Goal: Task Accomplishment & Management: Manage account settings

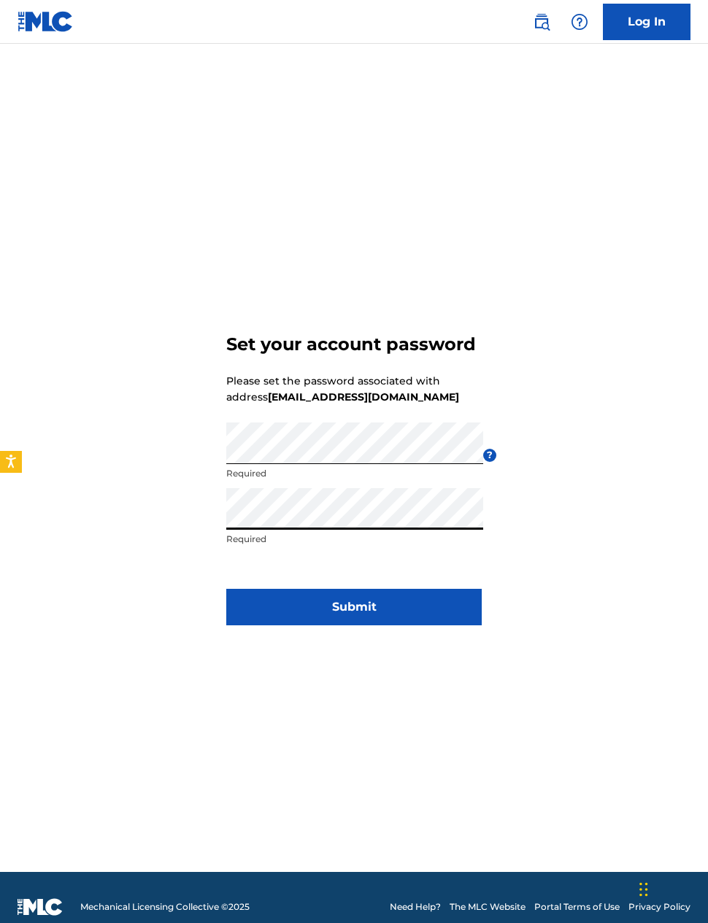
click at [404, 625] on button "Submit" at bounding box center [353, 607] width 255 height 36
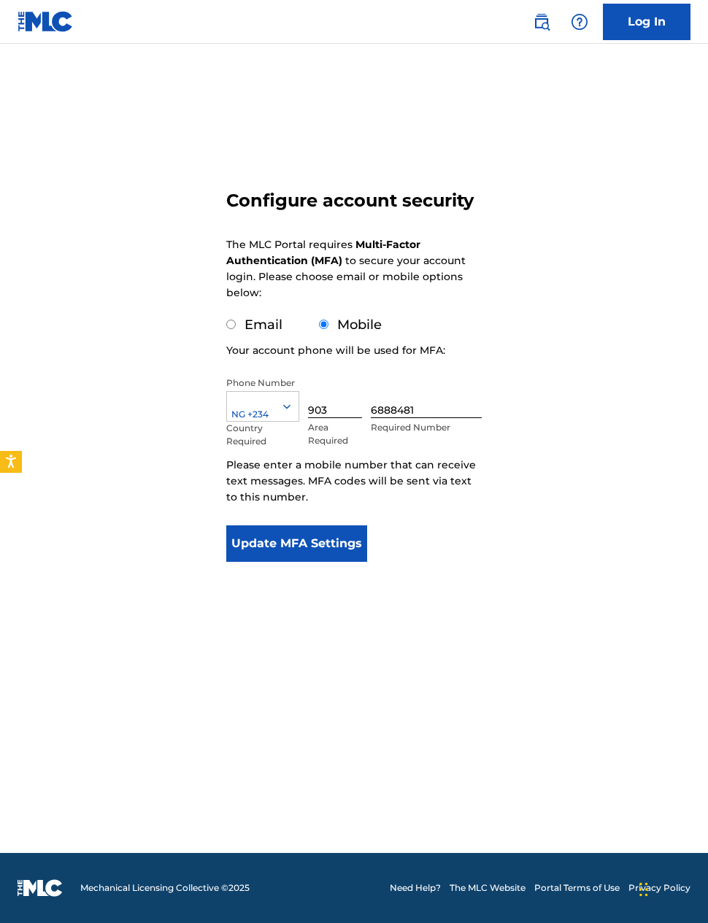
click at [328, 542] on button "Update MFA Settings" at bounding box center [296, 544] width 141 height 36
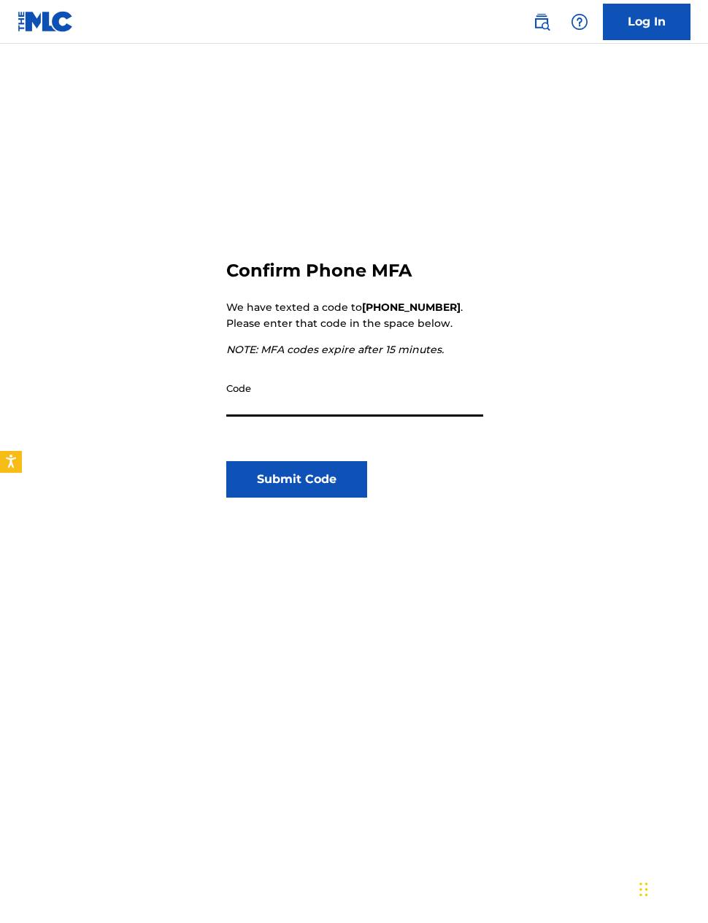
click at [332, 385] on input "Code" at bounding box center [354, 396] width 257 height 42
type input "486748"
click at [338, 482] on button "Submit Code" at bounding box center [296, 479] width 141 height 36
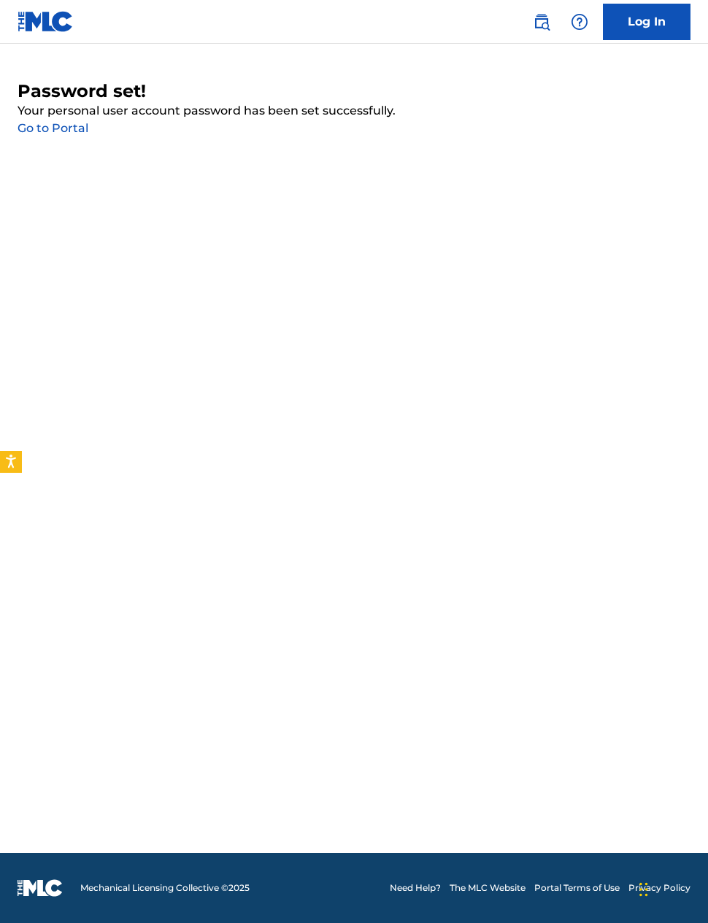
click at [71, 126] on link "Go to Portal" at bounding box center [53, 128] width 71 height 14
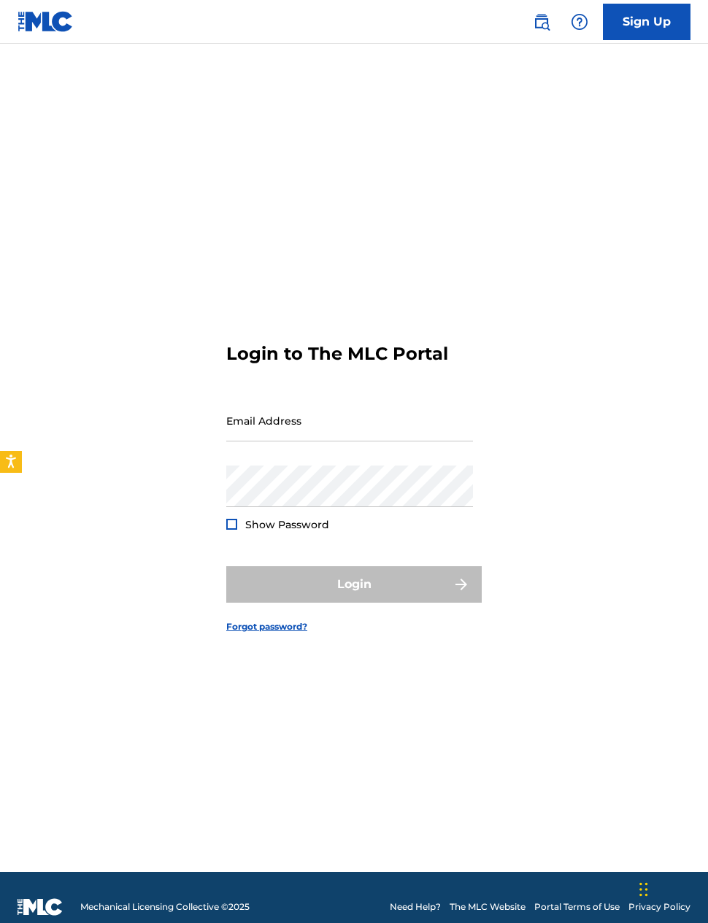
click at [318, 442] on input "Email Address" at bounding box center [349, 421] width 247 height 42
type input "[EMAIL_ADDRESS][DOMAIN_NAME]"
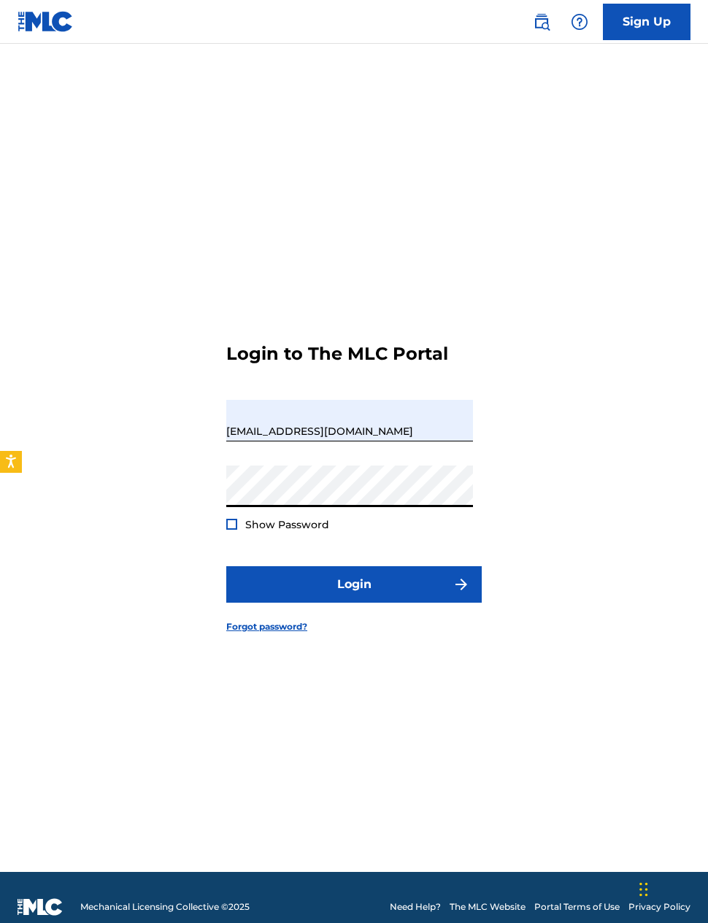
click at [231, 530] on div at bounding box center [231, 524] width 11 height 11
click at [355, 603] on button "Login" at bounding box center [353, 584] width 255 height 36
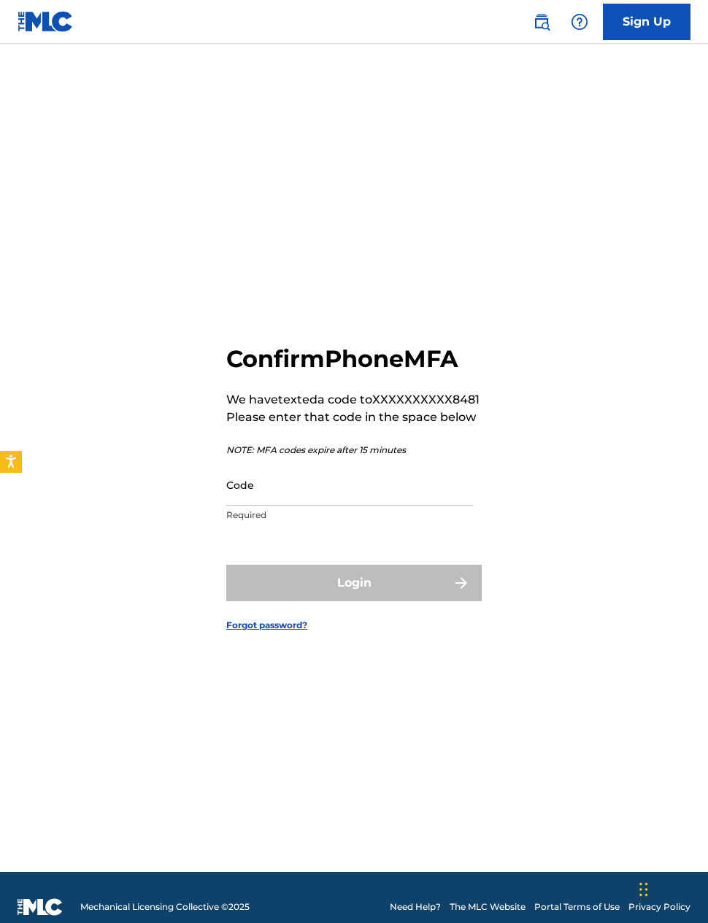
click at [293, 506] on input "Code" at bounding box center [349, 485] width 247 height 42
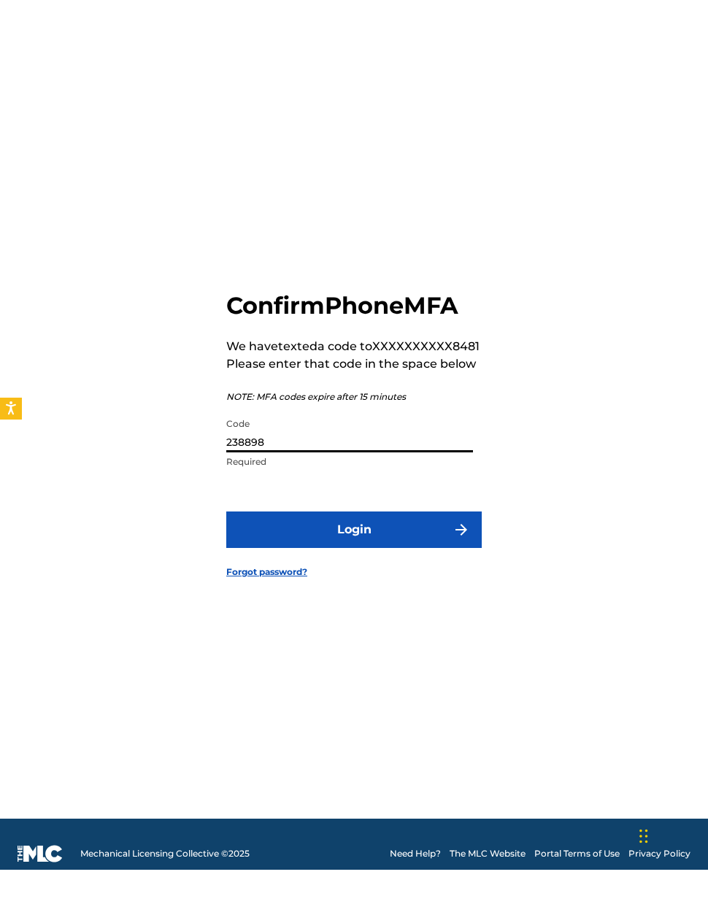
type input "238898"
click at [277, 571] on button "Login" at bounding box center [353, 583] width 255 height 36
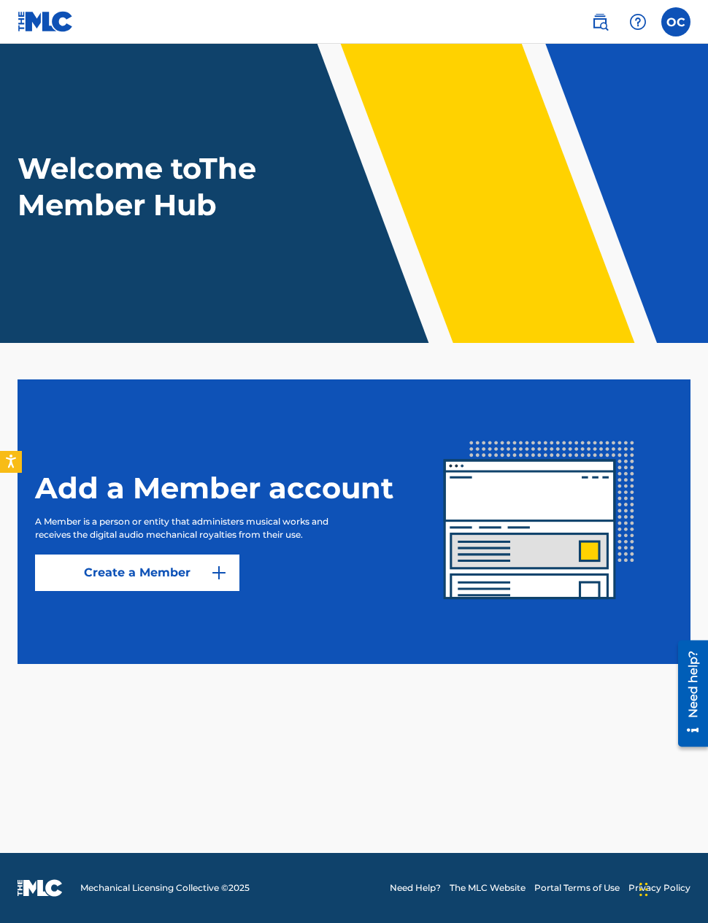
scroll to position [58, 0]
click at [128, 555] on link "Create a Member" at bounding box center [137, 573] width 204 height 36
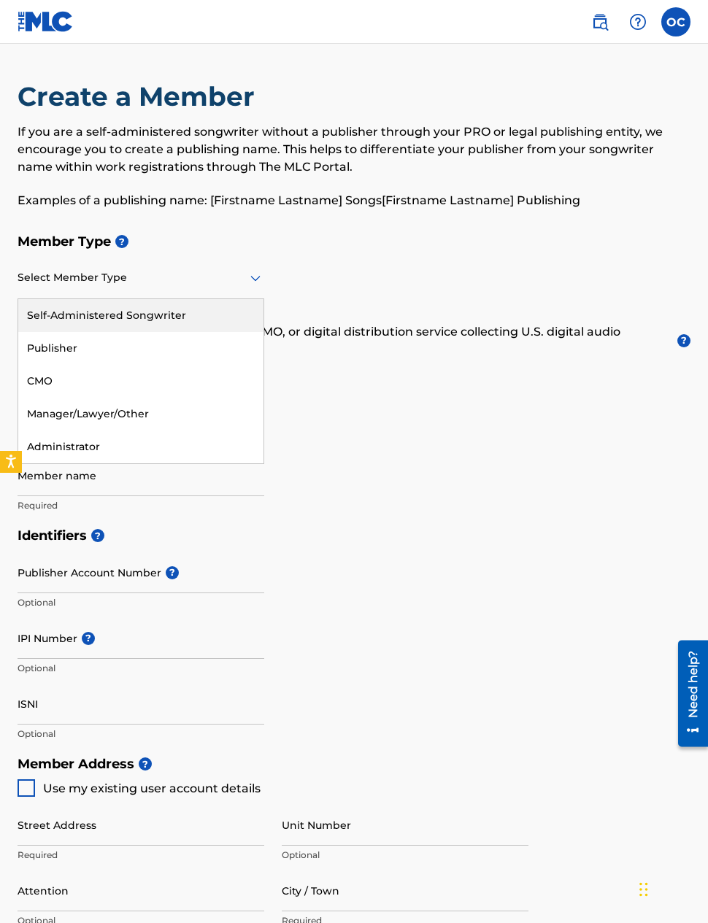
click at [210, 322] on div "Self-Administered Songwriter" at bounding box center [140, 315] width 245 height 33
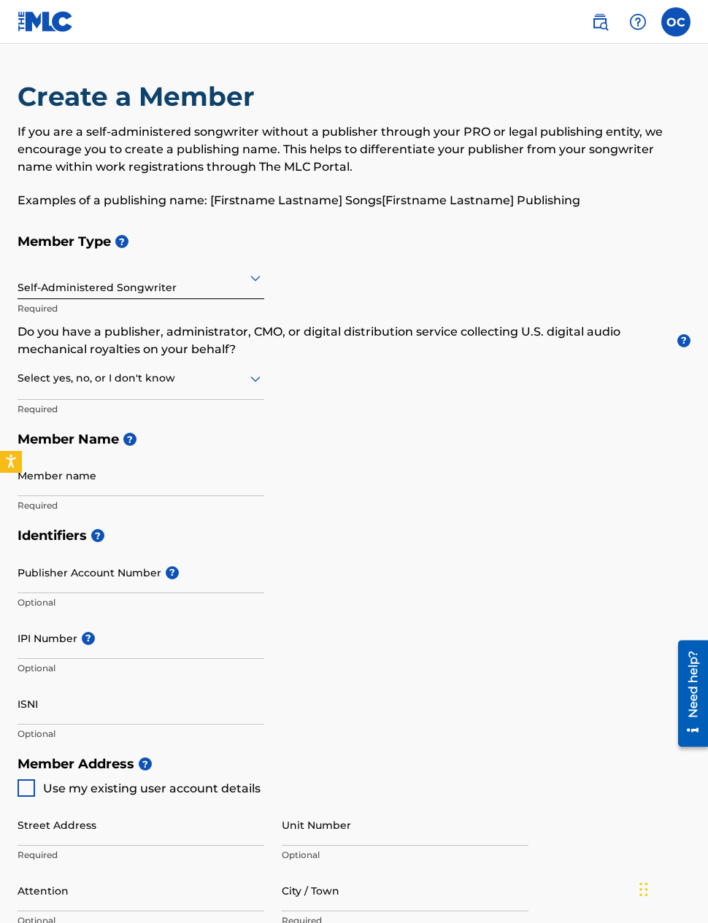
click at [361, 396] on div "Member Type ? Self-Administered Songwriter Required Do you have a publisher, ad…" at bounding box center [354, 373] width 673 height 294
click at [199, 451] on div "No" at bounding box center [140, 449] width 245 height 33
click at [220, 476] on input "Member name" at bounding box center [141, 476] width 247 height 42
type input "[PERSON_NAME]"
click at [166, 575] on span "?" at bounding box center [172, 572] width 13 height 13
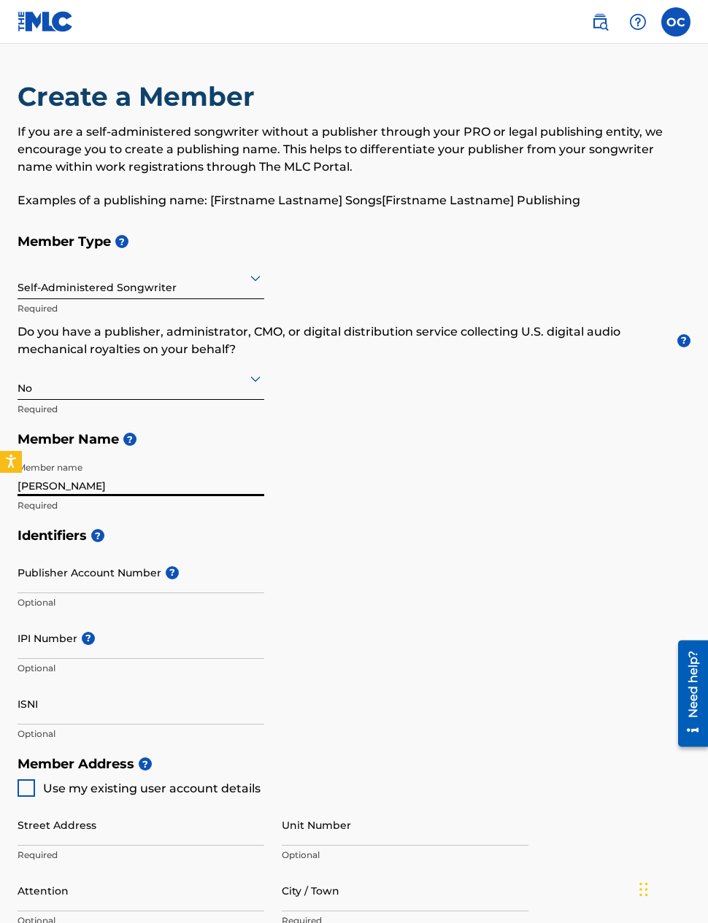
click at [163, 575] on input "Publisher Account Number ?" at bounding box center [141, 573] width 247 height 42
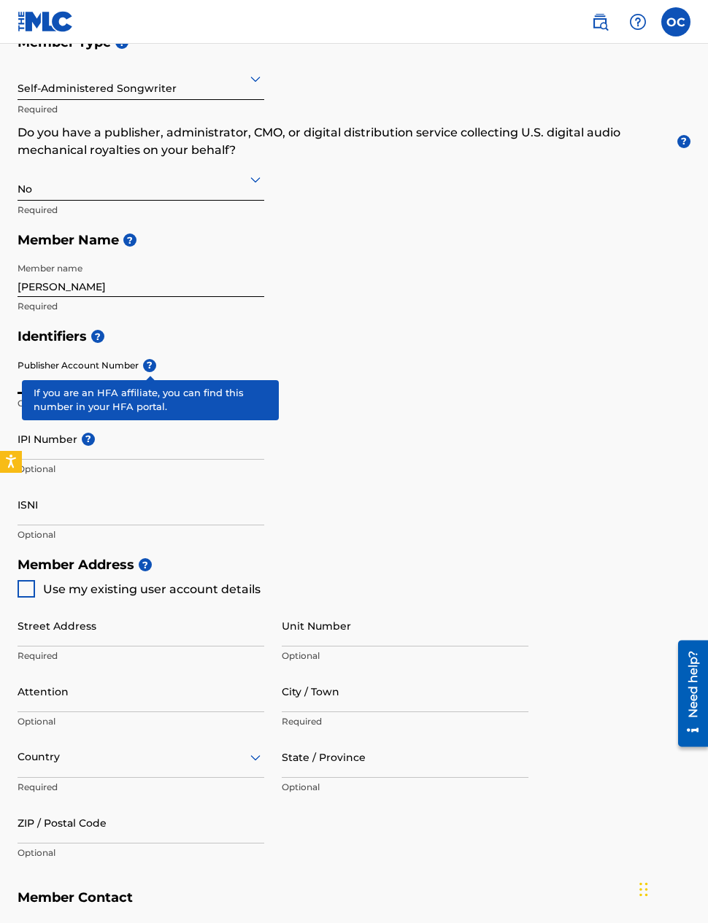
scroll to position [188, 0]
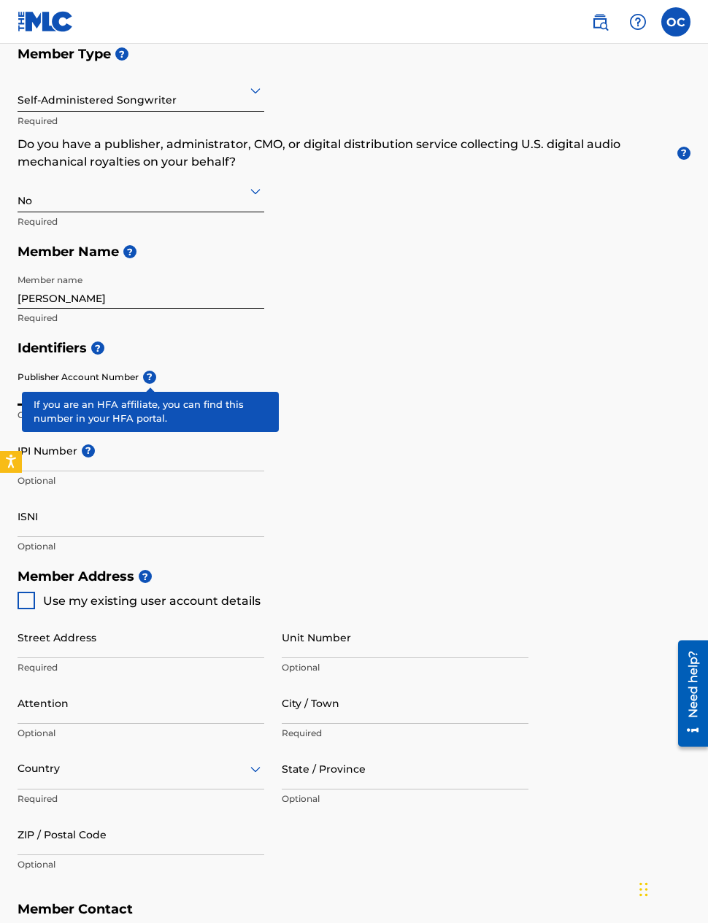
click at [23, 593] on div at bounding box center [27, 601] width 18 height 18
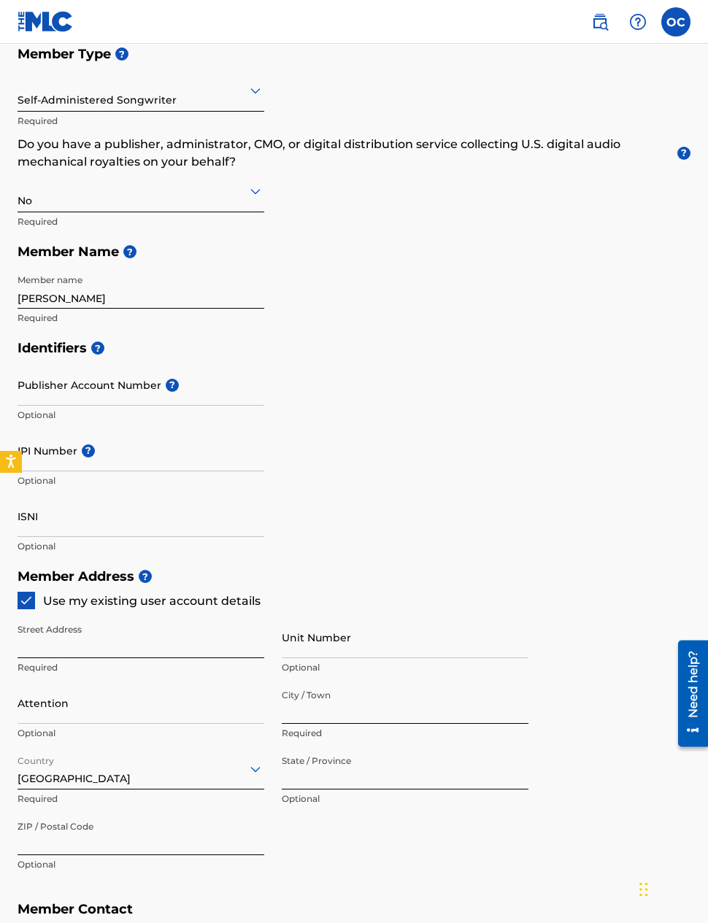
type input "[PERSON_NAME][GEOGRAPHIC_DATA] [GEOGRAPHIC_DATA] [GEOGRAPHIC_DATA] [GEOGRAPHIC_…"
type input "[GEOGRAPHIC_DATA]"
type input "100001"
type input "903"
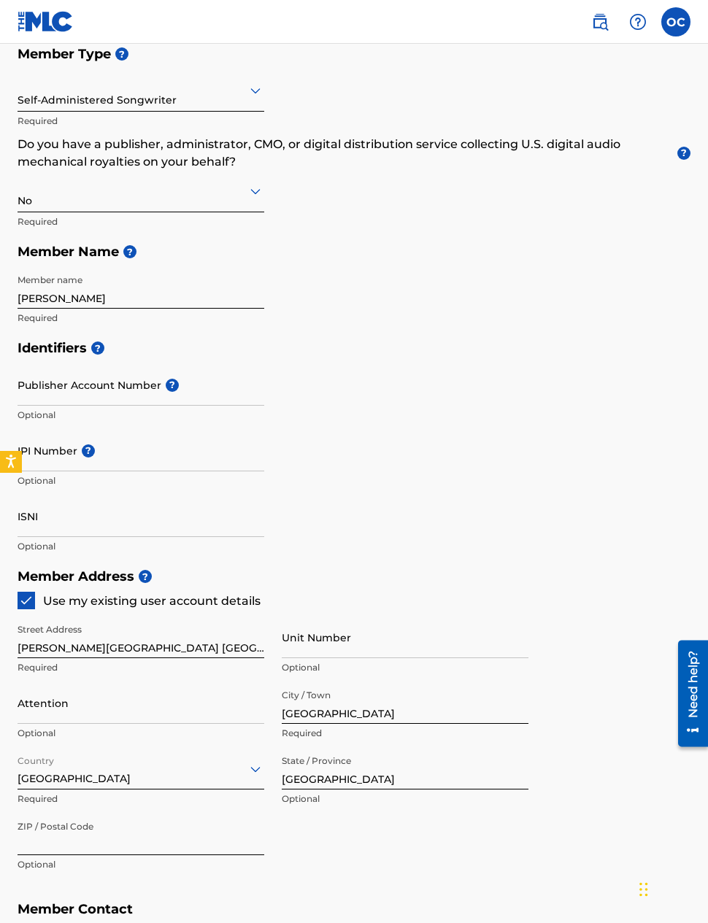
type input "6888481"
type input "[EMAIL_ADDRESS][DOMAIN_NAME]"
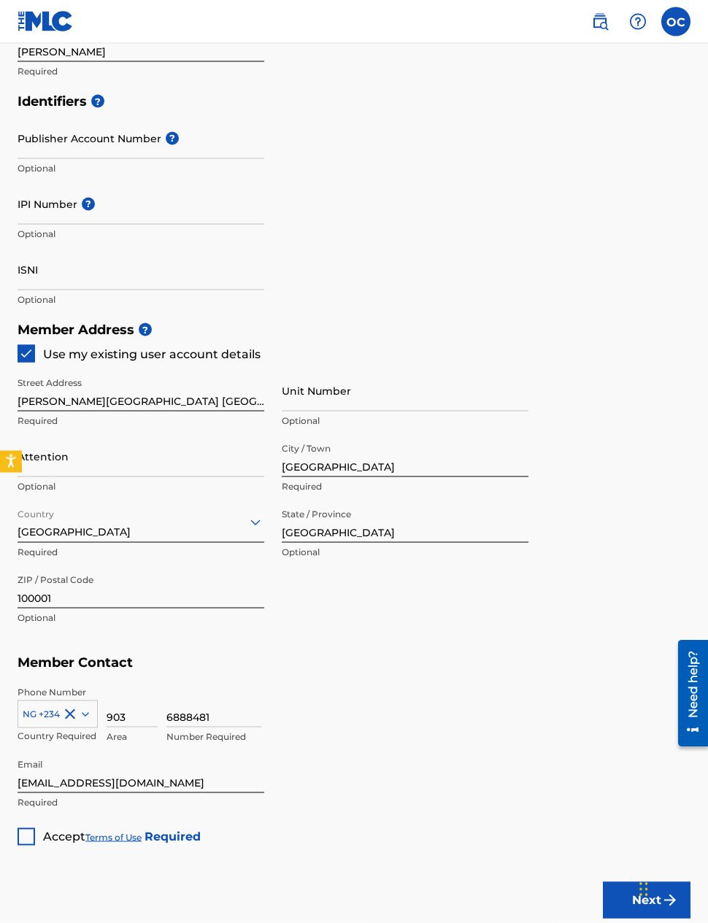
scroll to position [476, 0]
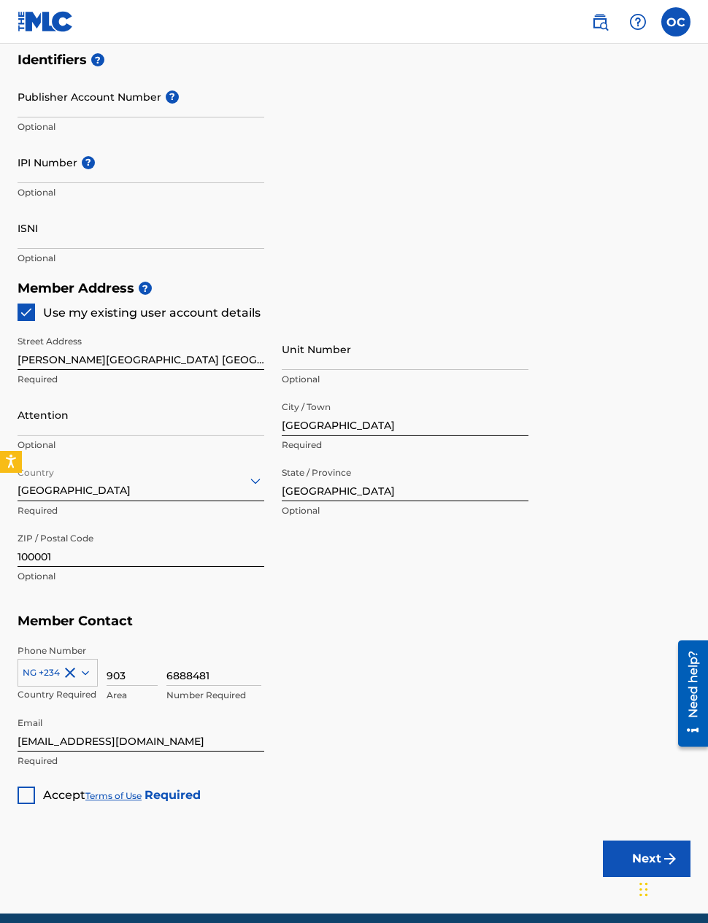
click at [33, 796] on div at bounding box center [27, 796] width 18 height 18
click at [640, 858] on button "Next" at bounding box center [647, 859] width 88 height 36
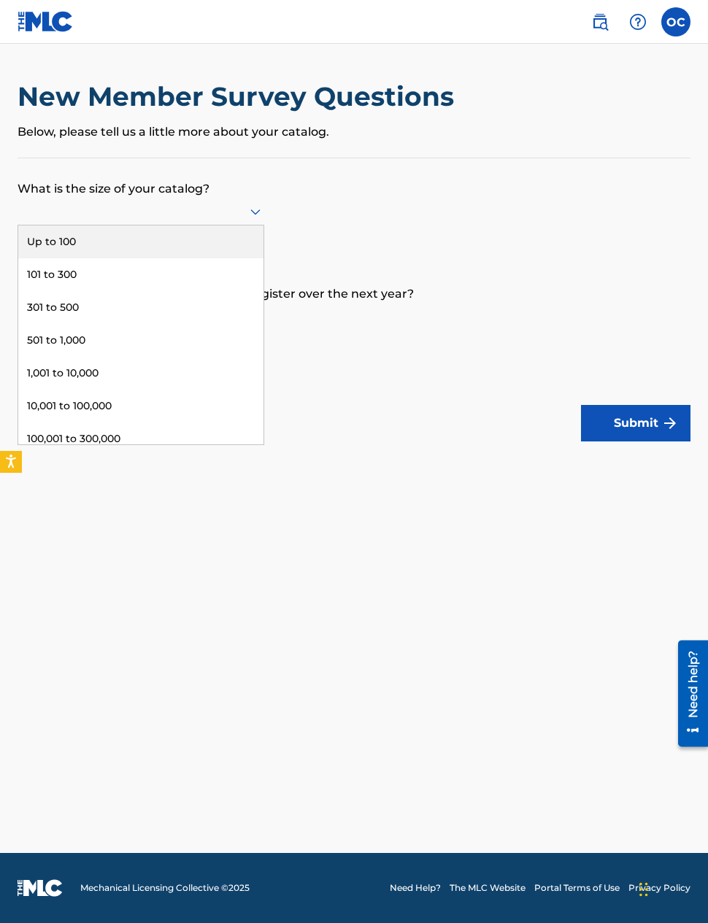
click at [176, 258] on div "Up to 100" at bounding box center [140, 242] width 245 height 33
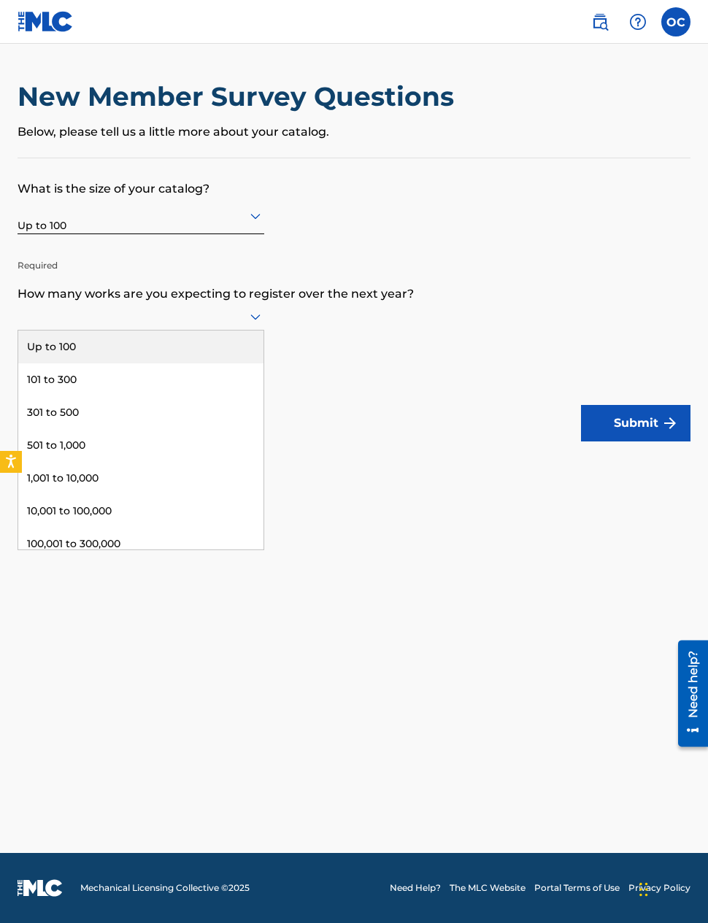
click at [177, 363] on div "Up to 100" at bounding box center [140, 347] width 245 height 33
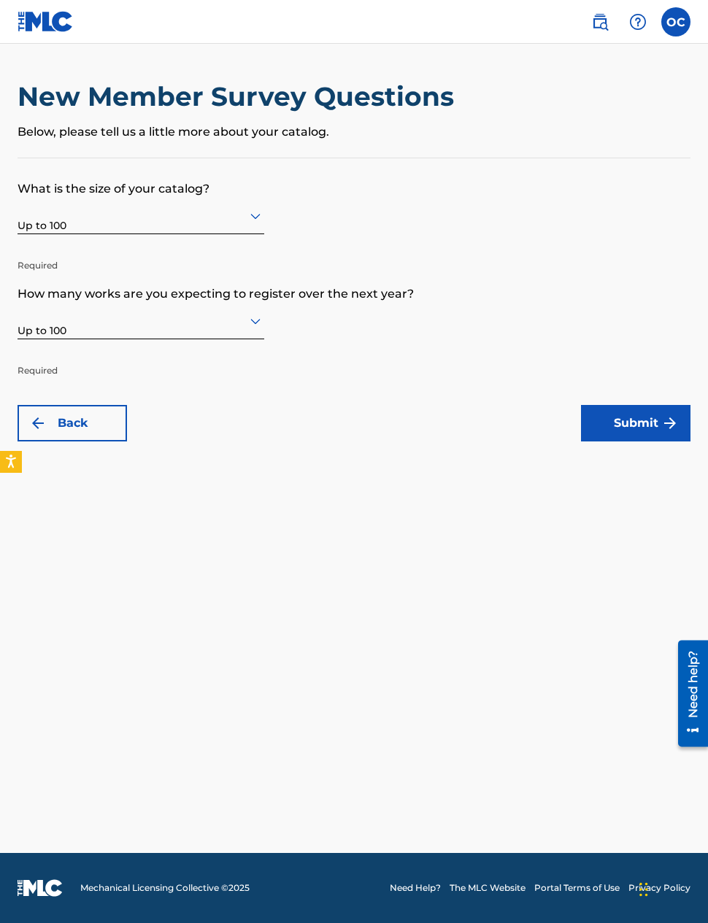
click at [631, 424] on button "Submit" at bounding box center [635, 423] width 109 height 36
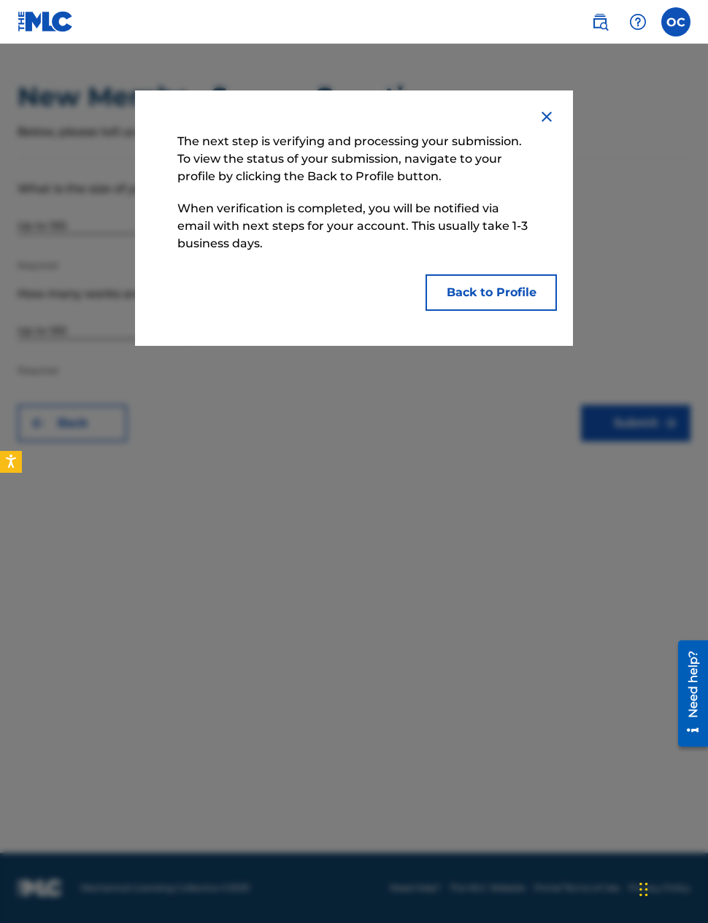
click at [496, 297] on button "Back to Profile" at bounding box center [491, 292] width 131 height 36
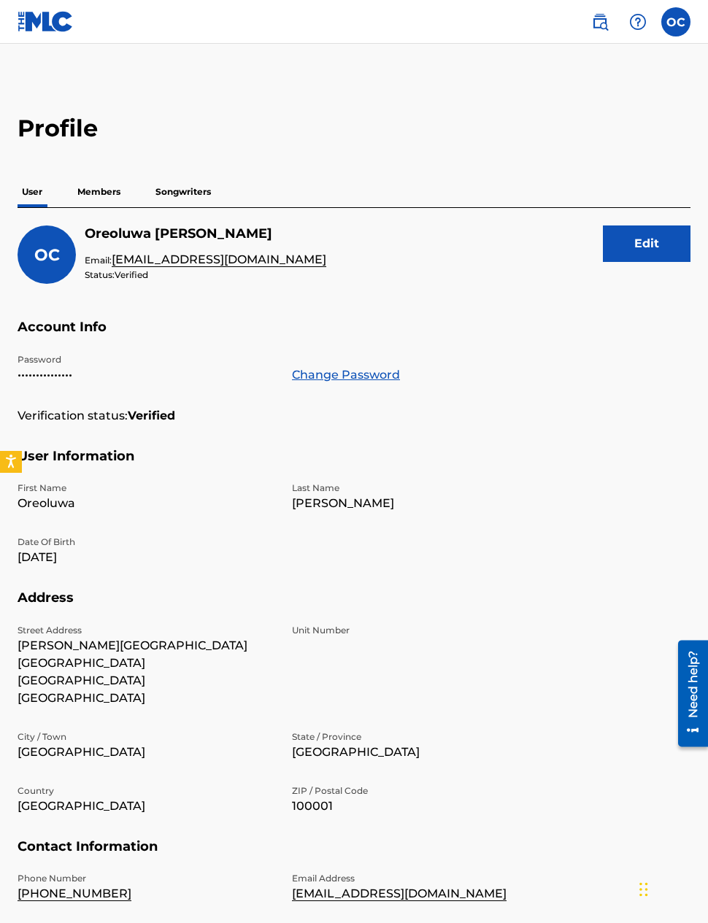
scroll to position [72, 0]
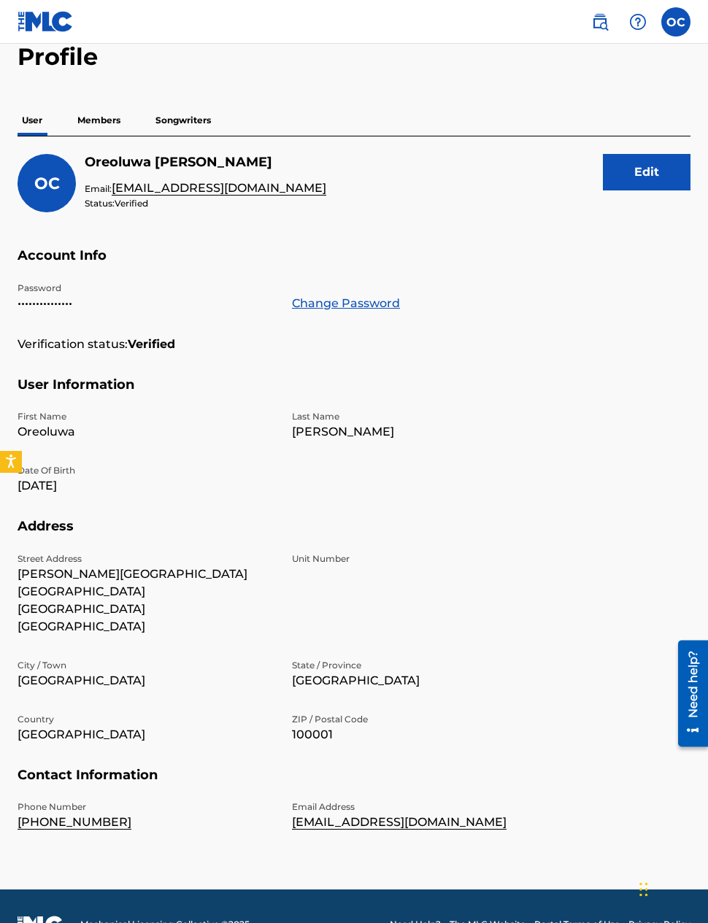
click at [88, 121] on p "Members" at bounding box center [99, 120] width 52 height 31
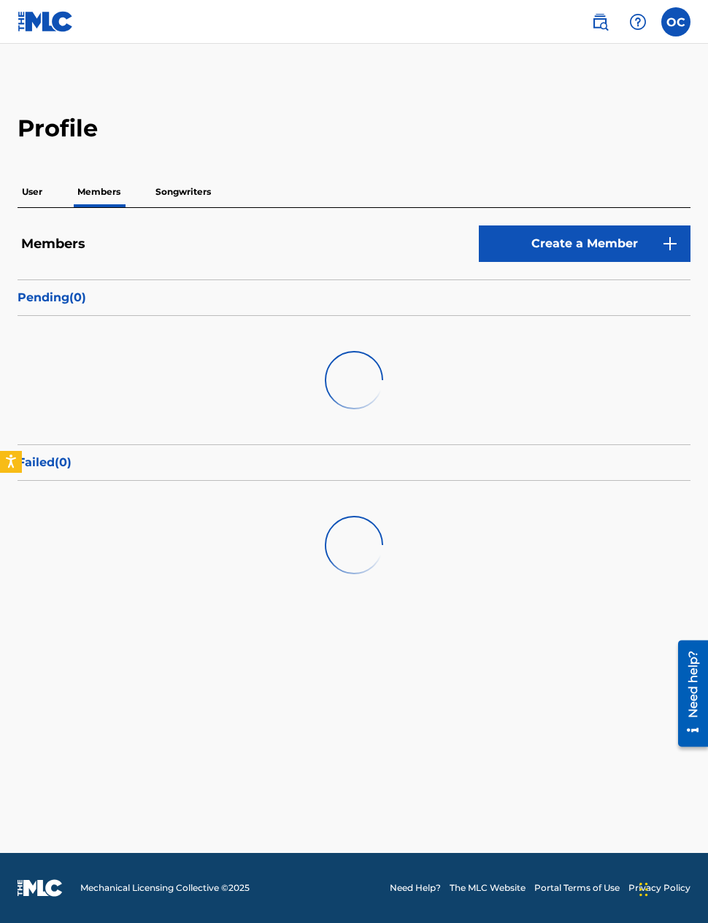
scroll to position [58, 0]
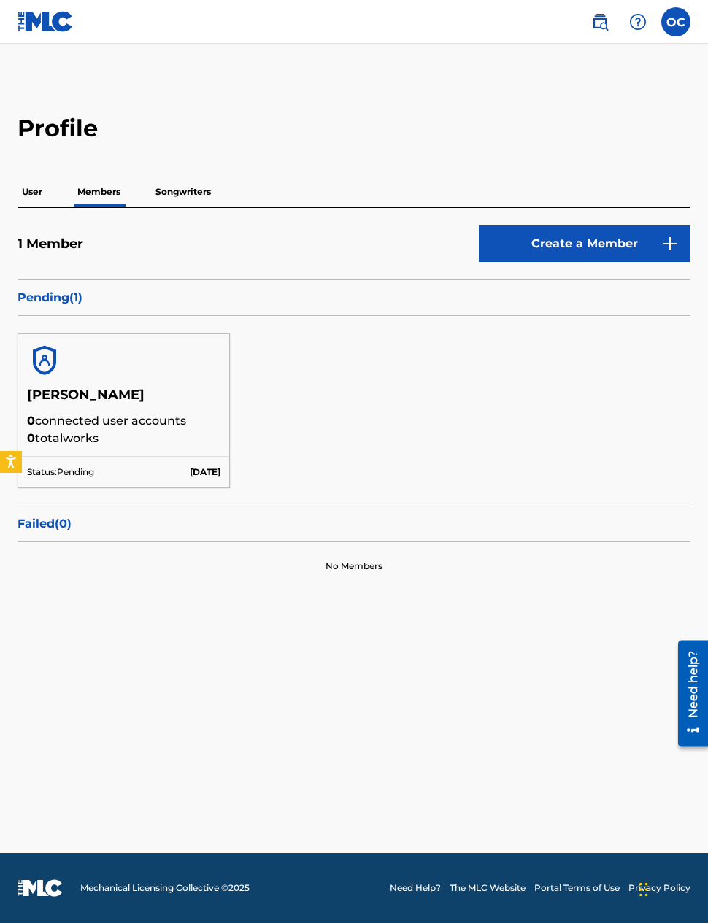
click at [104, 387] on h5 "[PERSON_NAME]" at bounding box center [123, 400] width 193 height 26
click at [88, 334] on div at bounding box center [123, 360] width 211 height 53
click at [53, 343] on img at bounding box center [44, 360] width 35 height 35
click at [95, 387] on h5 "[PERSON_NAME]" at bounding box center [123, 400] width 193 height 26
click at [193, 177] on p "Songwriters" at bounding box center [183, 192] width 64 height 31
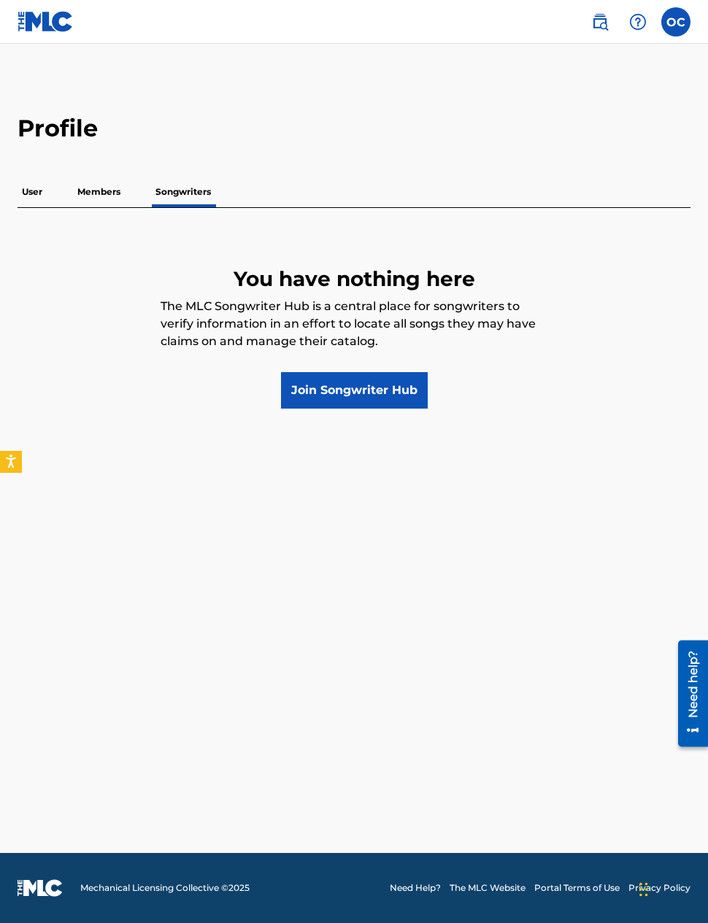
click at [390, 389] on link "Join Songwriter Hub" at bounding box center [354, 390] width 147 height 36
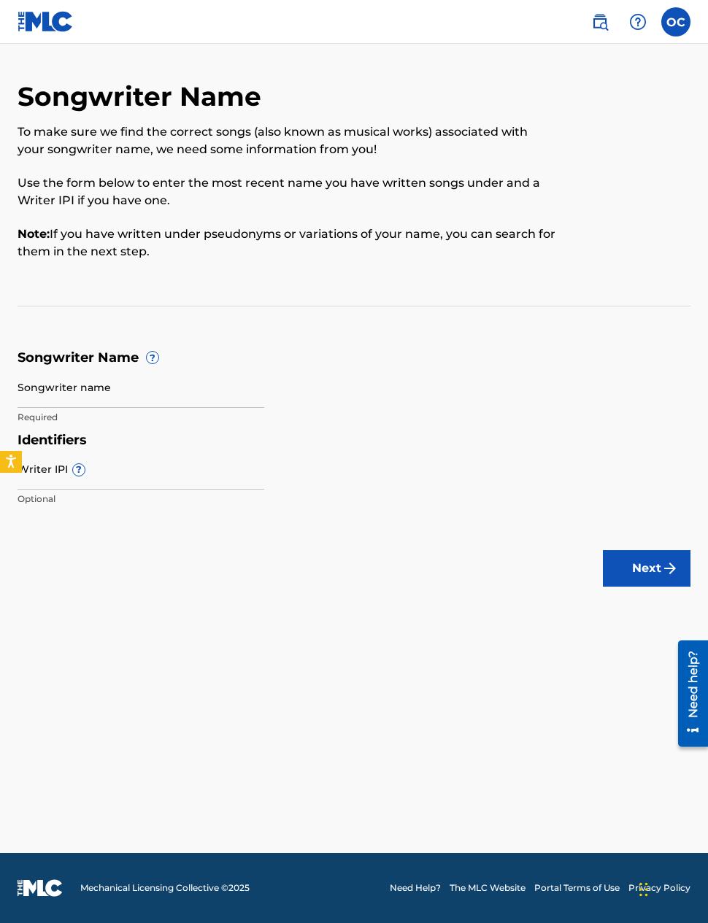
click at [108, 391] on input "Songwriter name" at bounding box center [141, 387] width 247 height 42
type input "[PERSON_NAME]"
click at [73, 471] on span "?" at bounding box center [79, 470] width 12 height 12
click at [72, 471] on input "Writer IPI ?" at bounding box center [141, 469] width 247 height 42
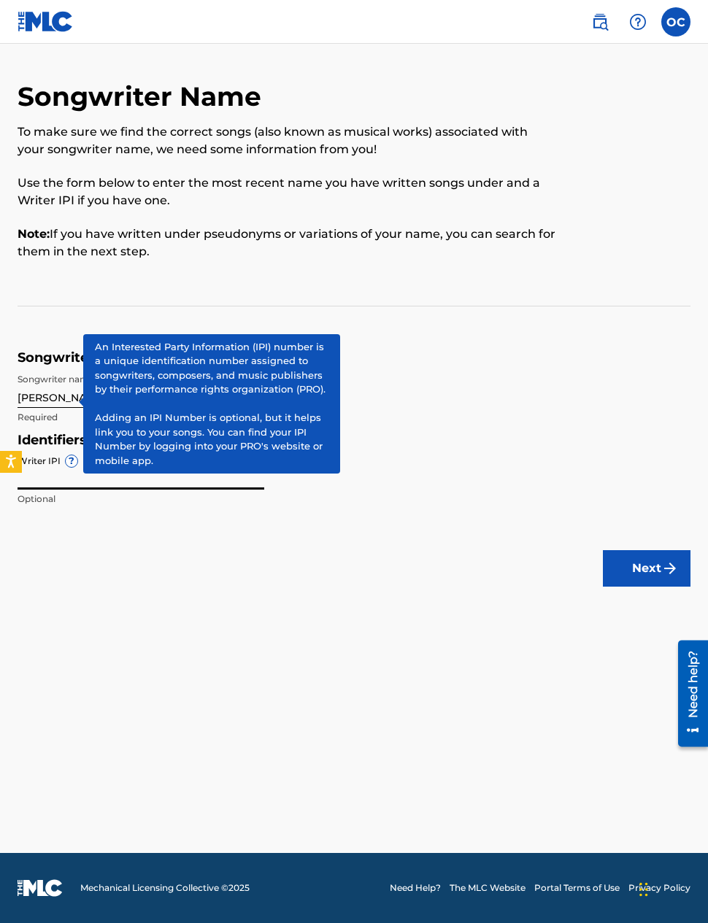
click at [177, 561] on main "Songwriter Name To make sure we find the correct songs (also known as musical w…" at bounding box center [354, 448] width 708 height 809
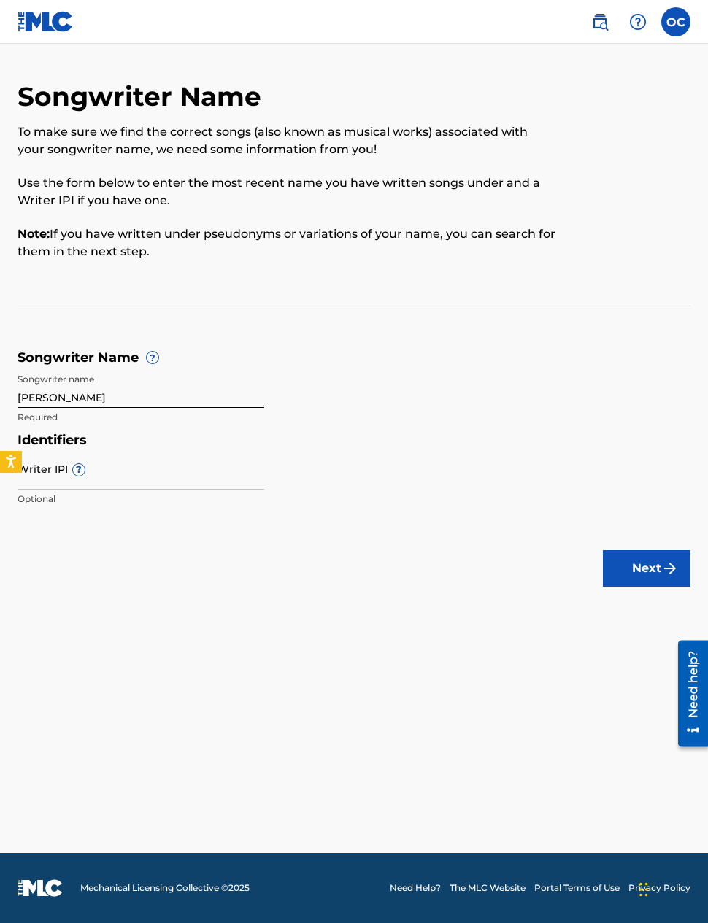
click at [52, 479] on input "Writer IPI ?" at bounding box center [141, 469] width 247 height 42
paste input "01312368871"
type input "01312368871"
click at [654, 565] on button "Next" at bounding box center [647, 568] width 88 height 36
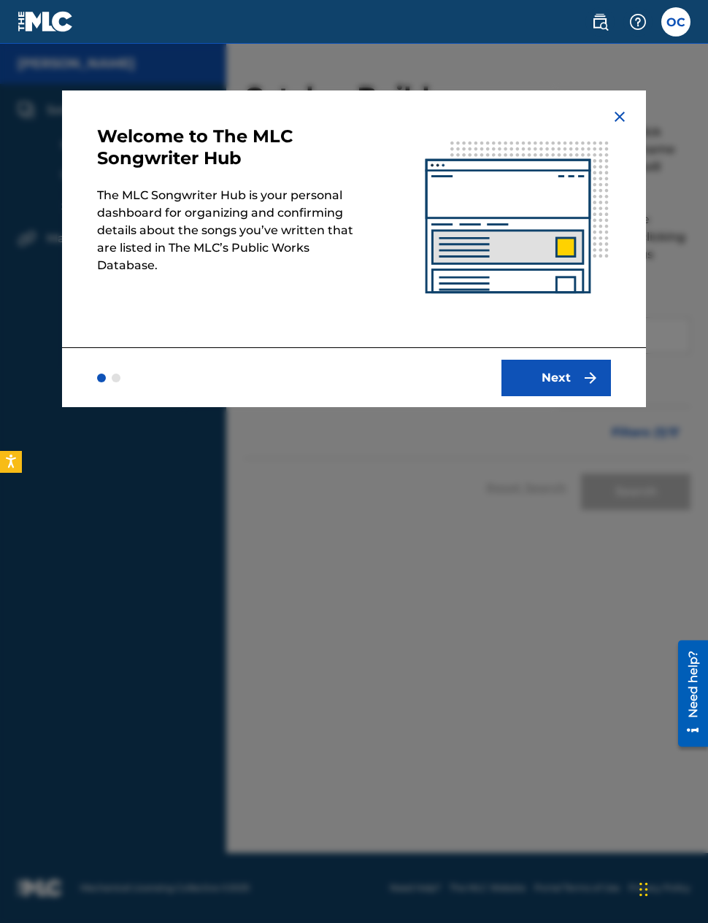
click at [571, 374] on button "Next" at bounding box center [555, 378] width 109 height 36
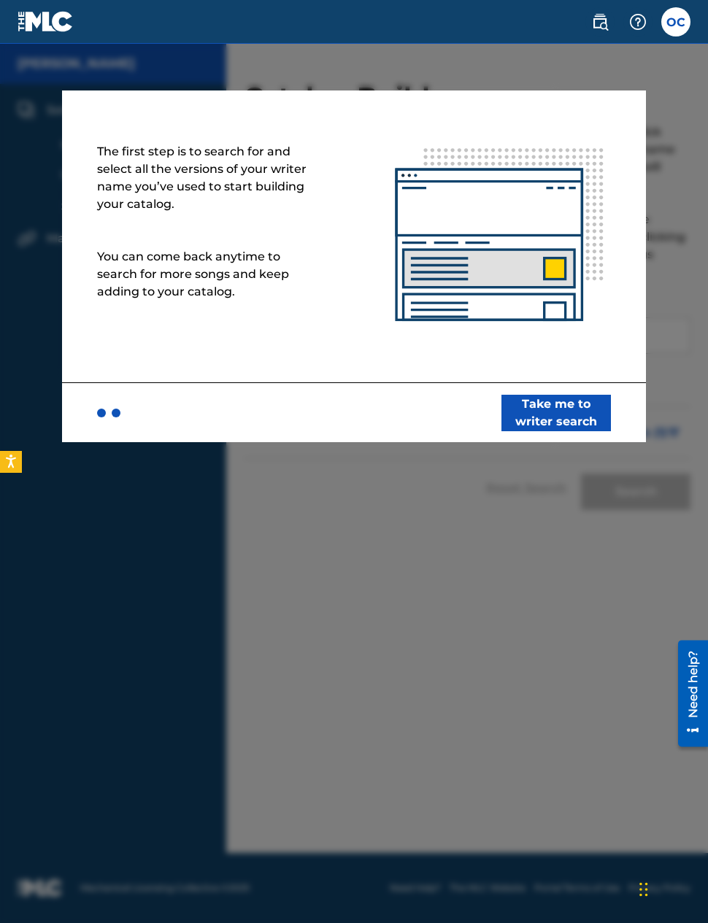
click at [571, 407] on button "Take me to writer search" at bounding box center [555, 413] width 109 height 36
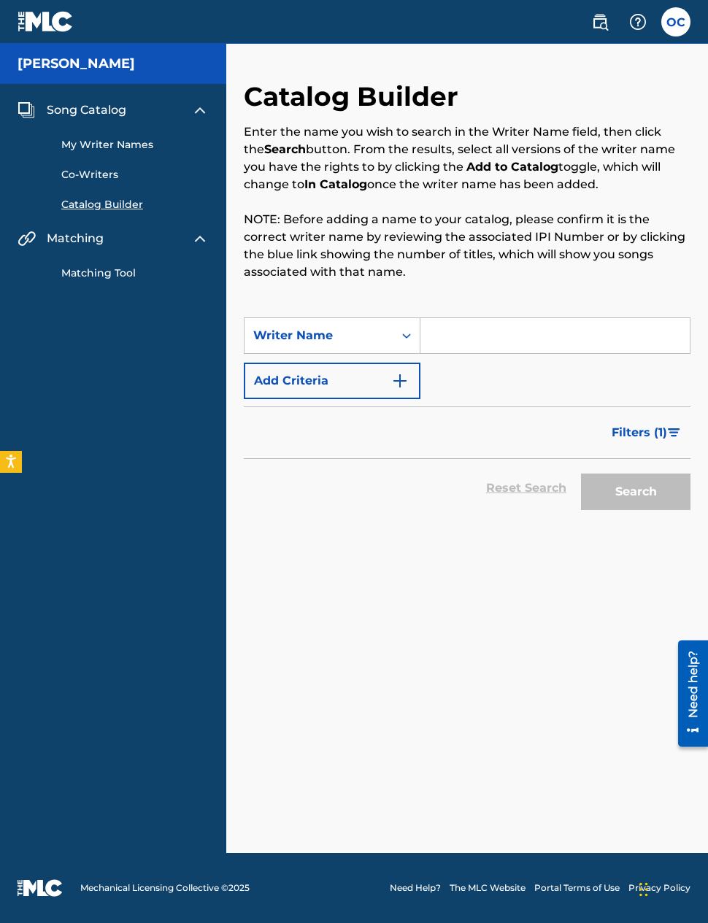
click at [590, 339] on input "Search Form" at bounding box center [554, 335] width 269 height 35
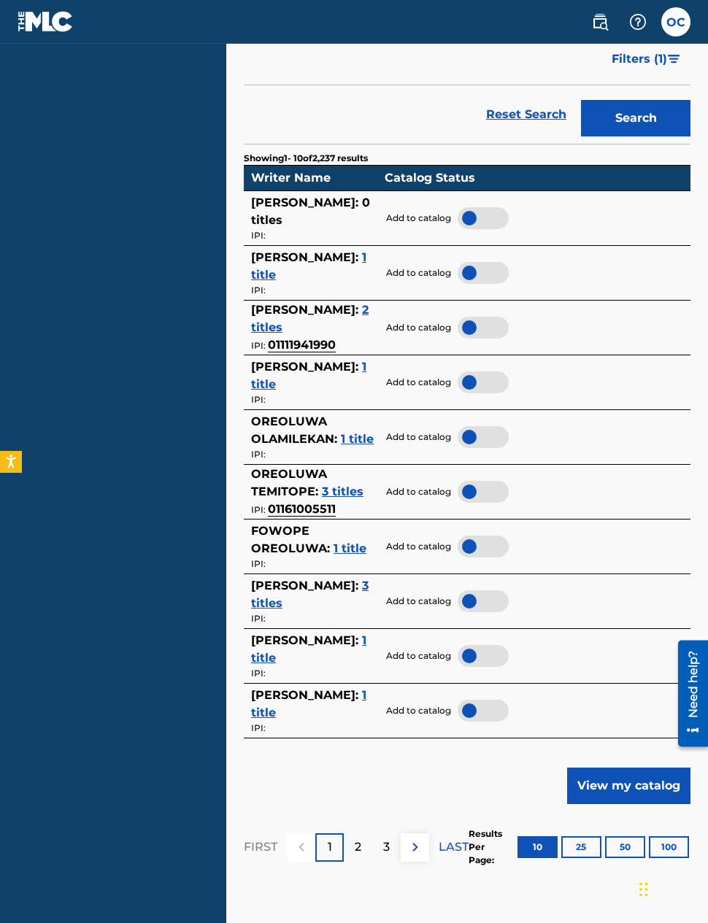
scroll to position [378, 0]
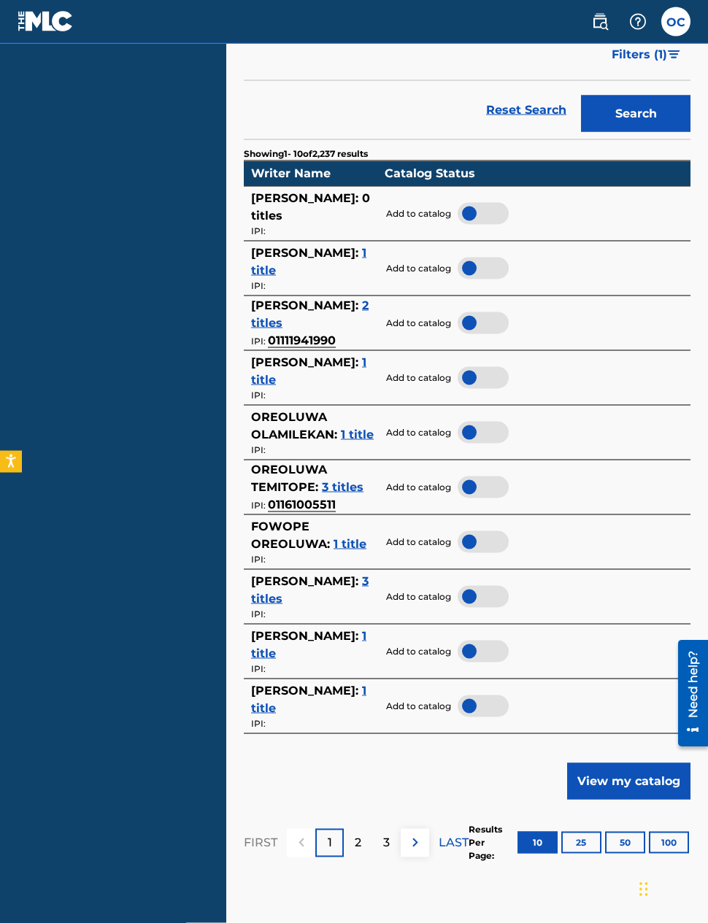
type input "[PERSON_NAME]"
click at [595, 582] on td "Add to catalog" at bounding box center [530, 597] width 306 height 55
click at [328, 592] on span "3 titles" at bounding box center [310, 589] width 118 height 31
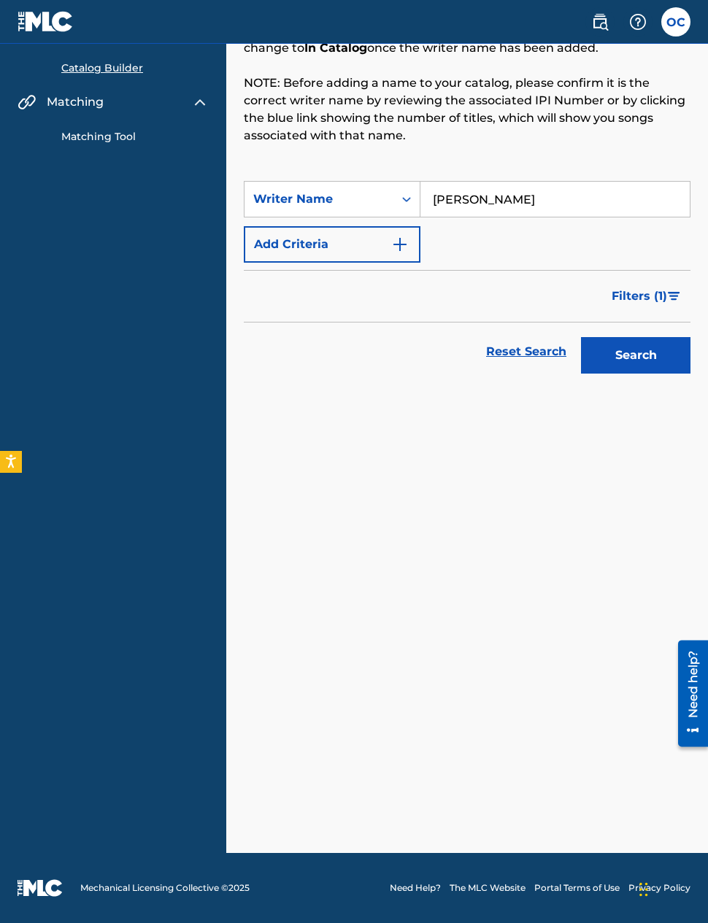
scroll to position [78, 0]
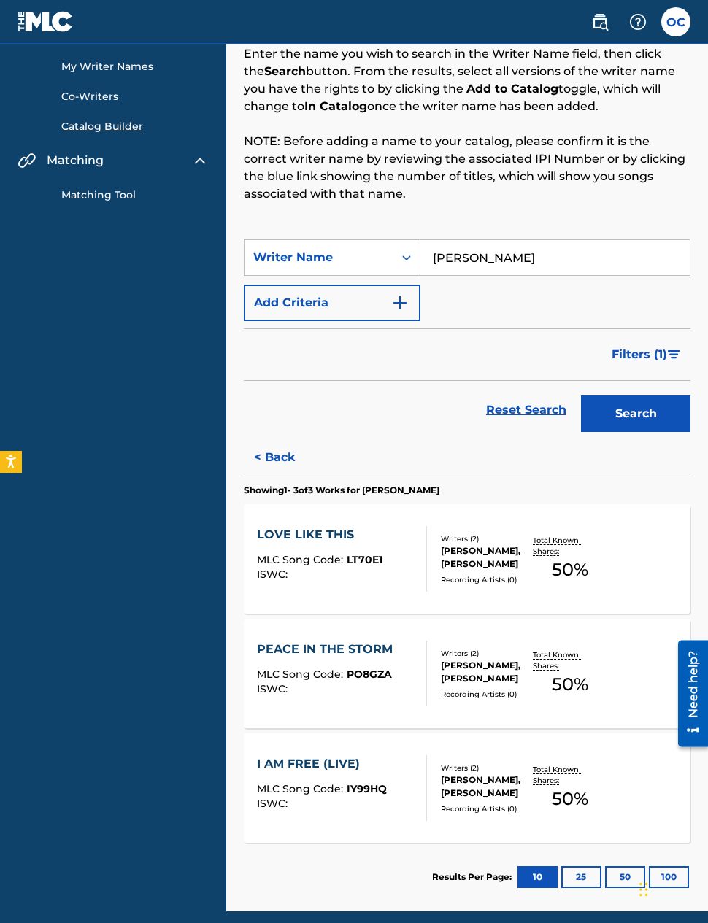
click at [499, 564] on div "[PERSON_NAME], [PERSON_NAME]" at bounding box center [487, 557] width 92 height 26
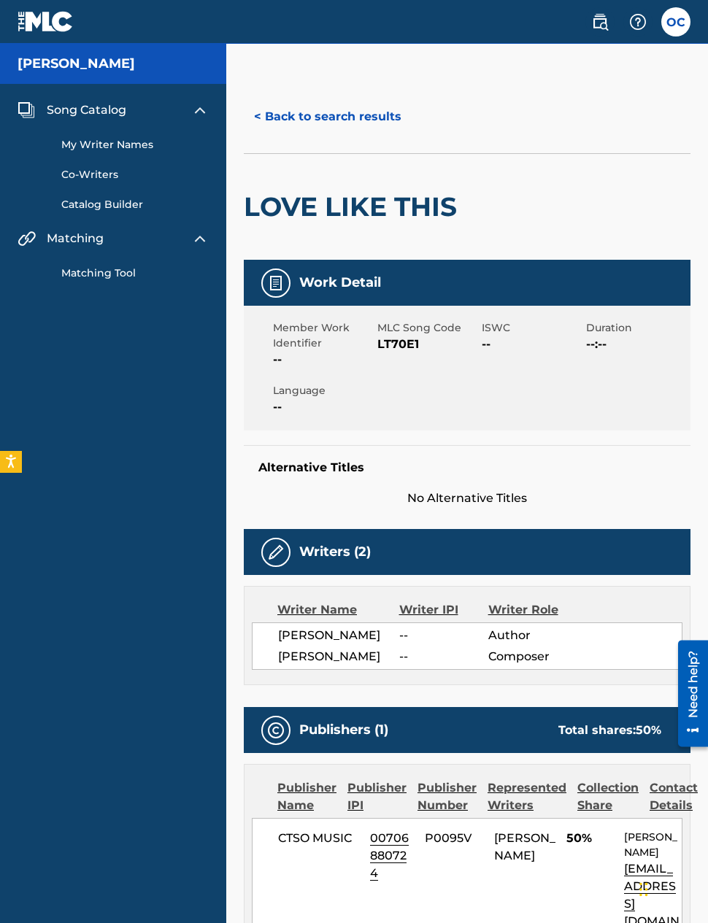
click at [147, 271] on link "Matching Tool" at bounding box center [134, 273] width 147 height 15
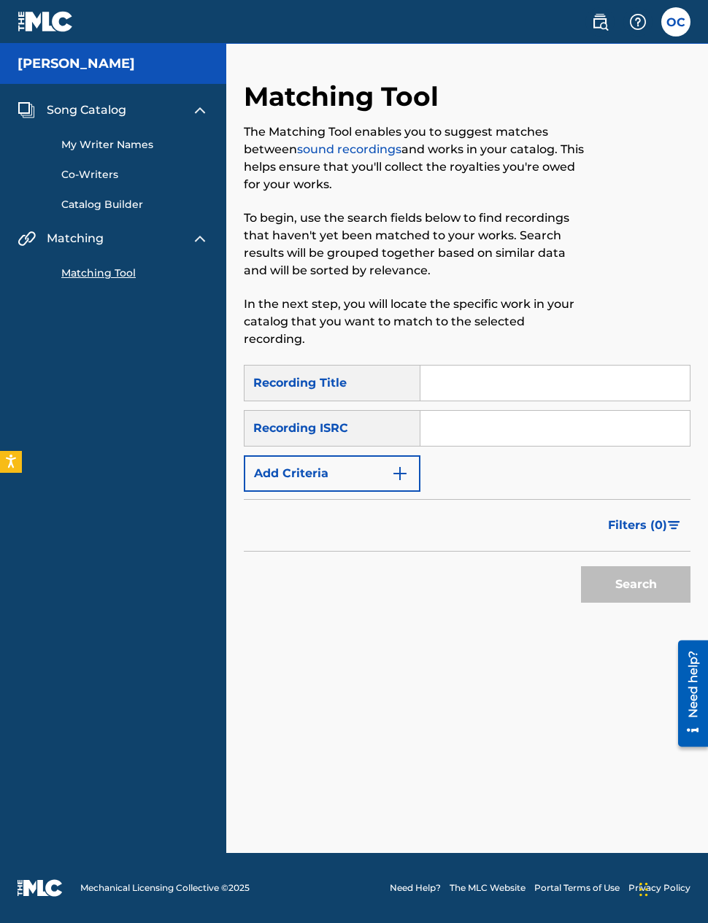
click at [208, 231] on img at bounding box center [200, 239] width 18 height 18
click at [204, 239] on img at bounding box center [200, 239] width 18 height 18
click at [101, 147] on link "My Writer Names" at bounding box center [134, 144] width 147 height 15
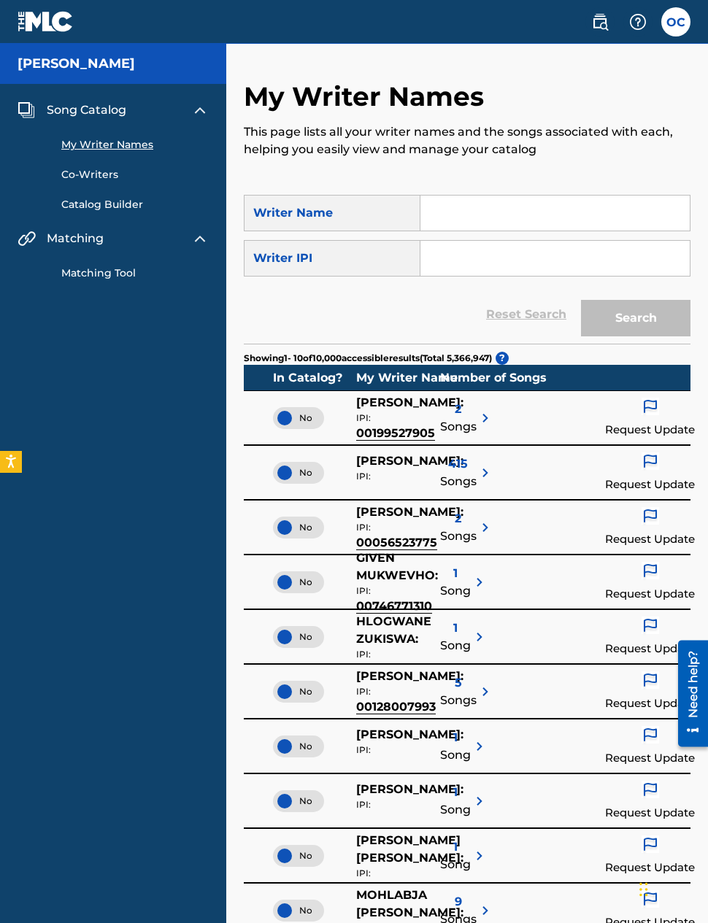
click at [546, 218] on input "Search Form" at bounding box center [554, 213] width 269 height 35
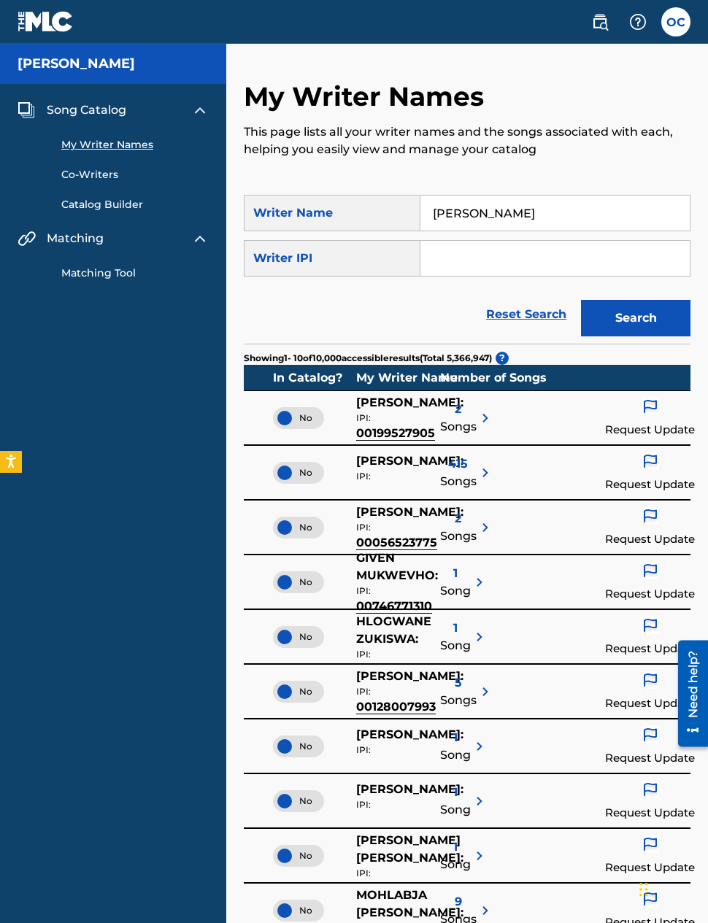
type input "Oreoluwa clarke"
click at [532, 251] on input "Search Form" at bounding box center [554, 258] width 269 height 35
paste input "01312368871"
type input "01312368871"
click at [634, 321] on button "Search" at bounding box center [635, 318] width 109 height 36
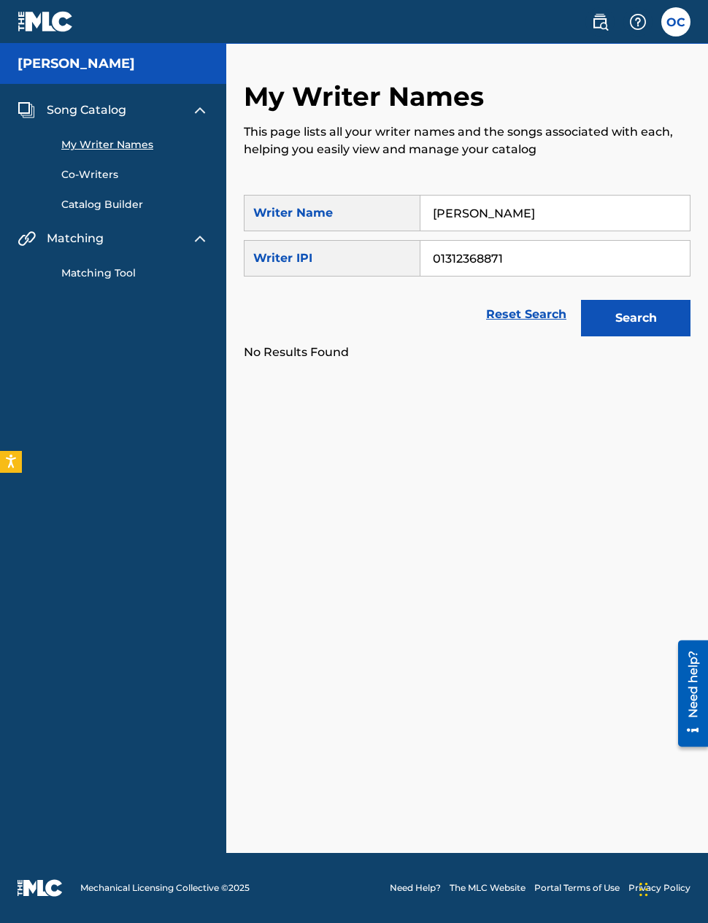
click at [563, 214] on input "Oreoluwa clarke" at bounding box center [554, 213] width 269 height 35
type input "O"
click at [645, 326] on button "Search" at bounding box center [635, 318] width 109 height 36
click at [480, 262] on input "01312368871" at bounding box center [554, 258] width 269 height 35
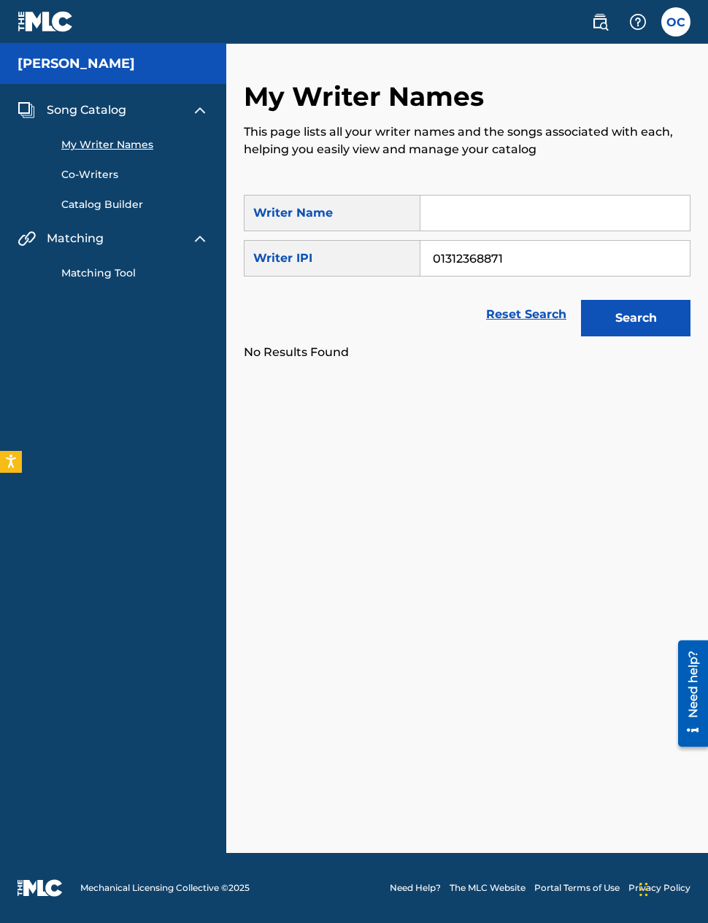
click at [475, 253] on input "01312368871" at bounding box center [554, 258] width 269 height 35
click at [474, 252] on input "01312368871" at bounding box center [554, 258] width 269 height 35
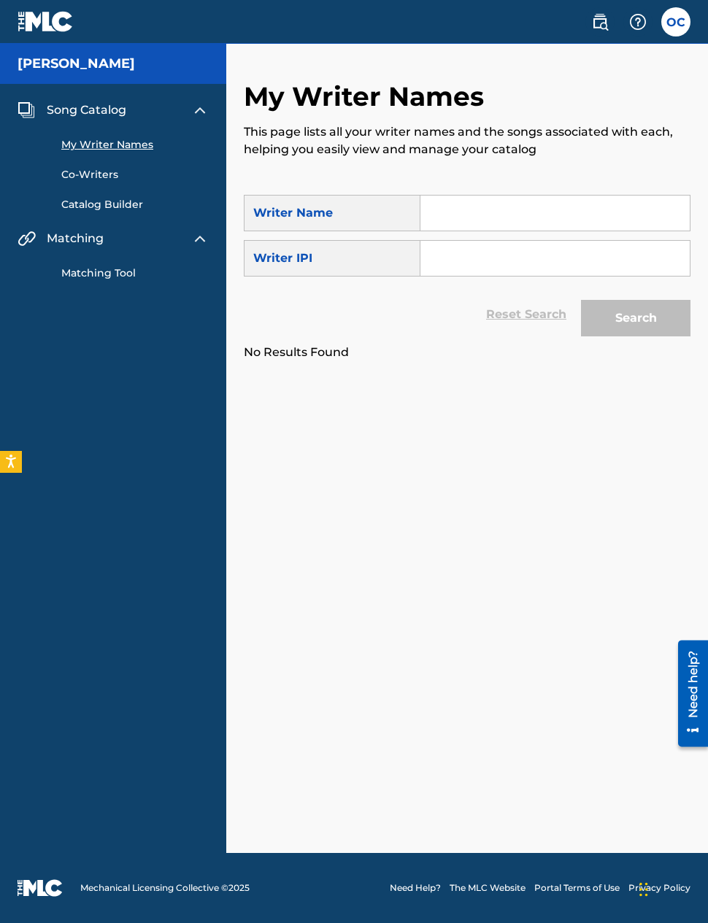
click at [550, 213] on input "Search Form" at bounding box center [554, 213] width 269 height 35
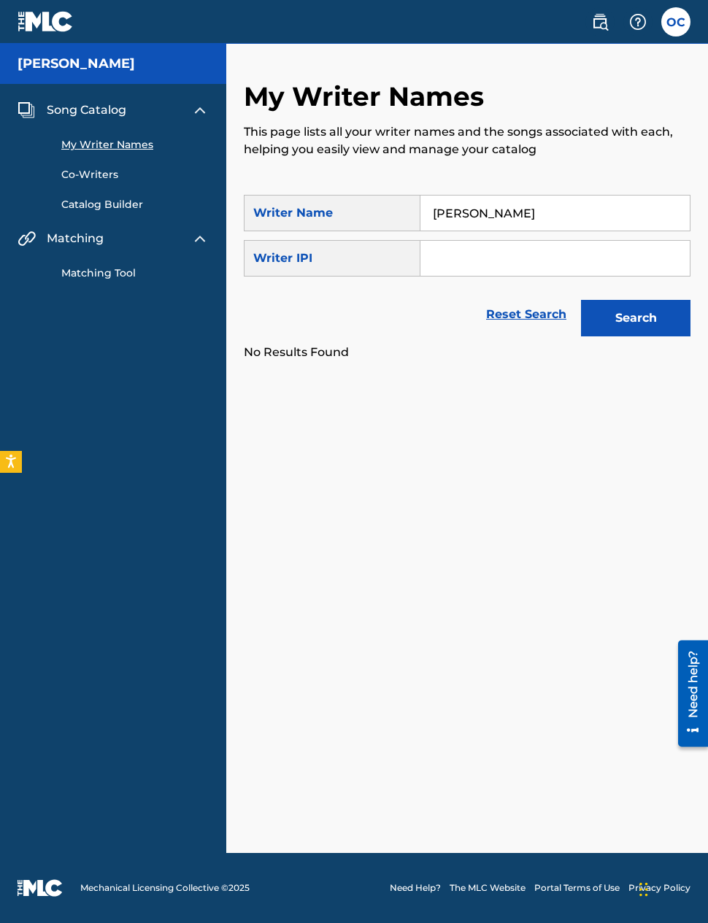
type input "Ore clarke"
click at [634, 315] on button "Search" at bounding box center [635, 318] width 109 height 36
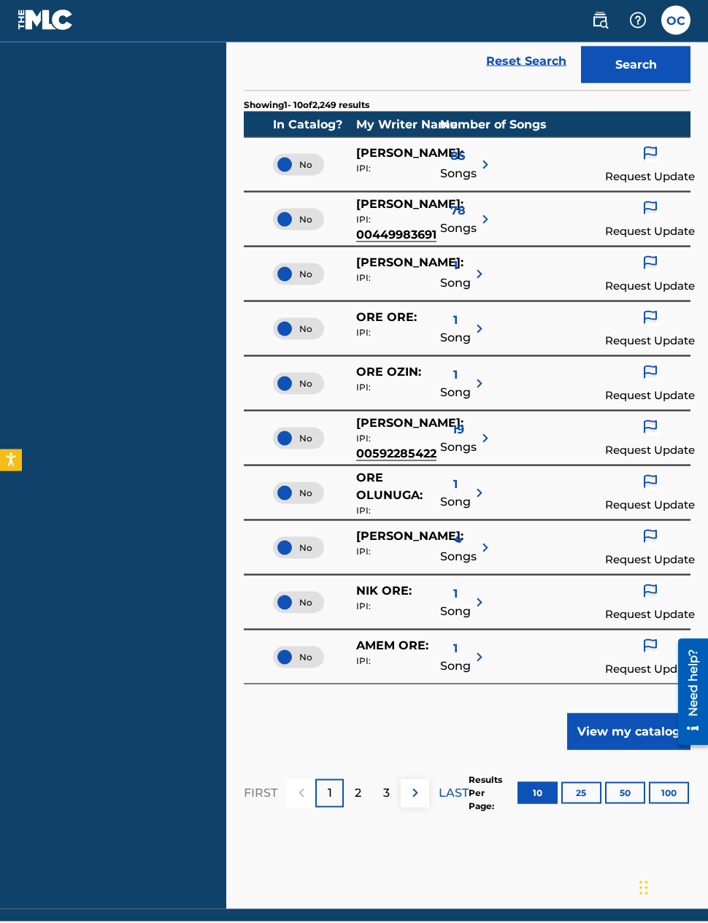
scroll to position [251, 0]
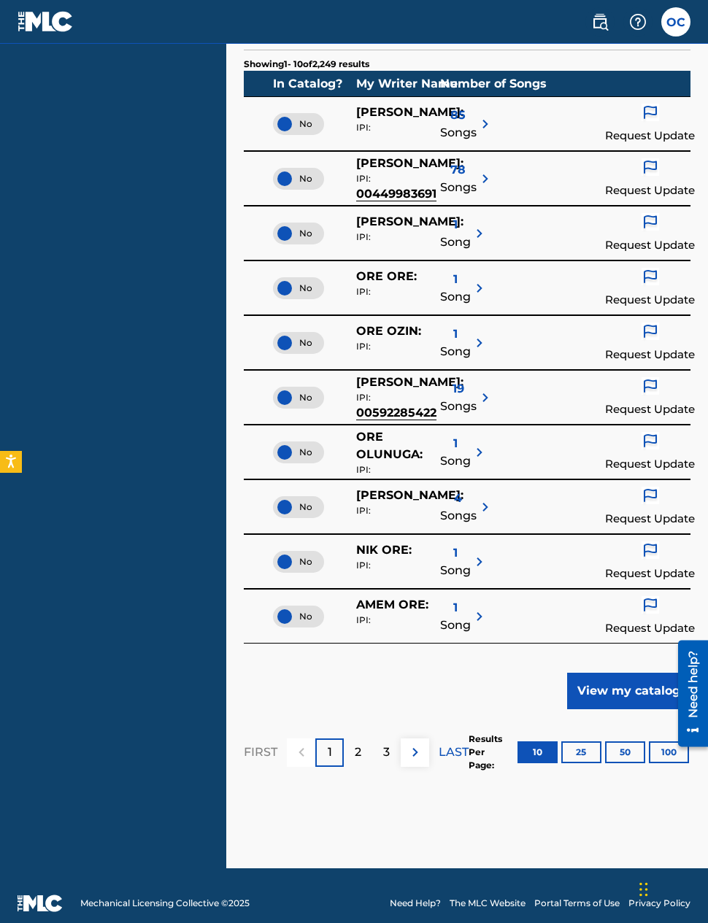
click at [581, 749] on button "25" at bounding box center [581, 753] width 40 height 22
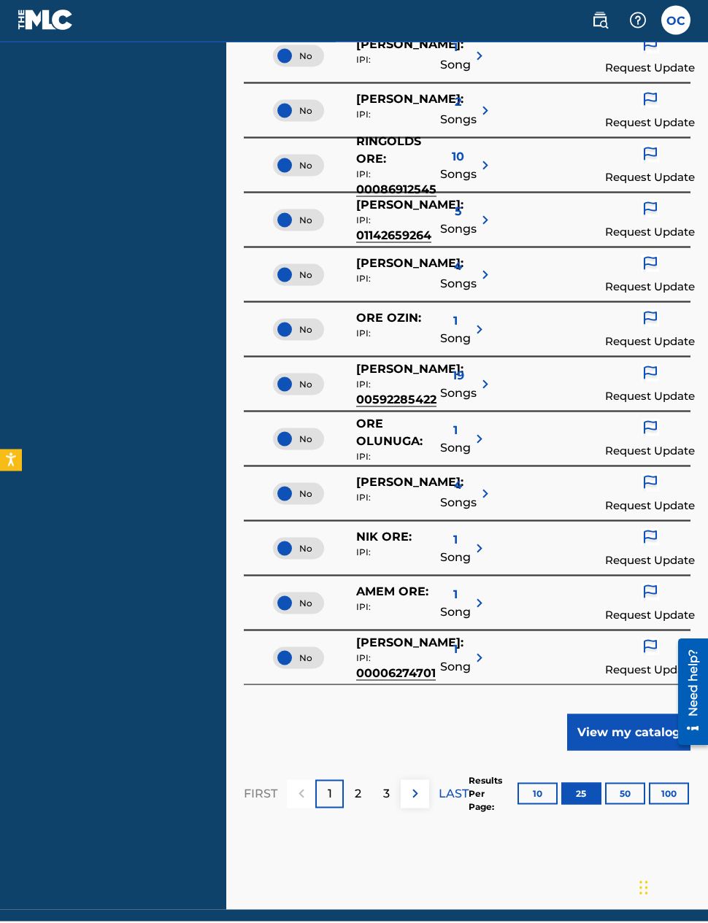
scroll to position [1072, 0]
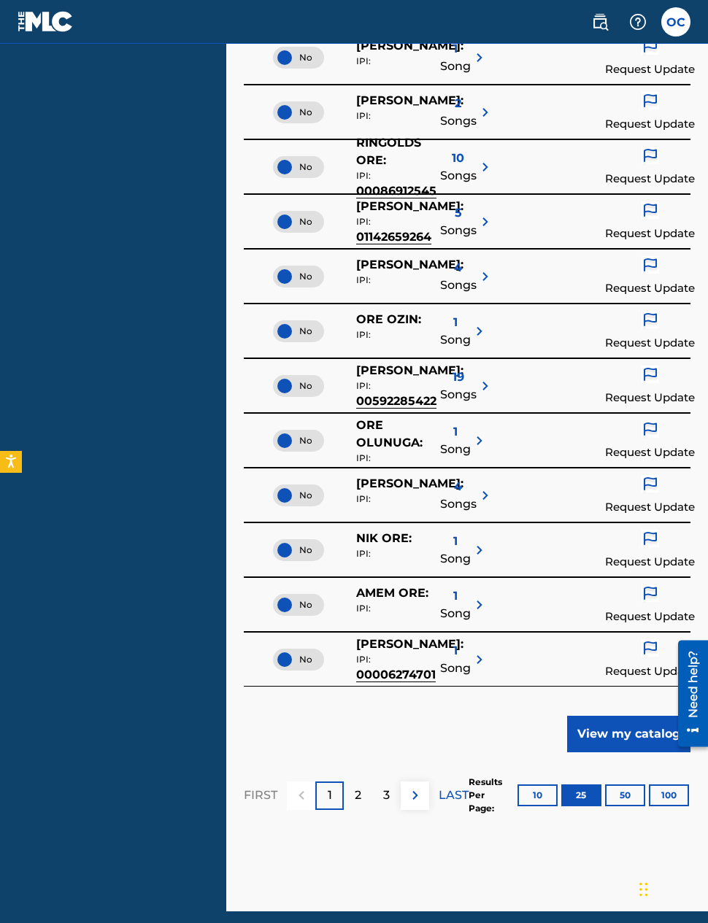
click at [366, 793] on div "2" at bounding box center [358, 796] width 28 height 28
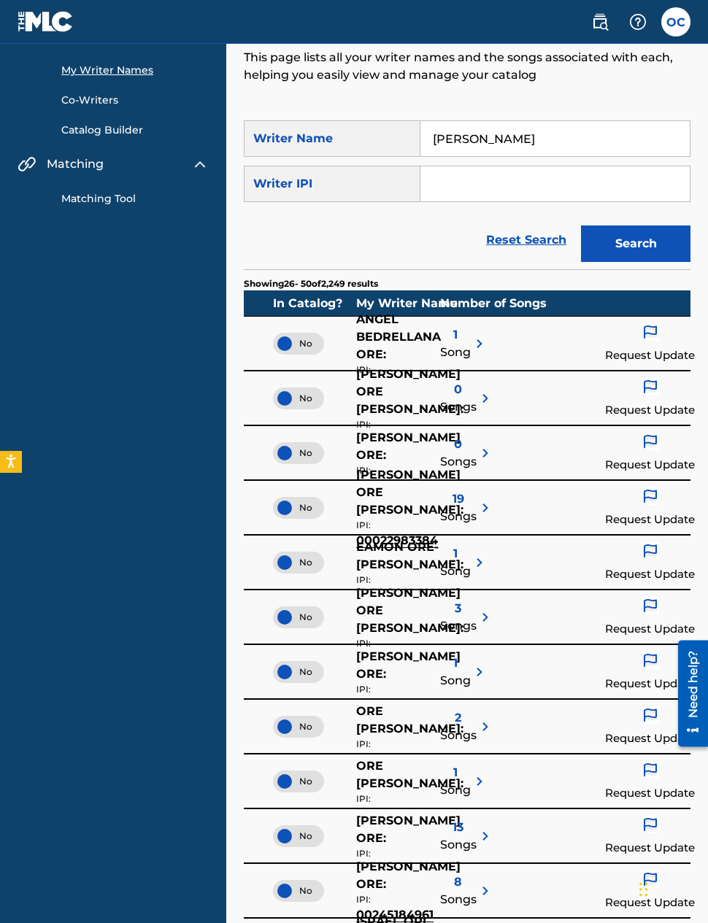
scroll to position [0, 0]
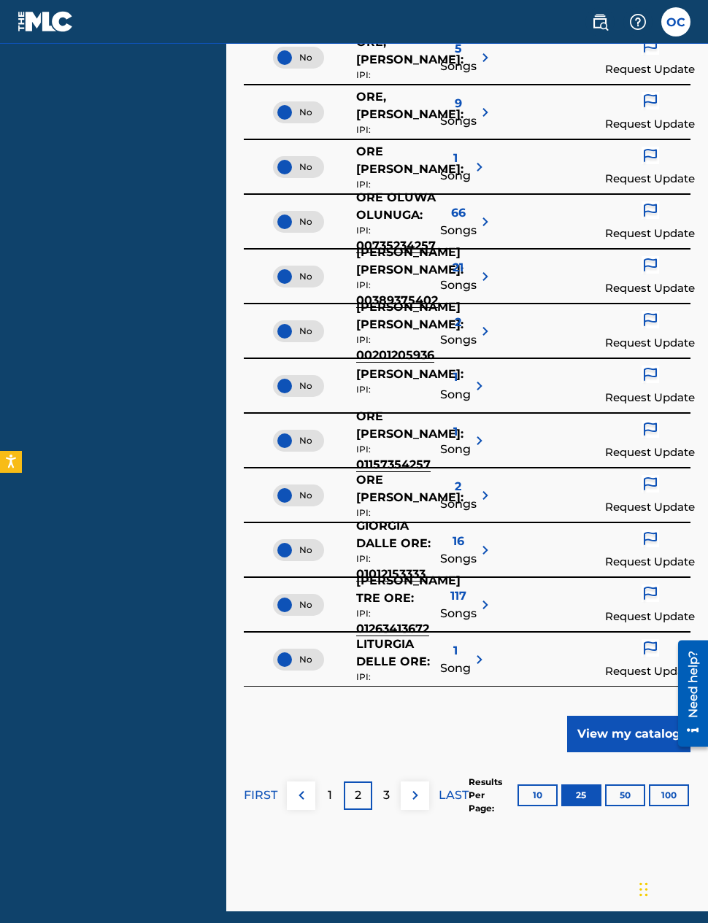
click at [622, 736] on button "View my catalog" at bounding box center [628, 734] width 123 height 36
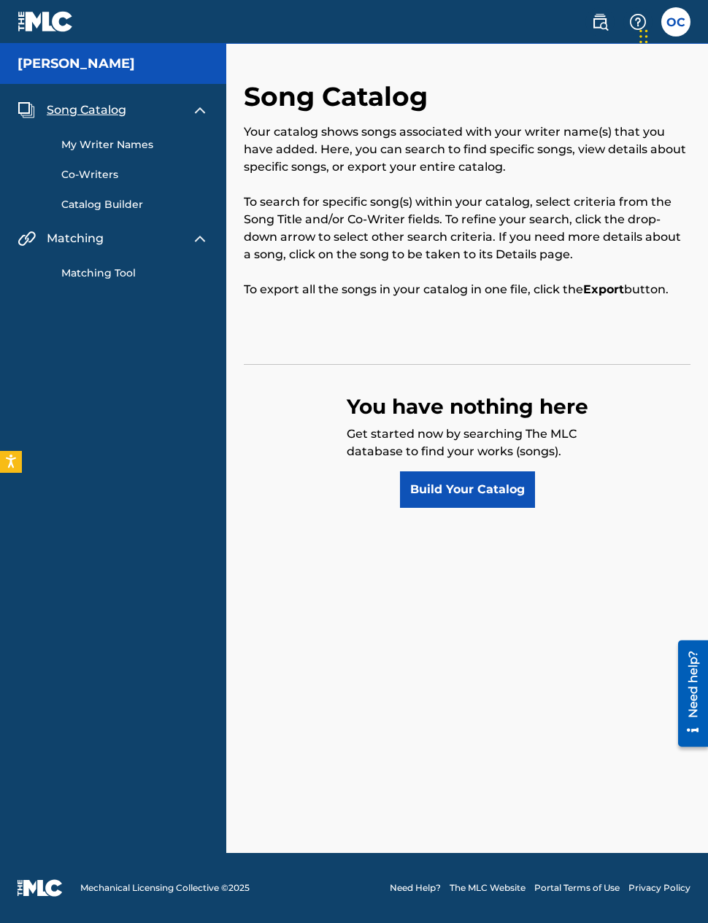
click at [493, 489] on link "Build Your Catalog" at bounding box center [467, 489] width 135 height 36
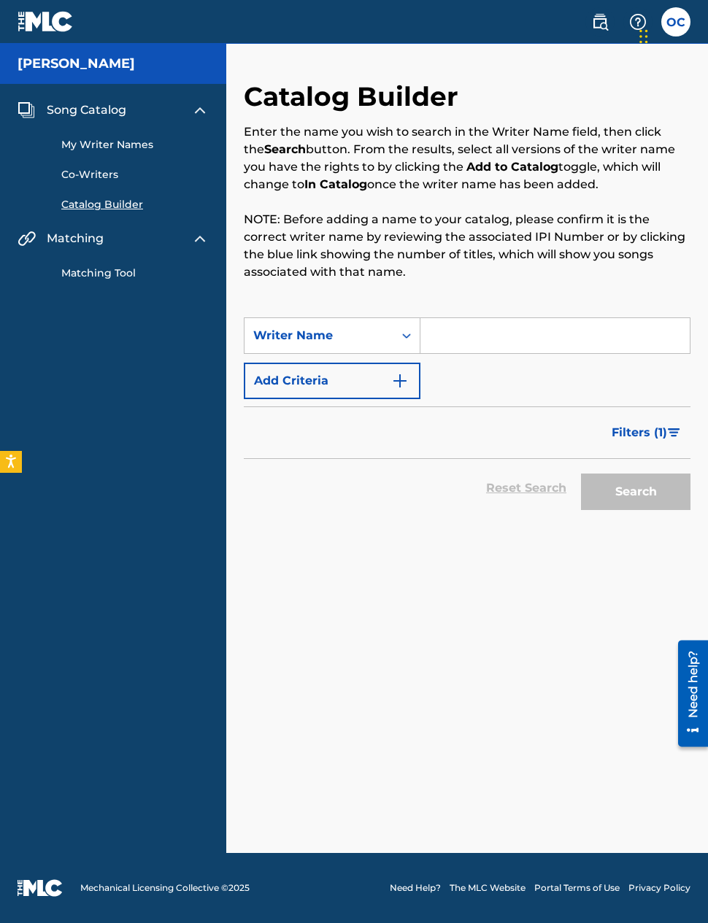
click at [563, 337] on input "Search Form" at bounding box center [554, 335] width 269 height 35
type input "[PERSON_NAME]"
click at [636, 480] on button "Search" at bounding box center [635, 492] width 109 height 36
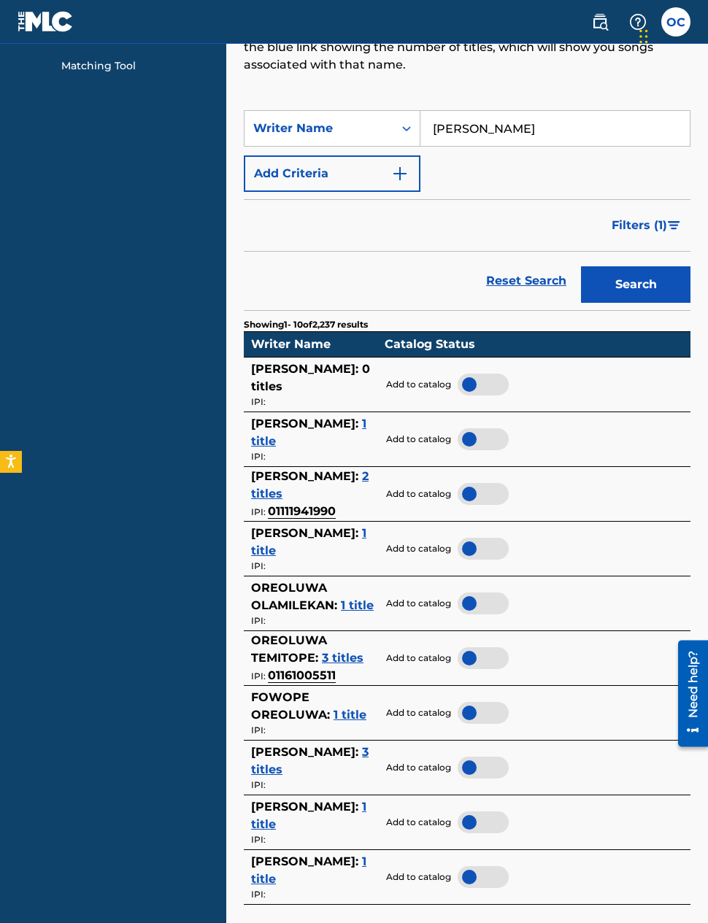
scroll to position [209, 0]
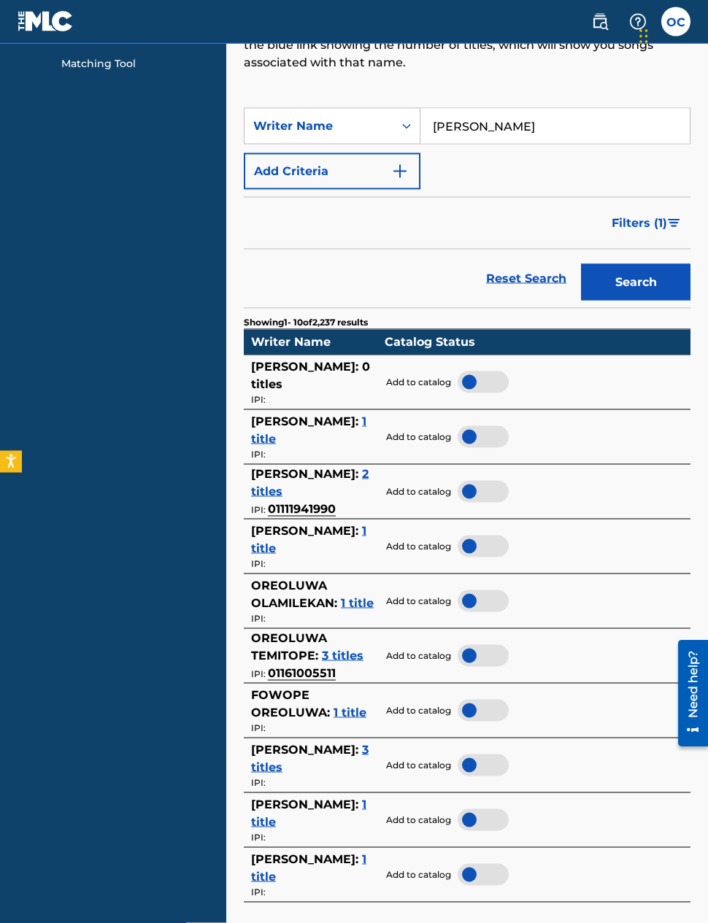
click at [479, 755] on div at bounding box center [483, 766] width 51 height 22
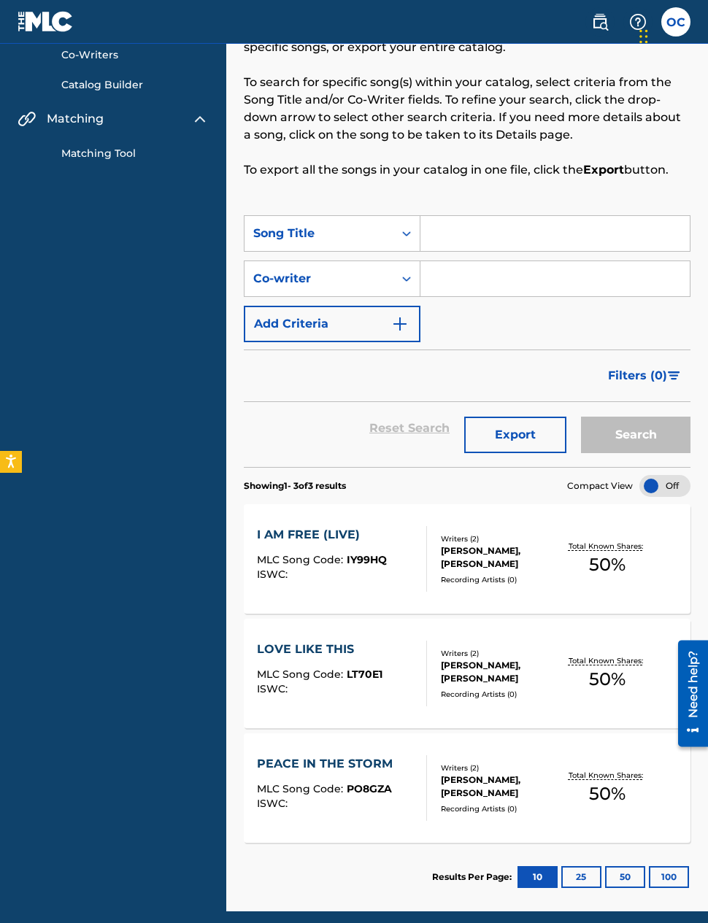
scroll to position [178, 0]
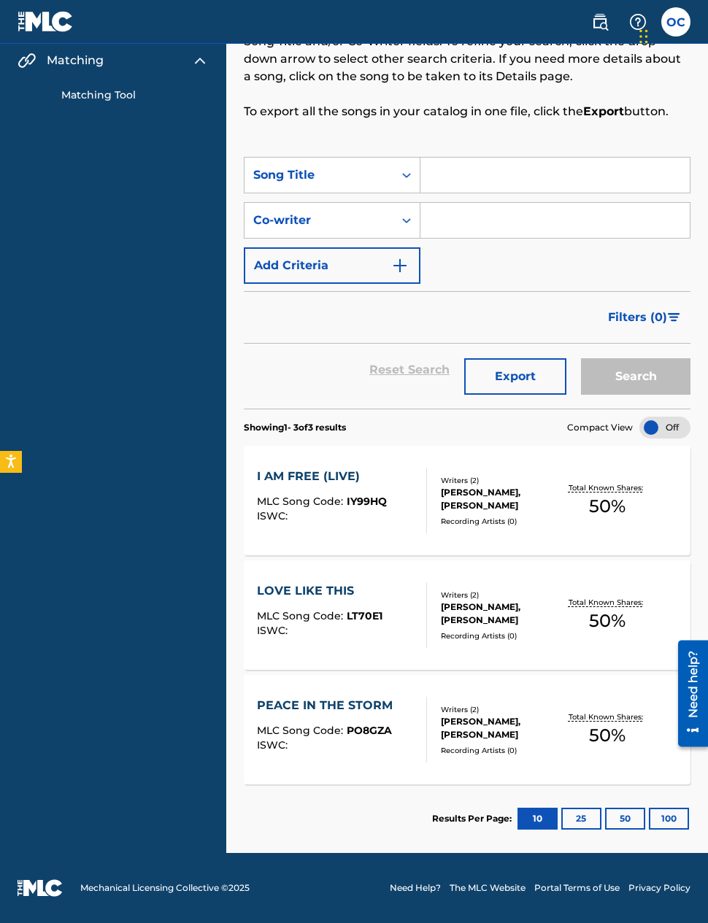
click at [587, 815] on button "25" at bounding box center [581, 819] width 40 height 22
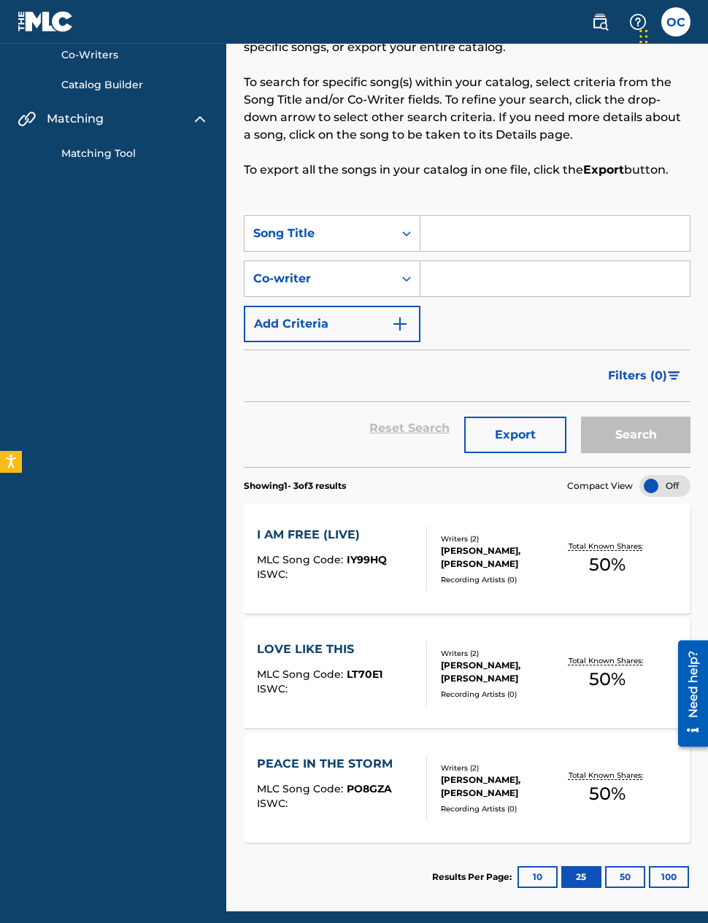
click at [631, 874] on button "50" at bounding box center [625, 877] width 40 height 22
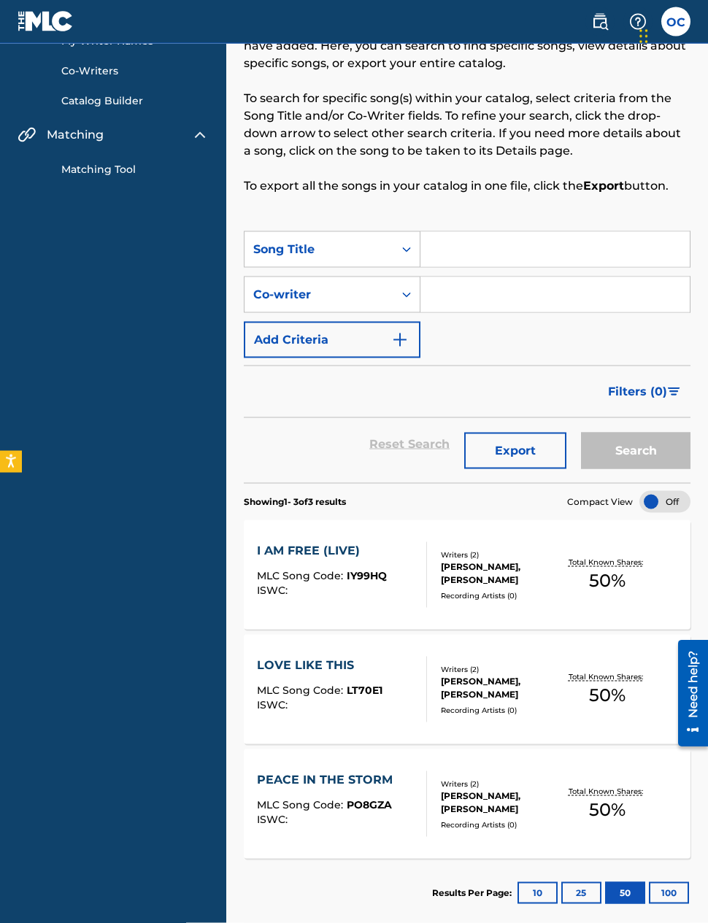
scroll to position [120, 0]
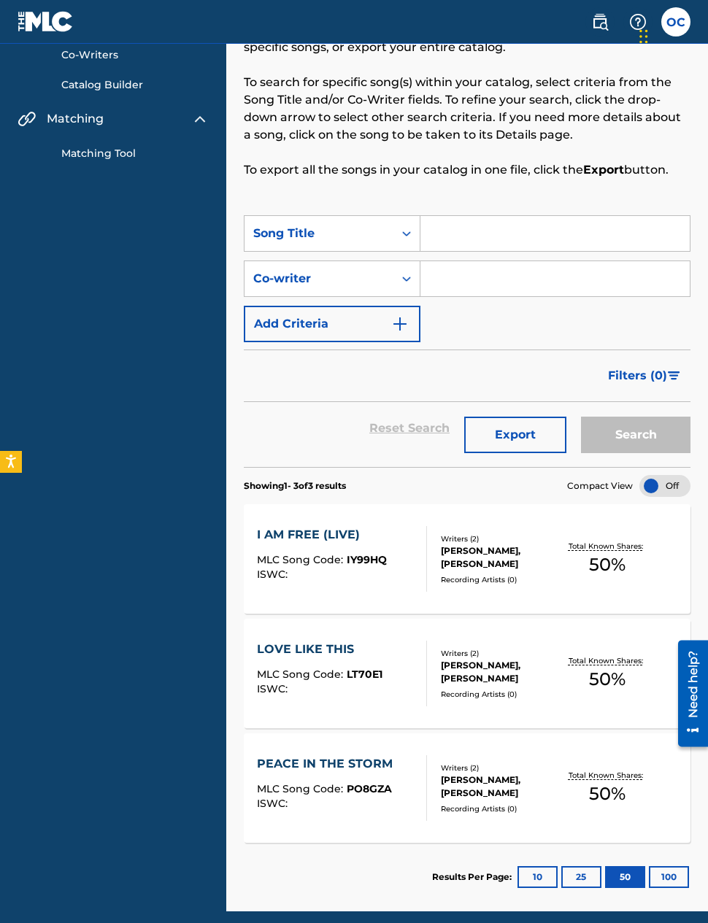
click at [666, 877] on button "100" at bounding box center [669, 877] width 40 height 22
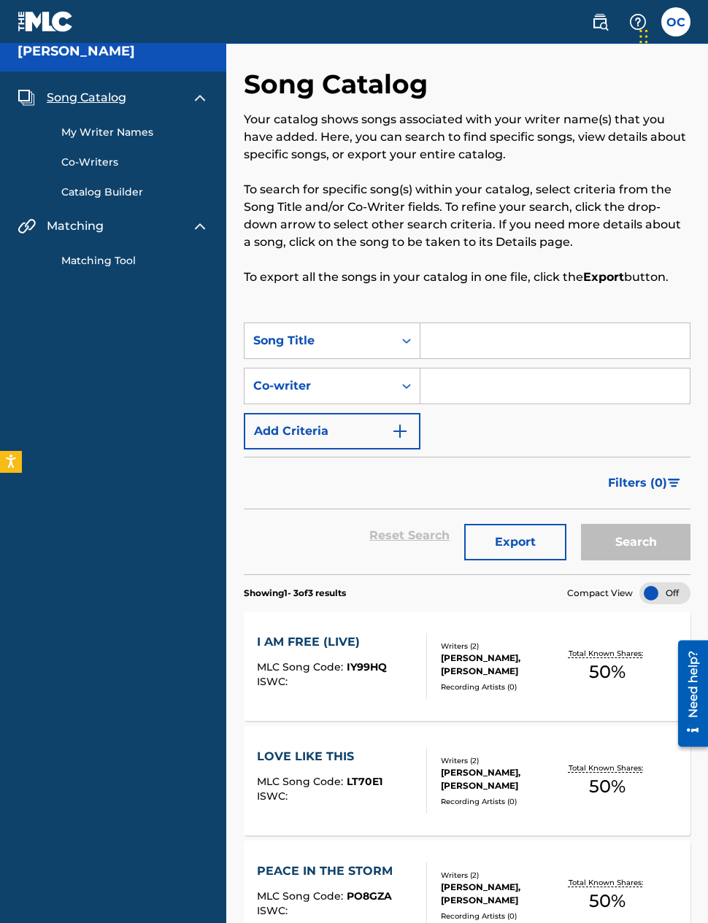
scroll to position [0, 0]
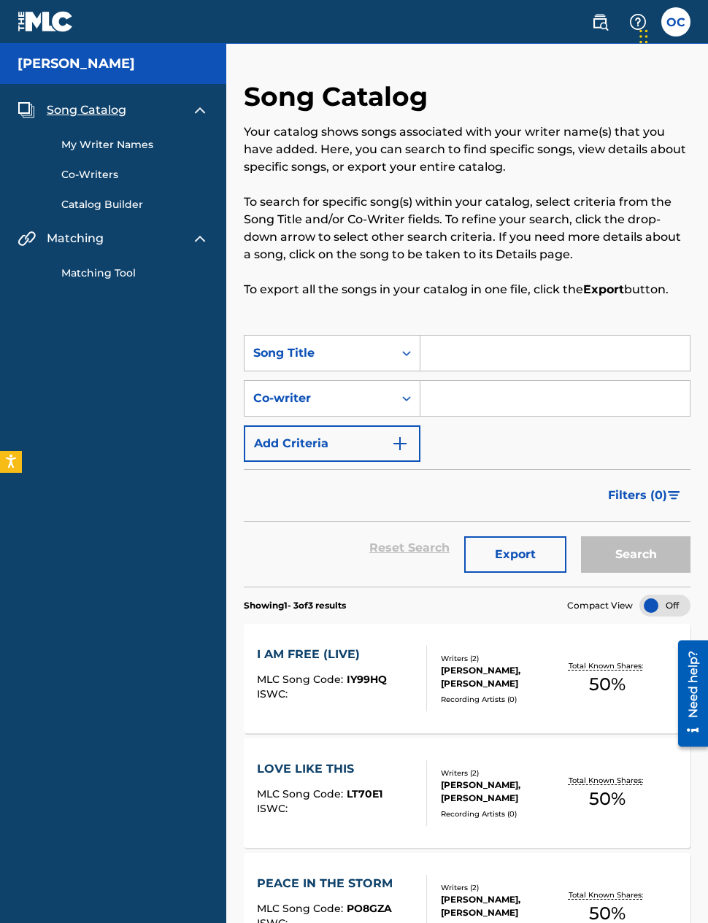
click at [561, 354] on input "Search Form" at bounding box center [554, 353] width 269 height 35
click at [96, 277] on link "Matching Tool" at bounding box center [134, 273] width 147 height 15
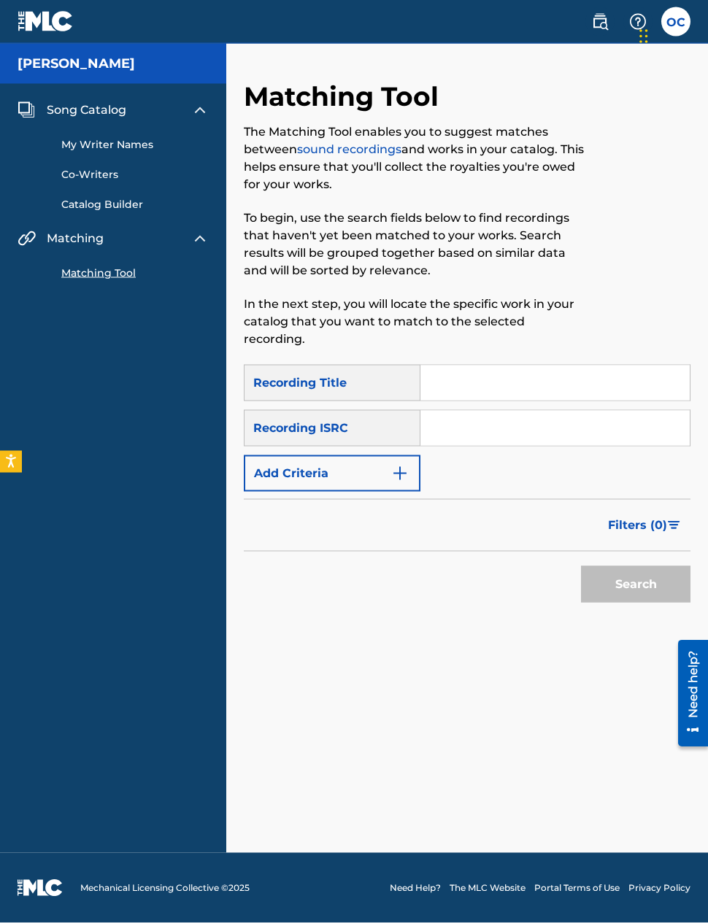
scroll to position [58, 0]
click at [133, 197] on link "Catalog Builder" at bounding box center [134, 204] width 147 height 15
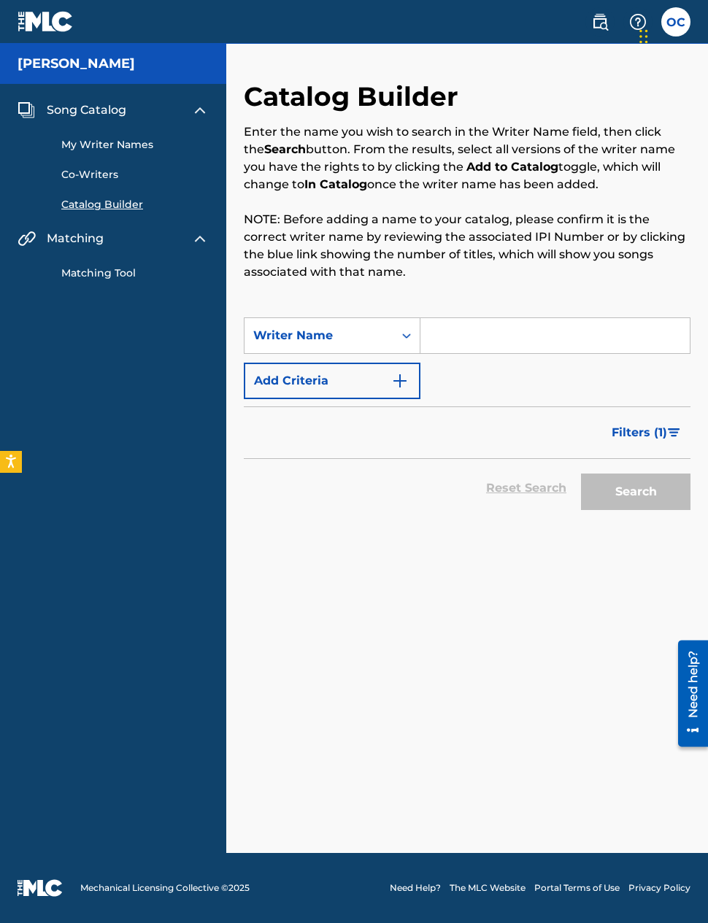
click at [198, 113] on img at bounding box center [200, 110] width 18 height 18
click at [399, 378] on img "Search Form" at bounding box center [400, 381] width 18 height 18
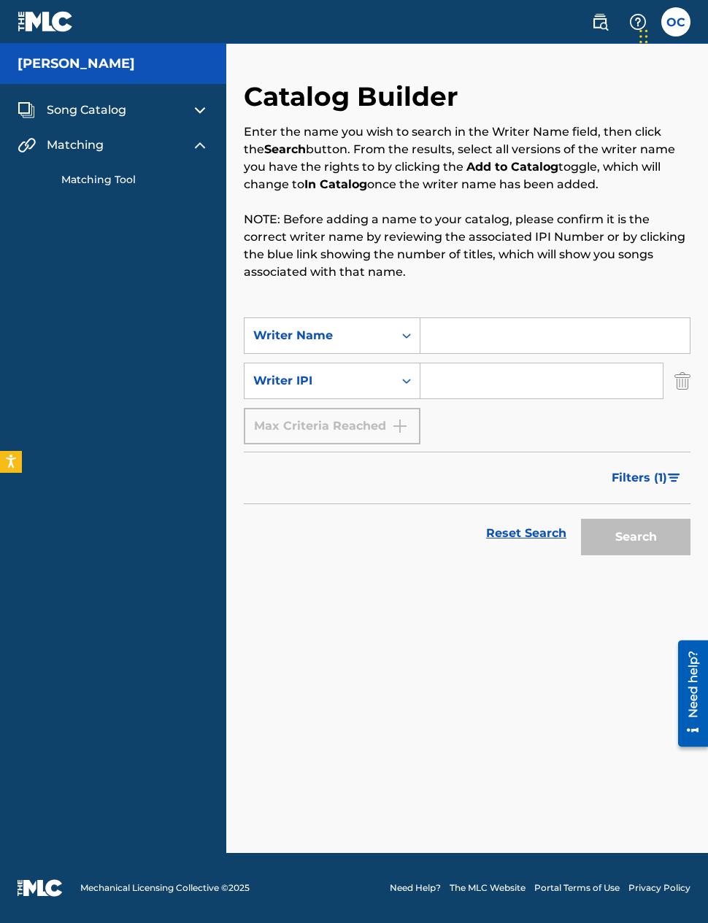
click at [682, 380] on img "Search Form" at bounding box center [682, 381] width 16 height 36
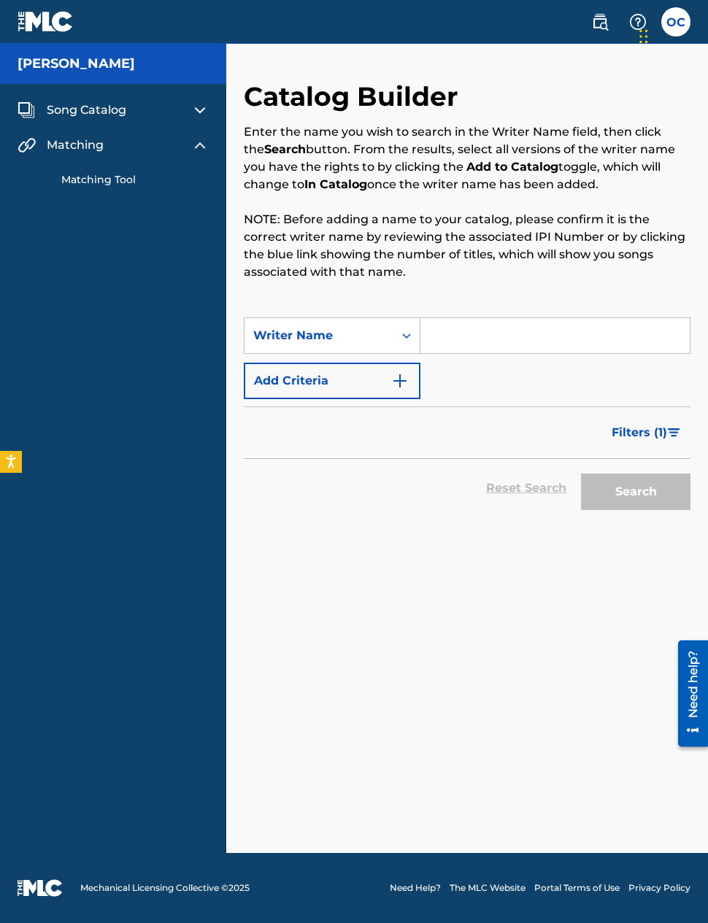
click at [403, 381] on img "Search Form" at bounding box center [400, 381] width 18 height 18
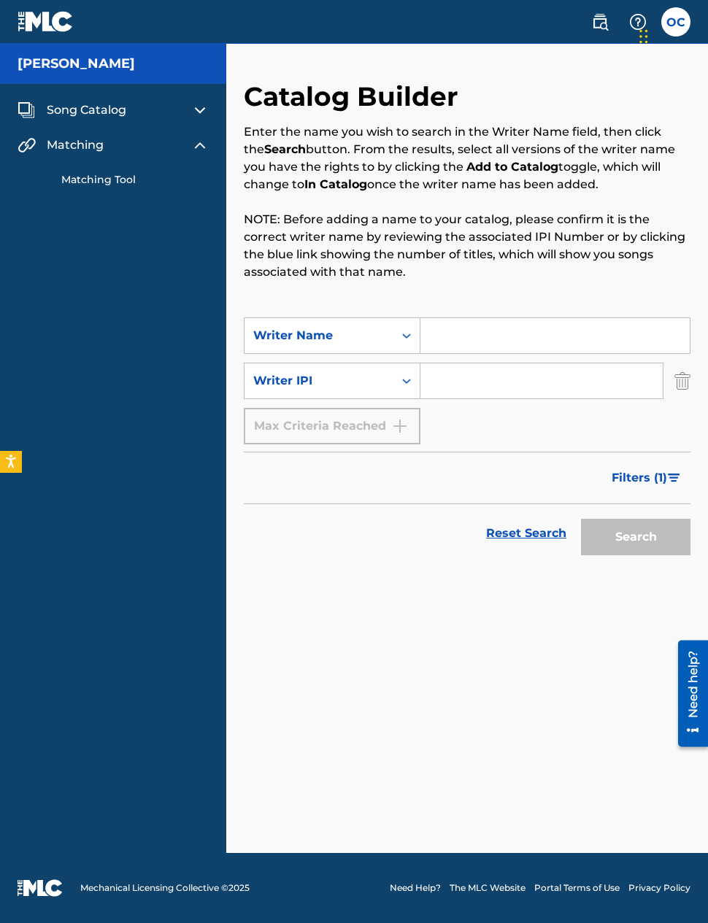
click at [679, 392] on img "Search Form" at bounding box center [682, 381] width 16 height 36
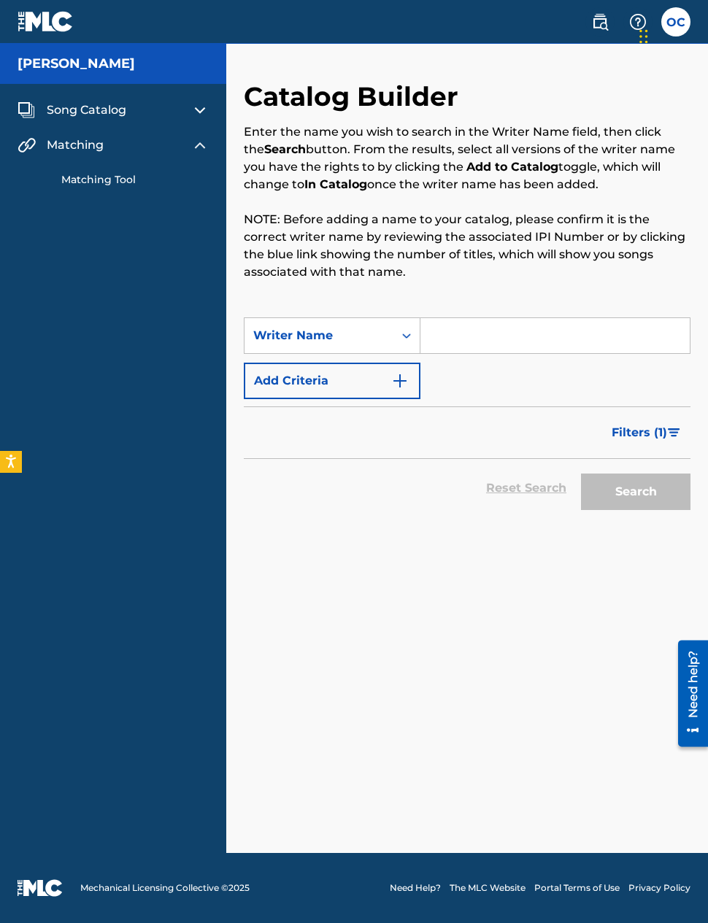
click at [153, 63] on div "[PERSON_NAME]" at bounding box center [113, 64] width 226 height 40
click at [61, 12] on img at bounding box center [46, 21] width 56 height 21
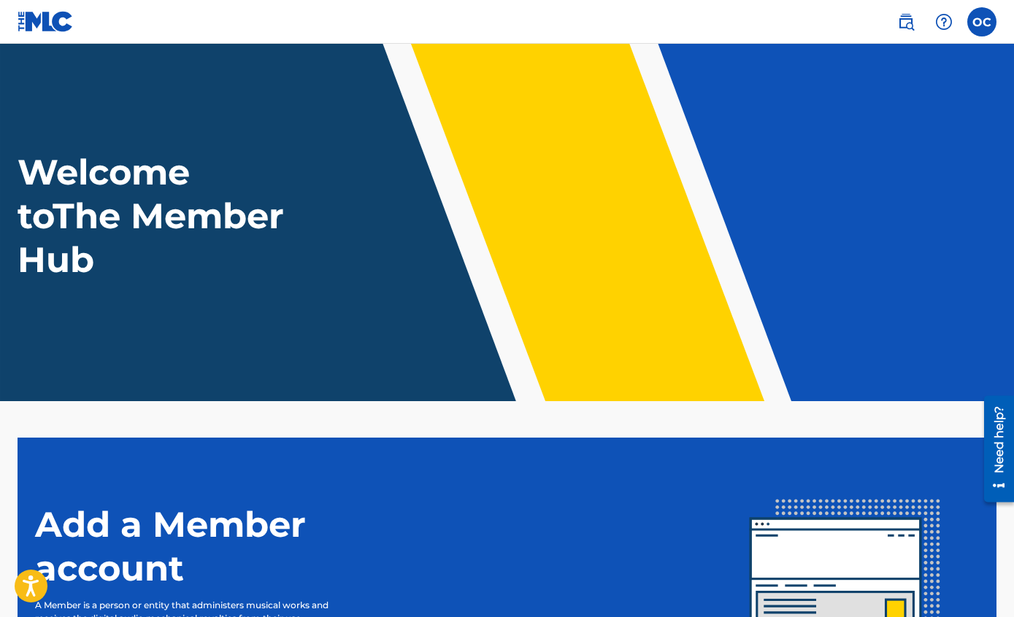
click at [707, 20] on label at bounding box center [981, 21] width 29 height 29
click at [707, 22] on input "OC [PERSON_NAME] [EMAIL_ADDRESS][DOMAIN_NAME] Notification Preferences Profile …" at bounding box center [982, 22] width 0 height 0
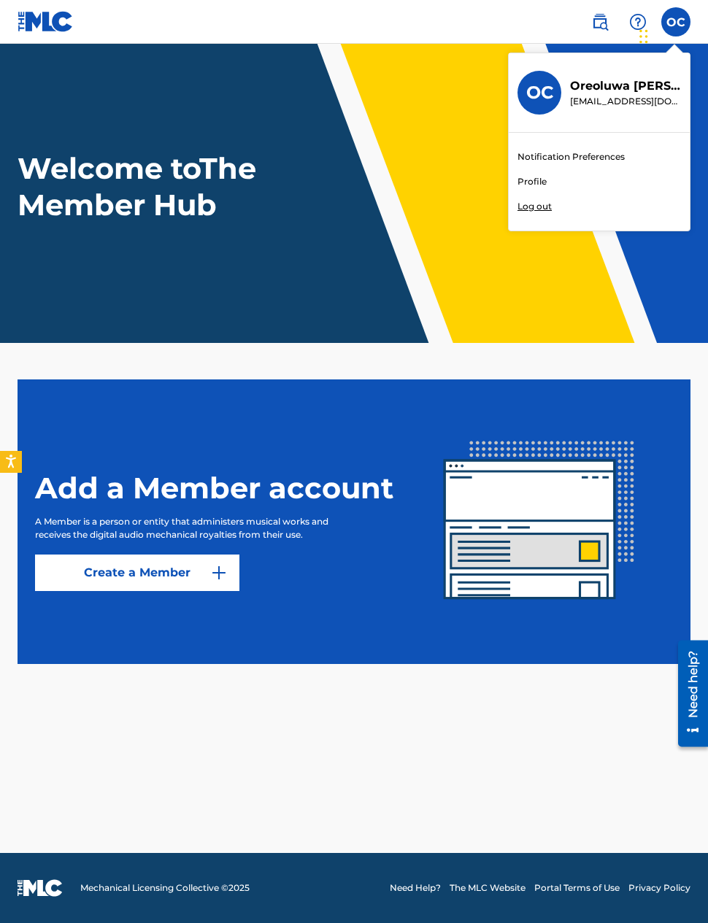
click at [493, 534] on img at bounding box center [539, 521] width 267 height 267
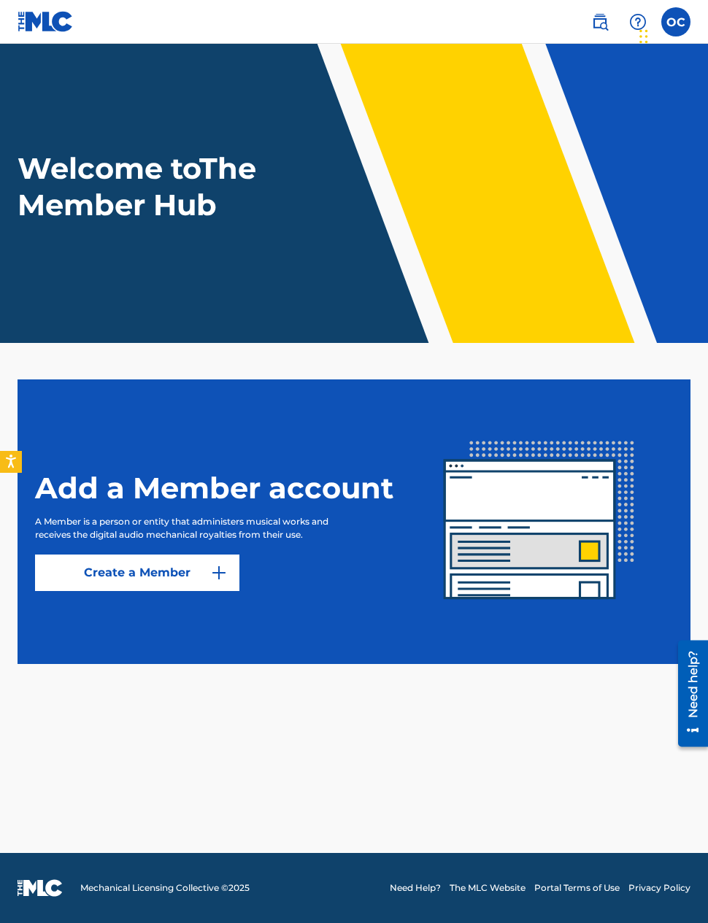
click at [121, 464] on div "Add a Member account A Member is a person or entity that administers musical wo…" at bounding box center [220, 522] width 371 height 139
click at [107, 223] on header "Welcome to The Member Hub" at bounding box center [354, 193] width 708 height 299
click at [593, 32] on link at bounding box center [599, 21] width 29 height 29
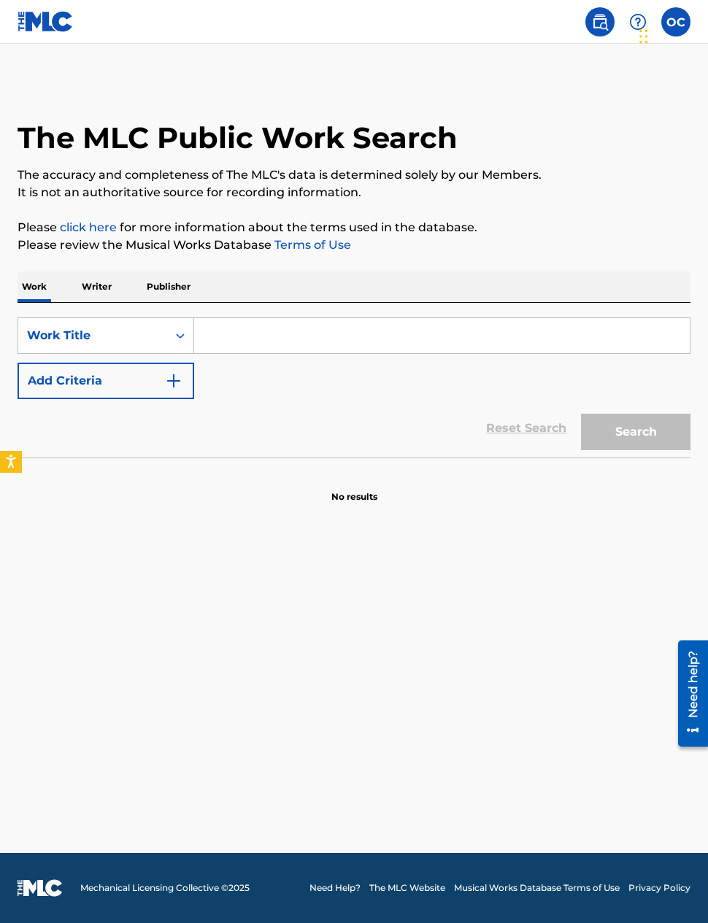
click at [53, 20] on img at bounding box center [46, 21] width 56 height 21
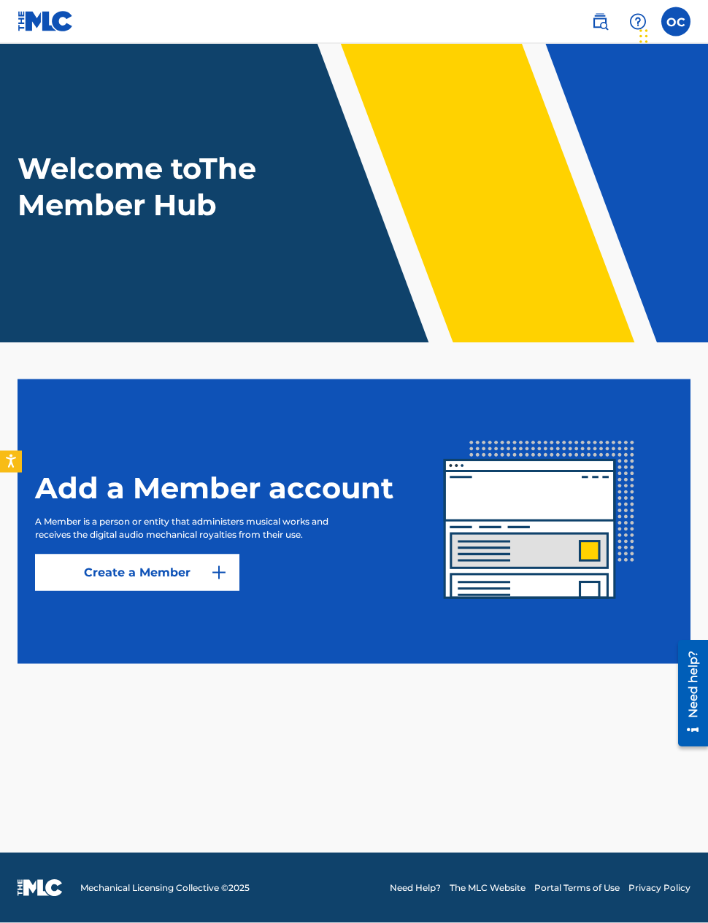
scroll to position [58, 0]
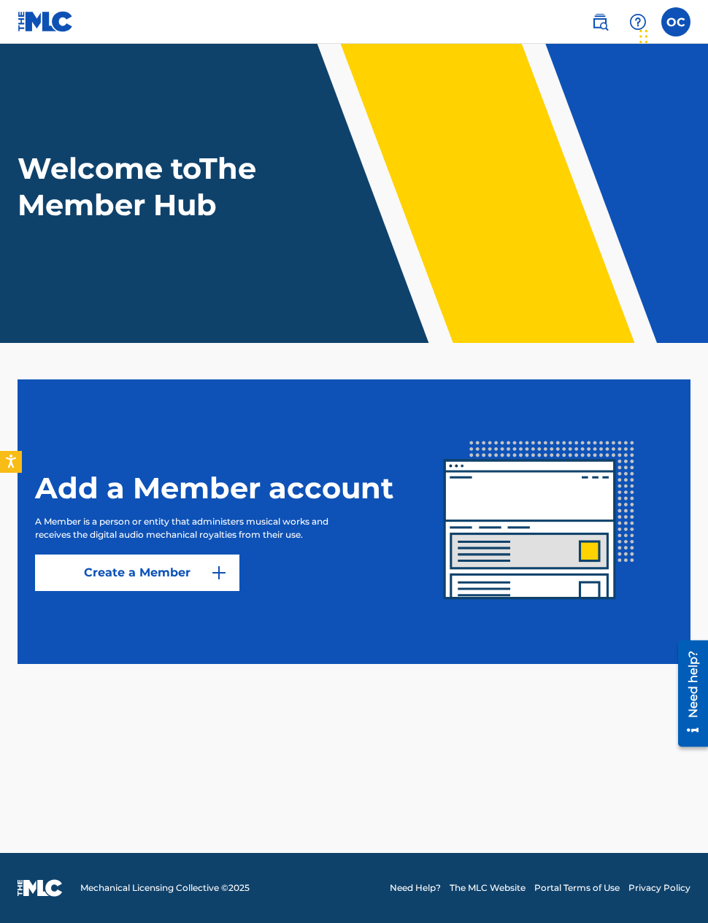
click at [212, 555] on link "Create a Member" at bounding box center [137, 573] width 204 height 36
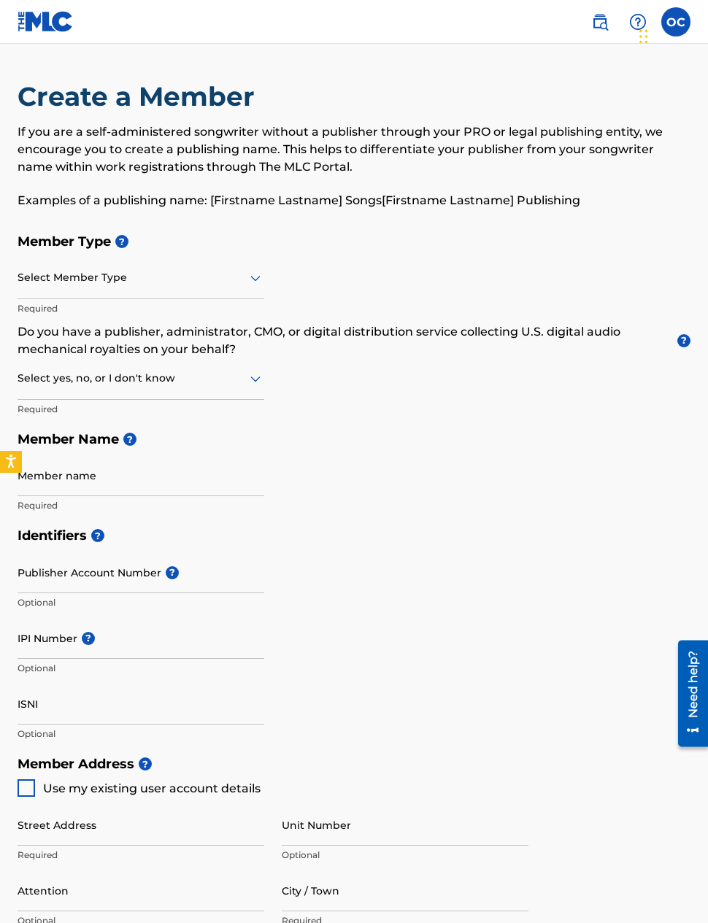
click at [608, 23] on img at bounding box center [600, 22] width 18 height 18
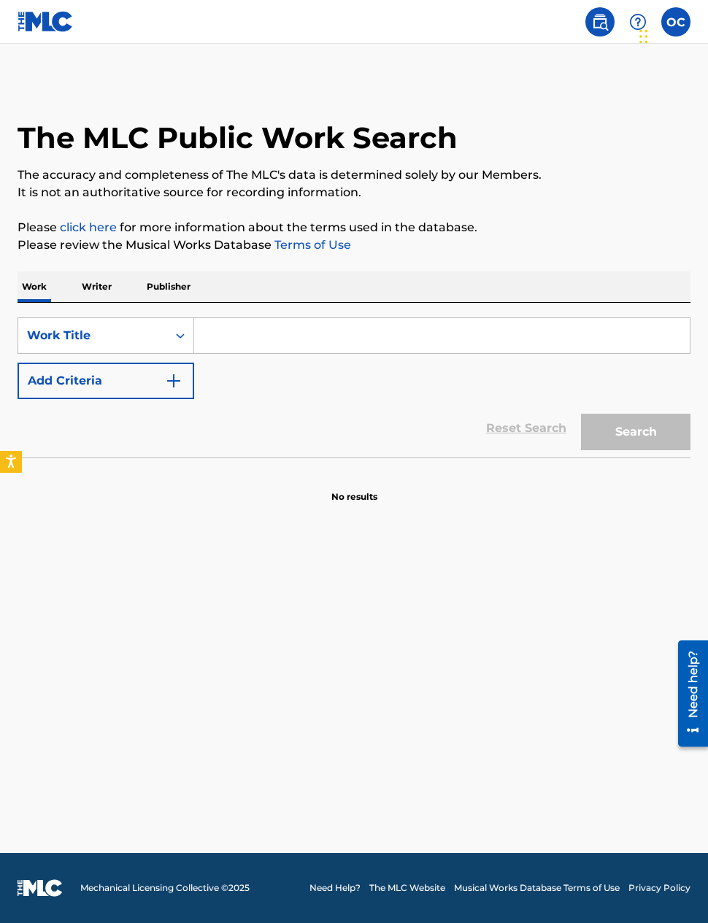
click at [349, 343] on input "Search Form" at bounding box center [442, 335] width 496 height 35
type input "Oreoluwa"
click at [636, 432] on button "Search" at bounding box center [635, 432] width 109 height 36
click at [98, 288] on p "Writer" at bounding box center [96, 287] width 39 height 31
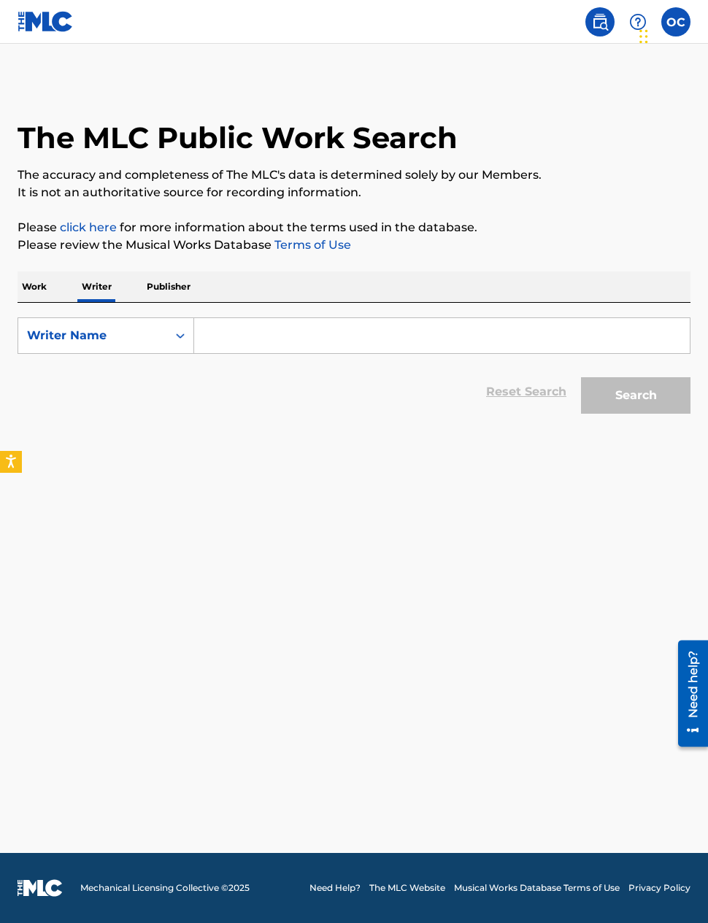
click at [249, 342] on input "Search Form" at bounding box center [442, 335] width 496 height 35
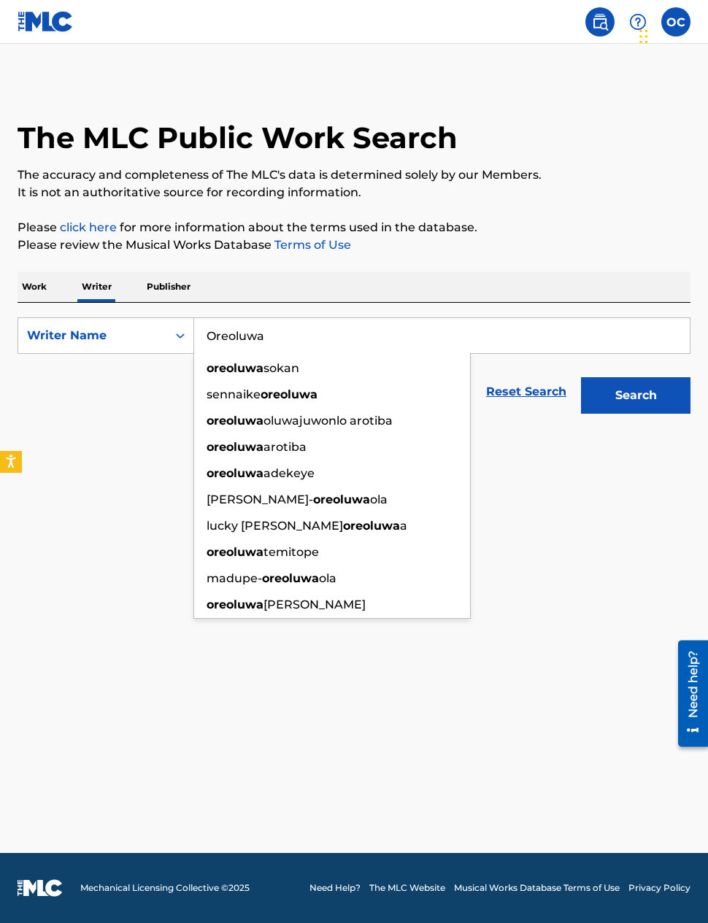
type input "Oreoluwa"
click at [636, 396] on button "Search" at bounding box center [635, 395] width 109 height 36
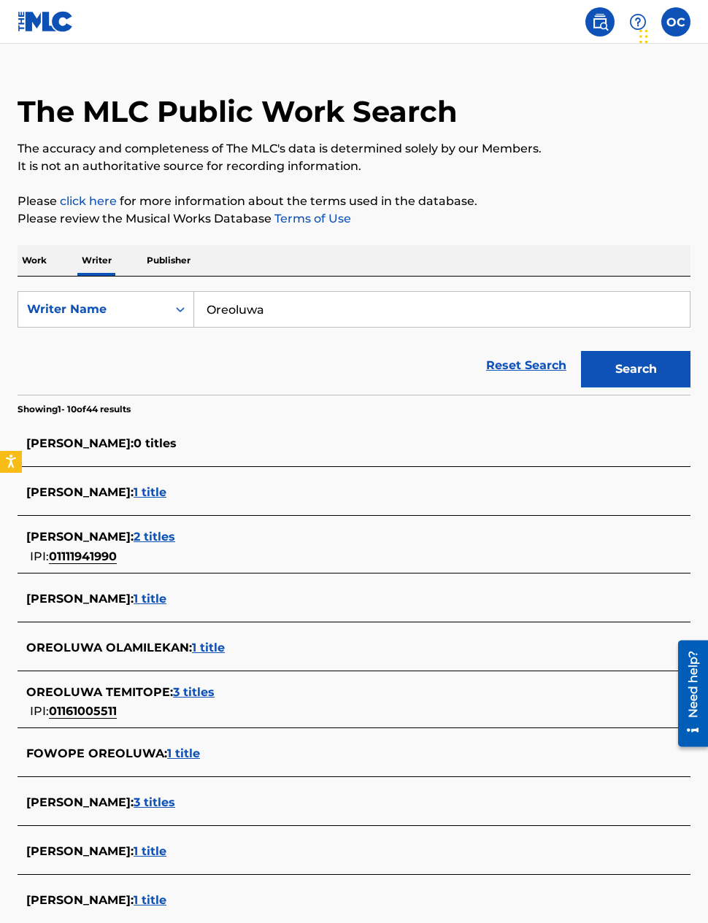
scroll to position [36, 0]
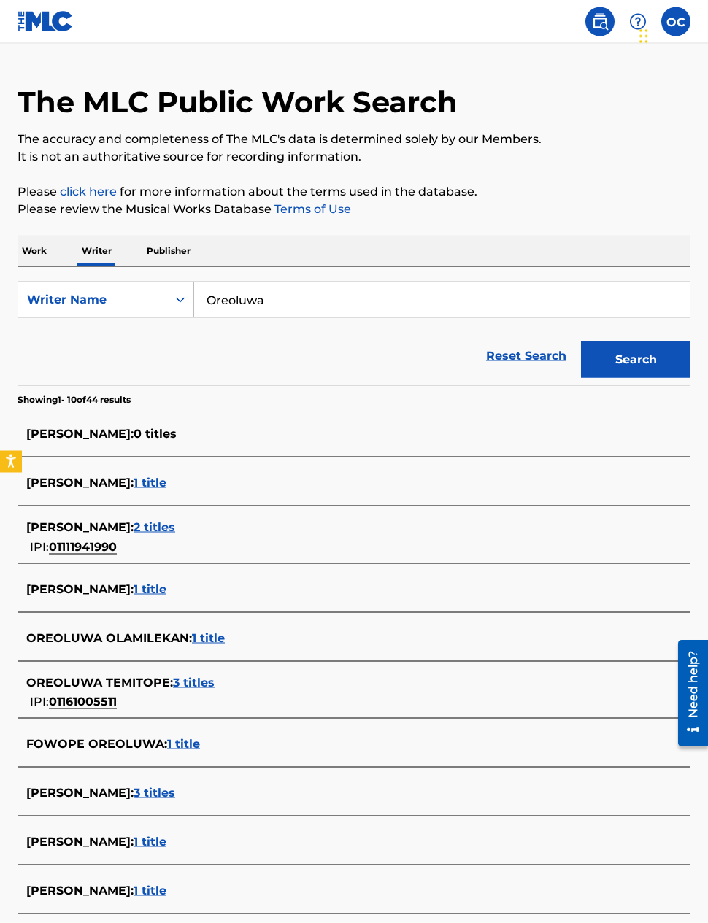
click at [248, 791] on div "OREOLUWA CLARKE : 3 titles" at bounding box center [334, 794] width 617 height 18
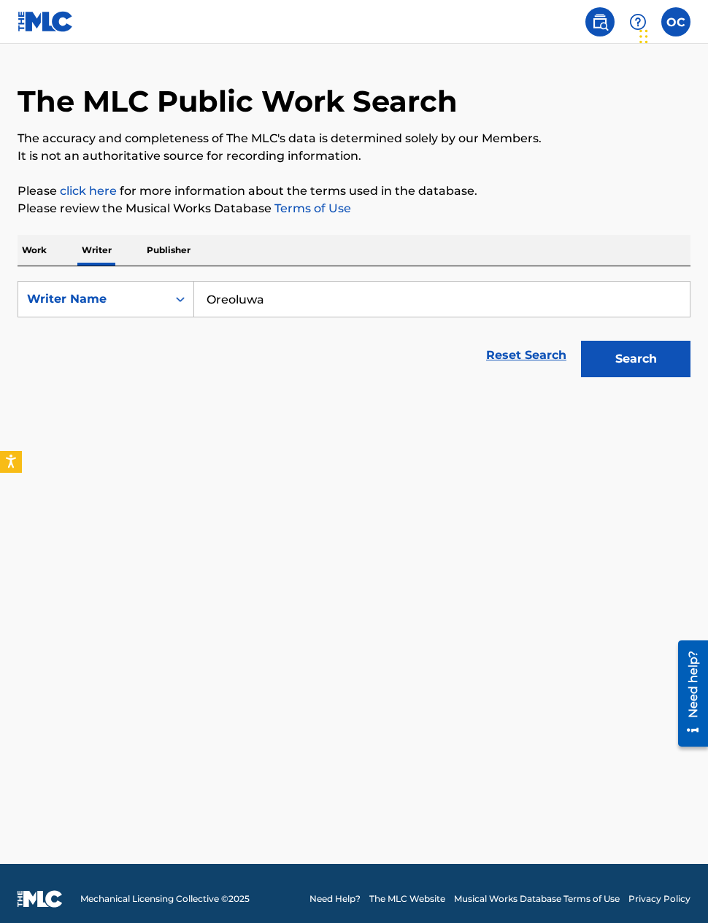
scroll to position [58, 0]
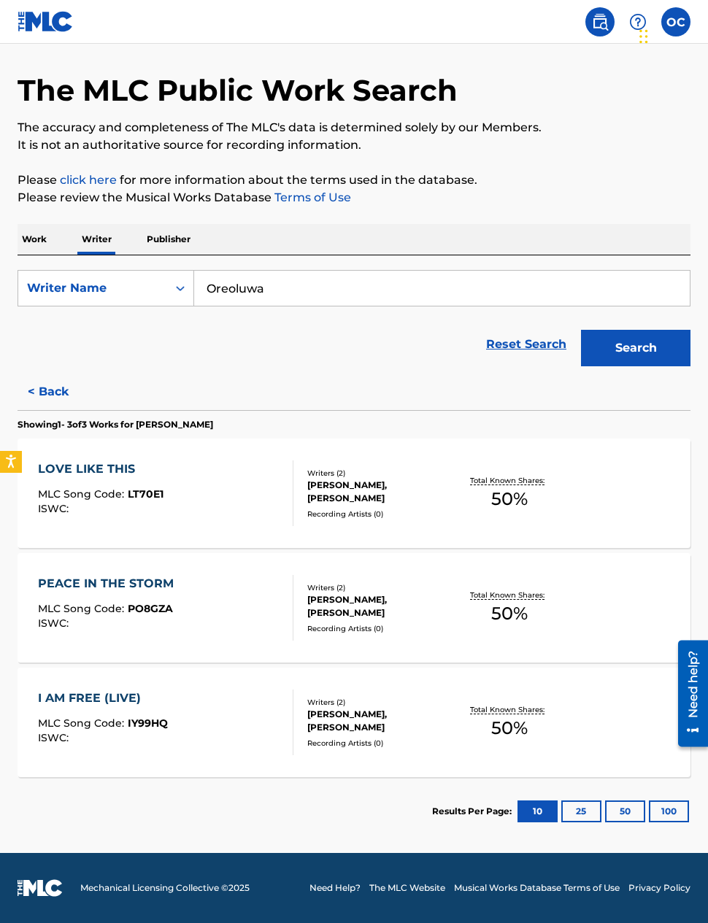
click at [488, 487] on div "Total Known Shares: 50 %" at bounding box center [509, 493] width 112 height 45
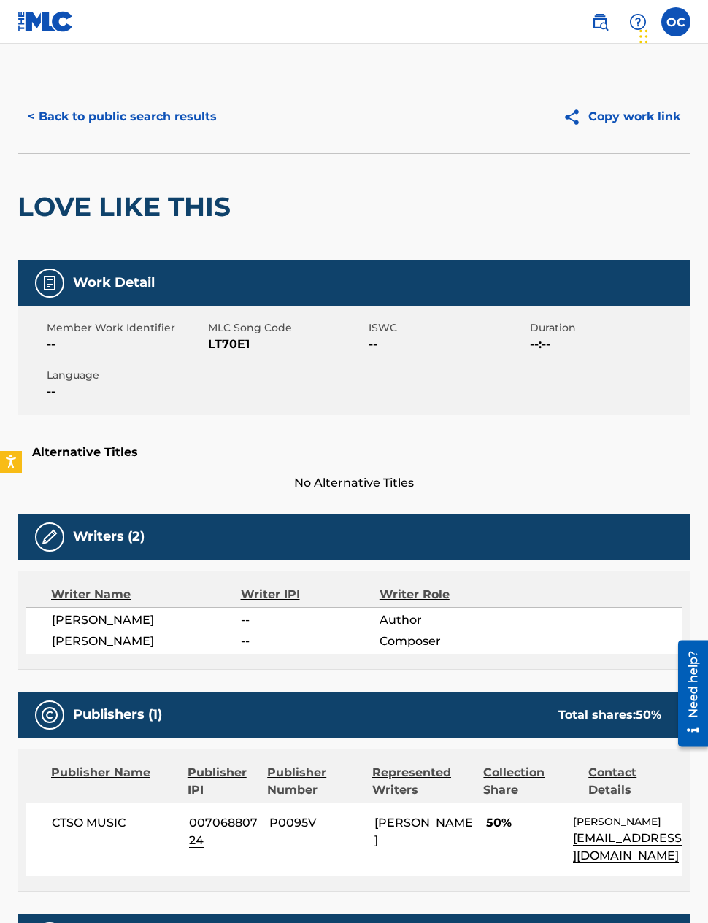
click at [119, 280] on h5 "Work Detail" at bounding box center [114, 282] width 82 height 17
click at [55, 282] on img at bounding box center [50, 283] width 18 height 18
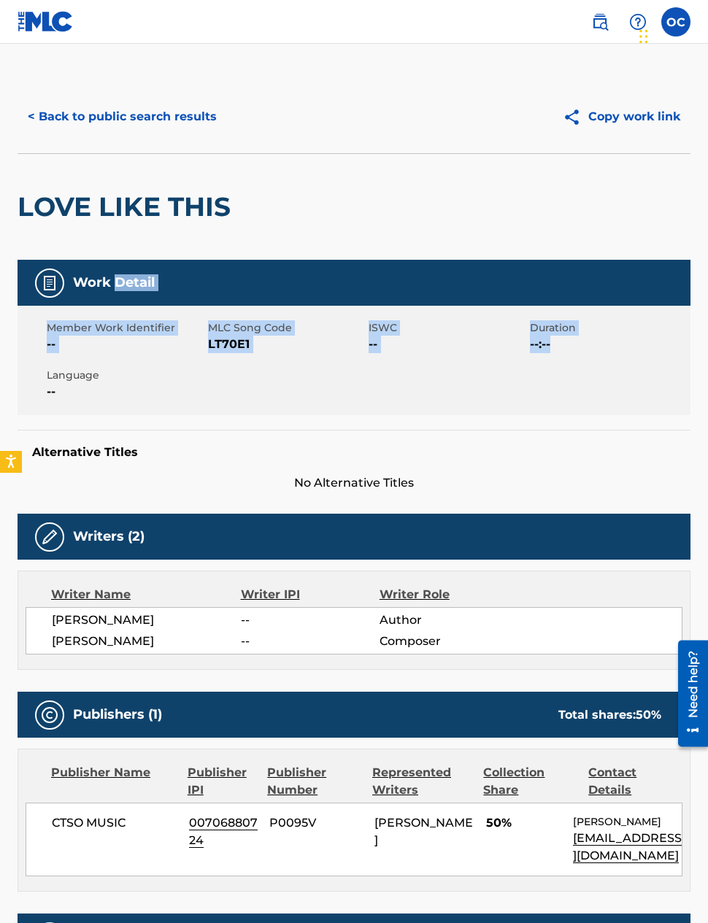
click at [629, 193] on div "LOVE LIKE THIS" at bounding box center [354, 206] width 673 height 107
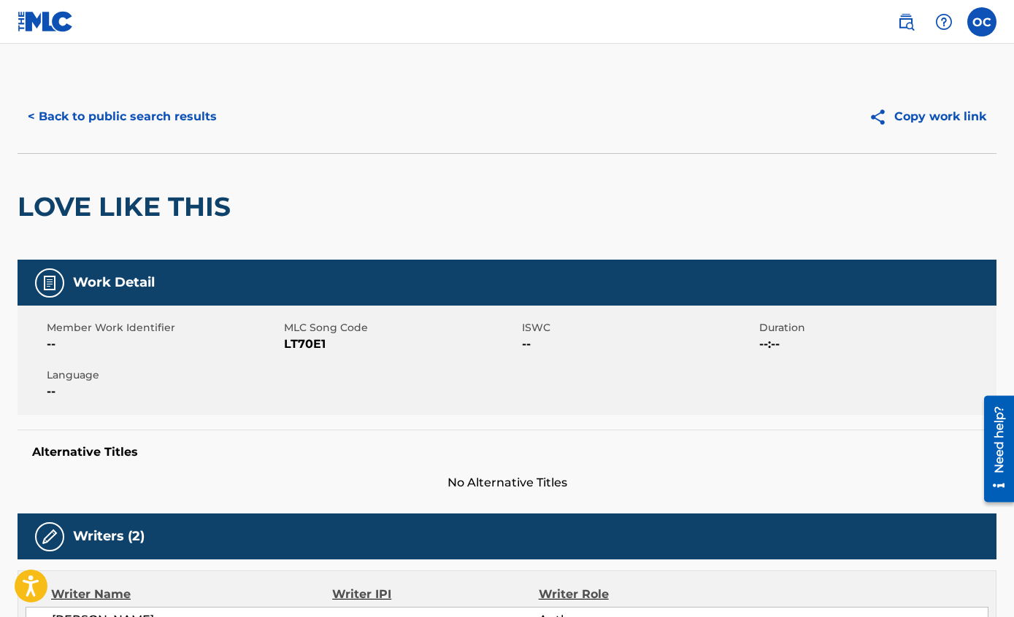
click at [707, 25] on label at bounding box center [981, 21] width 29 height 29
click at [707, 22] on input "OC [PERSON_NAME] [EMAIL_ADDRESS][DOMAIN_NAME] Notification Preferences Profile …" at bounding box center [982, 22] width 0 height 0
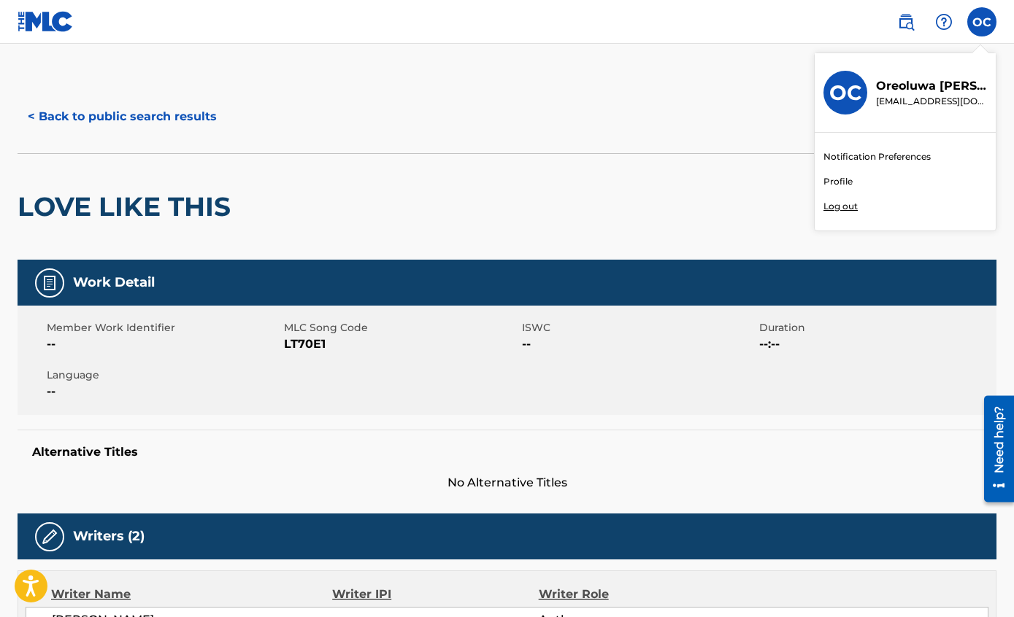
click at [707, 175] on link "Profile" at bounding box center [837, 181] width 29 height 13
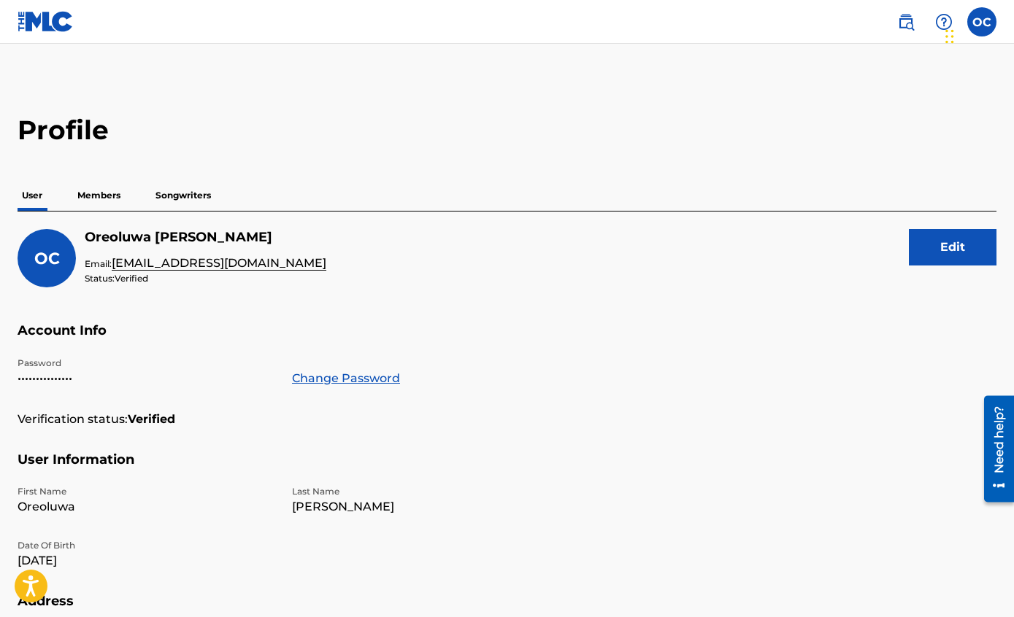
click at [116, 193] on p "Members" at bounding box center [99, 195] width 52 height 31
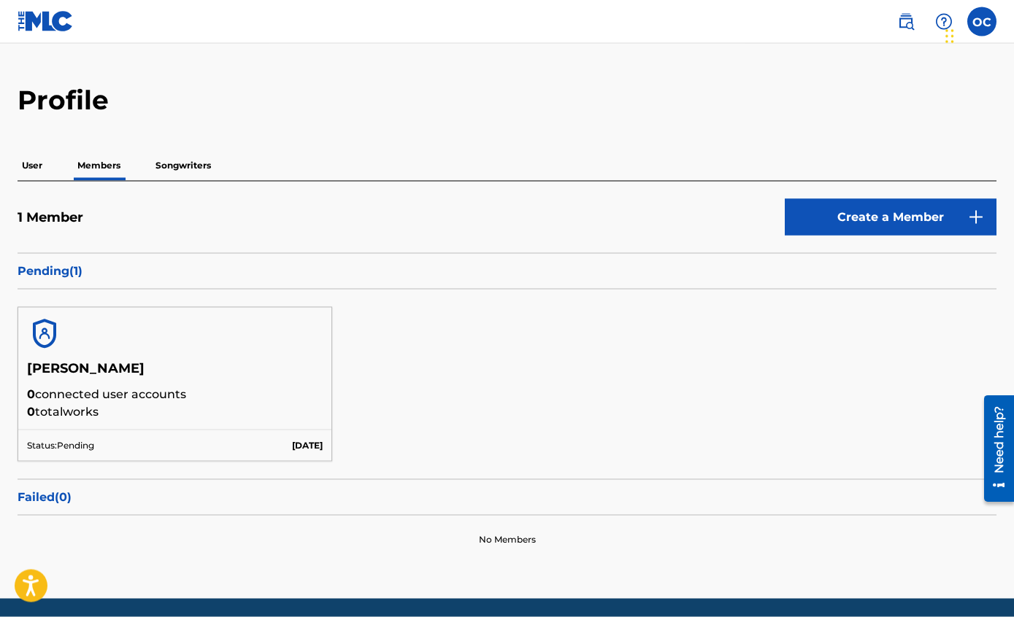
scroll to position [81, 0]
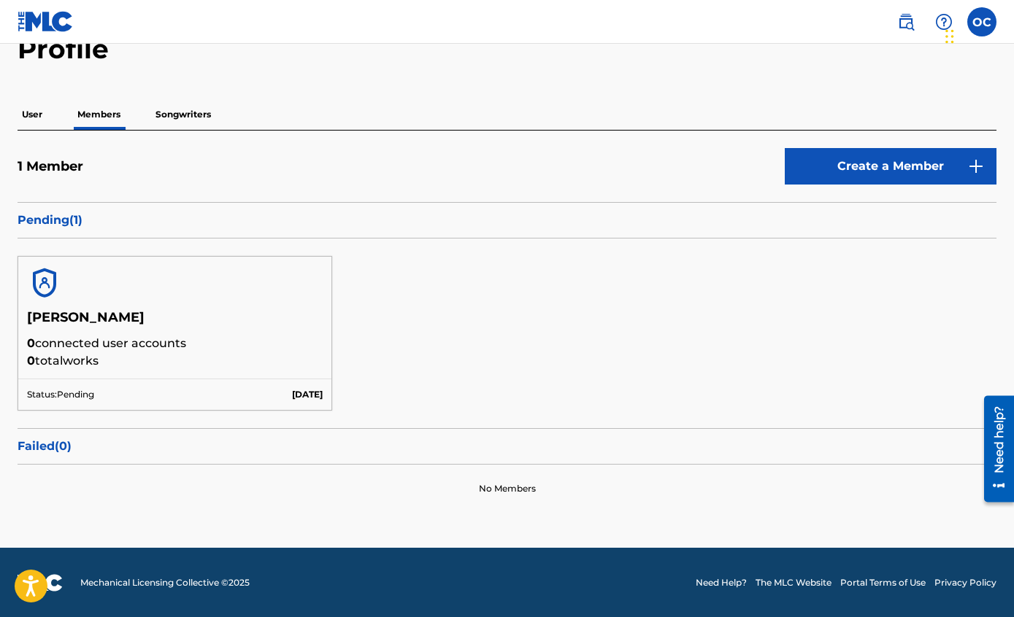
click at [87, 223] on p "Pending ( 1 )" at bounding box center [507, 221] width 979 height 18
click at [52, 225] on p "Pending ( 1 )" at bounding box center [507, 221] width 979 height 18
click at [45, 216] on p "Pending ( 1 )" at bounding box center [507, 221] width 979 height 18
click at [707, 217] on p "Pending ( 1 )" at bounding box center [507, 221] width 979 height 18
click at [77, 212] on p "Pending ( 1 )" at bounding box center [507, 221] width 979 height 18
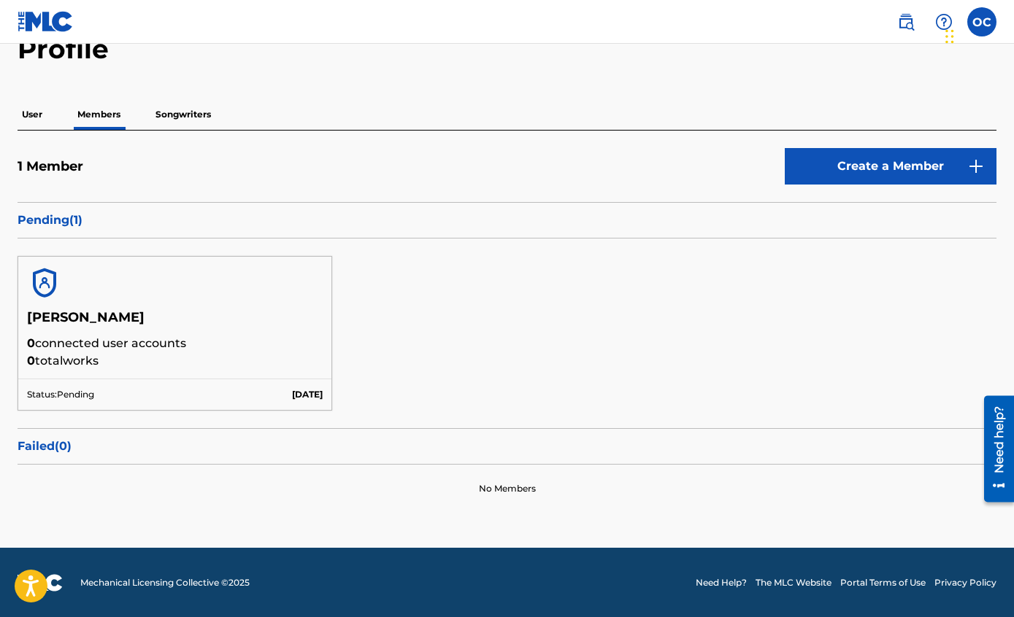
click at [93, 227] on p "Pending ( 1 )" at bounding box center [507, 221] width 979 height 18
click at [191, 115] on p "Songwriters" at bounding box center [183, 114] width 64 height 31
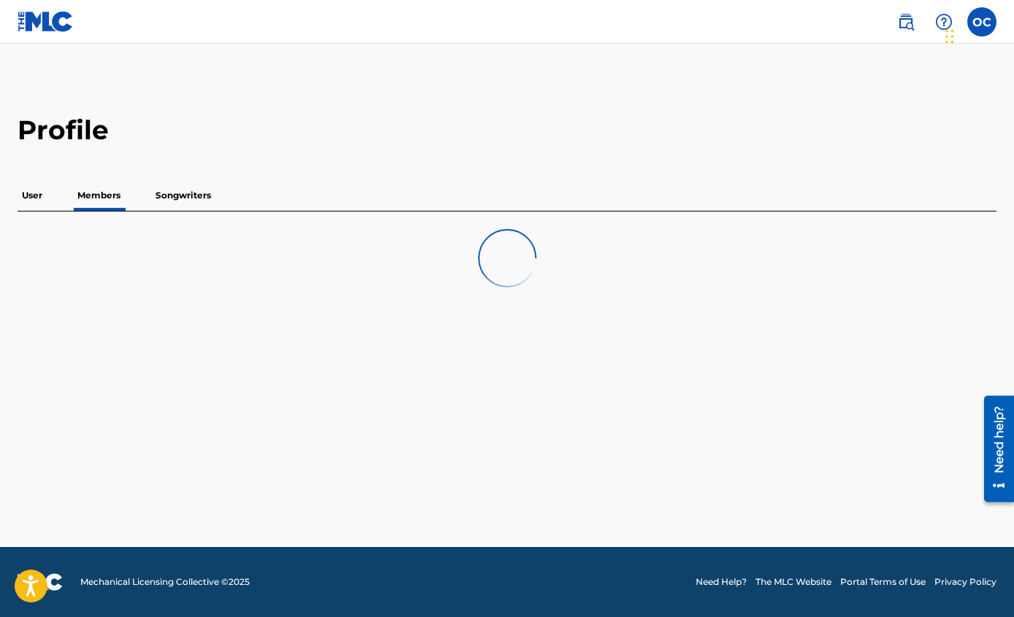
scroll to position [58, 0]
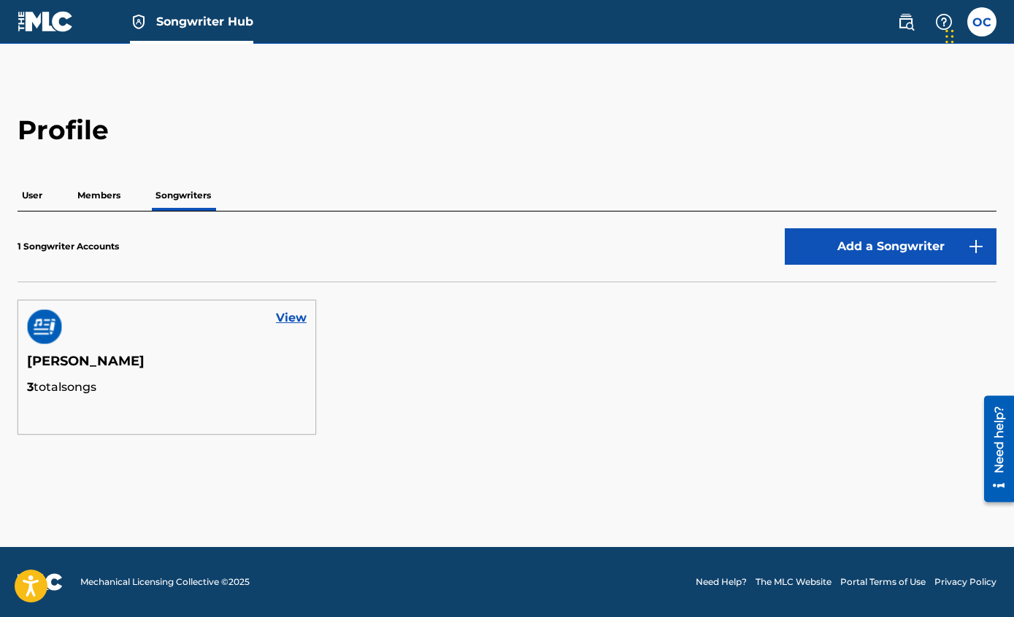
click at [296, 309] on link "View" at bounding box center [291, 318] width 31 height 18
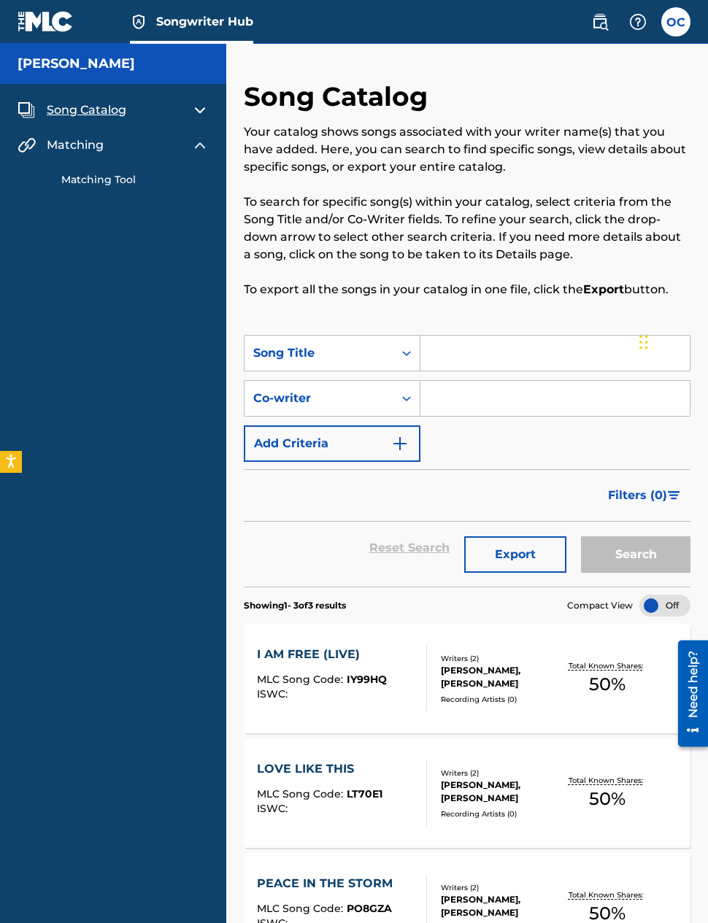
click at [128, 185] on link "Matching Tool" at bounding box center [134, 179] width 147 height 15
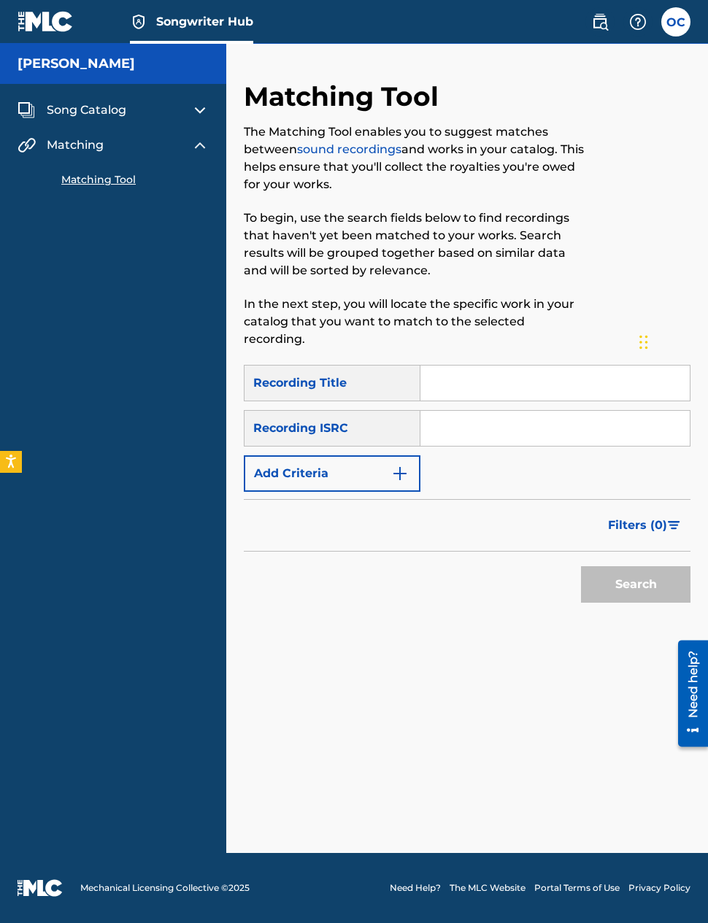
click at [533, 373] on input "Search Form" at bounding box center [554, 383] width 269 height 35
type input "O"
click at [404, 465] on img "Search Form" at bounding box center [400, 474] width 18 height 18
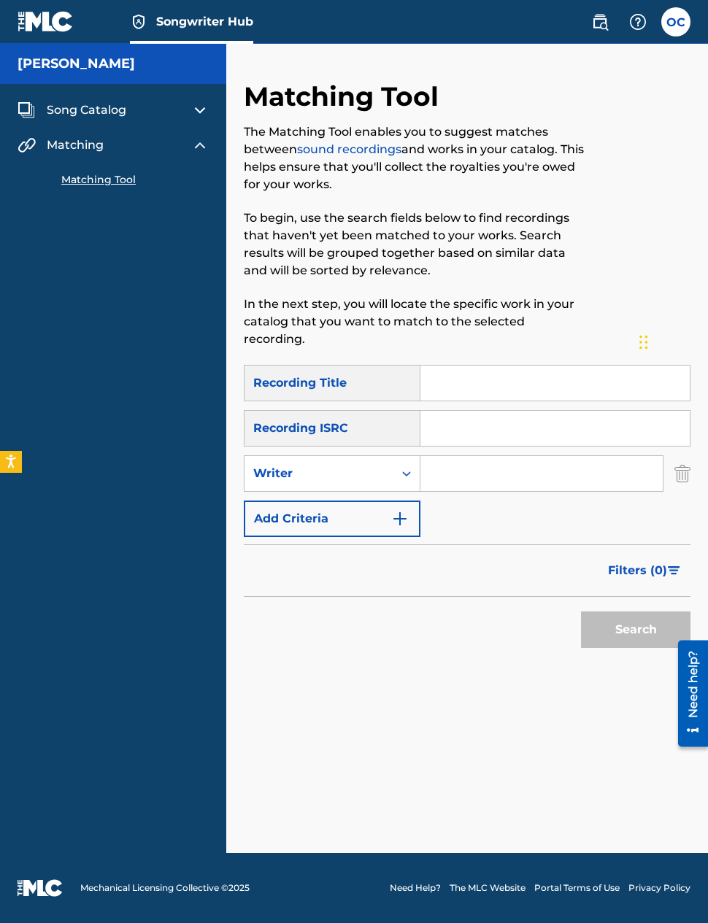
click at [468, 456] on input "Search Form" at bounding box center [541, 473] width 242 height 35
click at [636, 612] on button "Search" at bounding box center [635, 630] width 109 height 36
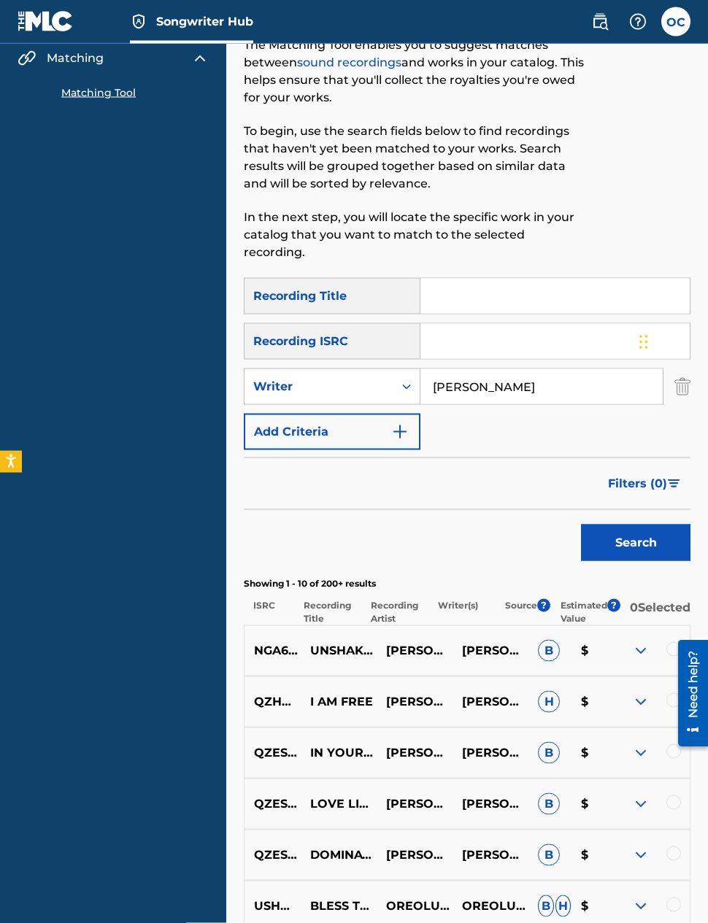
scroll to position [88, 0]
click at [644, 642] on img at bounding box center [641, 651] width 18 height 18
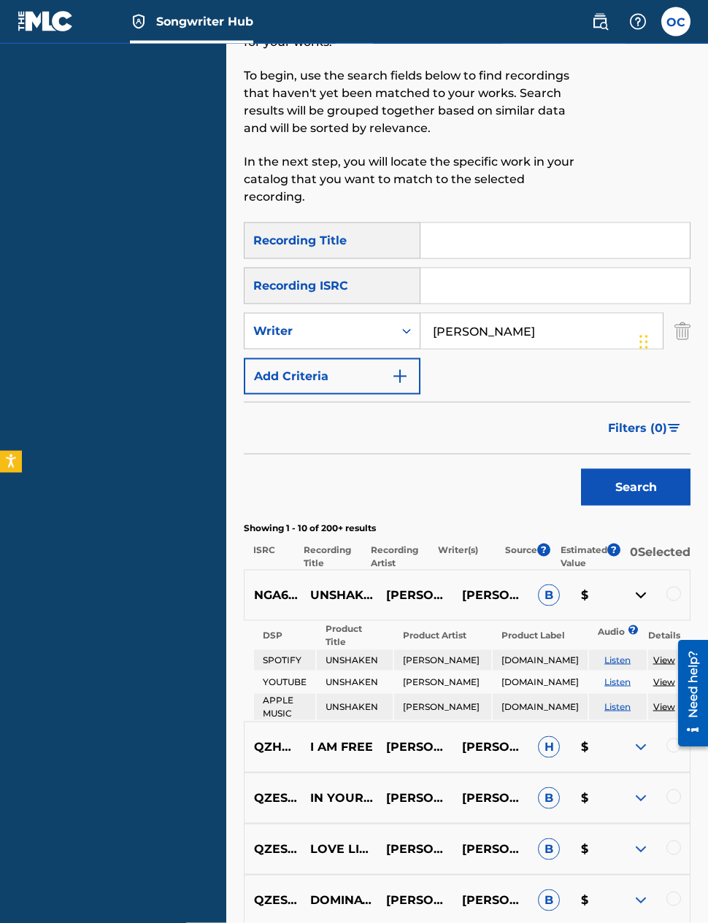
scroll to position [143, 0]
click at [620, 543] on span "?" at bounding box center [613, 549] width 13 height 13
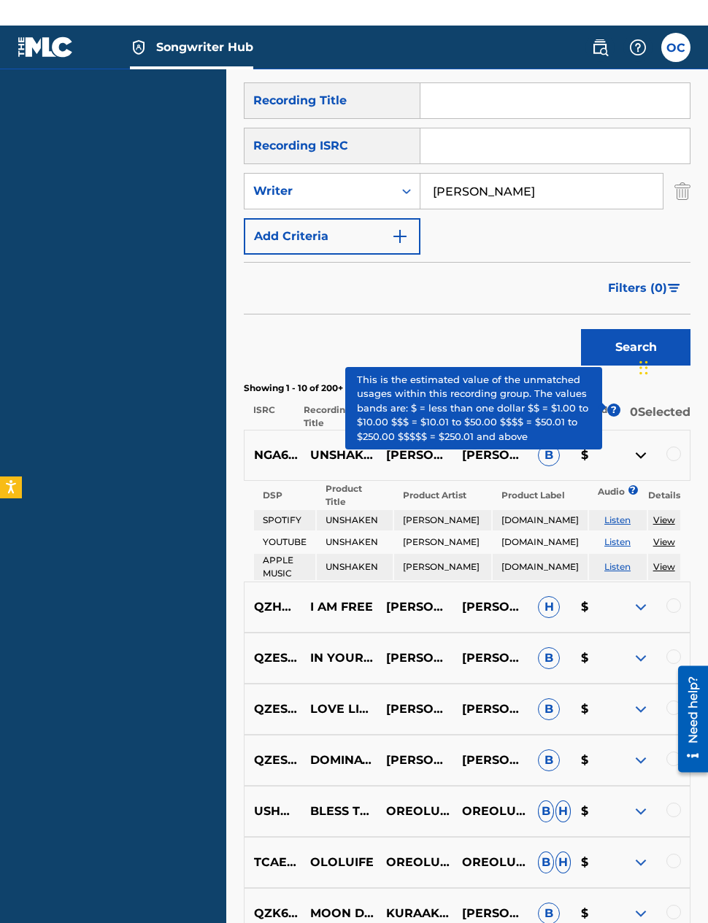
scroll to position [282, 0]
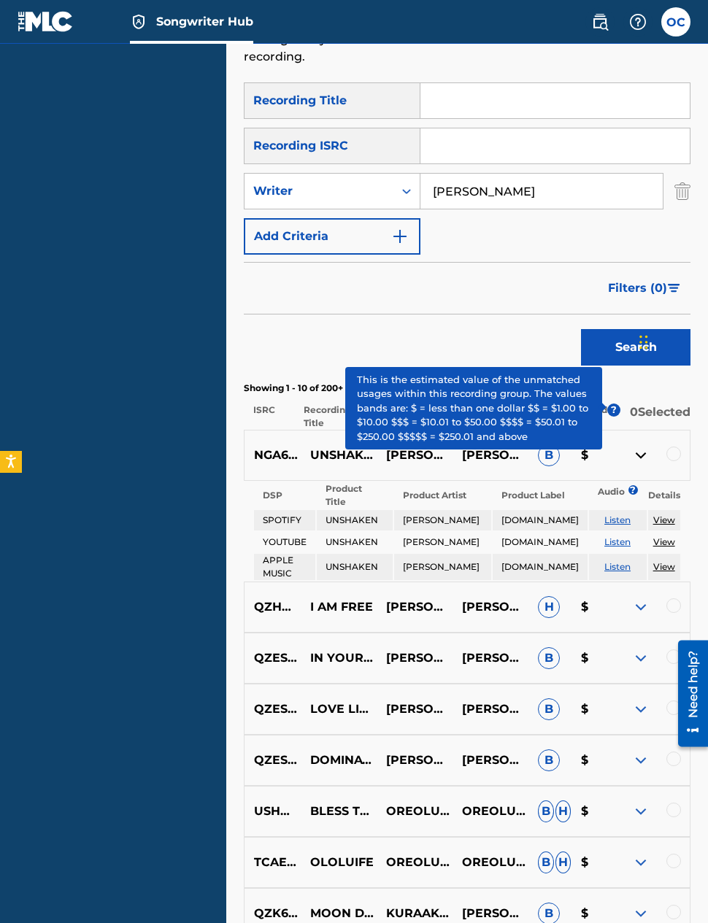
click at [504, 290] on div "Filters ( 0 )" at bounding box center [467, 288] width 447 height 53
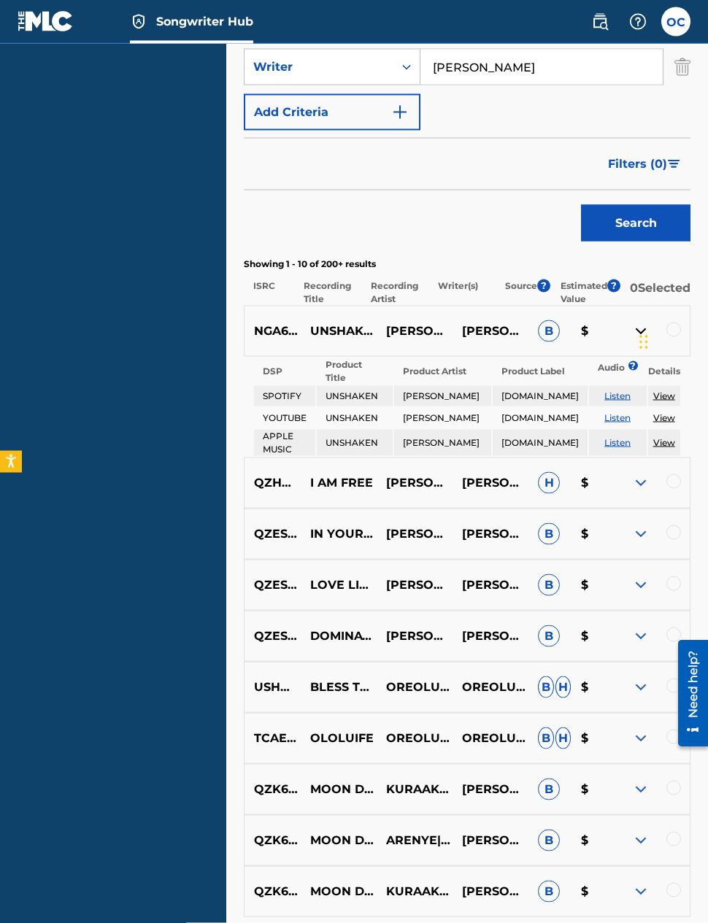
scroll to position [407, 0]
click at [633, 576] on img at bounding box center [641, 585] width 18 height 18
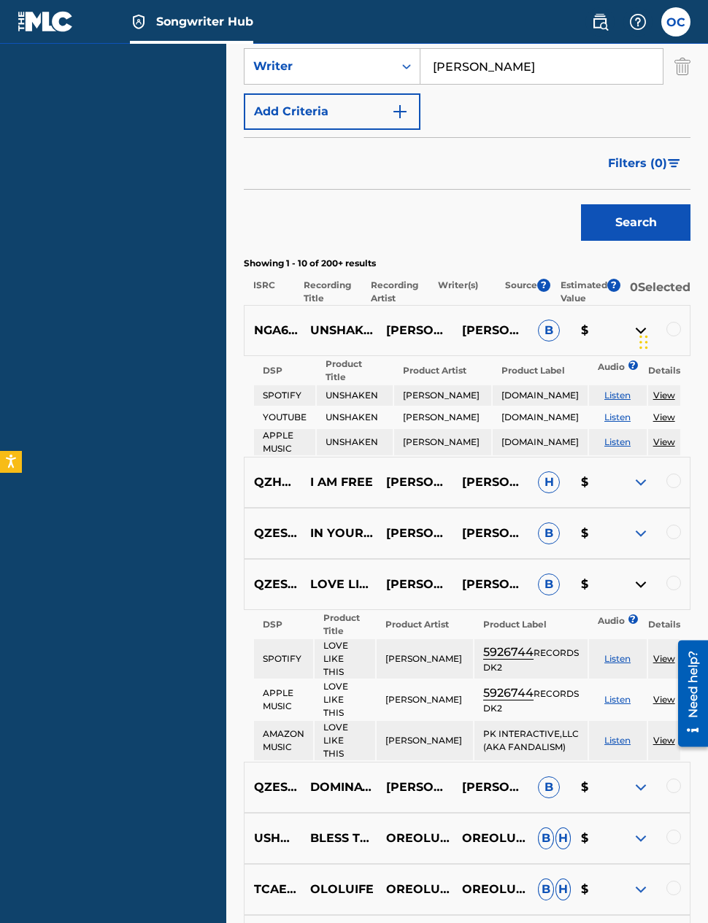
scroll to position [426, 0]
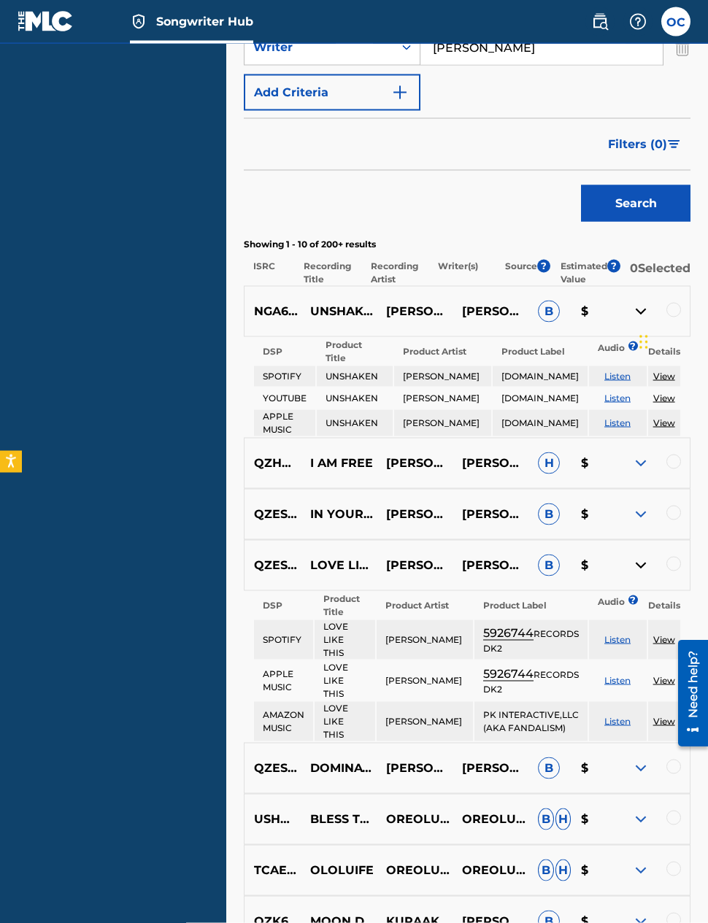
click at [661, 634] on link "View" at bounding box center [664, 639] width 22 height 11
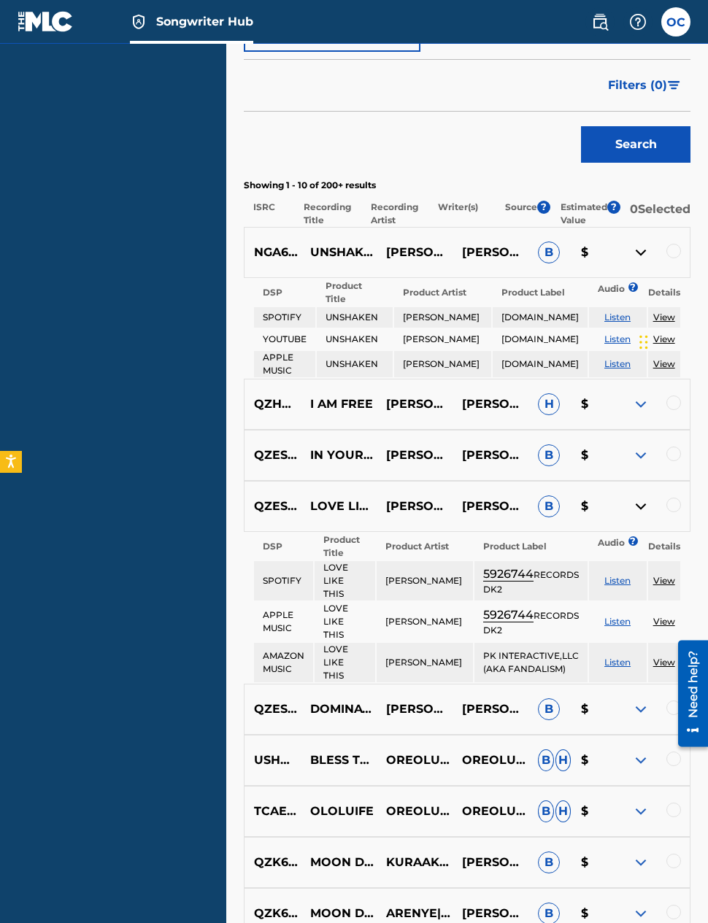
click at [552, 393] on span "H" at bounding box center [549, 404] width 22 height 22
click at [652, 396] on div at bounding box center [652, 405] width 76 height 18
click at [645, 396] on img at bounding box center [641, 405] width 18 height 18
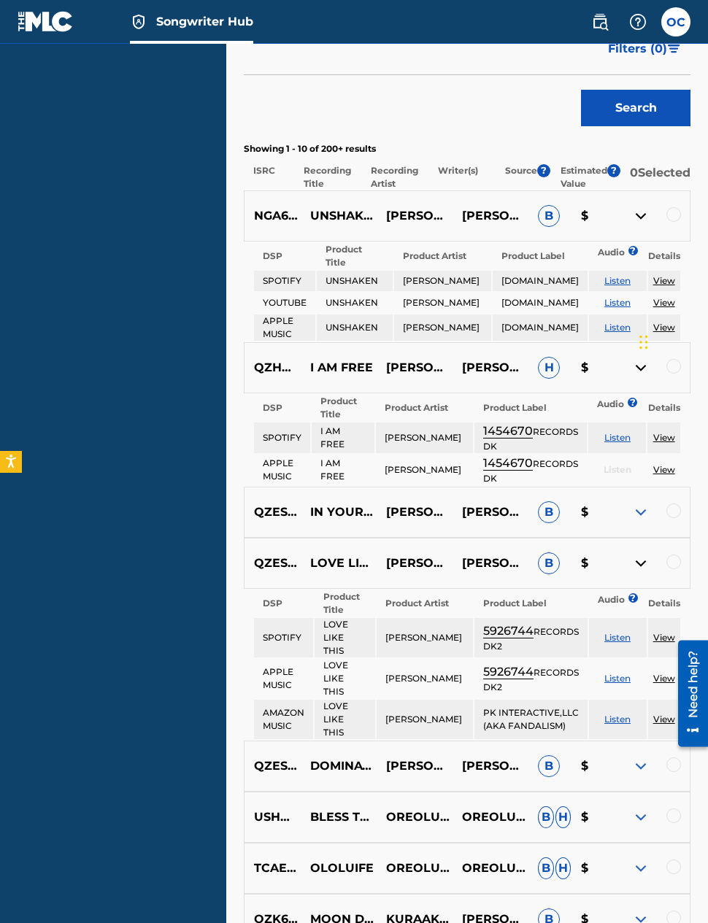
scroll to position [509, 0]
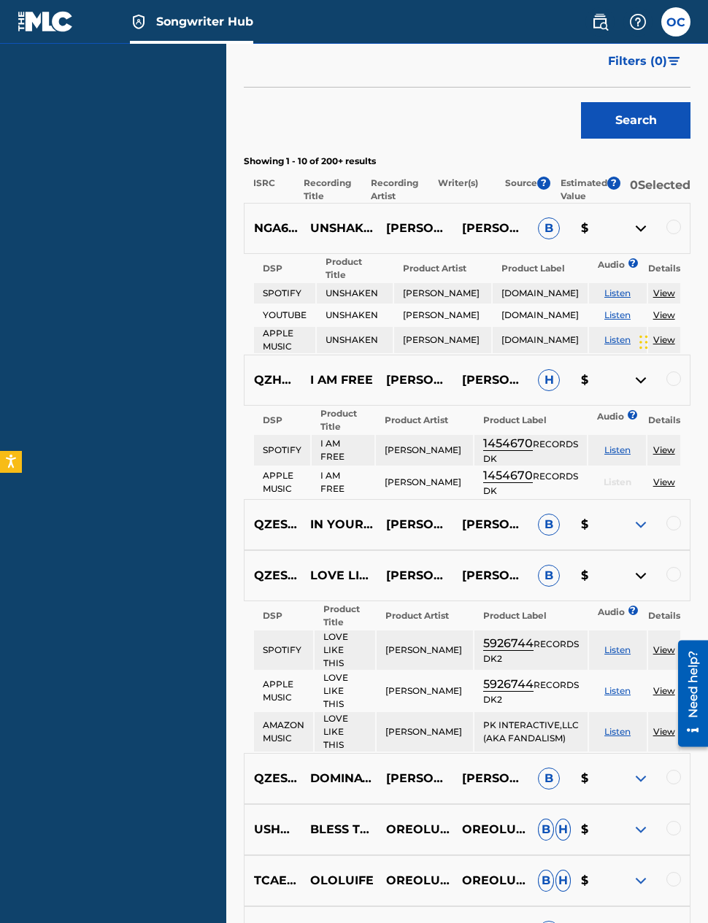
click at [645, 582] on img at bounding box center [641, 576] width 18 height 18
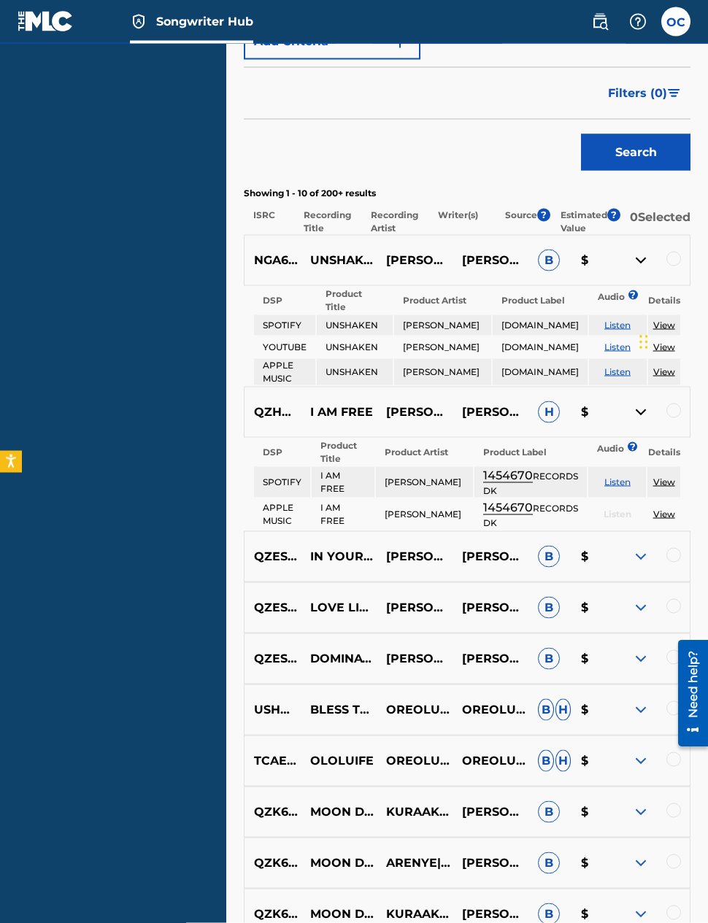
scroll to position [424, 0]
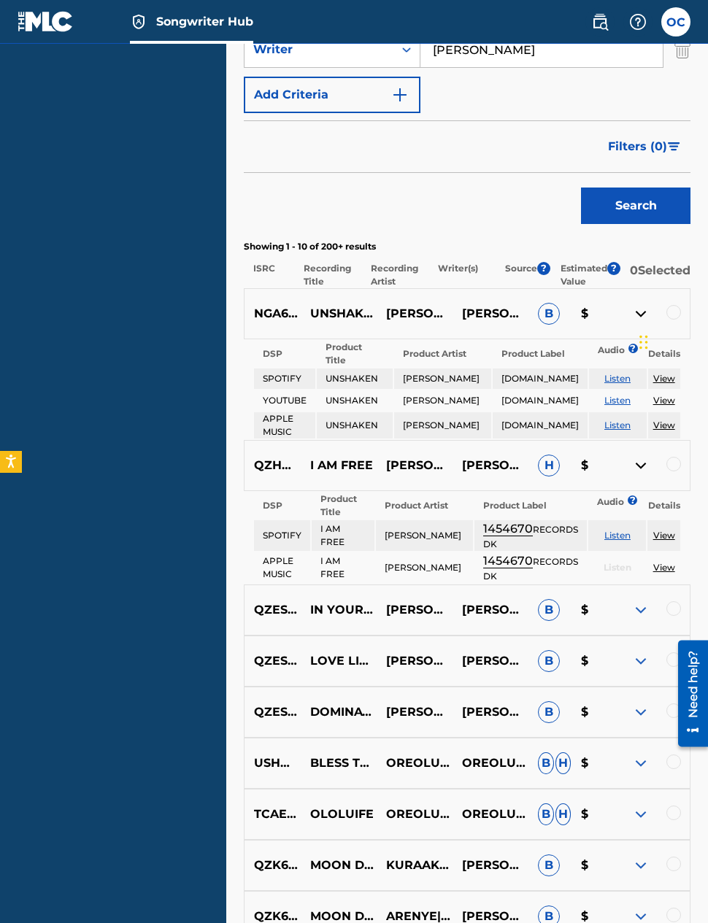
click at [645, 457] on img at bounding box center [641, 466] width 18 height 18
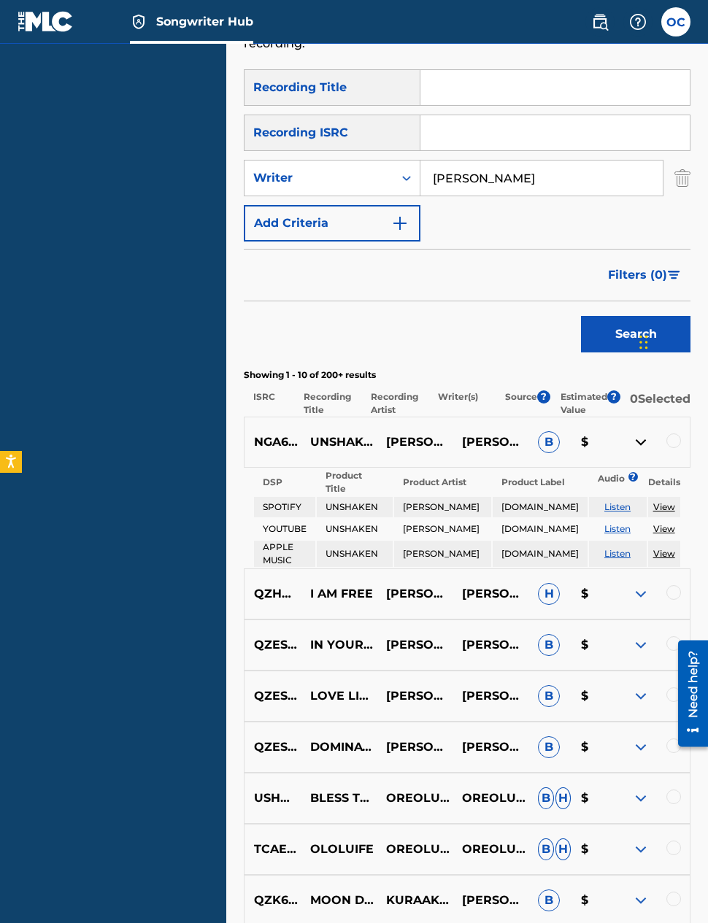
scroll to position [288, 0]
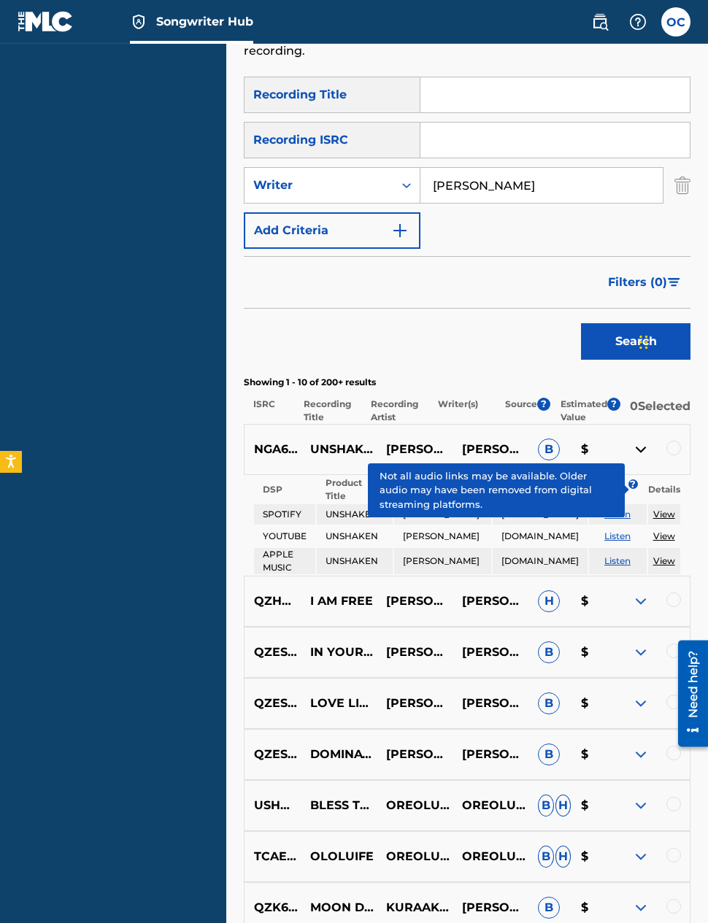
click at [633, 480] on span "?" at bounding box center [633, 484] width 1 height 9
click at [699, 442] on div "Matching Tool The Matching Tool enables you to suggest matches between sound re…" at bounding box center [467, 468] width 482 height 1353
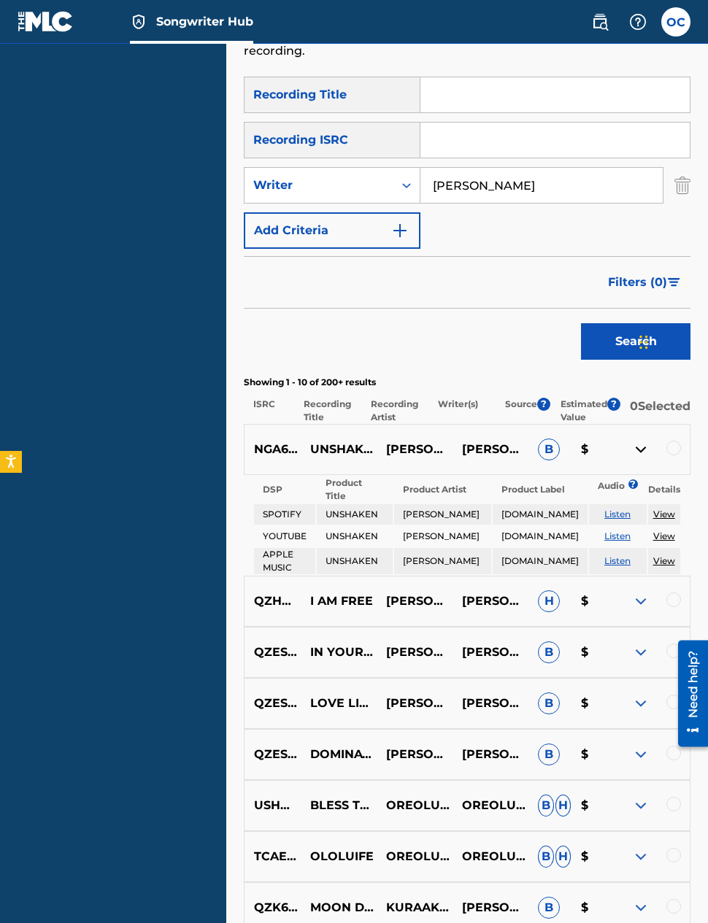
click at [555, 439] on span "B" at bounding box center [549, 450] width 22 height 22
click at [619, 398] on span "?" at bounding box center [613, 404] width 13 height 13
click at [515, 309] on div "Search" at bounding box center [467, 338] width 447 height 58
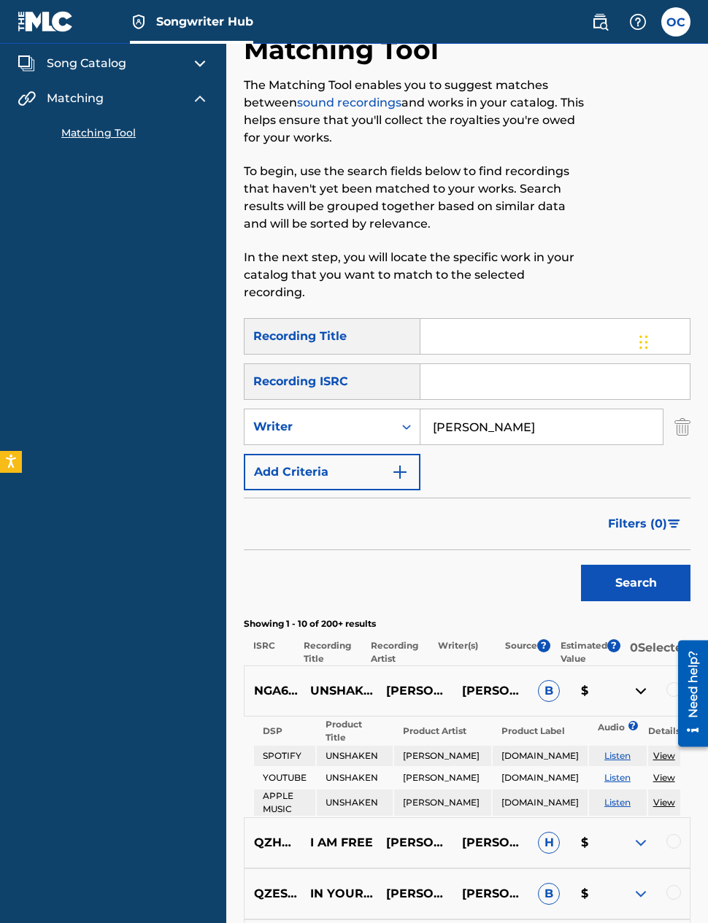
scroll to position [50, 0]
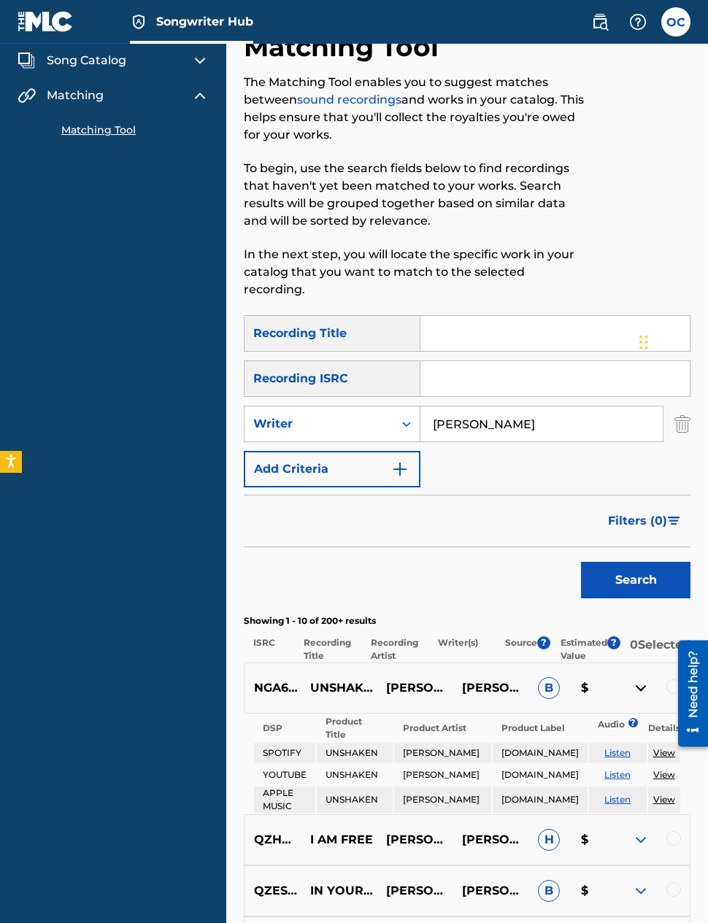
click at [394, 636] on p "Recording Artist" at bounding box center [394, 649] width 67 height 26
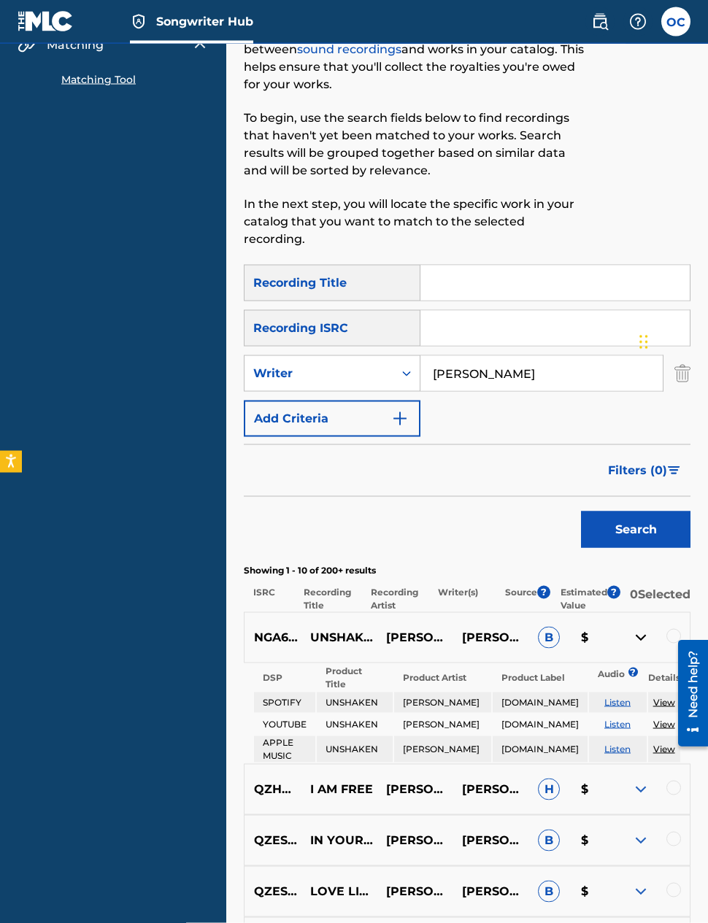
scroll to position [103, 0]
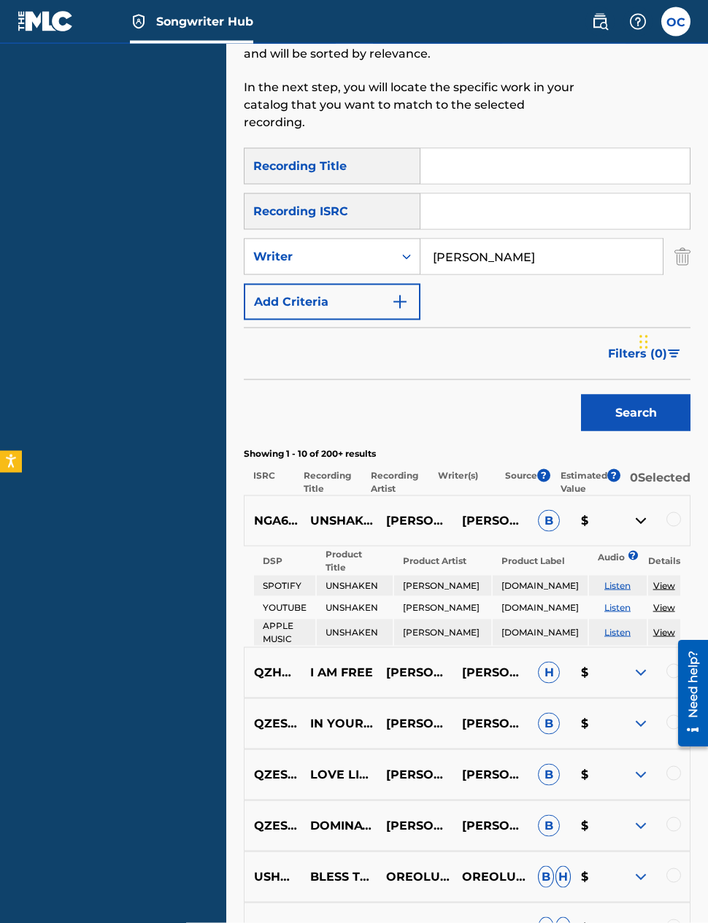
click at [671, 512] on div at bounding box center [673, 519] width 15 height 15
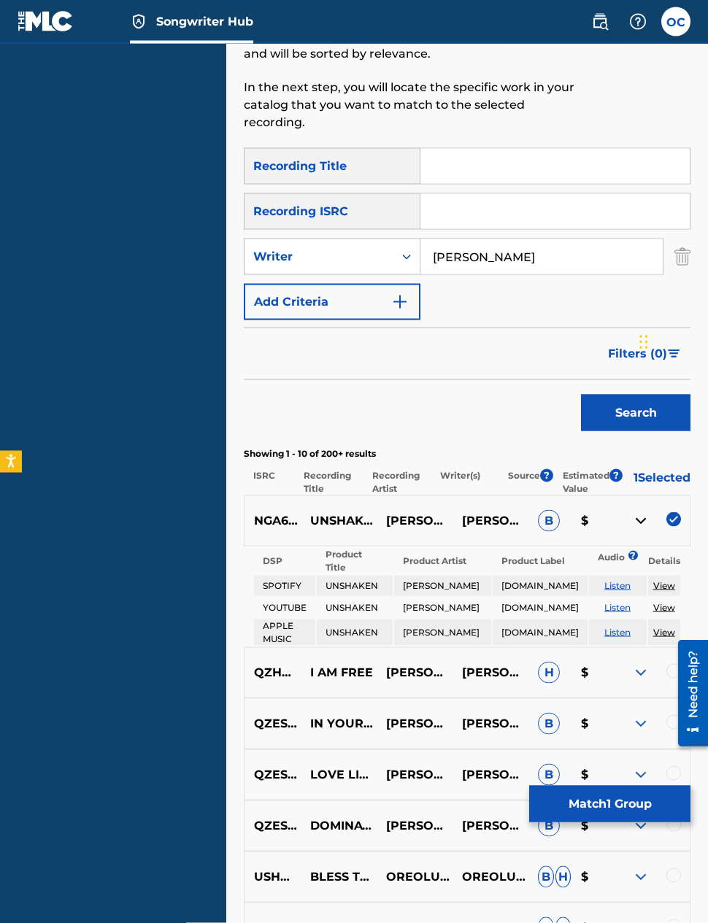
scroll to position [217, 0]
click at [675, 512] on img at bounding box center [673, 519] width 15 height 15
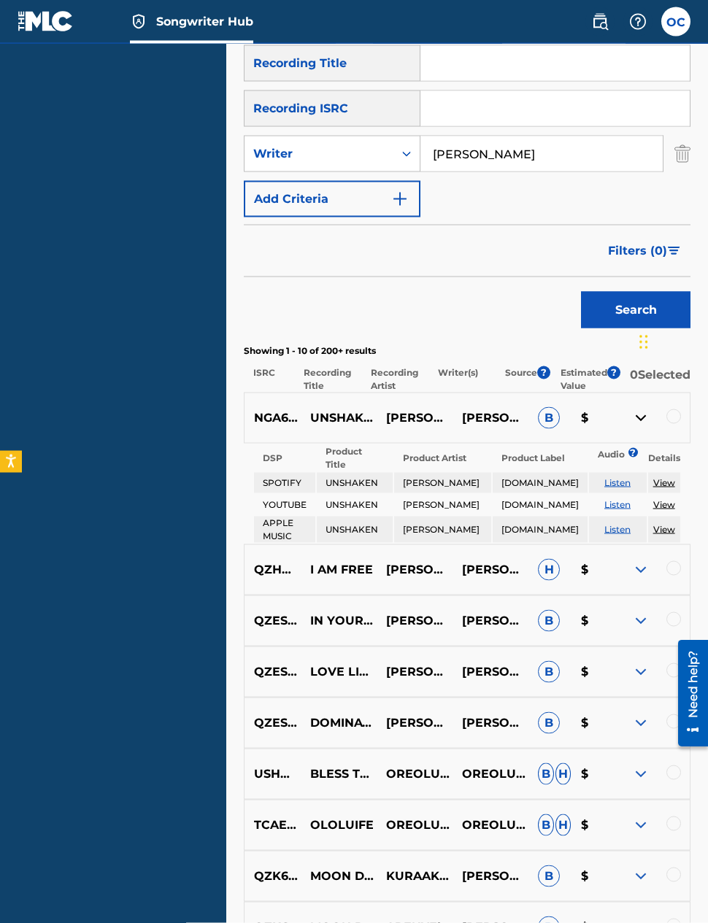
scroll to position [320, 0]
click at [639, 561] on img at bounding box center [641, 570] width 18 height 18
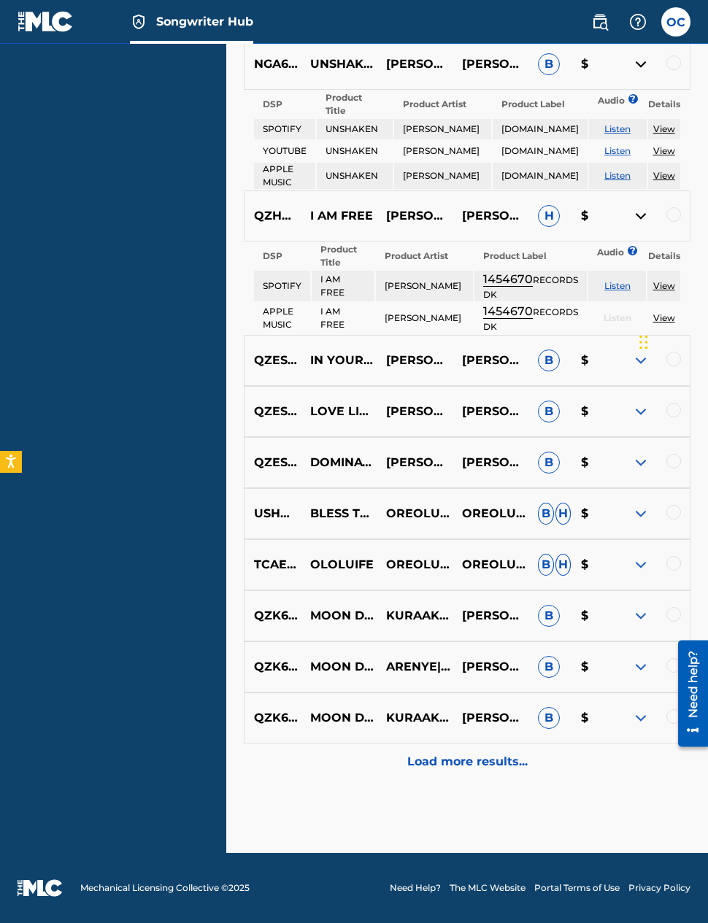
scroll to position [685, 0]
click at [642, 509] on img at bounding box center [641, 514] width 18 height 18
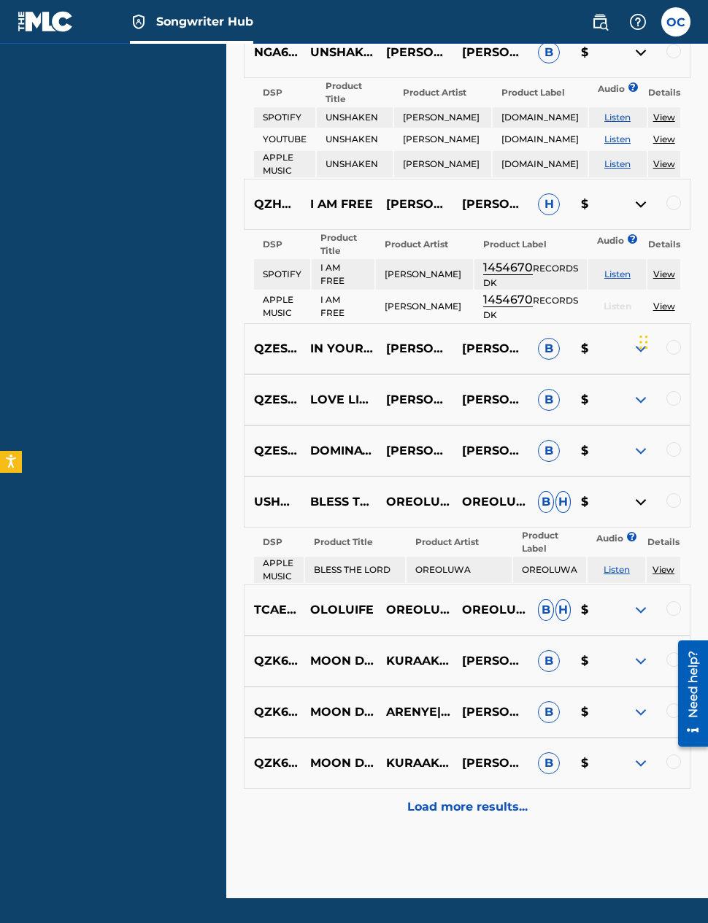
click at [642, 511] on img at bounding box center [641, 502] width 18 height 18
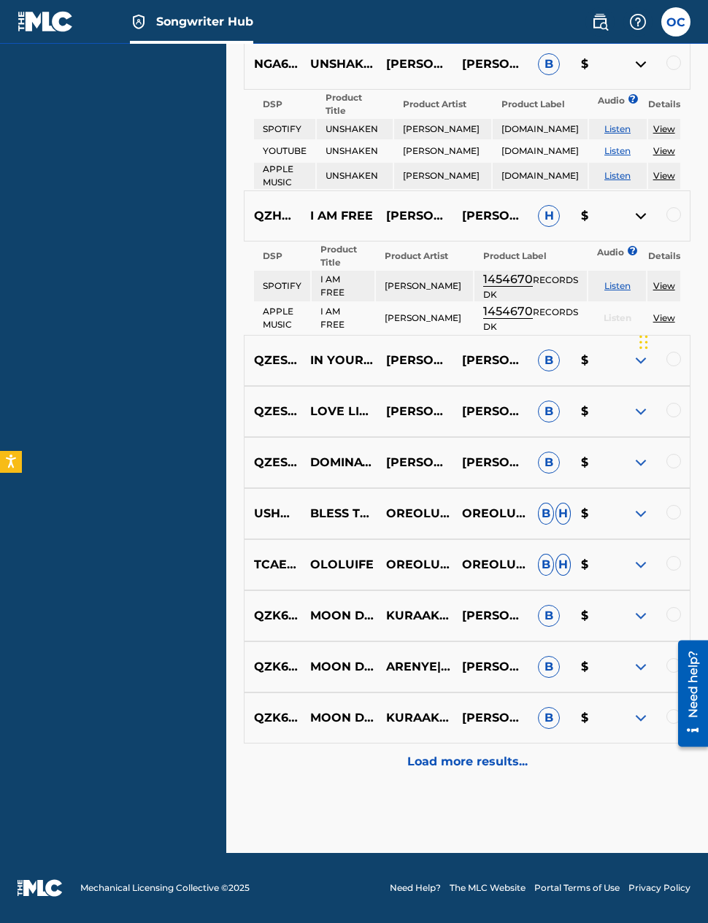
click at [641, 463] on img at bounding box center [641, 463] width 18 height 18
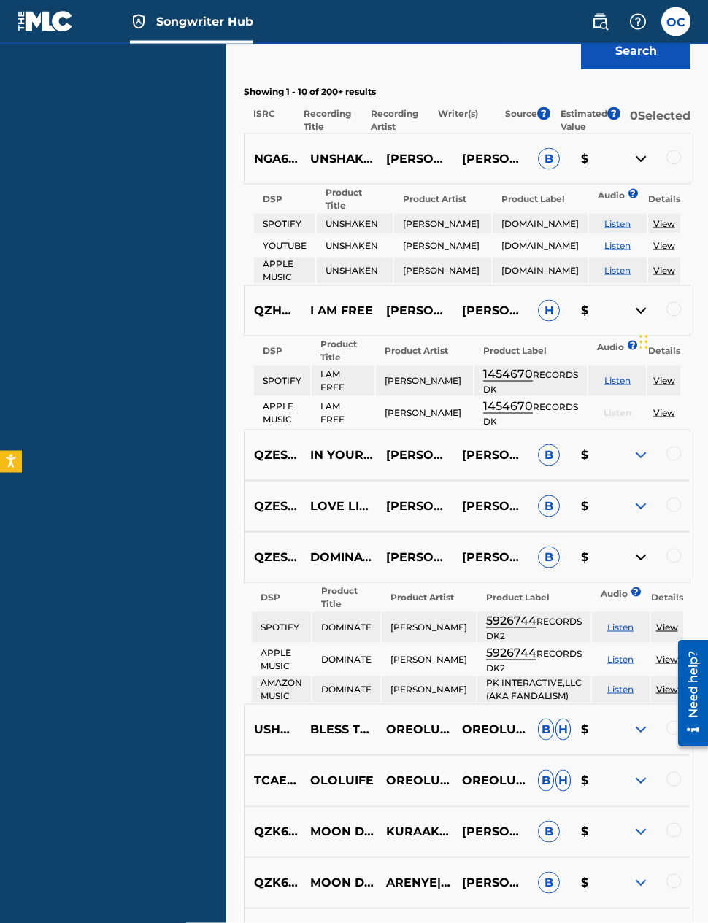
scroll to position [580, 0]
click at [639, 560] on img at bounding box center [641, 557] width 18 height 18
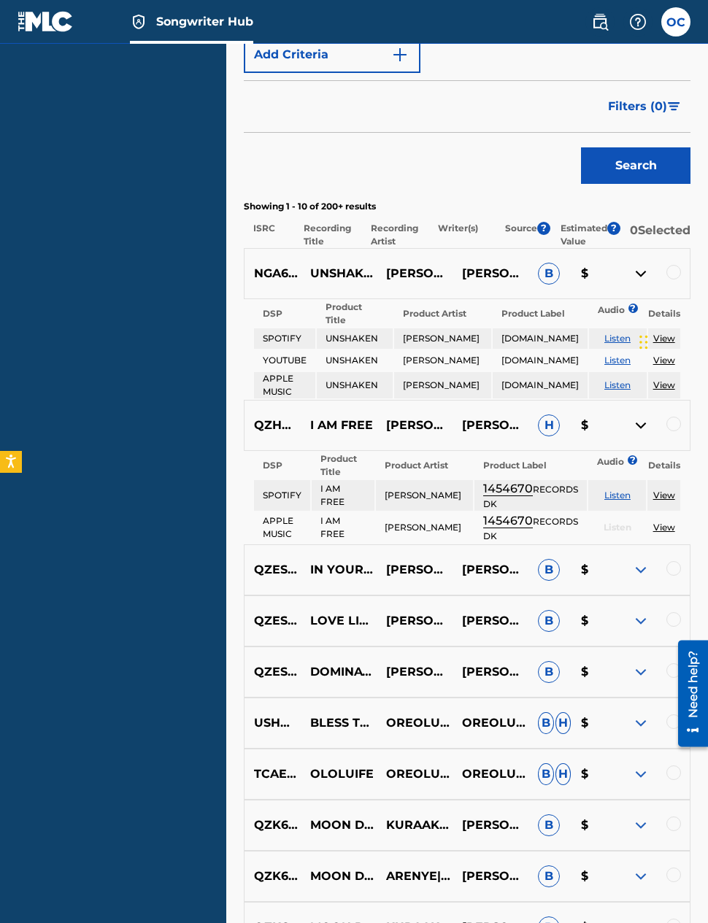
scroll to position [447, 0]
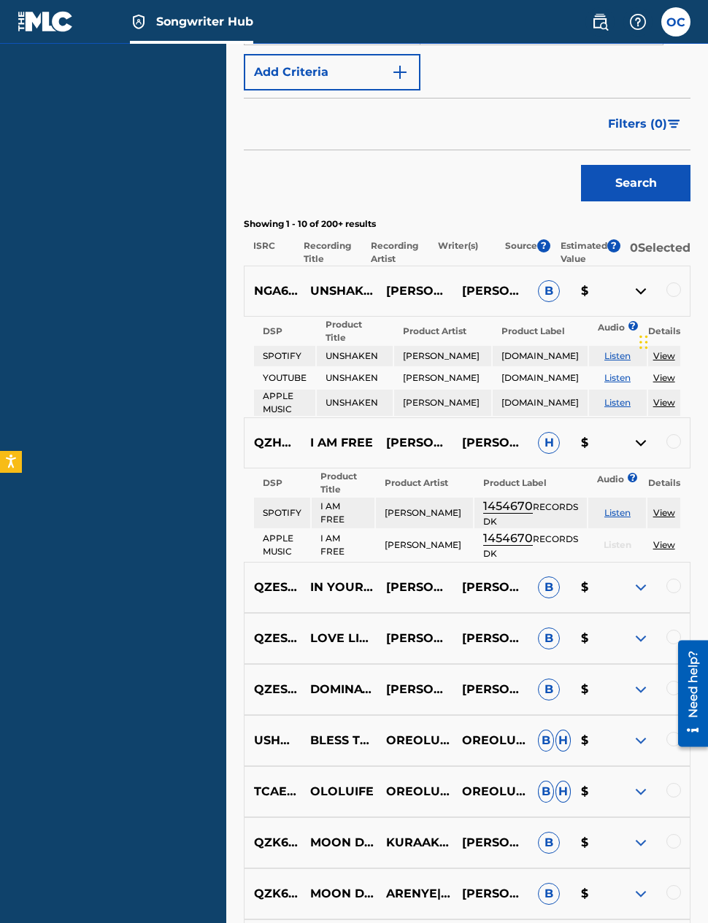
click at [642, 434] on img at bounding box center [641, 443] width 18 height 18
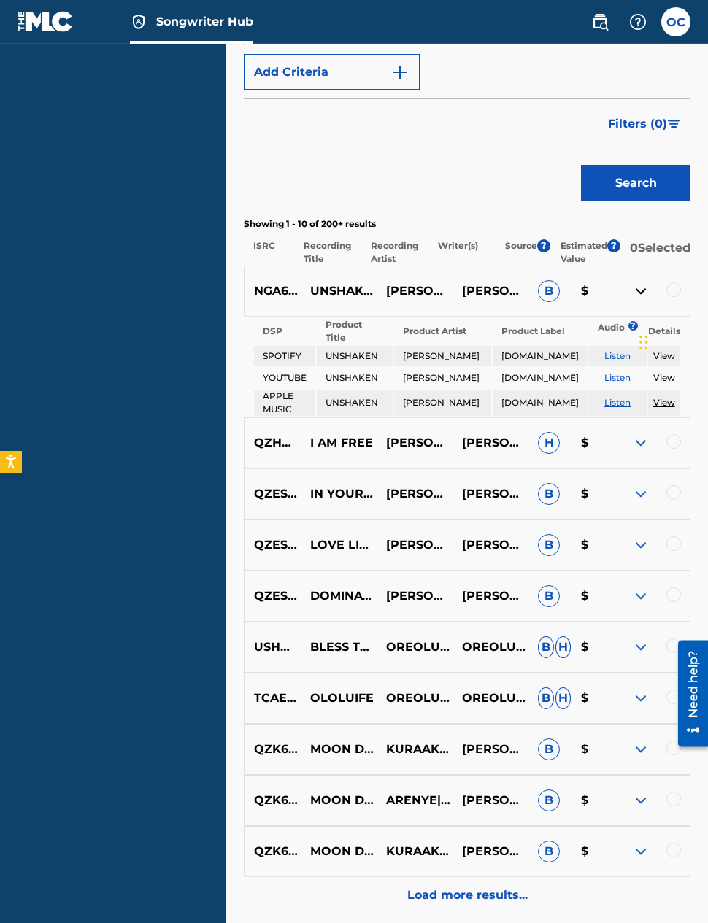
click at [642, 282] on img at bounding box center [641, 291] width 18 height 18
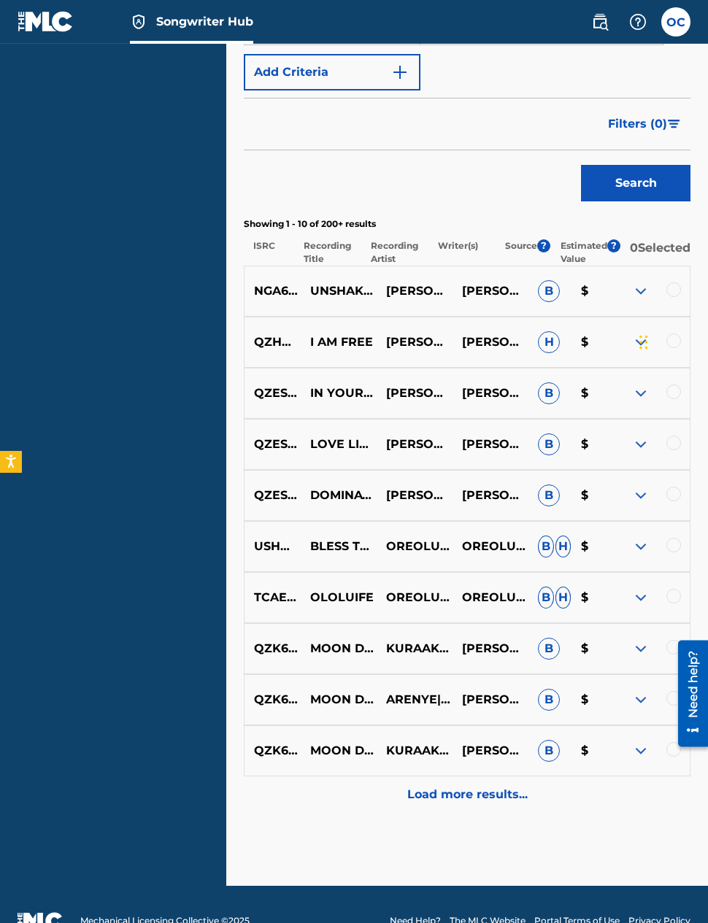
click at [634, 282] on img at bounding box center [641, 291] width 18 height 18
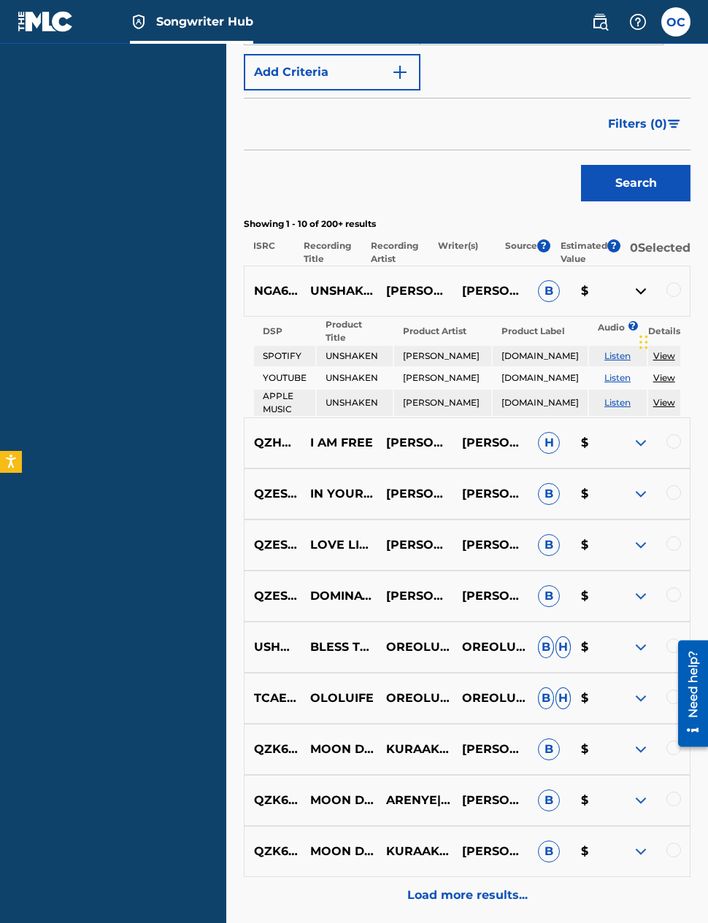
click at [639, 282] on img at bounding box center [641, 291] width 18 height 18
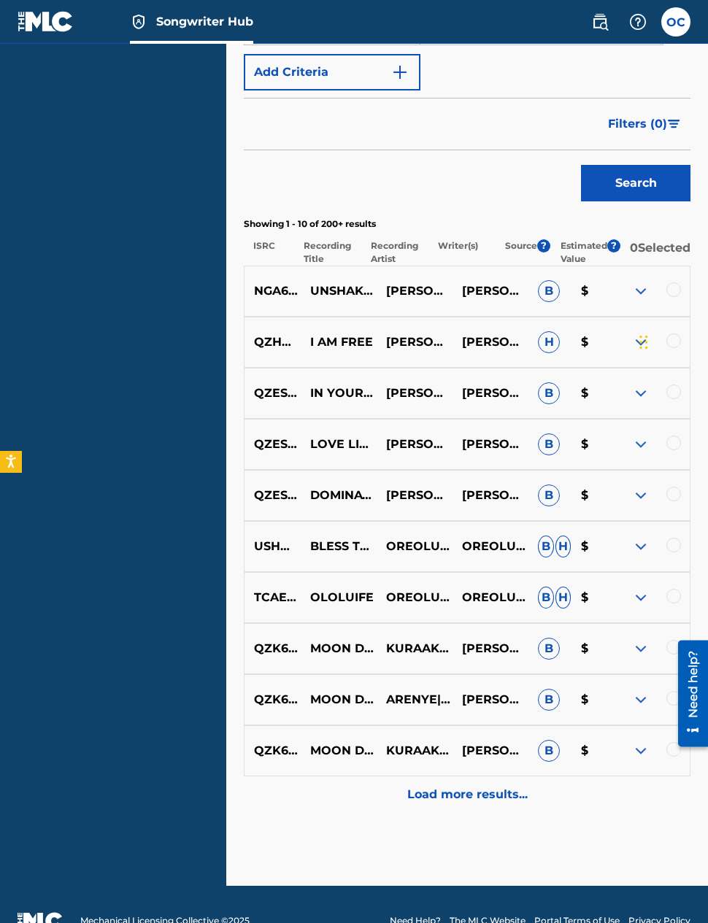
click at [639, 282] on img at bounding box center [641, 291] width 18 height 18
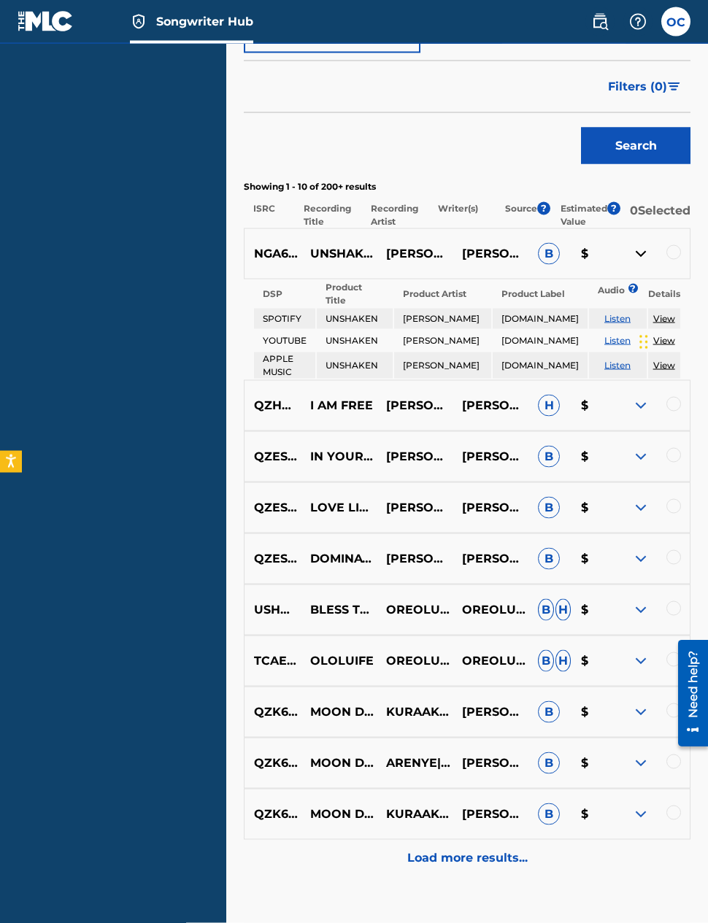
scroll to position [488, 0]
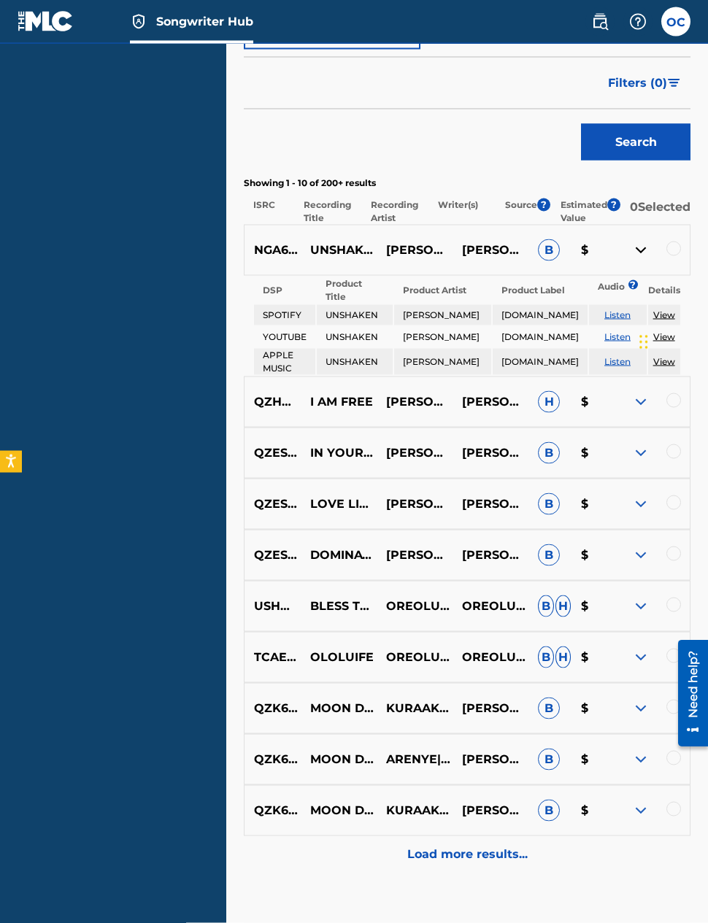
click at [634, 243] on img at bounding box center [641, 251] width 18 height 18
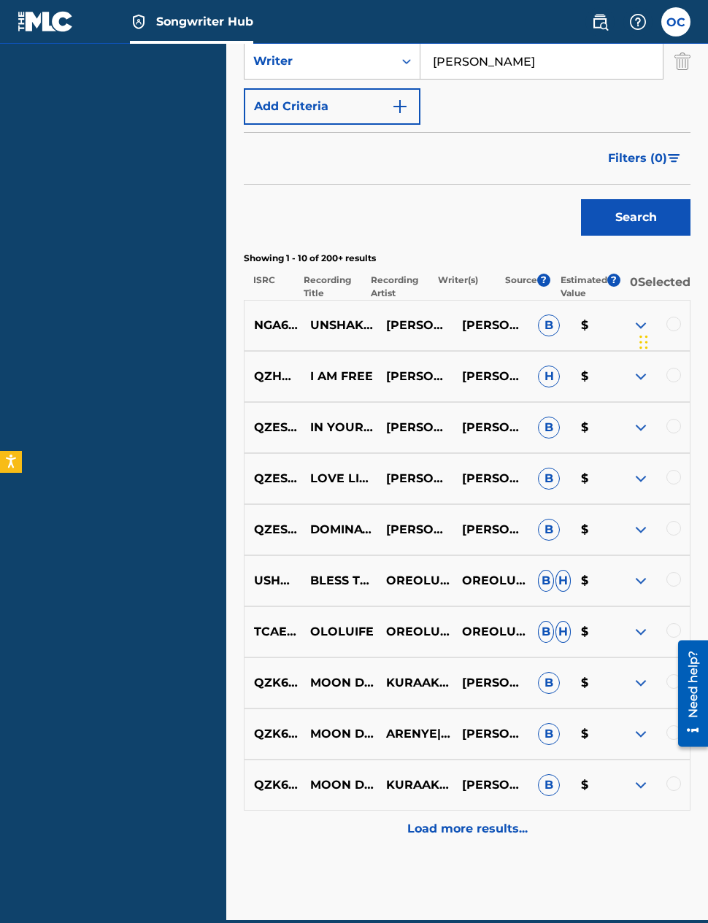
click at [634, 368] on img at bounding box center [641, 377] width 18 height 18
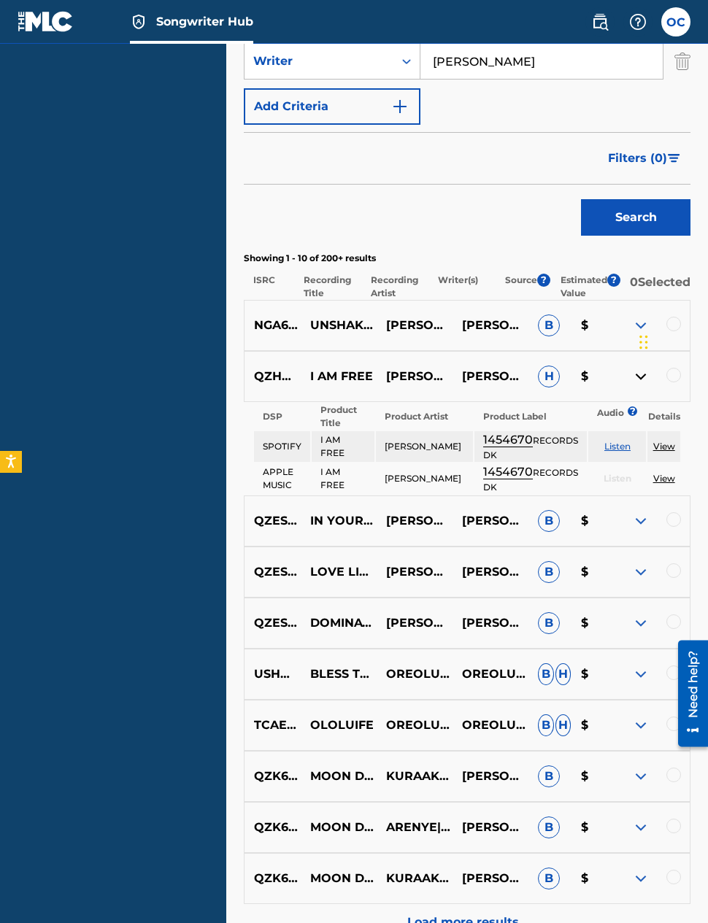
click at [641, 368] on img at bounding box center [641, 377] width 18 height 18
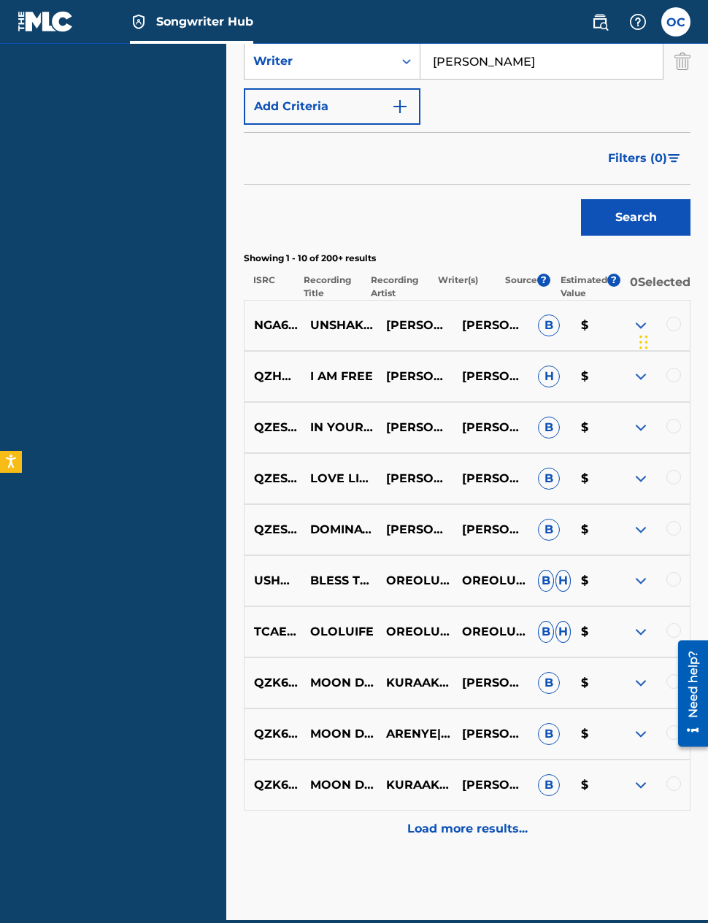
click at [634, 419] on img at bounding box center [641, 428] width 18 height 18
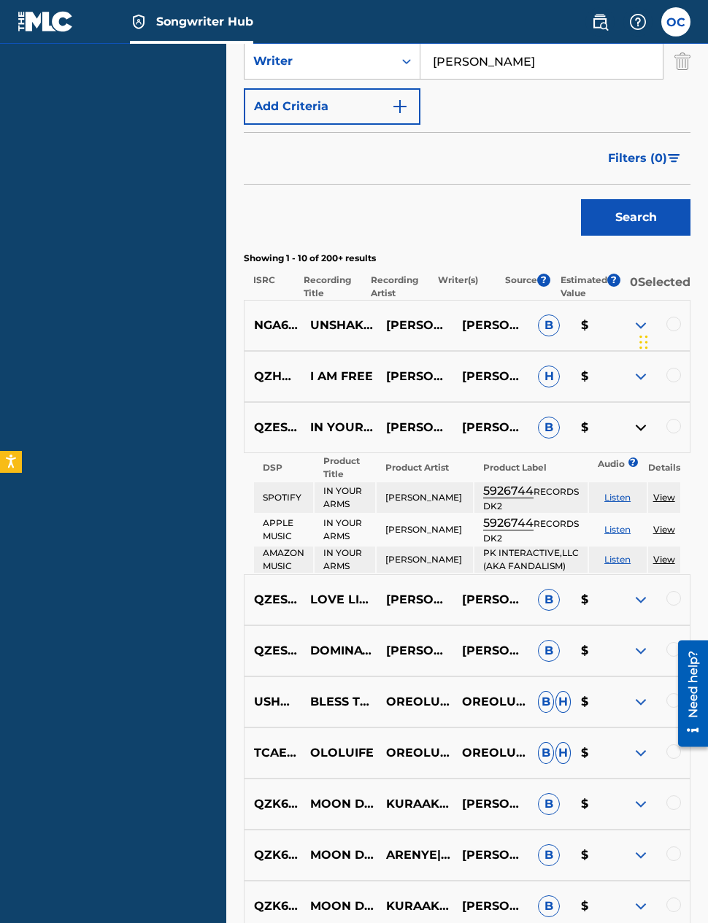
click at [569, 74] on div "SearchWithCriteria1fd01567-5a74-4802-99b5-d7dfc84e6a8b Recording Title SearchWi…" at bounding box center [467, 39] width 447 height 172
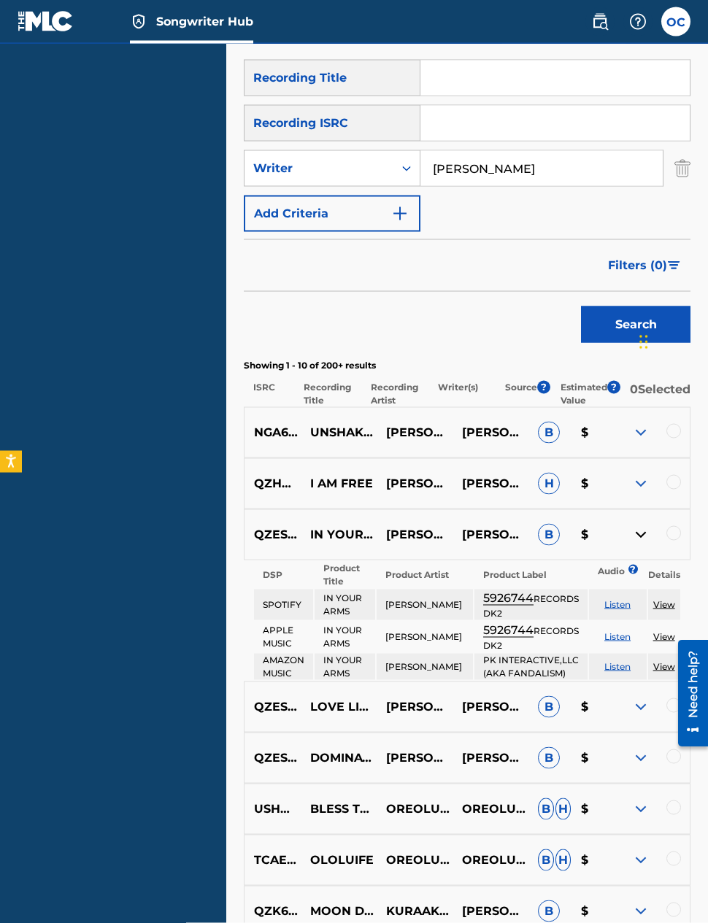
scroll to position [307, 0]
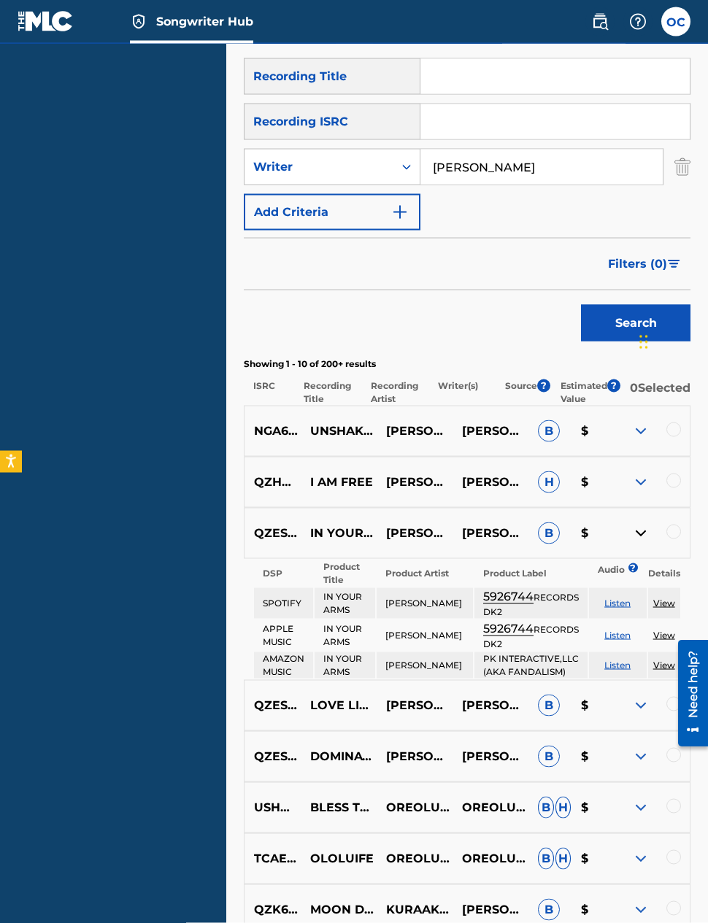
click at [637, 531] on img at bounding box center [641, 534] width 18 height 18
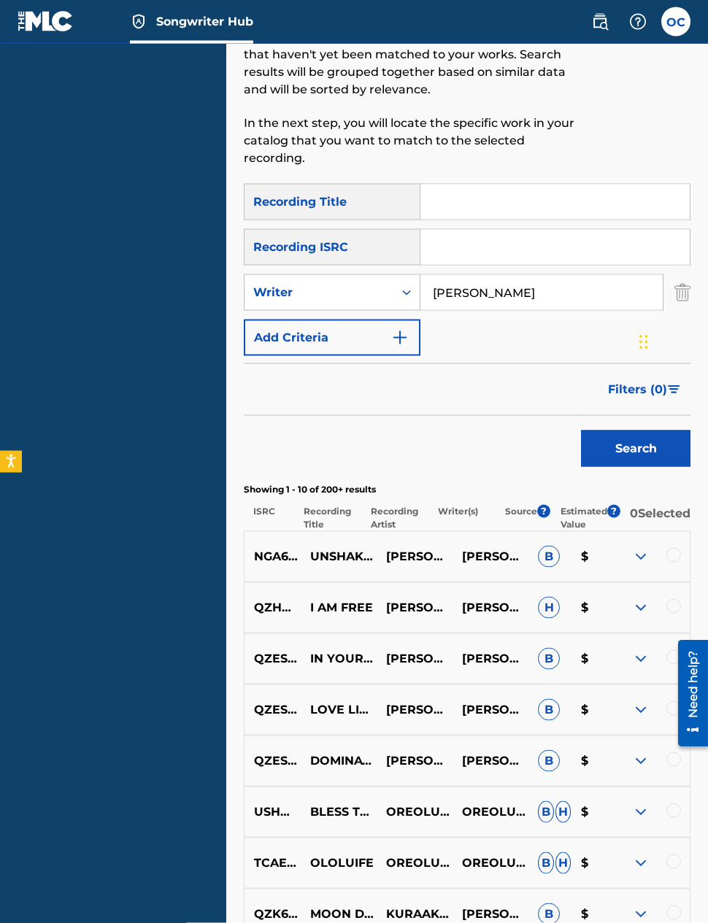
scroll to position [190, 0]
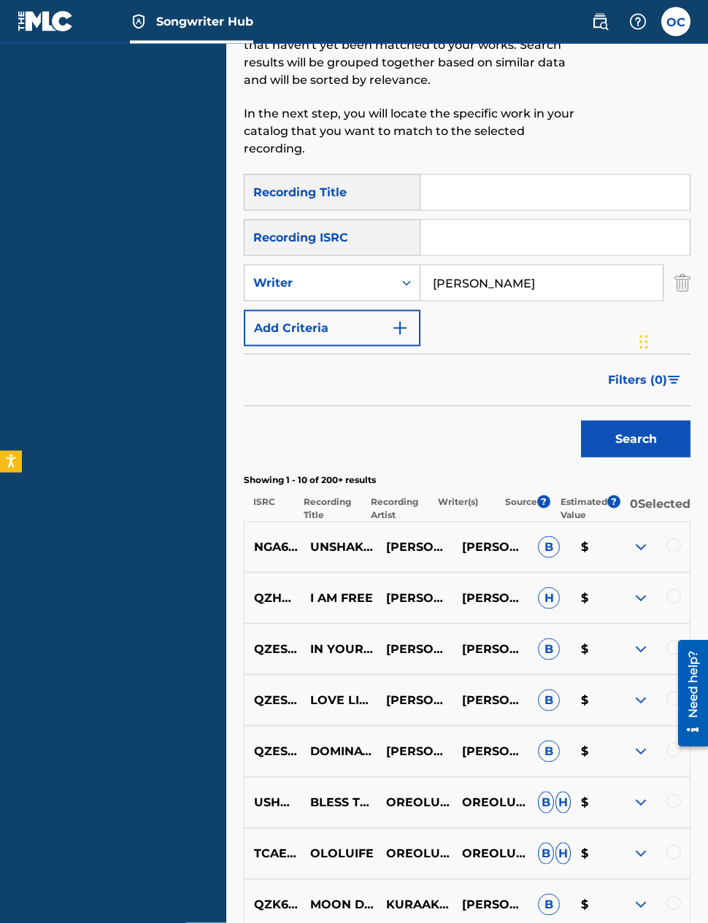
click at [632, 641] on img at bounding box center [641, 650] width 18 height 18
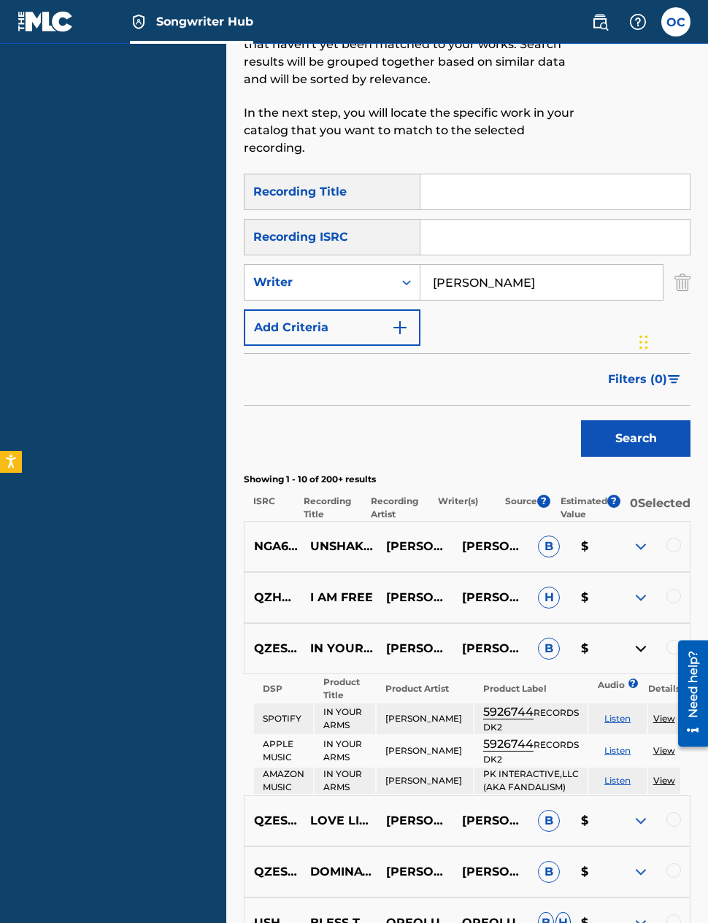
click at [636, 640] on img at bounding box center [641, 649] width 18 height 18
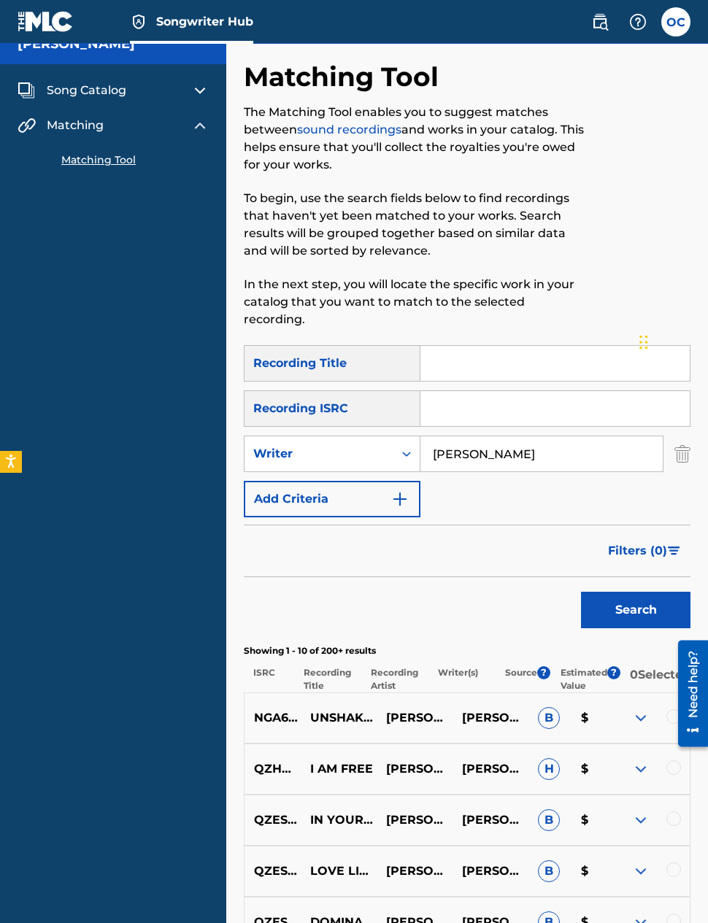
scroll to position [0, 0]
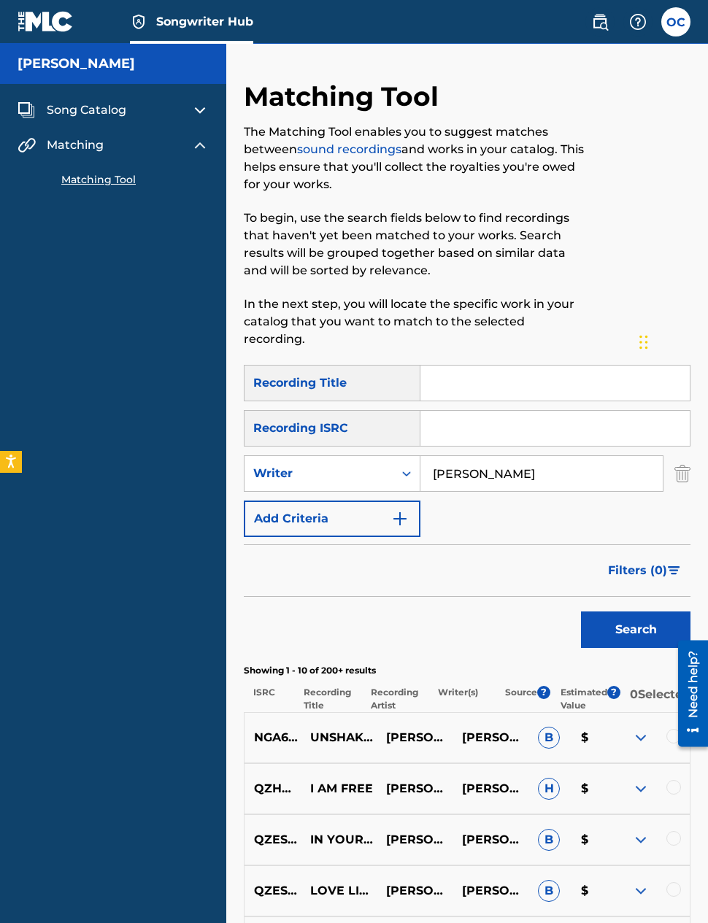
click at [557, 456] on input "[PERSON_NAME]" at bounding box center [541, 473] width 242 height 35
type input "O"
click at [555, 366] on input "Search Form" at bounding box center [554, 383] width 269 height 35
type input "Peace in the storm"
click at [636, 612] on button "Search" at bounding box center [635, 630] width 109 height 36
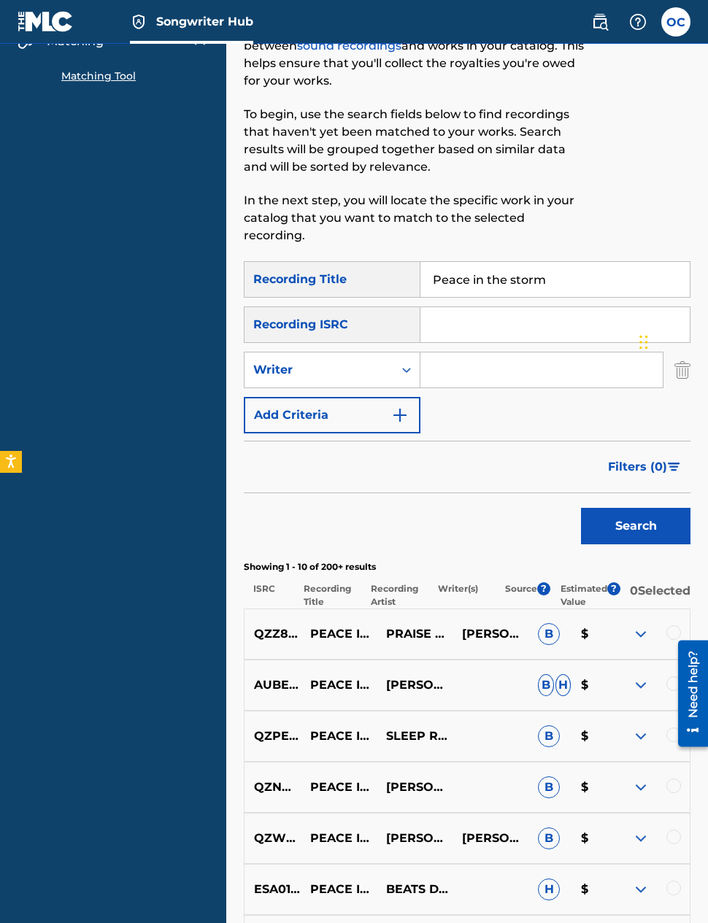
scroll to position [103, 0]
click at [511, 354] on input "Search Form" at bounding box center [541, 370] width 242 height 35
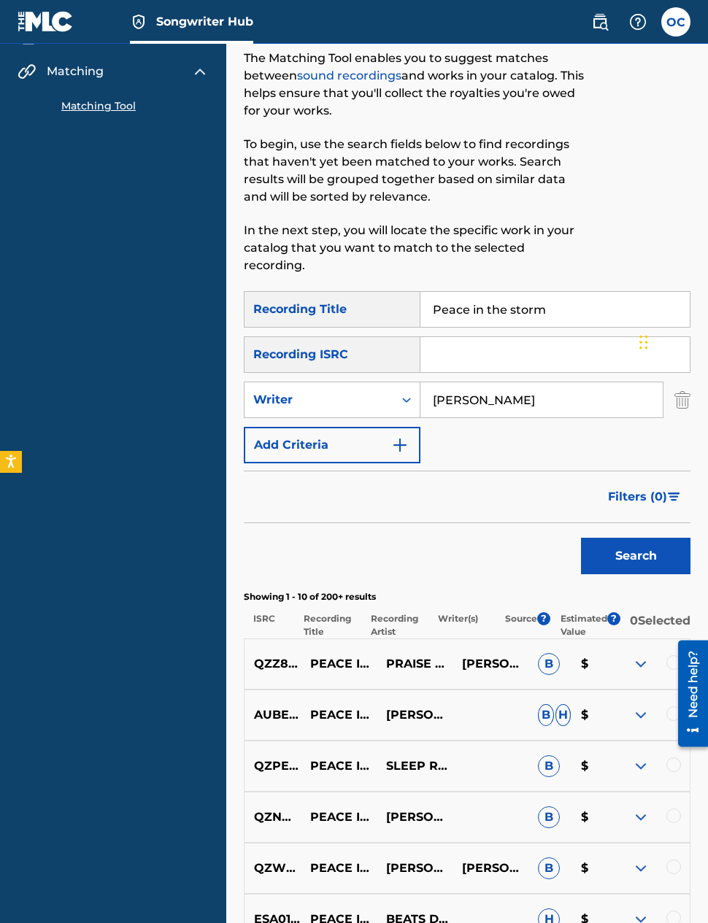
scroll to position [0, 0]
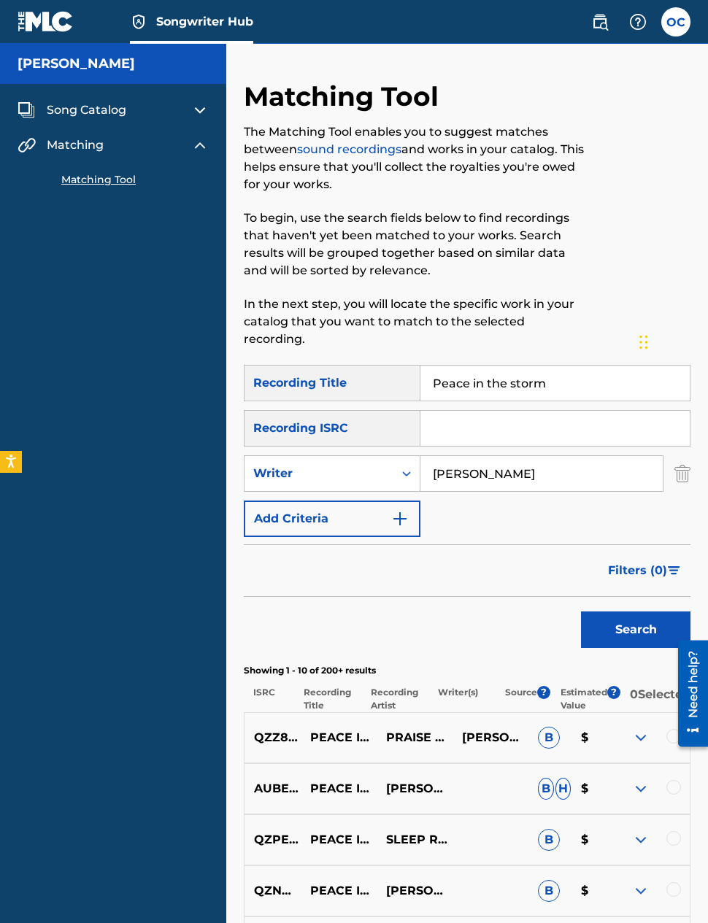
type input "[PERSON_NAME]"
click at [631, 612] on button "Search" at bounding box center [635, 630] width 109 height 36
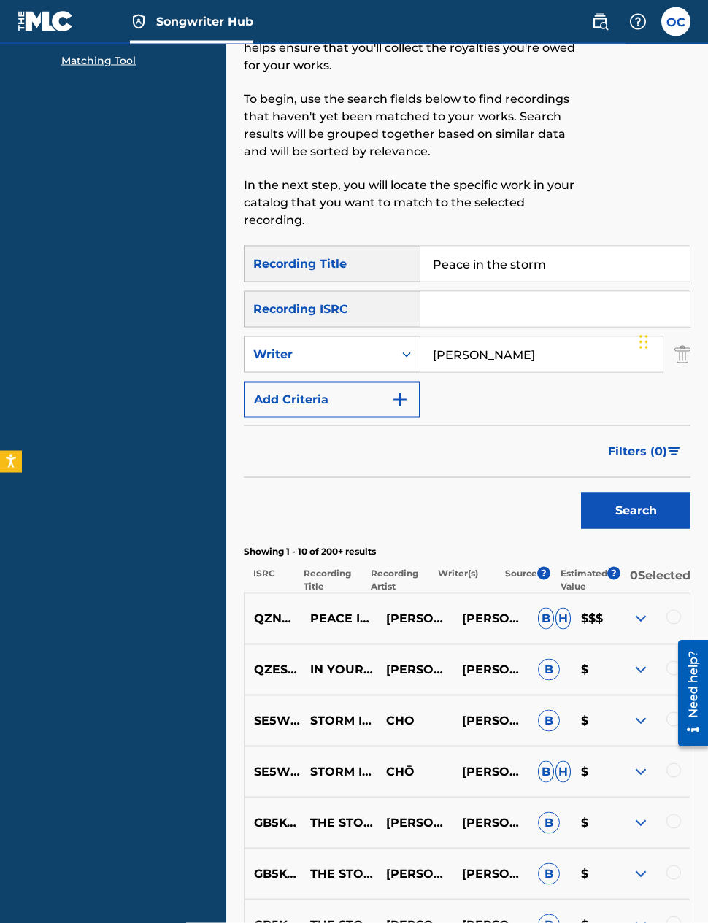
scroll to position [120, 0]
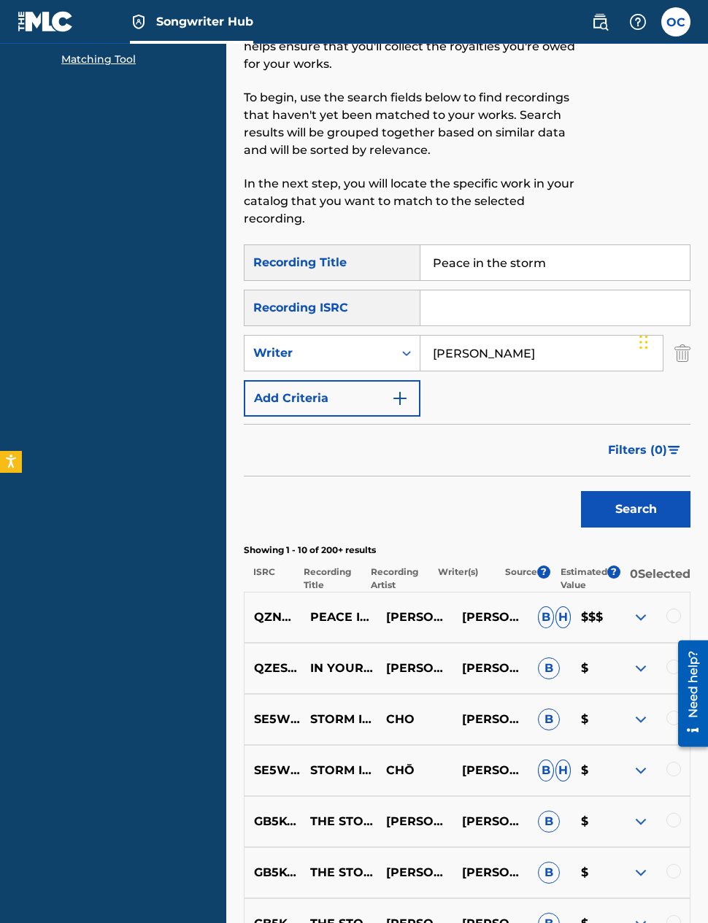
click at [639, 609] on img at bounding box center [641, 618] width 18 height 18
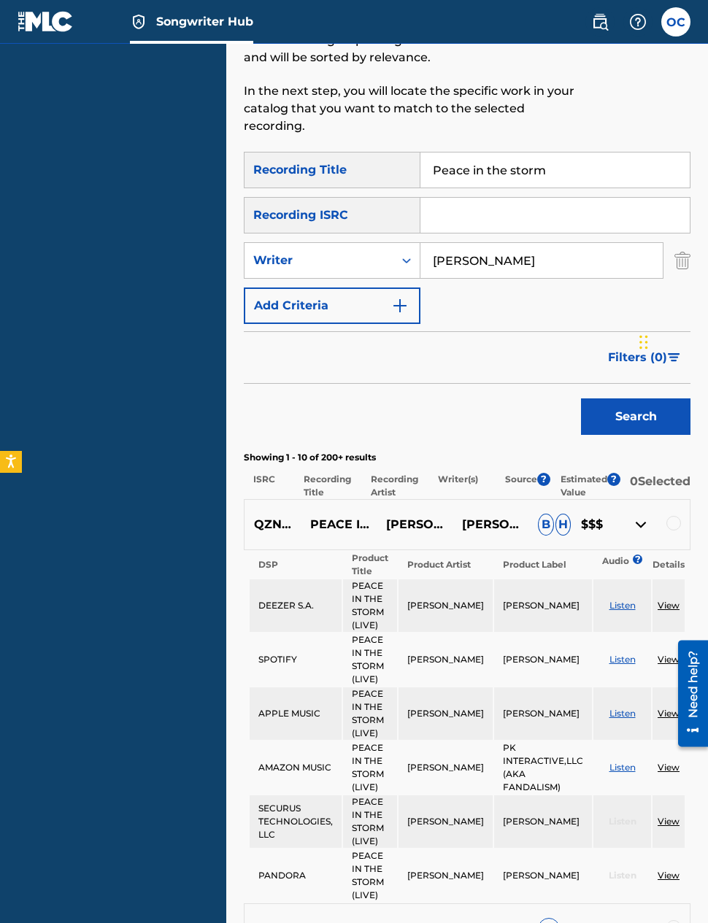
scroll to position [242, 0]
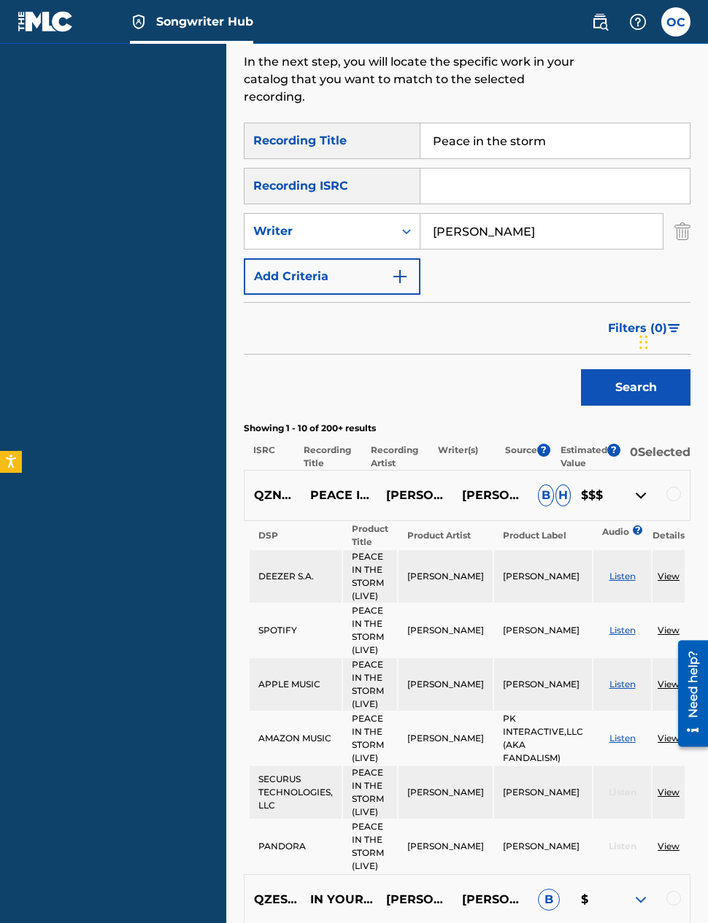
click at [634, 489] on img at bounding box center [641, 496] width 18 height 18
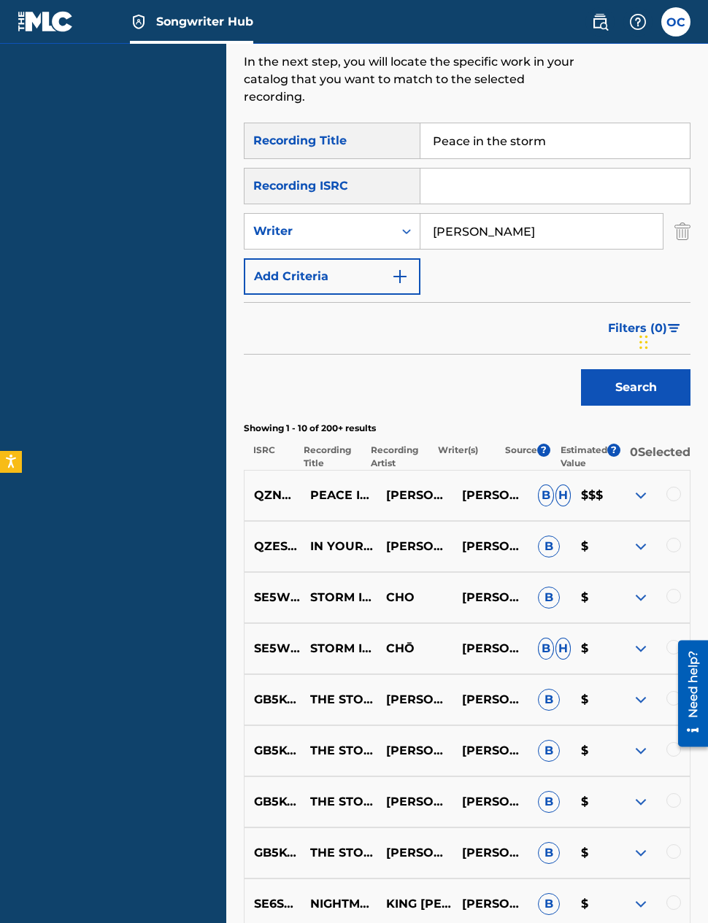
click at [628, 490] on div at bounding box center [652, 496] width 76 height 18
click at [633, 489] on img at bounding box center [641, 496] width 18 height 18
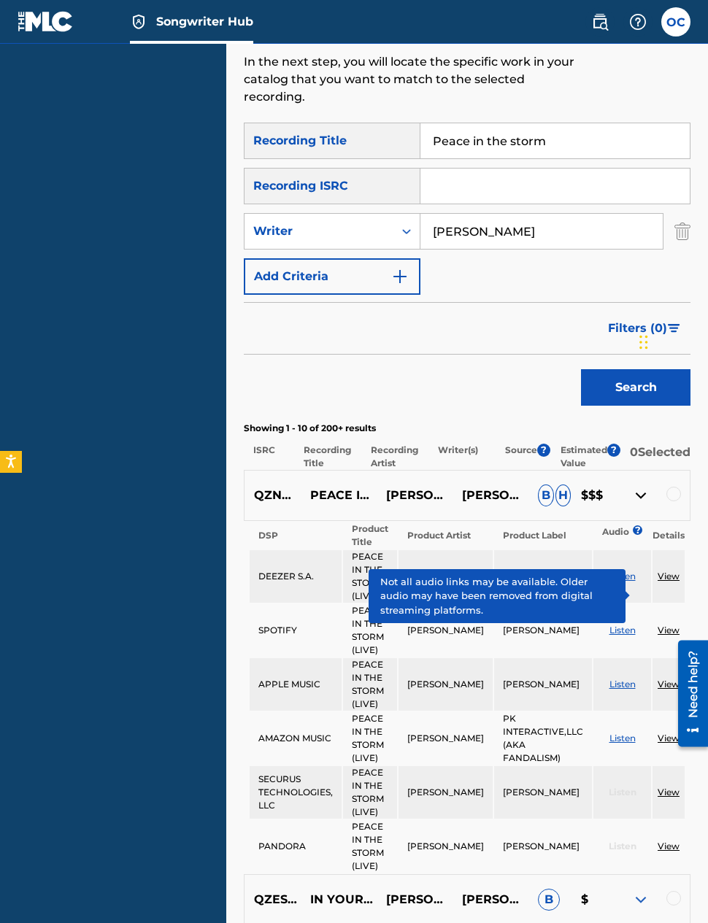
click at [637, 526] on span "?" at bounding box center [637, 530] width 1 height 9
click at [603, 487] on p "$$$" at bounding box center [592, 496] width 43 height 18
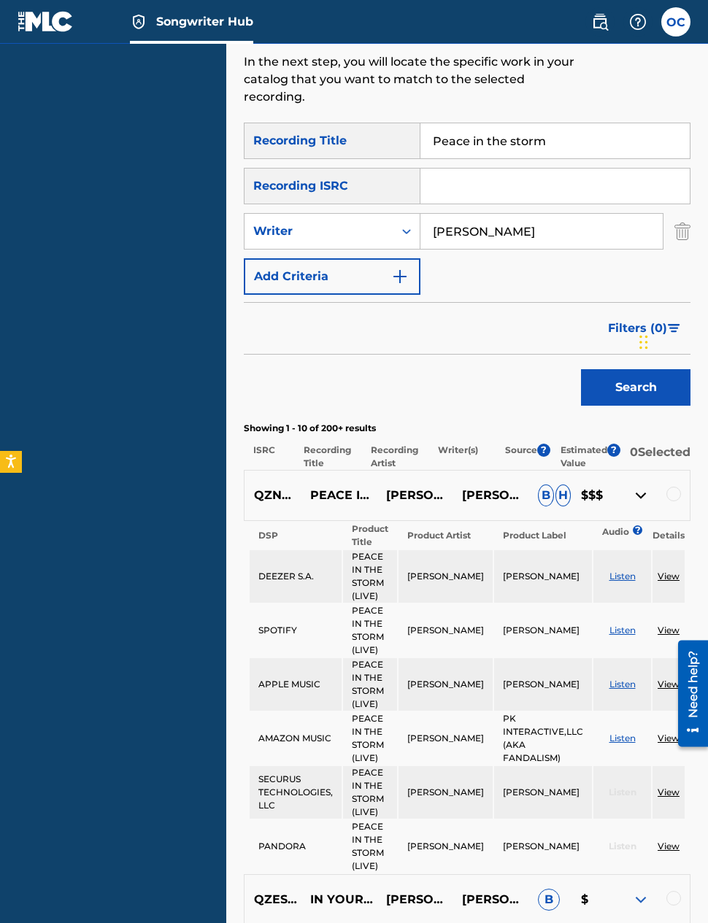
click at [595, 487] on p "$$$" at bounding box center [592, 496] width 43 height 18
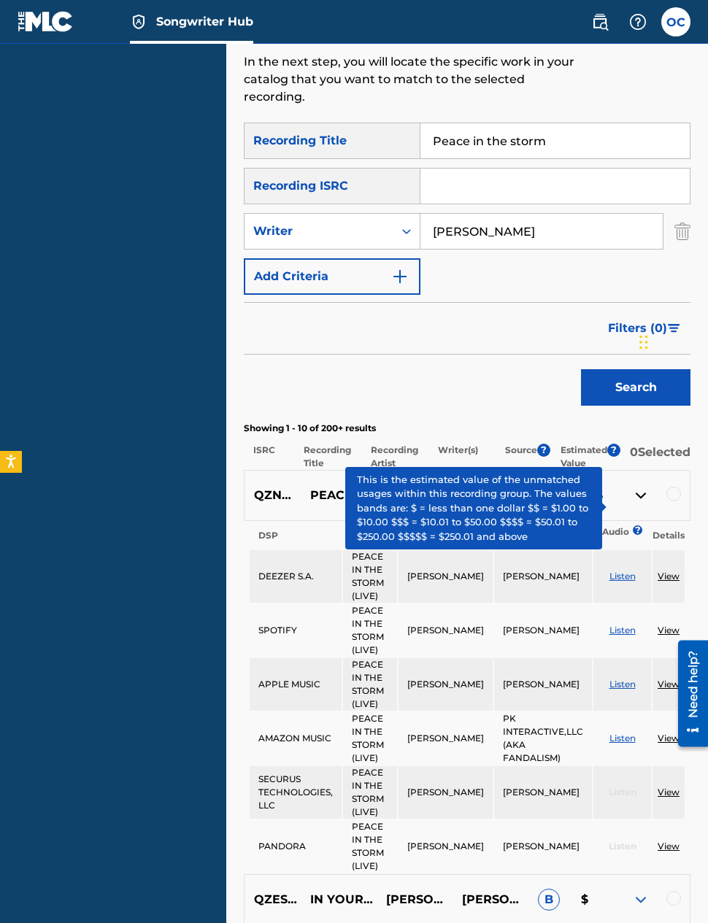
click at [615, 444] on span "?" at bounding box center [613, 450] width 13 height 13
click at [553, 328] on div "Filters ( 0 )" at bounding box center [467, 328] width 447 height 53
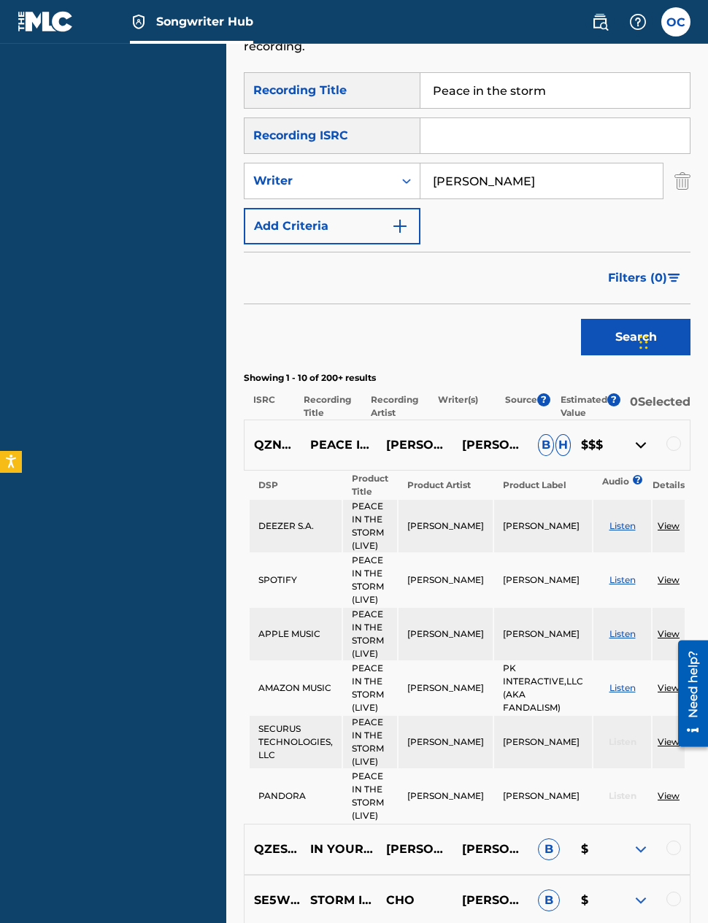
scroll to position [269, 0]
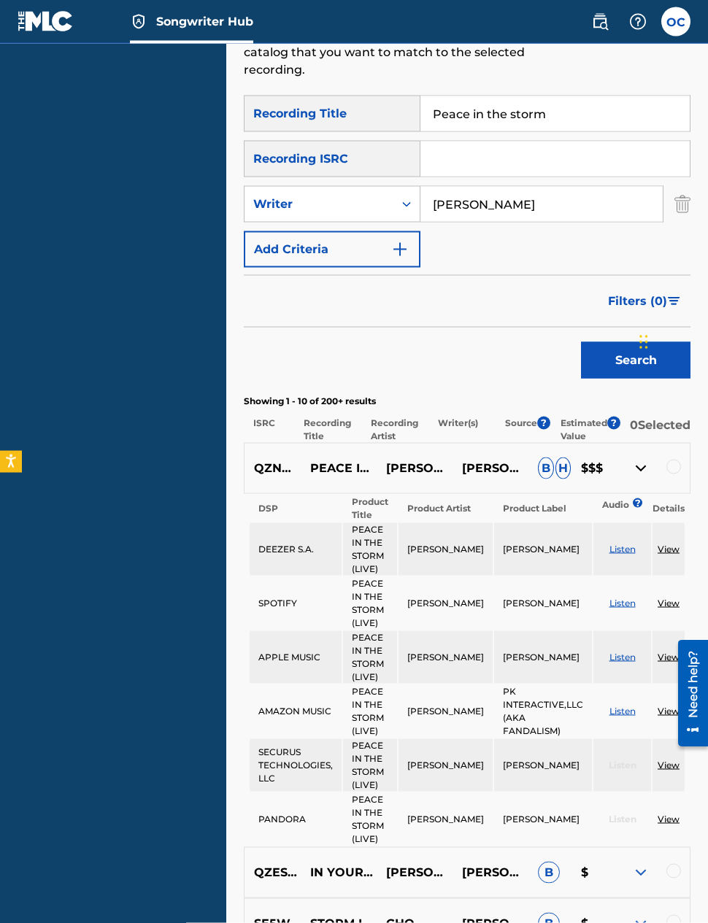
click at [637, 461] on img at bounding box center [641, 469] width 18 height 18
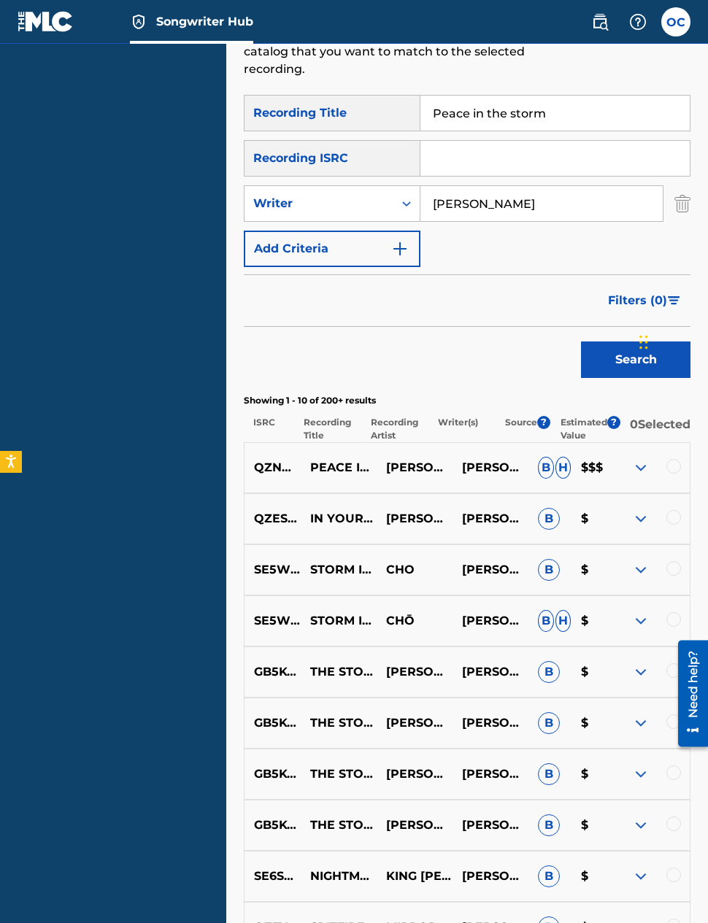
click at [669, 459] on div at bounding box center [673, 466] width 15 height 15
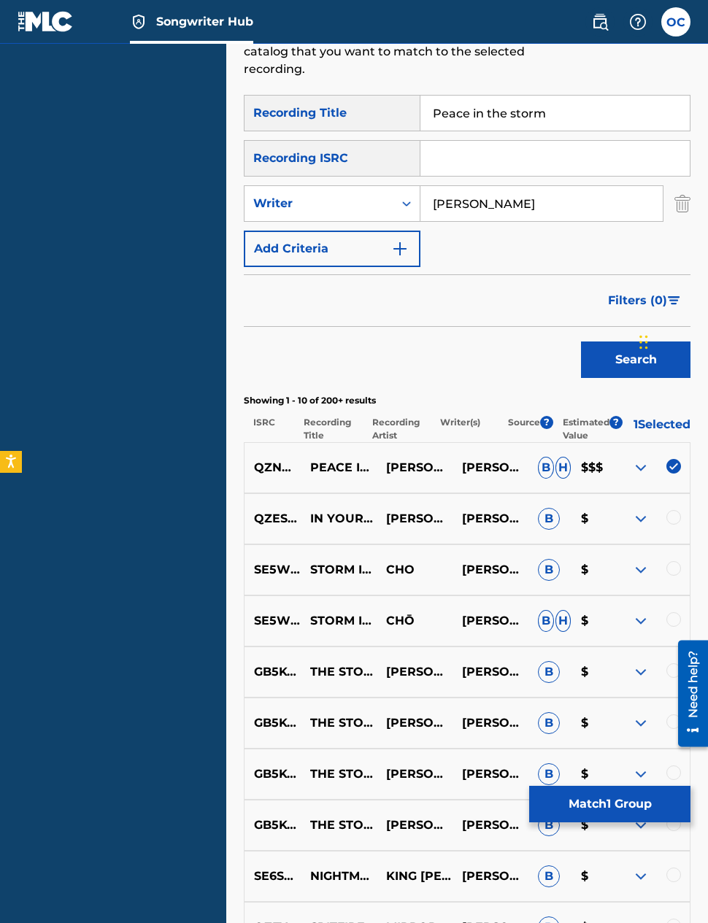
click at [644, 459] on img at bounding box center [641, 468] width 18 height 18
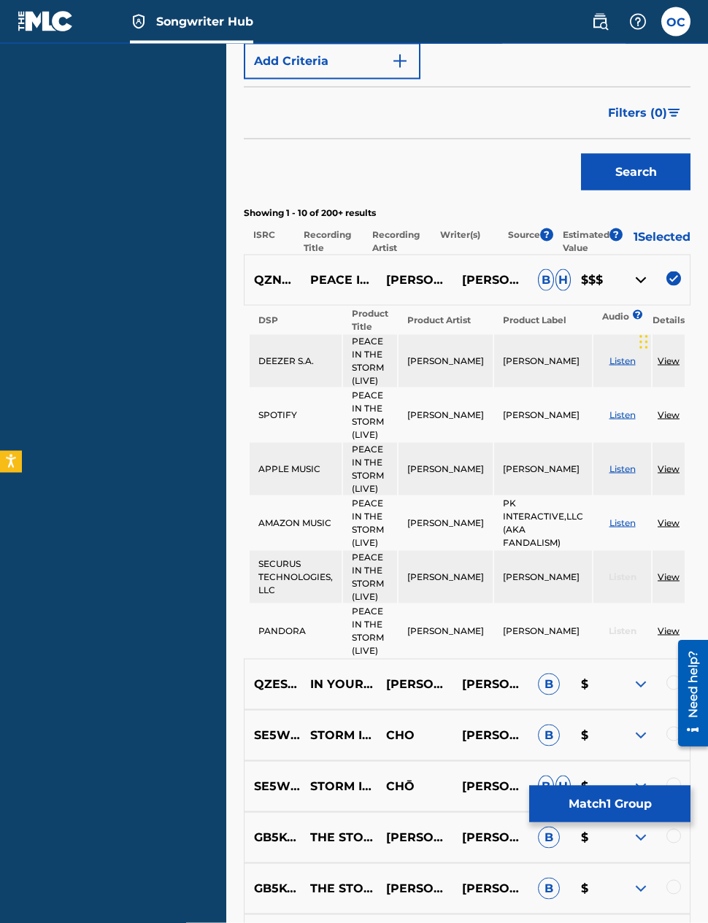
scroll to position [460, 0]
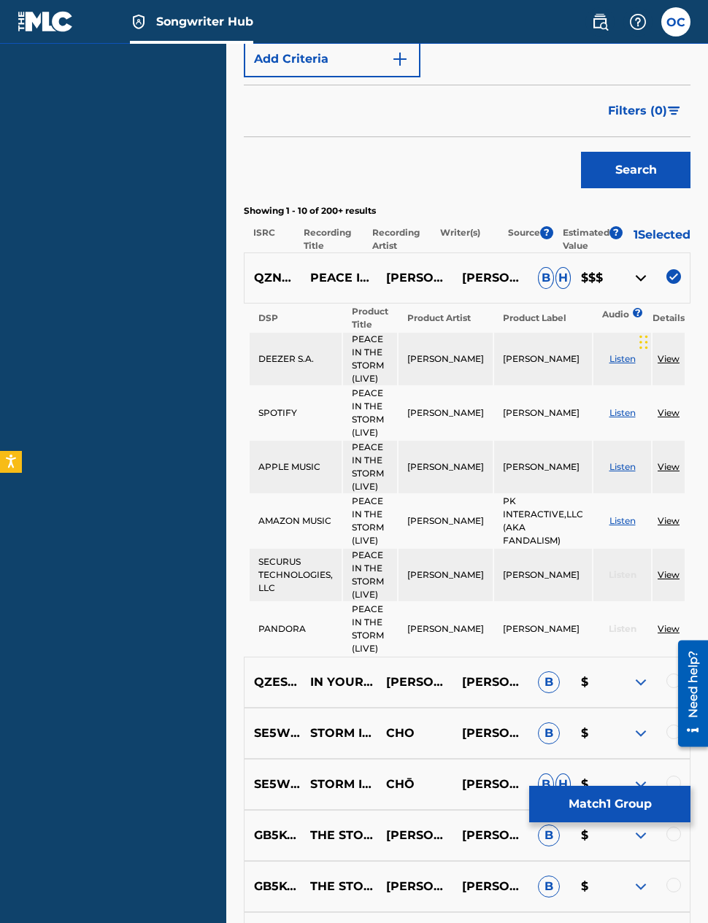
click at [604, 823] on button "Match 1 Group" at bounding box center [609, 804] width 161 height 36
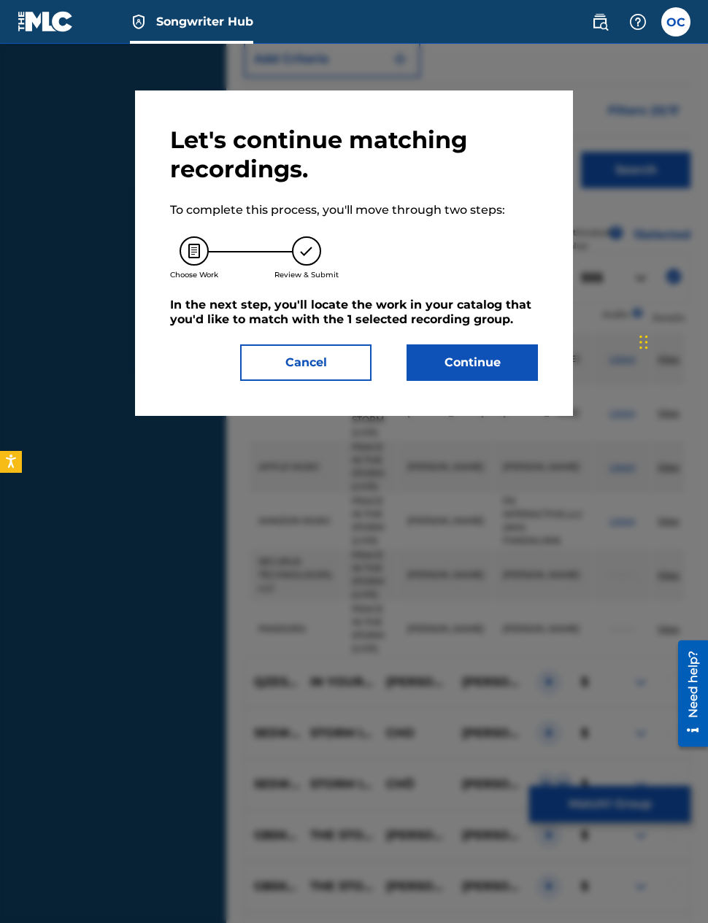
click at [481, 369] on button "Continue" at bounding box center [472, 362] width 131 height 36
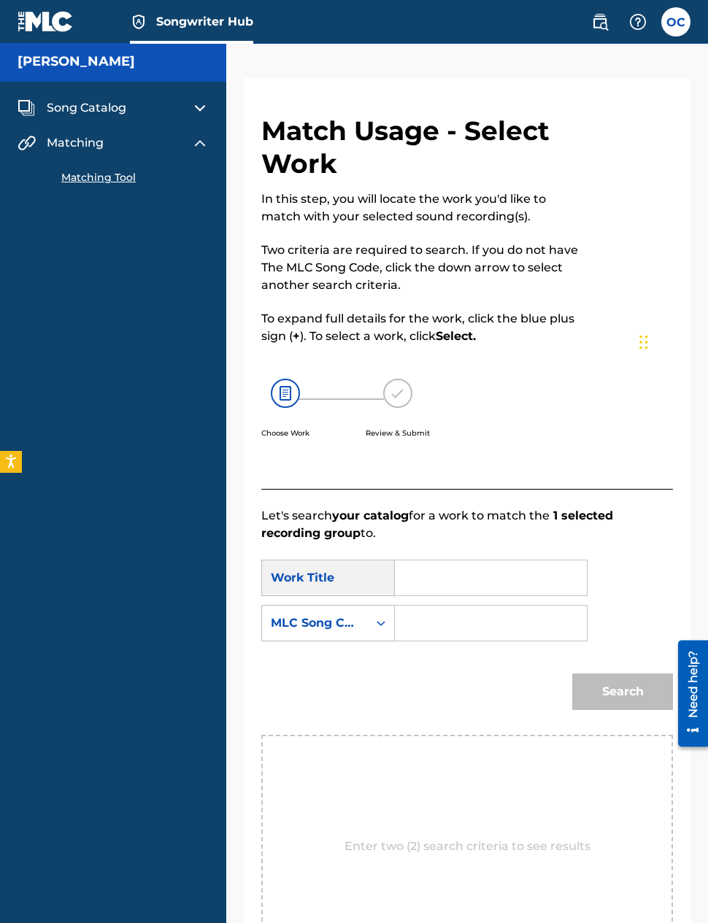
scroll to position [0, 0]
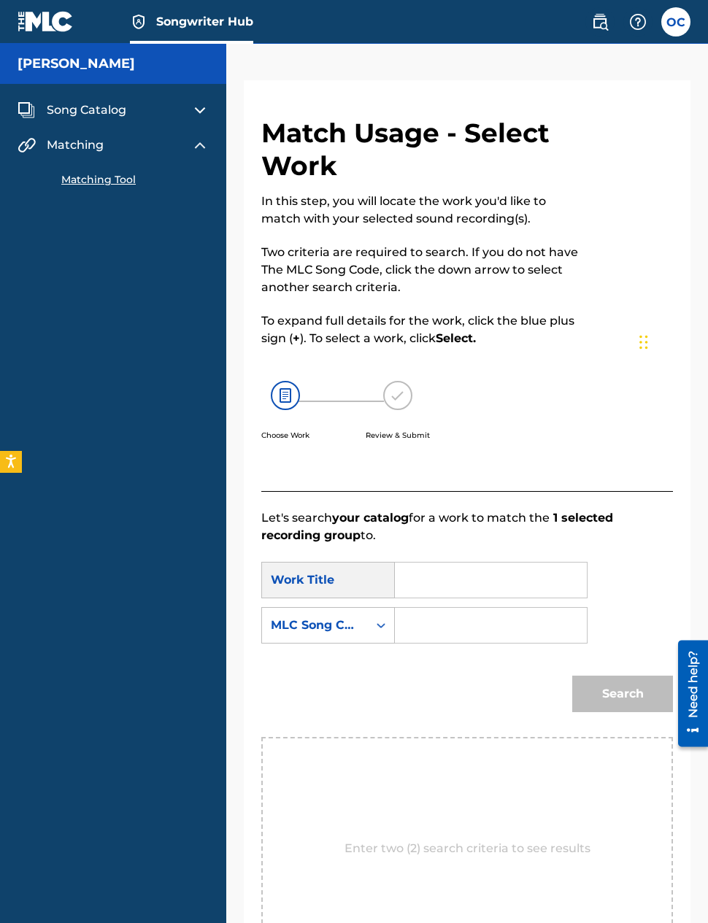
click at [523, 584] on input "Search Form" at bounding box center [490, 580] width 167 height 35
click at [187, 112] on div "Song Catalog" at bounding box center [113, 110] width 191 height 18
click at [193, 107] on img at bounding box center [200, 110] width 18 height 18
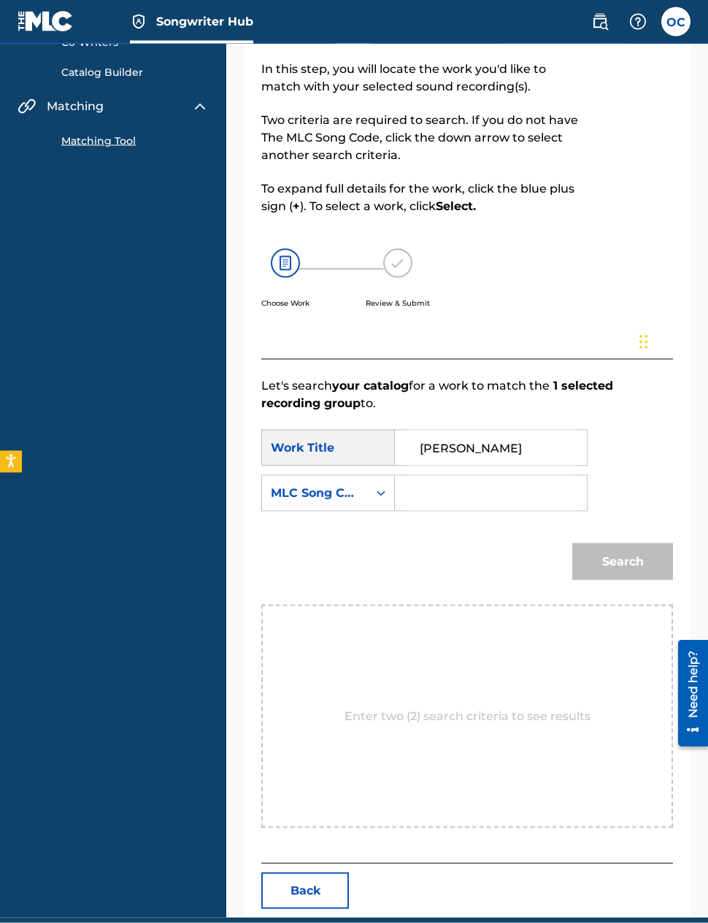
scroll to position [197, 0]
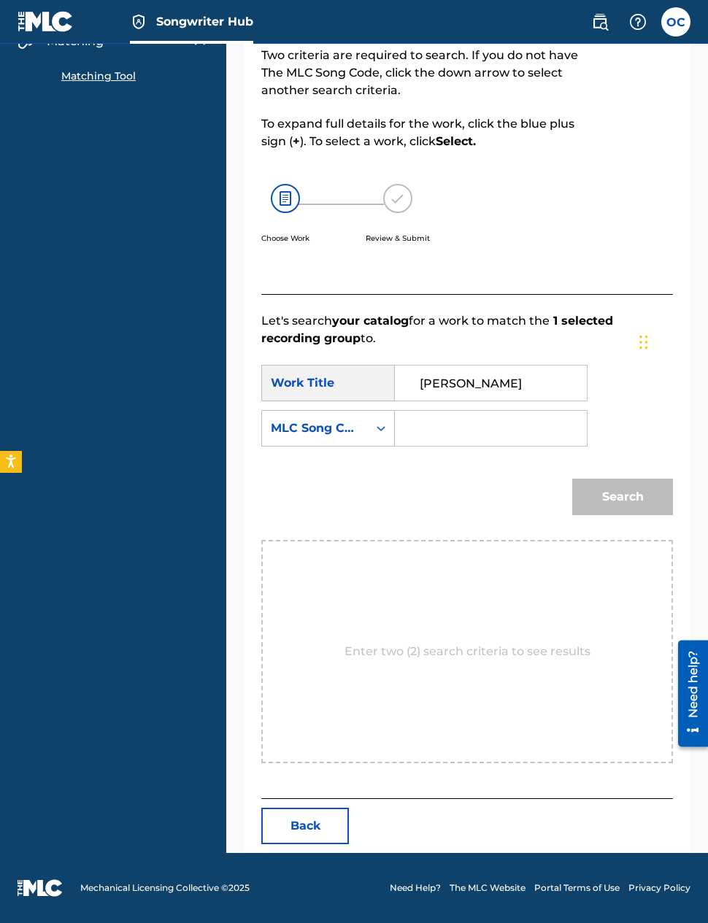
click at [567, 582] on div "Enter two (2) search criteria to see results" at bounding box center [467, 651] width 412 height 223
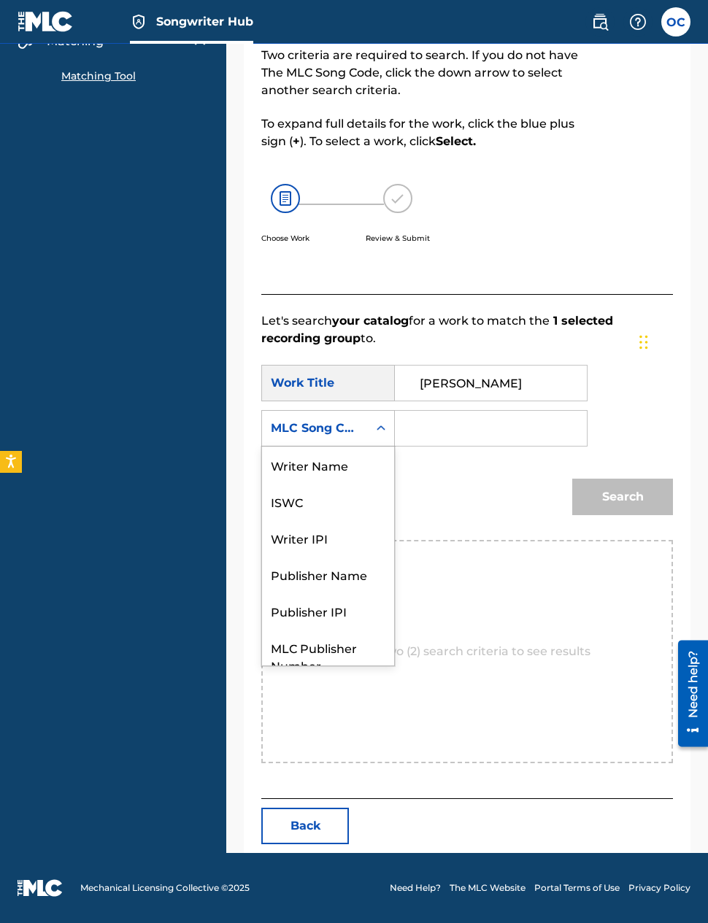
scroll to position [54, 0]
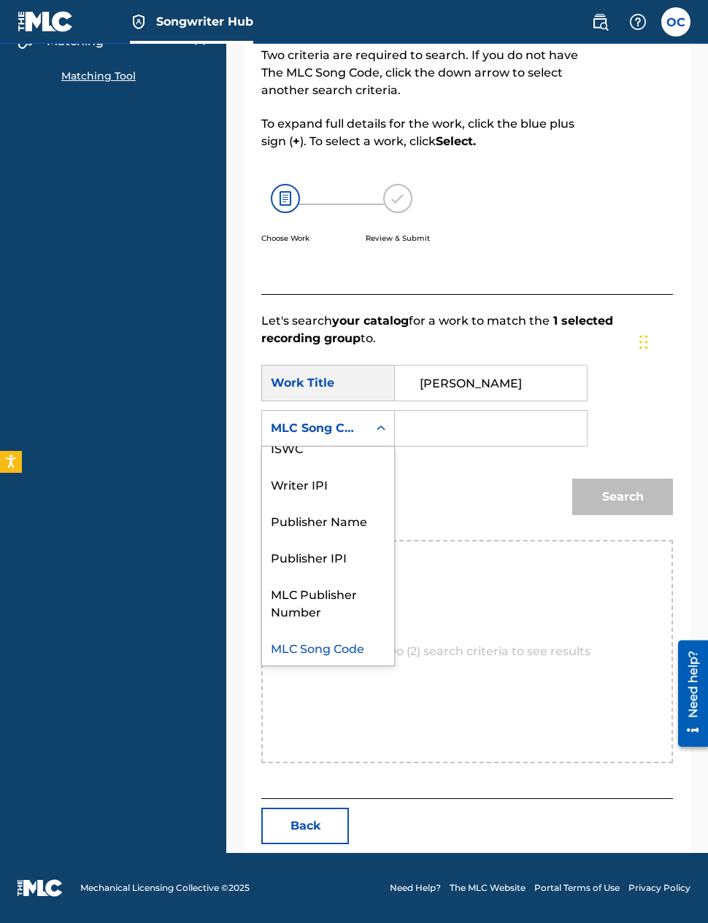
click at [359, 484] on div "Writer IPI" at bounding box center [328, 484] width 132 height 36
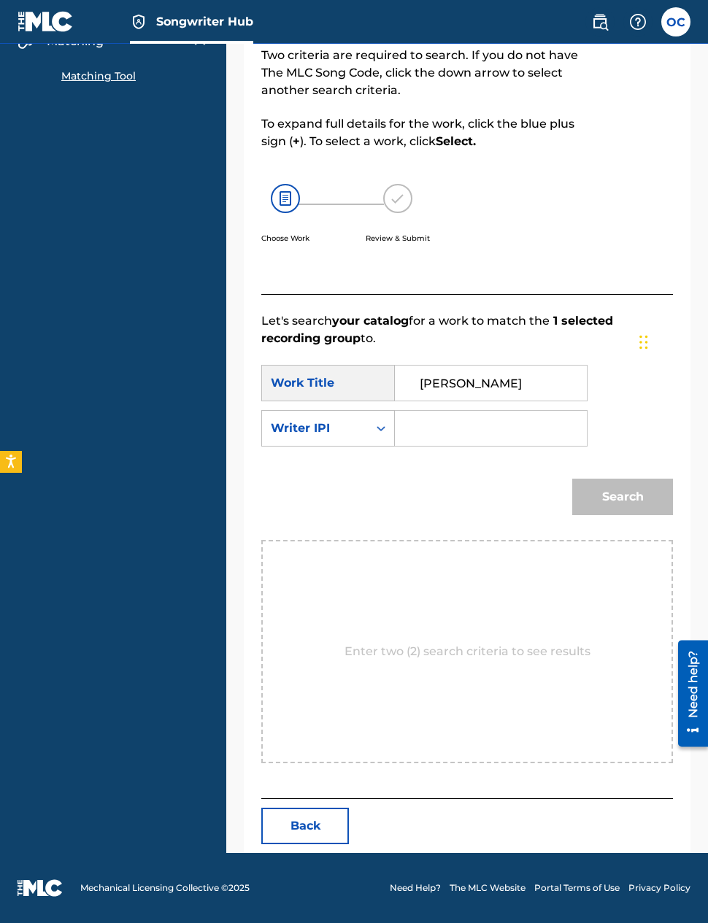
click at [497, 435] on input "Search Form" at bounding box center [490, 428] width 167 height 35
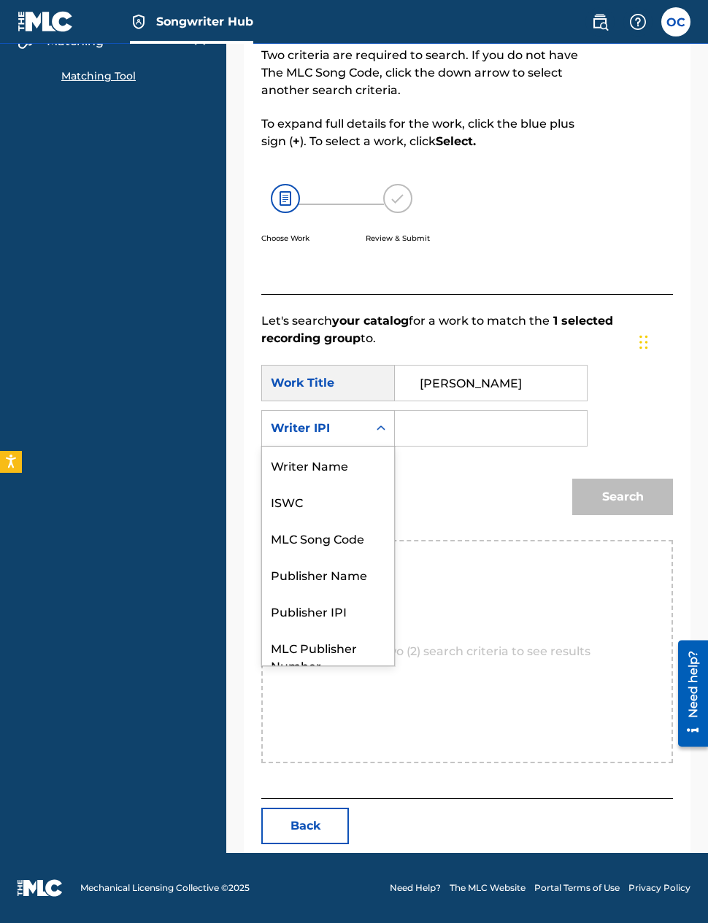
scroll to position [0, 0]
click at [369, 457] on div "Writer Name" at bounding box center [328, 465] width 132 height 36
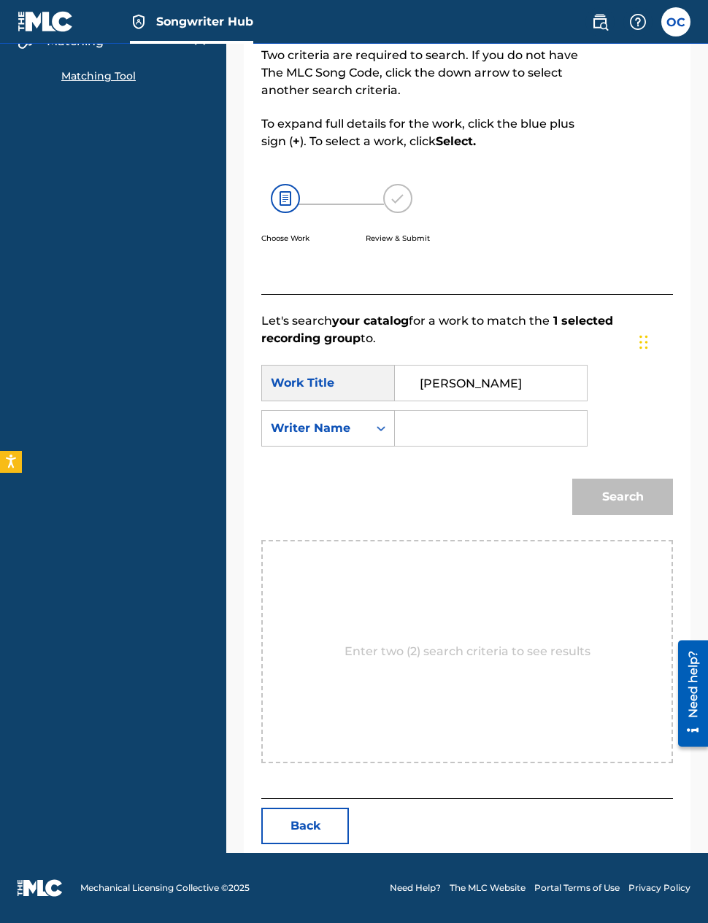
click at [534, 378] on input "[PERSON_NAME]" at bounding box center [490, 383] width 167 height 35
click at [490, 389] on input "[PERSON_NAME]" at bounding box center [490, 383] width 167 height 35
type input "O"
click at [434, 380] on input "O peace in the storm" at bounding box center [490, 383] width 167 height 35
type input "peace in the storm"
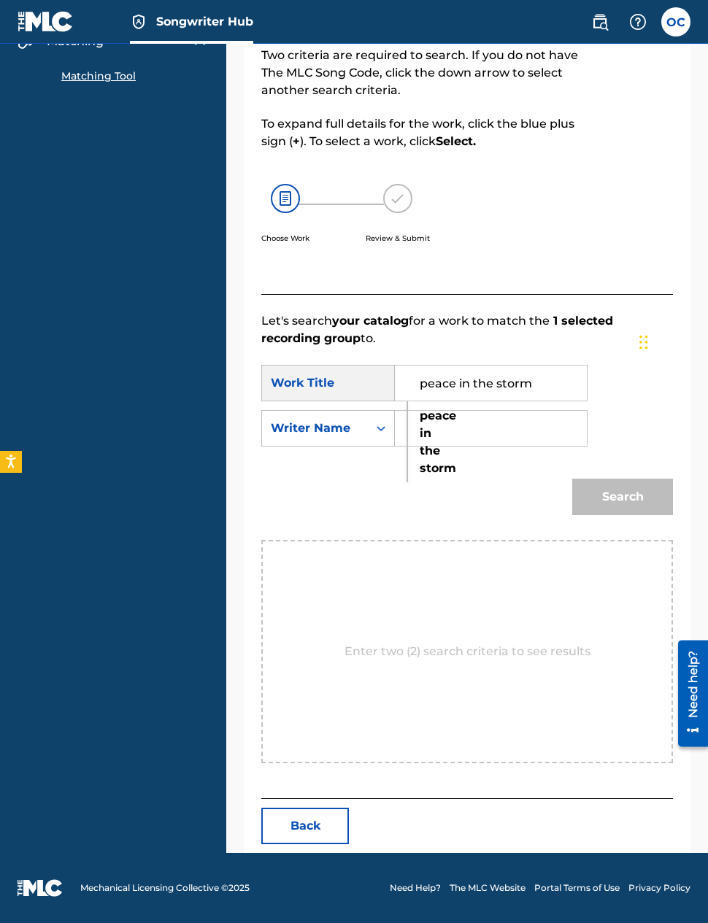
click at [355, 466] on div "Search" at bounding box center [467, 502] width 412 height 76
click at [453, 423] on input "Search Form" at bounding box center [490, 428] width 167 height 35
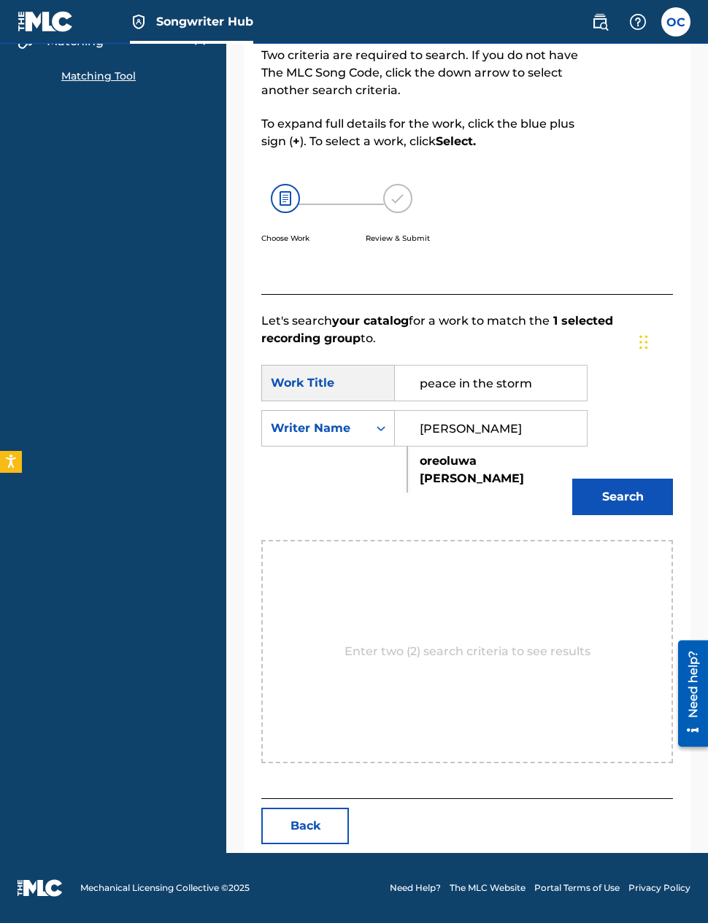
type input "[PERSON_NAME]"
click at [619, 490] on button "Search" at bounding box center [622, 497] width 101 height 36
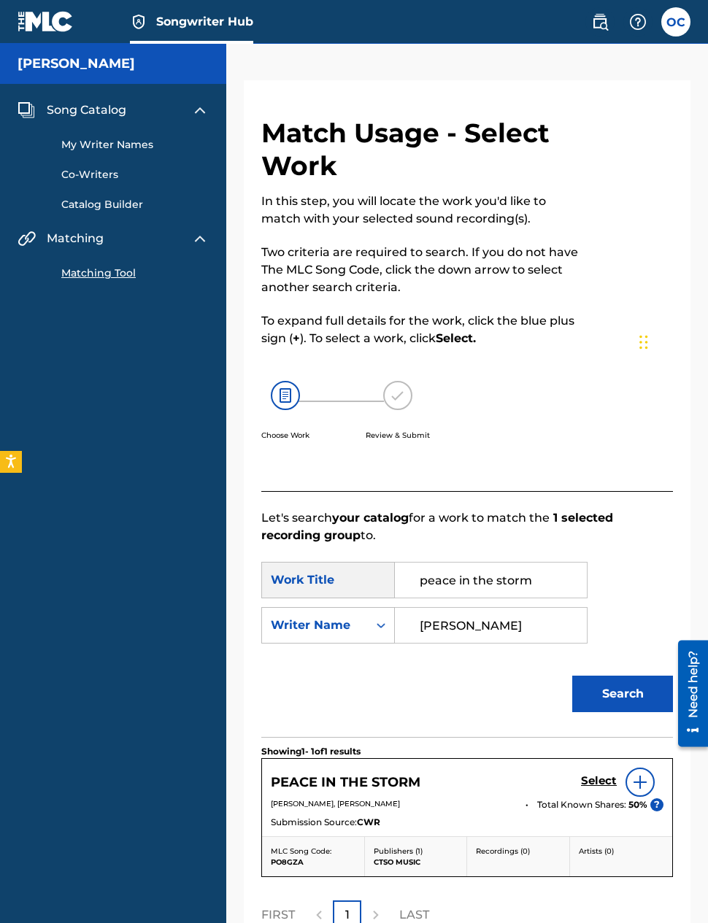
click at [640, 777] on img at bounding box center [640, 783] width 18 height 18
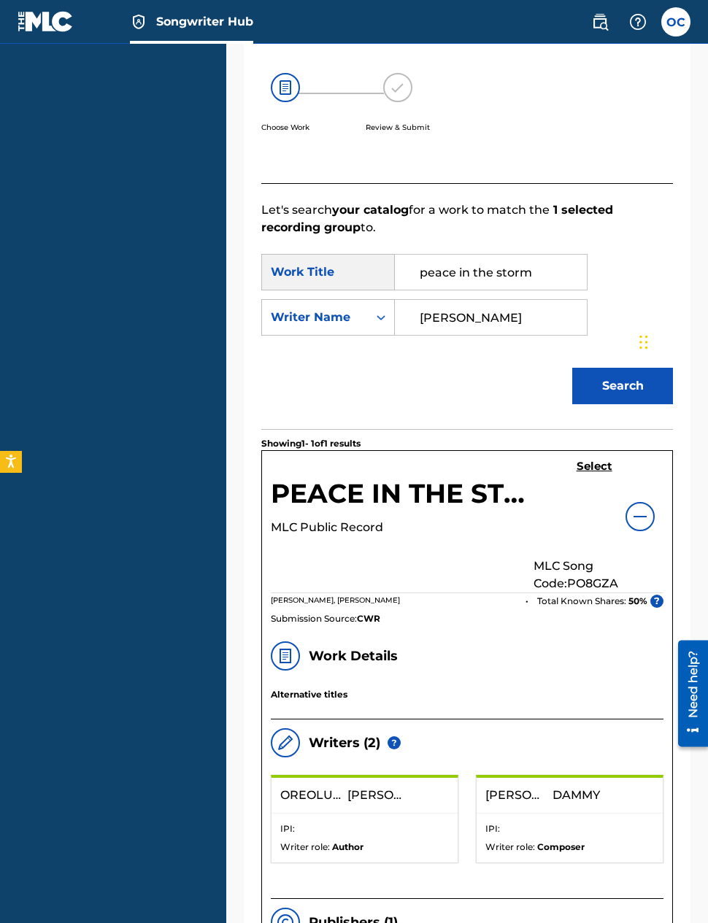
scroll to position [307, 0]
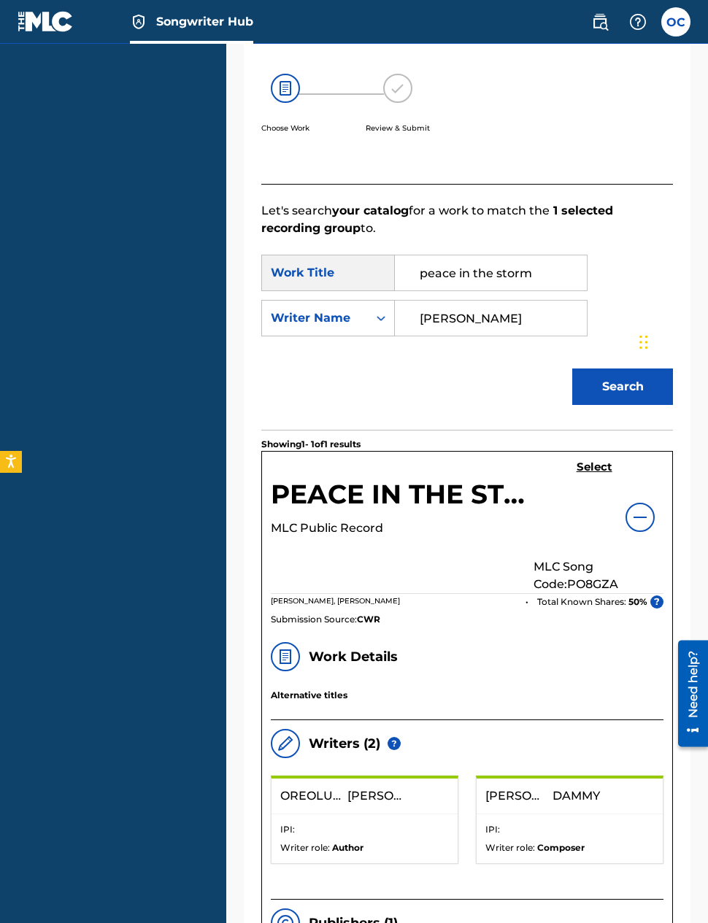
click at [597, 466] on h5 "Select" at bounding box center [595, 468] width 36 height 14
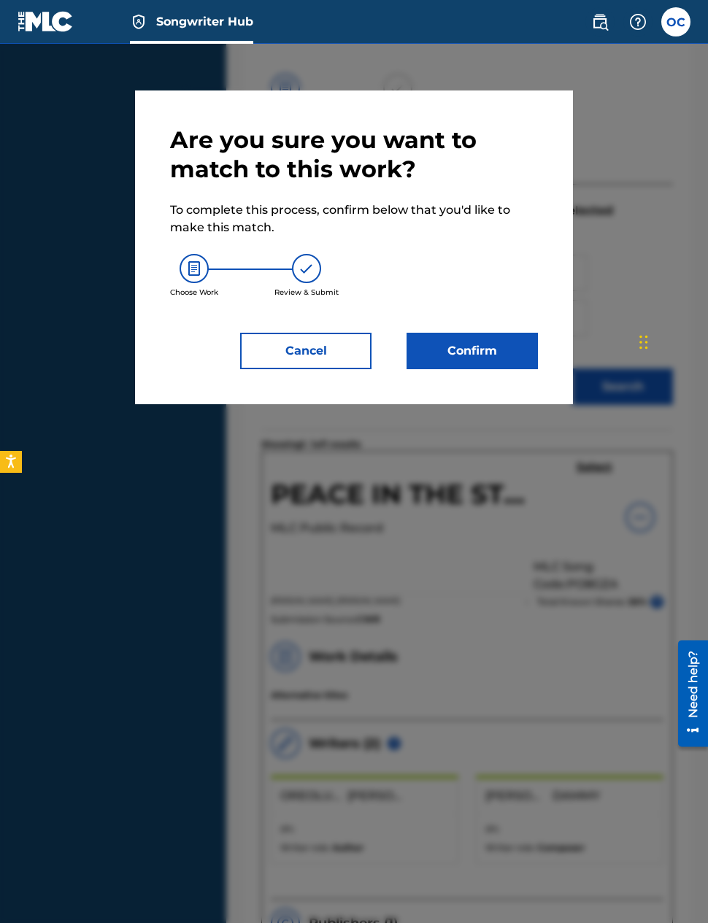
click at [488, 347] on button "Confirm" at bounding box center [472, 351] width 131 height 36
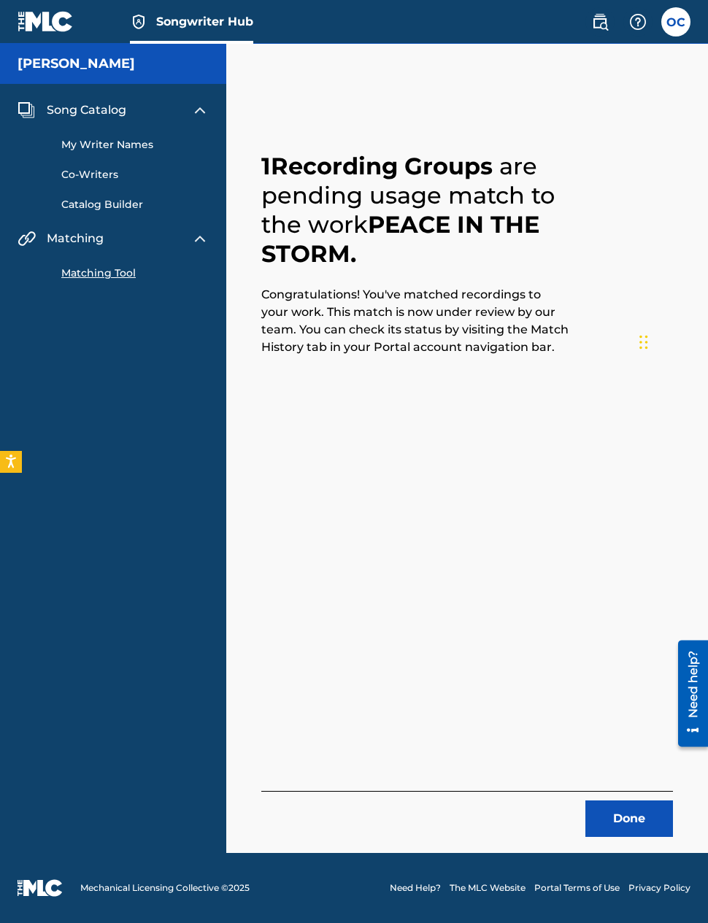
click at [622, 801] on button "Done" at bounding box center [629, 819] width 88 height 36
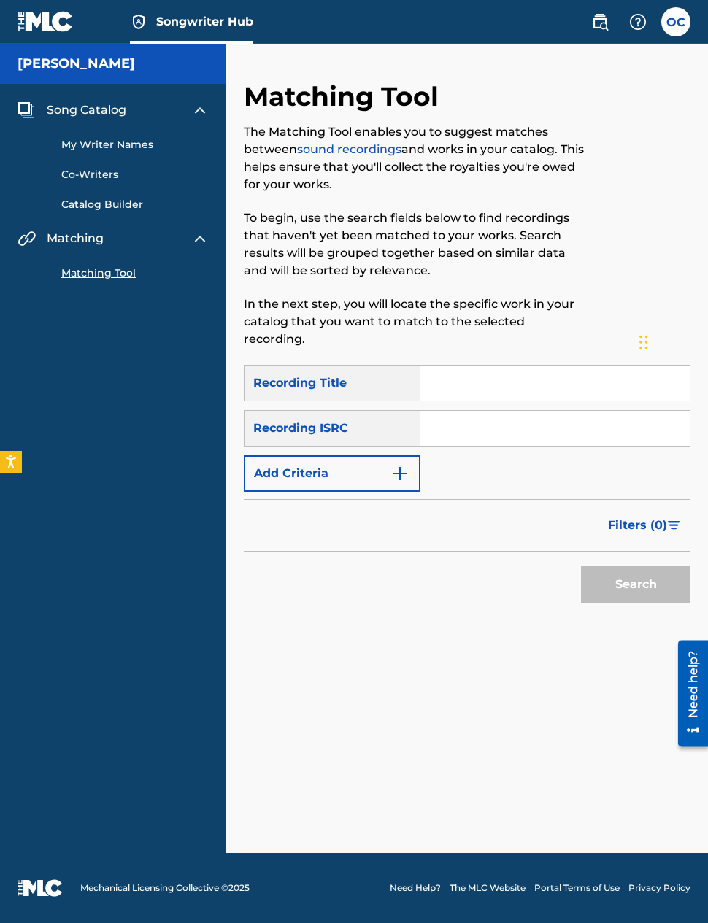
scroll to position [0, 0]
click at [199, 109] on img at bounding box center [200, 110] width 18 height 18
click at [199, 112] on img at bounding box center [200, 110] width 18 height 18
click at [607, 15] on img at bounding box center [600, 22] width 18 height 18
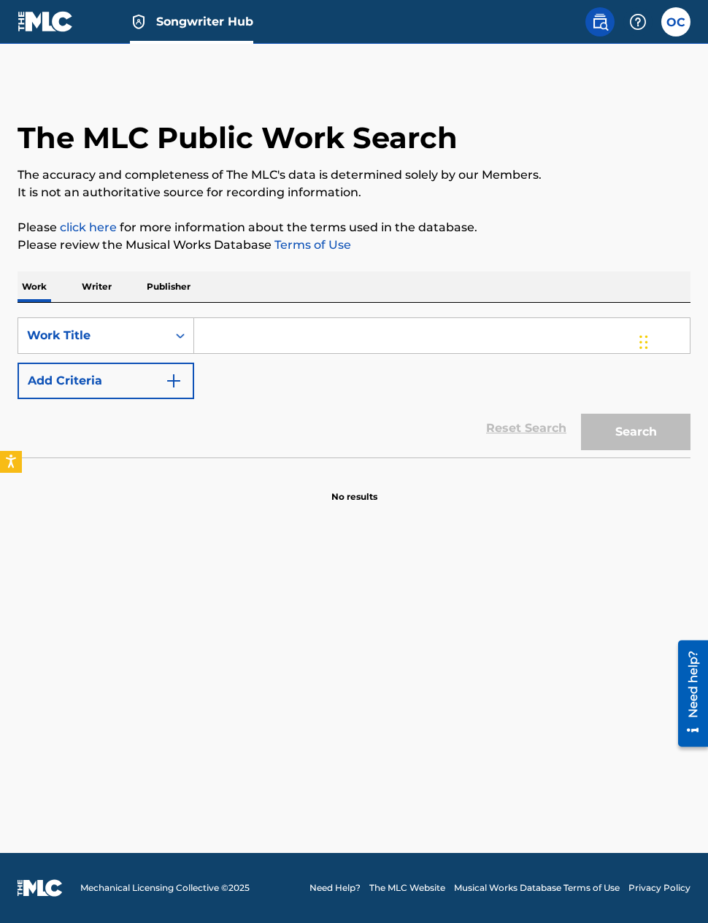
scroll to position [58, 0]
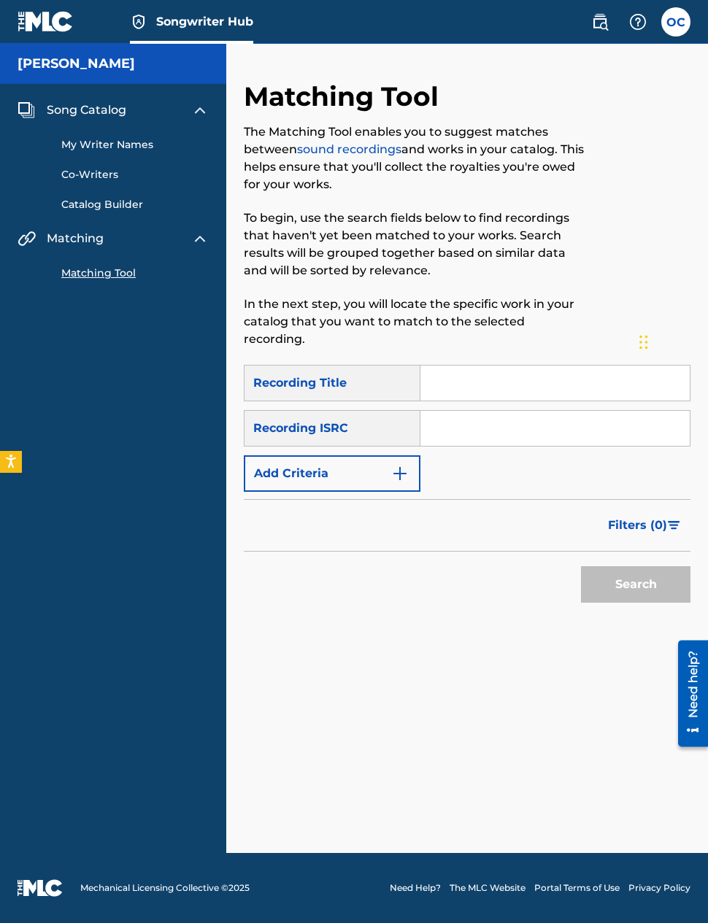
click at [674, 20] on label at bounding box center [675, 21] width 29 height 29
click at [676, 22] on input "OC [PERSON_NAME] [EMAIL_ADDRESS][DOMAIN_NAME] Notification Preferences Profile …" at bounding box center [676, 22] width 0 height 0
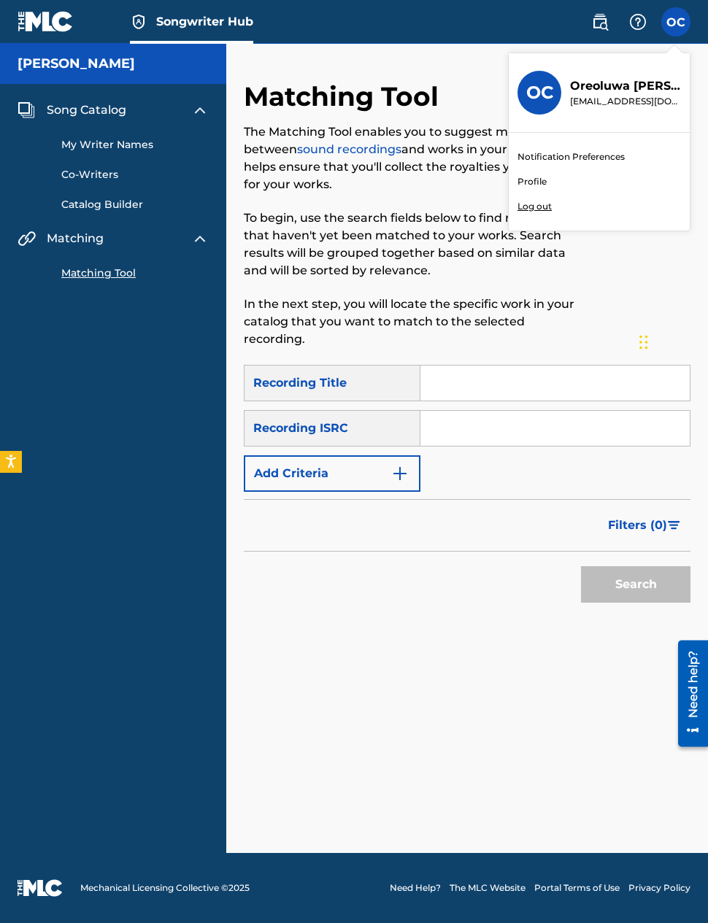
click at [496, 552] on div "Search" at bounding box center [467, 581] width 447 height 58
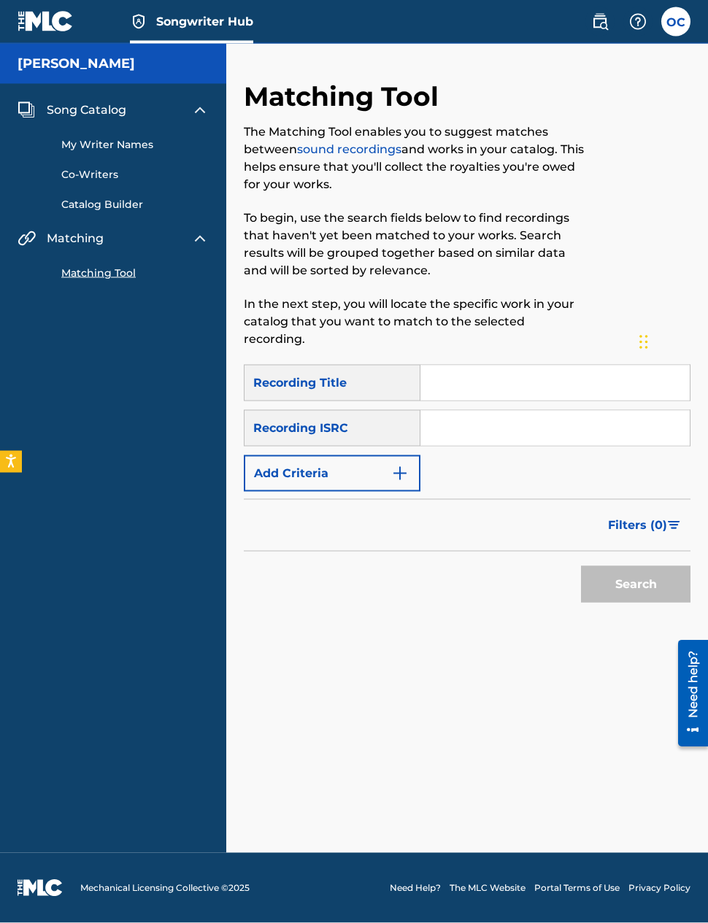
scroll to position [20, 0]
click at [150, 137] on link "My Writer Names" at bounding box center [134, 144] width 147 height 15
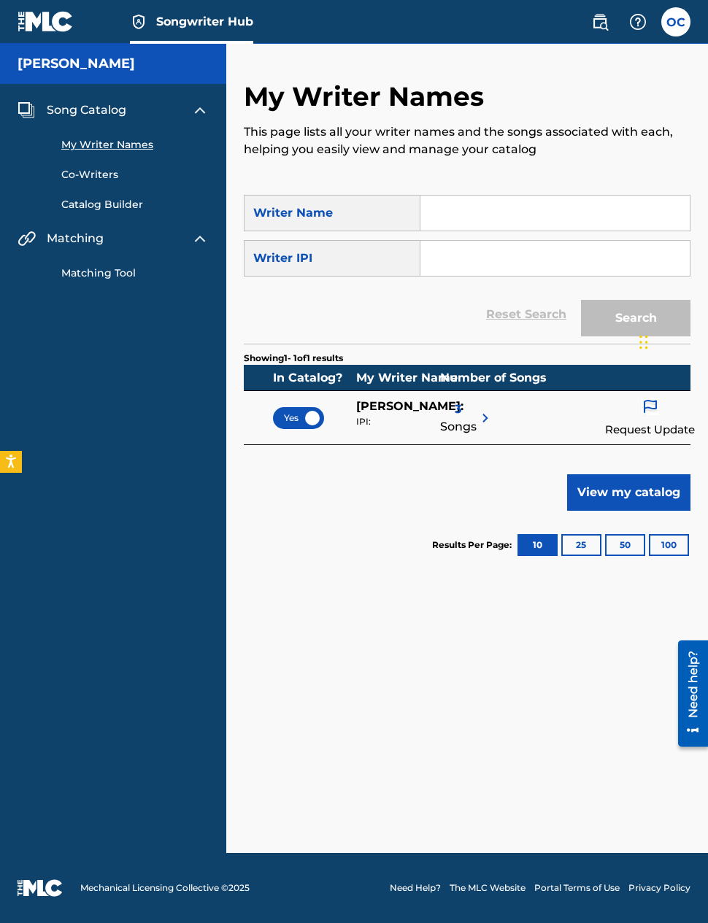
click at [628, 488] on button "View my catalog" at bounding box center [628, 492] width 123 height 36
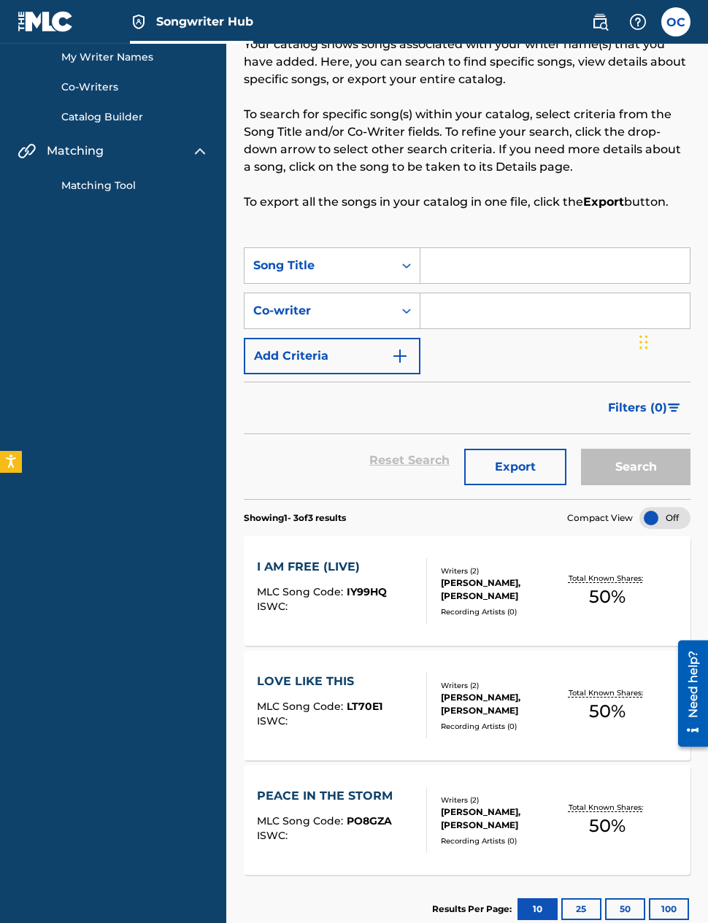
scroll to position [120, 0]
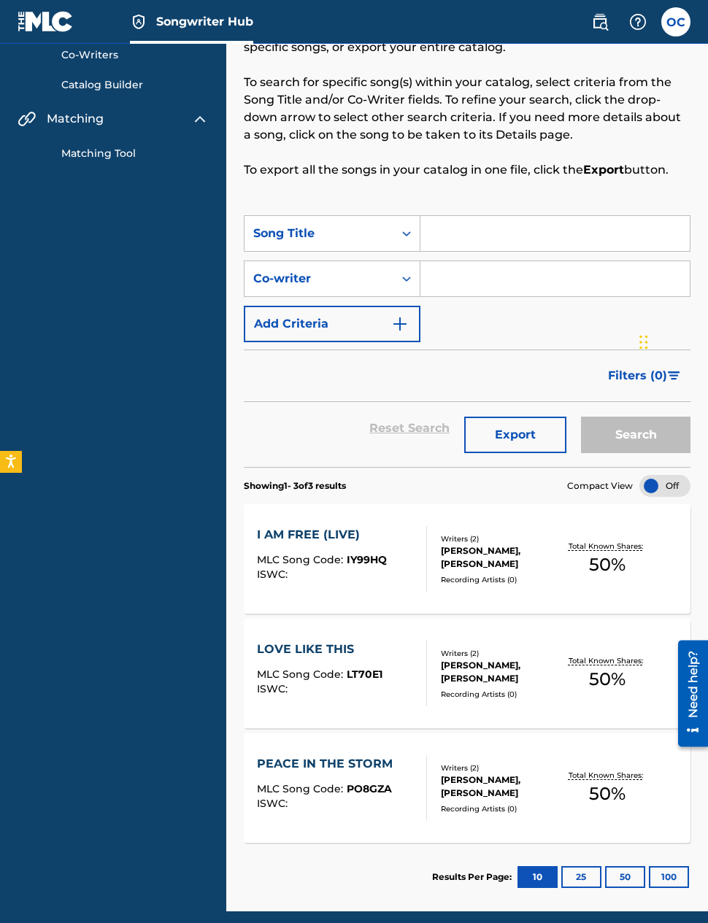
click at [663, 480] on div at bounding box center [664, 486] width 51 height 22
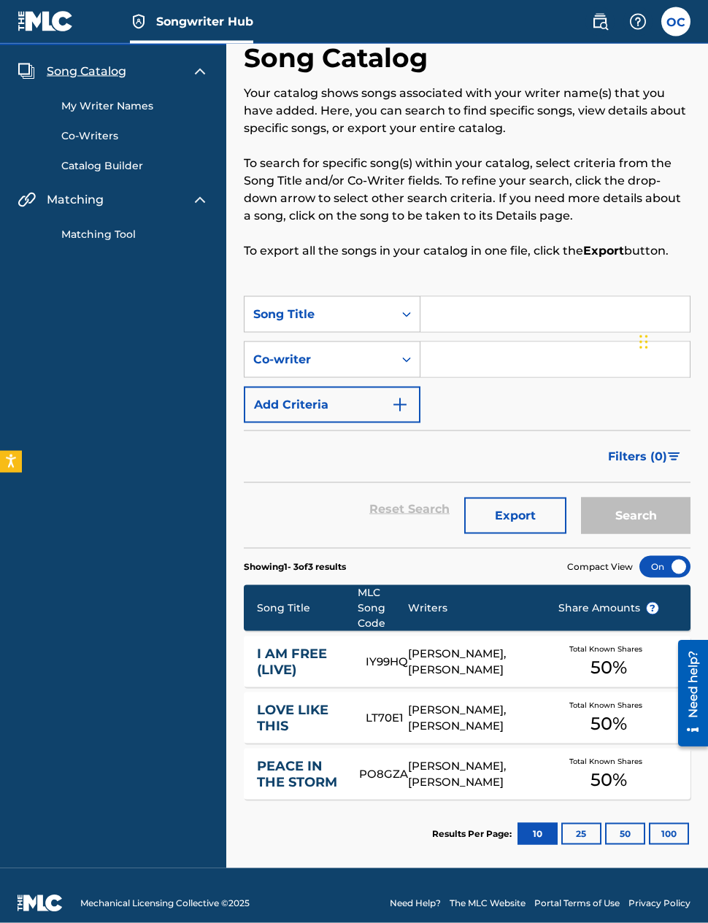
scroll to position [0, 0]
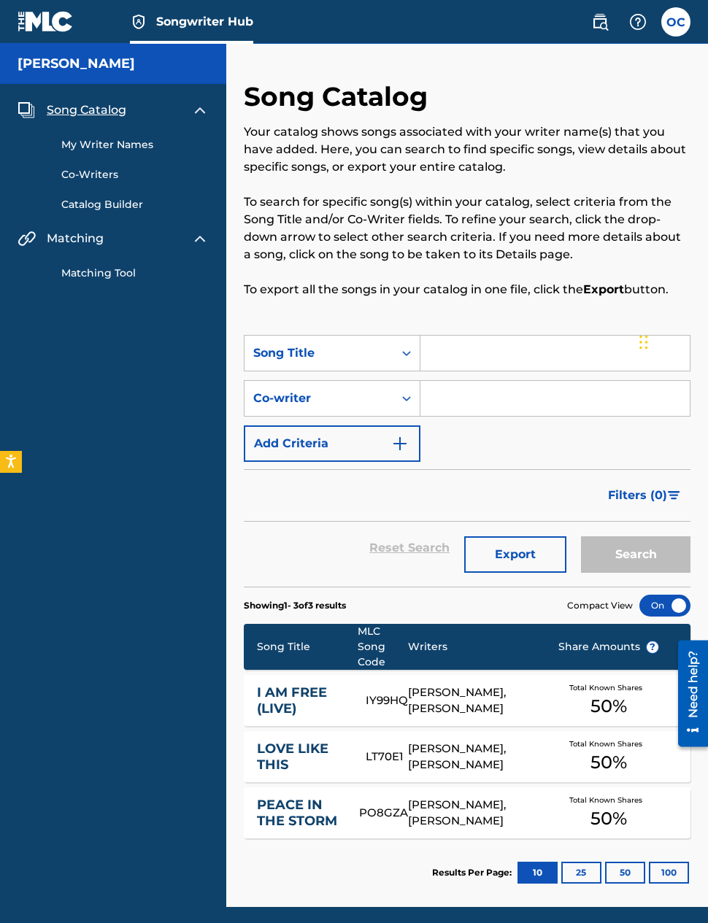
click at [506, 501] on div "Filters ( 0 )" at bounding box center [467, 495] width 447 height 53
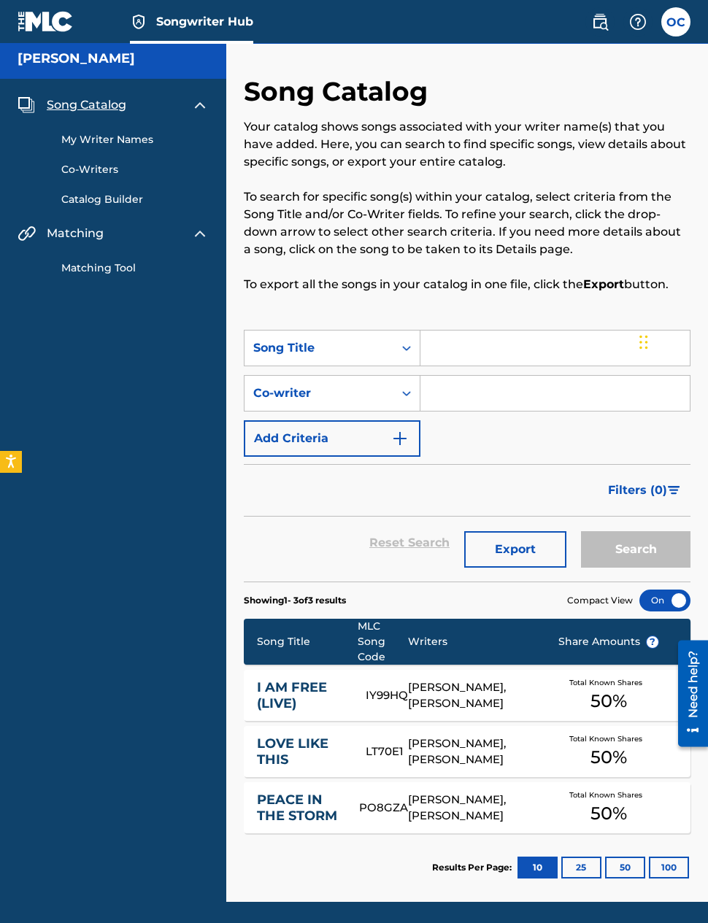
scroll to position [58, 0]
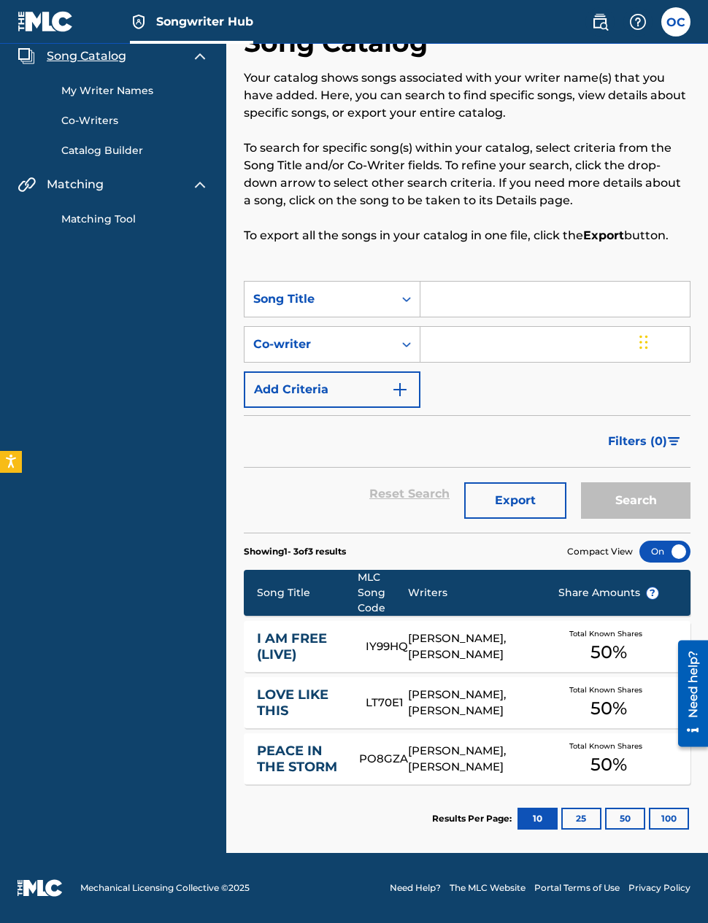
click at [517, 641] on div "[PERSON_NAME], [PERSON_NAME]" at bounding box center [471, 647] width 127 height 33
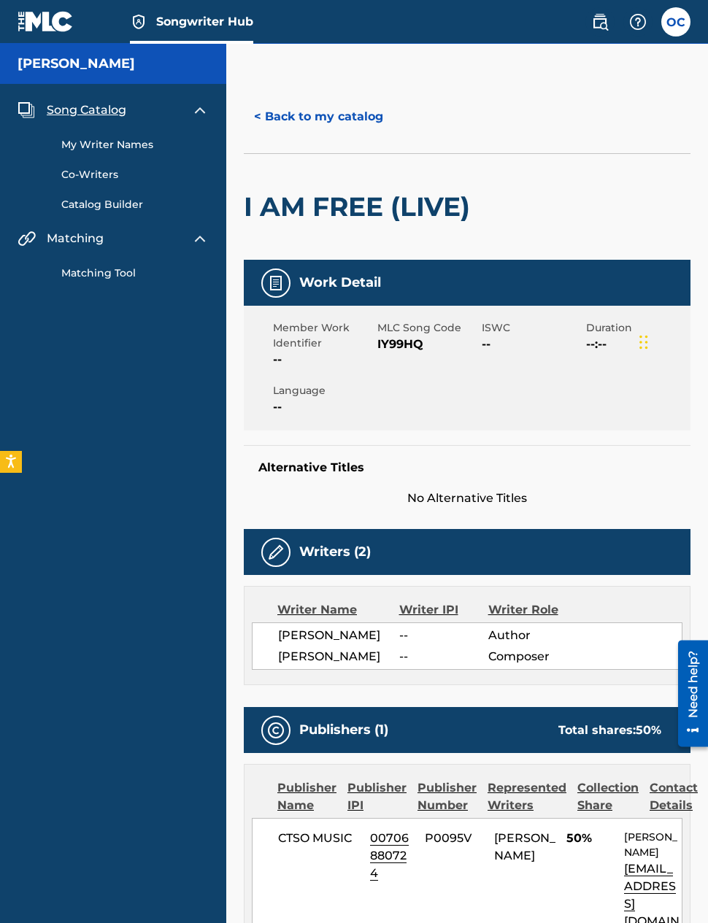
click at [638, 20] on img at bounding box center [638, 22] width 18 height 18
click at [652, 99] on p "View portal intro" at bounding box center [638, 115] width 124 height 35
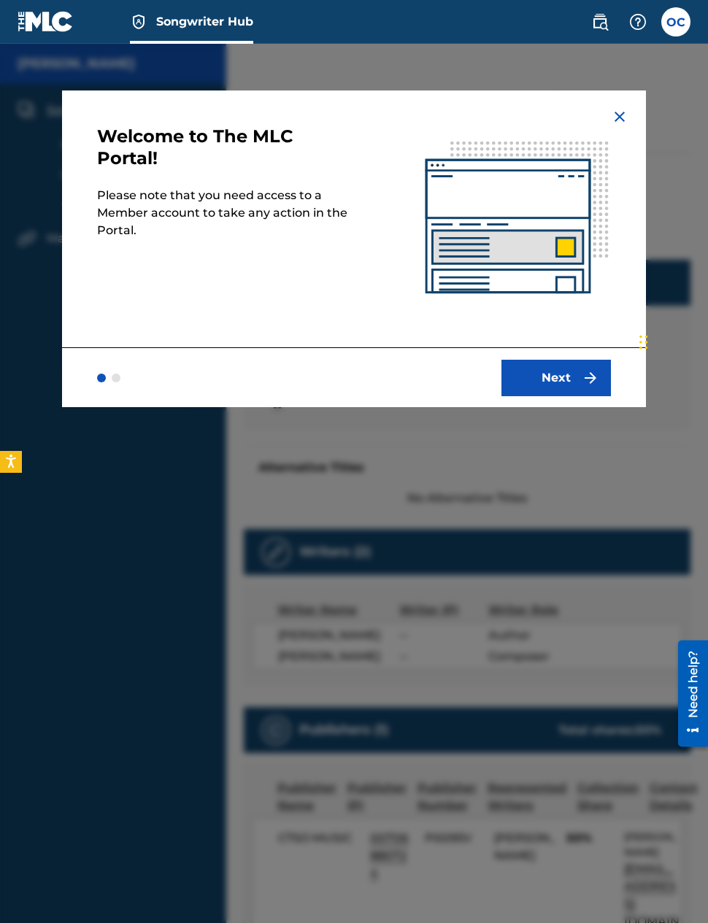
click at [561, 382] on button "Next" at bounding box center [555, 378] width 109 height 36
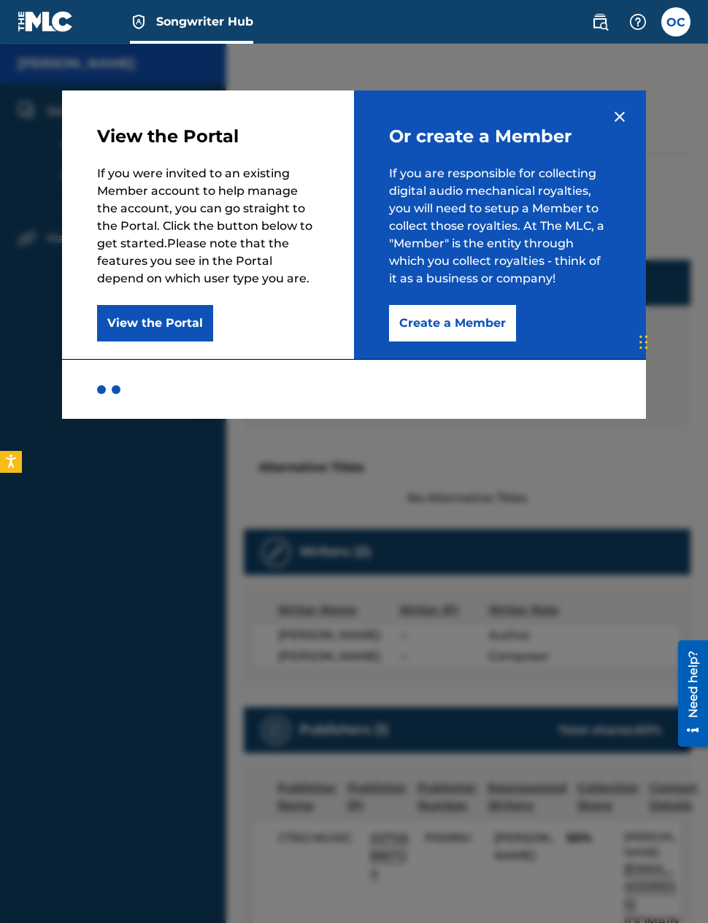
click at [173, 327] on button "View the Portal" at bounding box center [155, 323] width 116 height 36
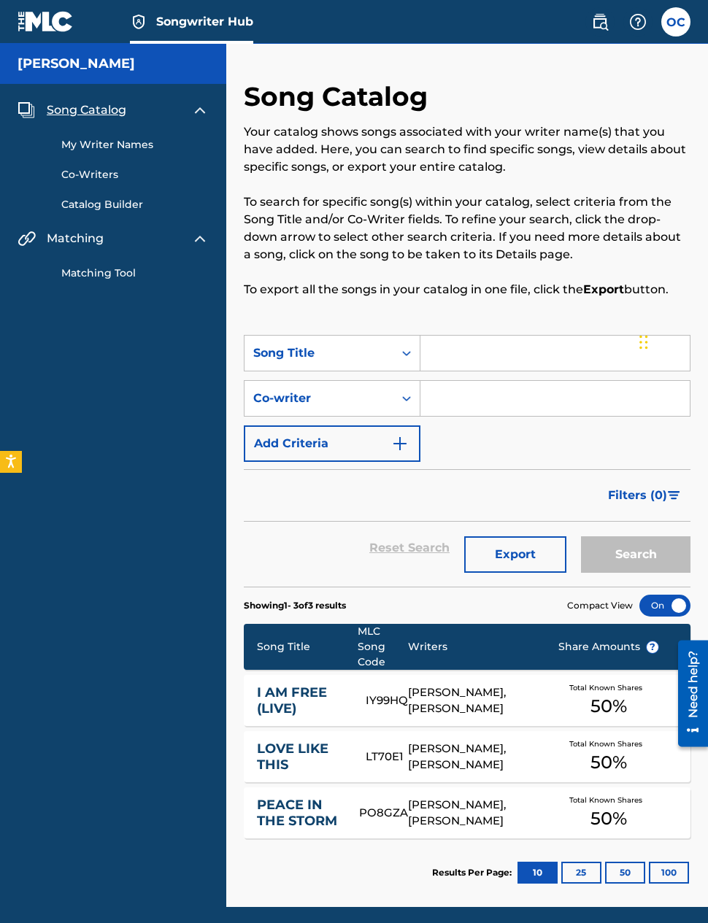
click at [9, 458] on icon "Open accessiBe: accessibility options, statement and help" at bounding box center [11, 462] width 11 height 14
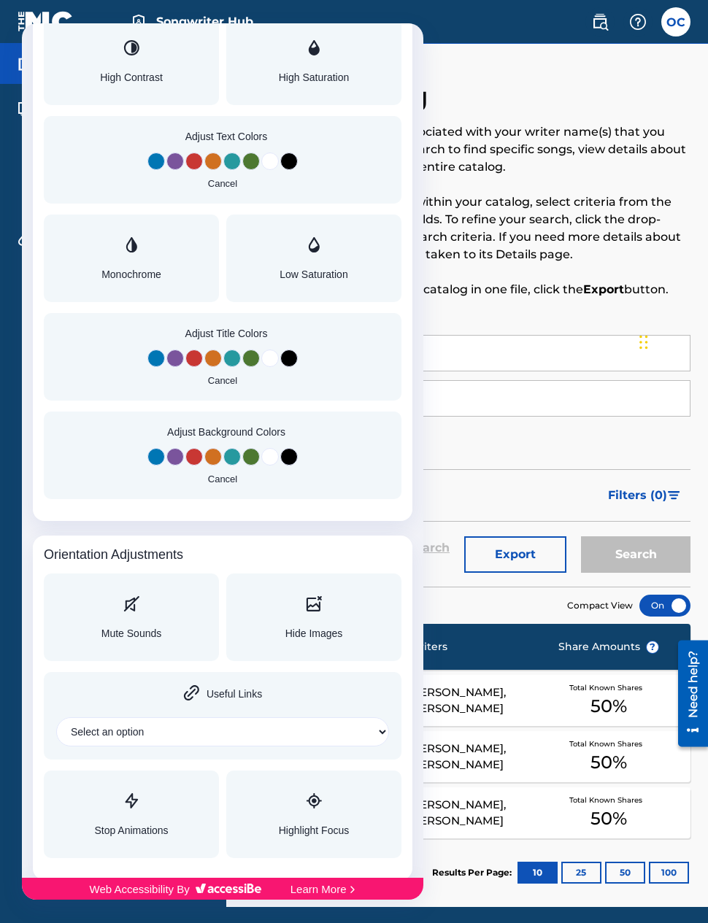
scroll to position [1504, 0]
click at [527, 73] on div at bounding box center [354, 461] width 708 height 923
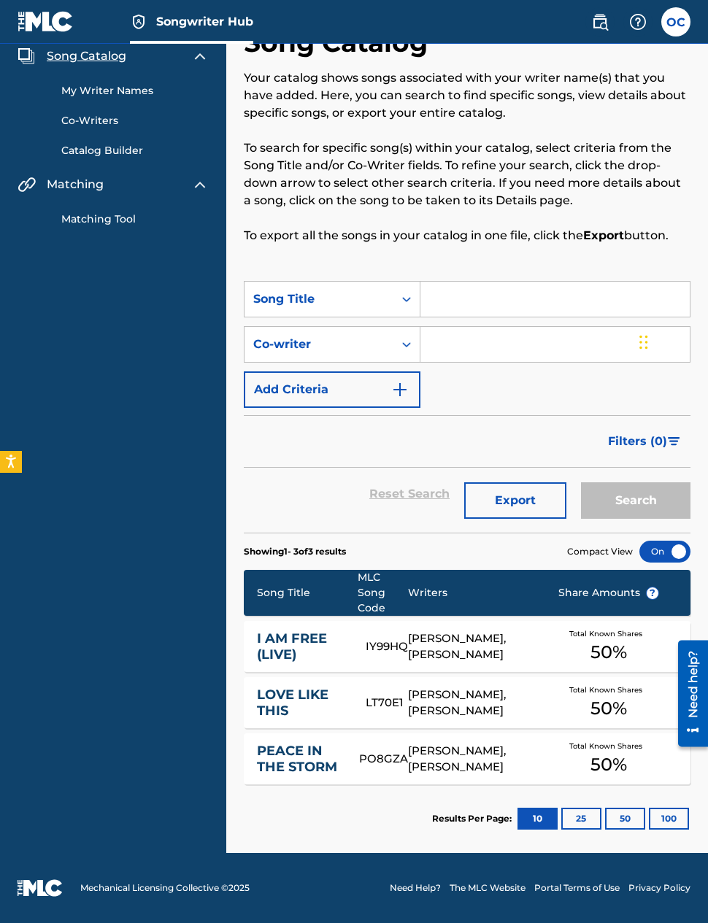
scroll to position [0, 0]
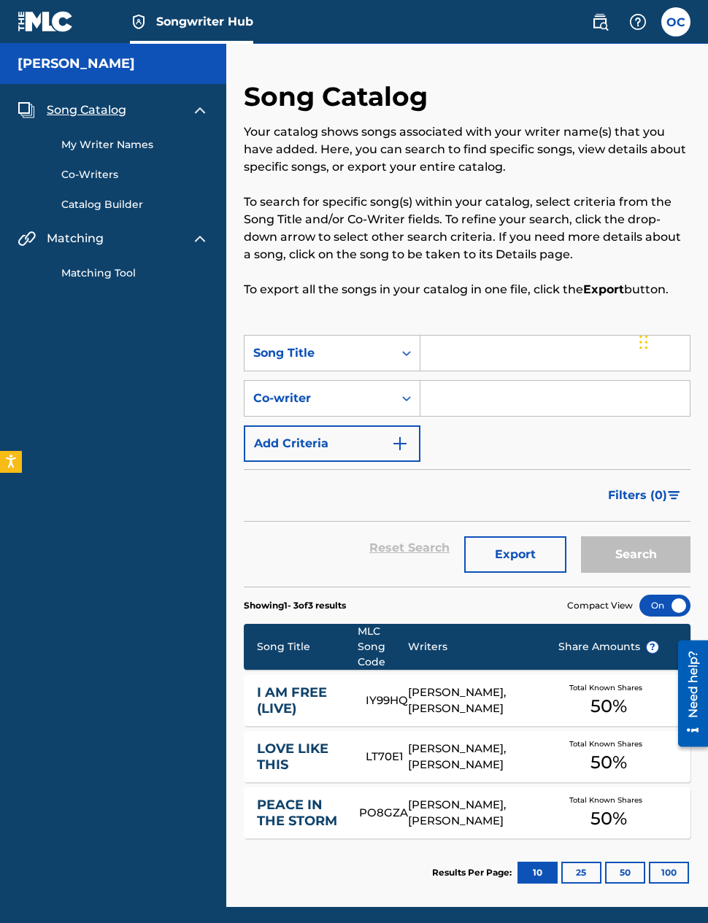
click at [94, 207] on link "Catalog Builder" at bounding box center [134, 204] width 147 height 15
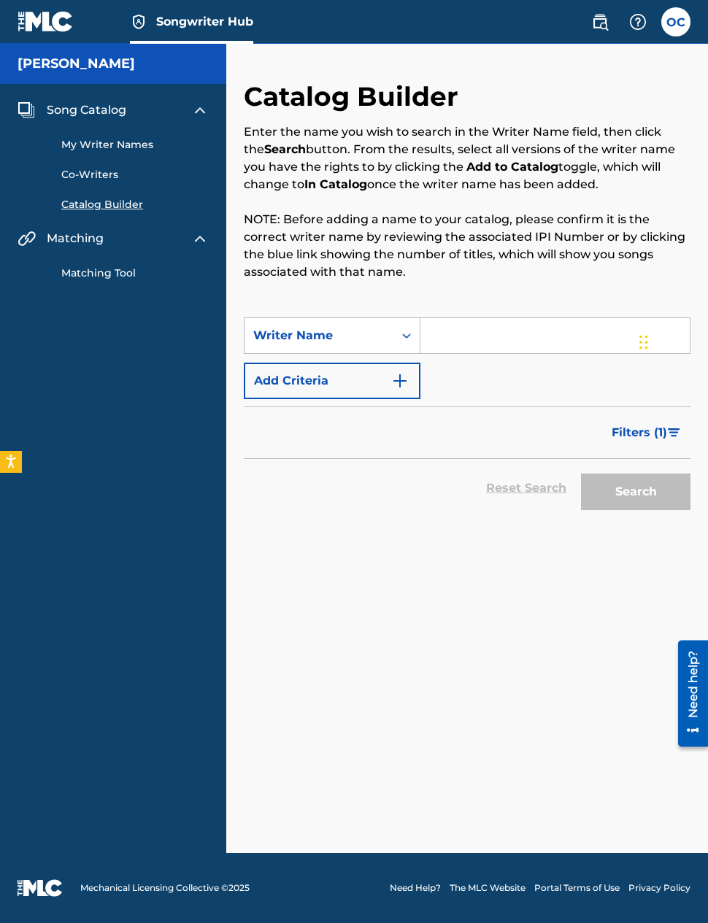
click at [95, 279] on link "Matching Tool" at bounding box center [134, 273] width 147 height 15
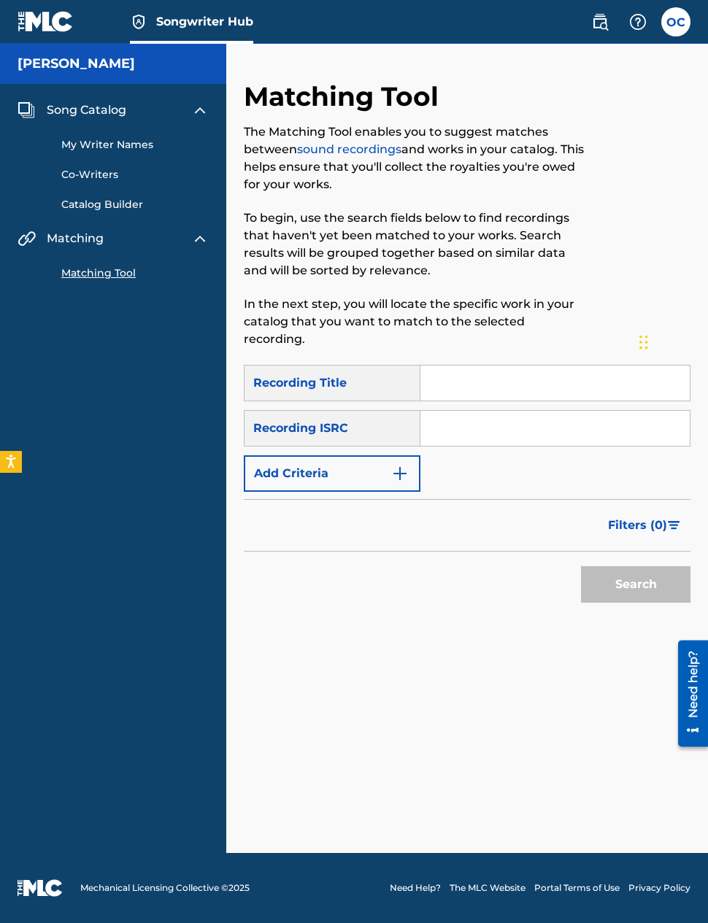
click at [85, 237] on span "Matching" at bounding box center [75, 239] width 57 height 18
click at [192, 246] on img at bounding box center [200, 239] width 18 height 18
click at [197, 244] on img at bounding box center [200, 239] width 18 height 18
click at [89, 138] on link "My Writer Names" at bounding box center [134, 144] width 147 height 15
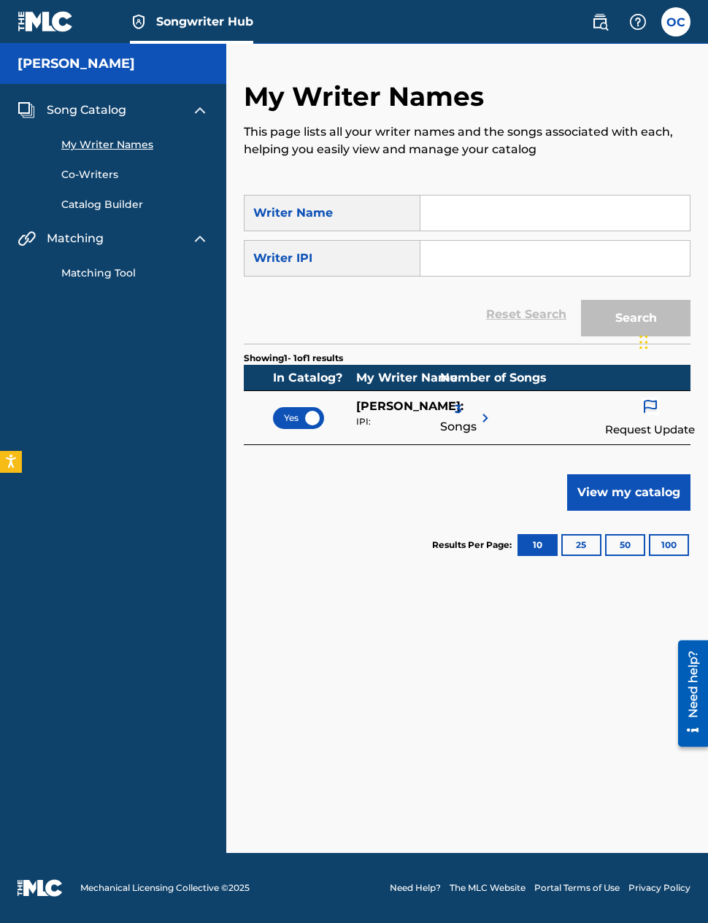
click at [514, 214] on input "Search Form" at bounding box center [554, 213] width 269 height 35
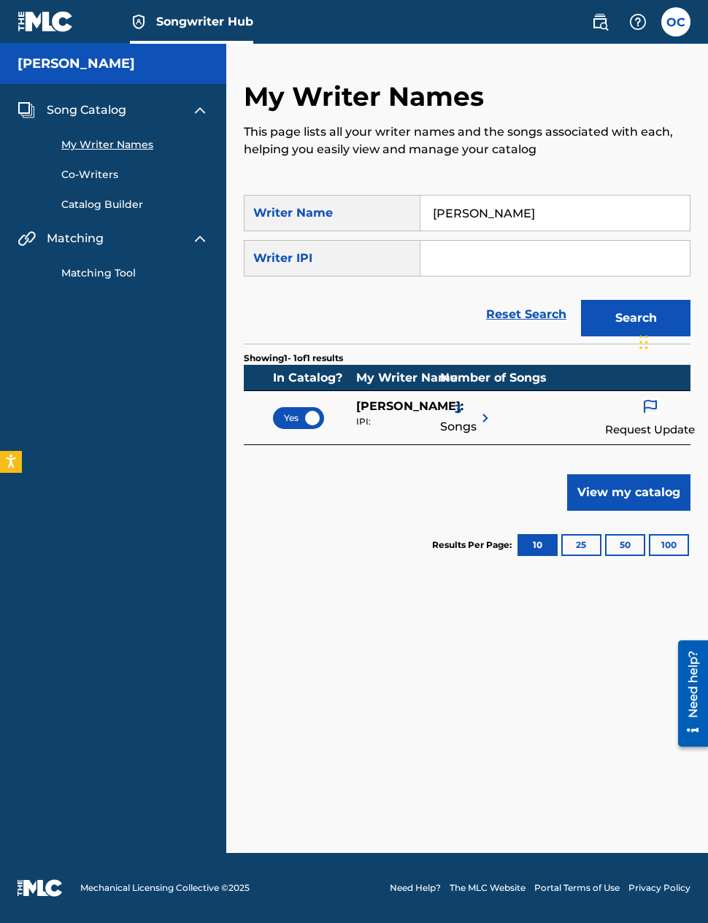
type input "Ore Clarke"
click at [636, 318] on button "Search" at bounding box center [635, 318] width 109 height 36
click at [82, 177] on link "Co-Writers" at bounding box center [134, 174] width 147 height 15
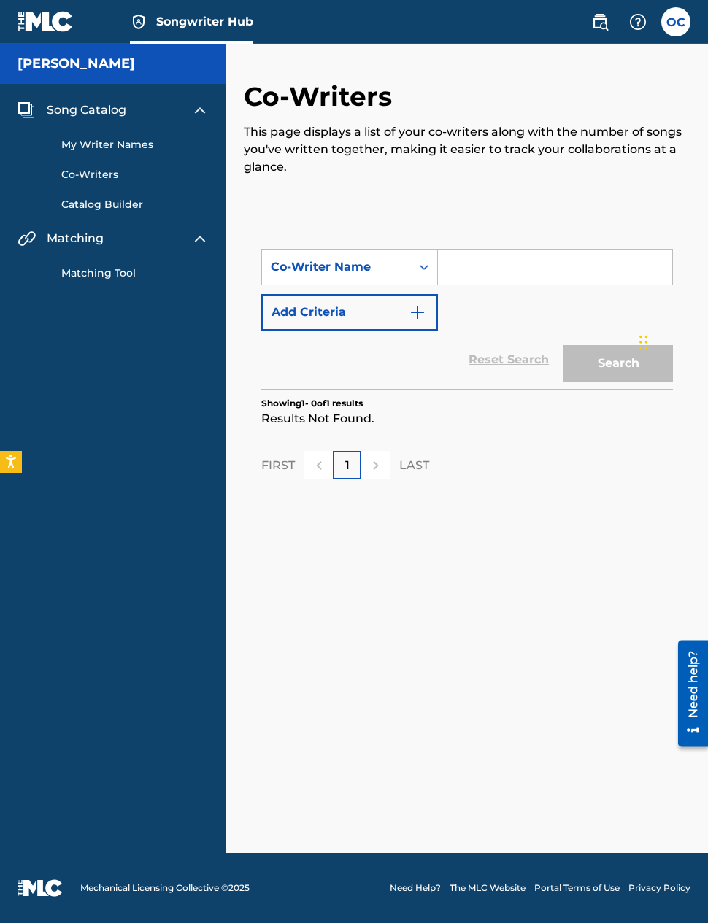
click at [94, 205] on link "Catalog Builder" at bounding box center [134, 204] width 147 height 15
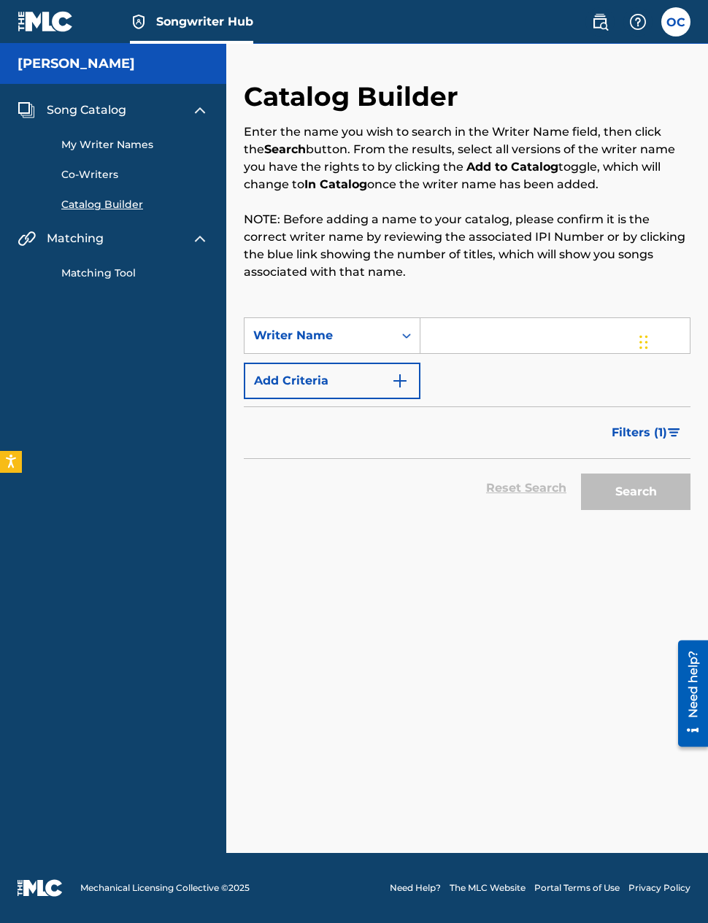
click at [553, 328] on input "Search Form" at bounding box center [554, 335] width 269 height 35
click at [636, 492] on button "Search" at bounding box center [635, 492] width 109 height 36
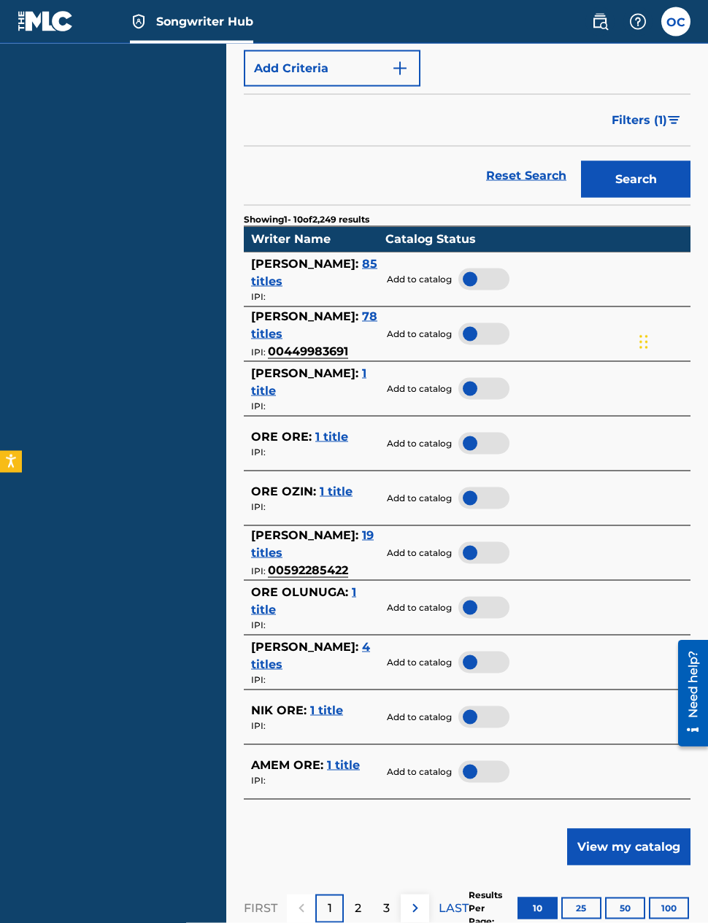
scroll to position [331, 0]
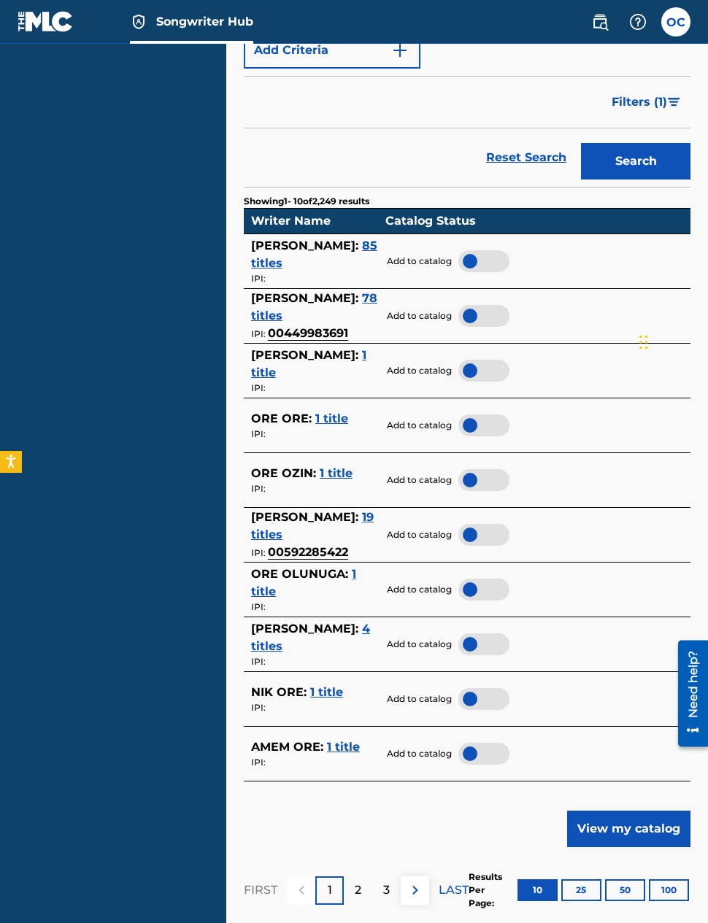
click at [363, 882] on div "2" at bounding box center [358, 891] width 28 height 28
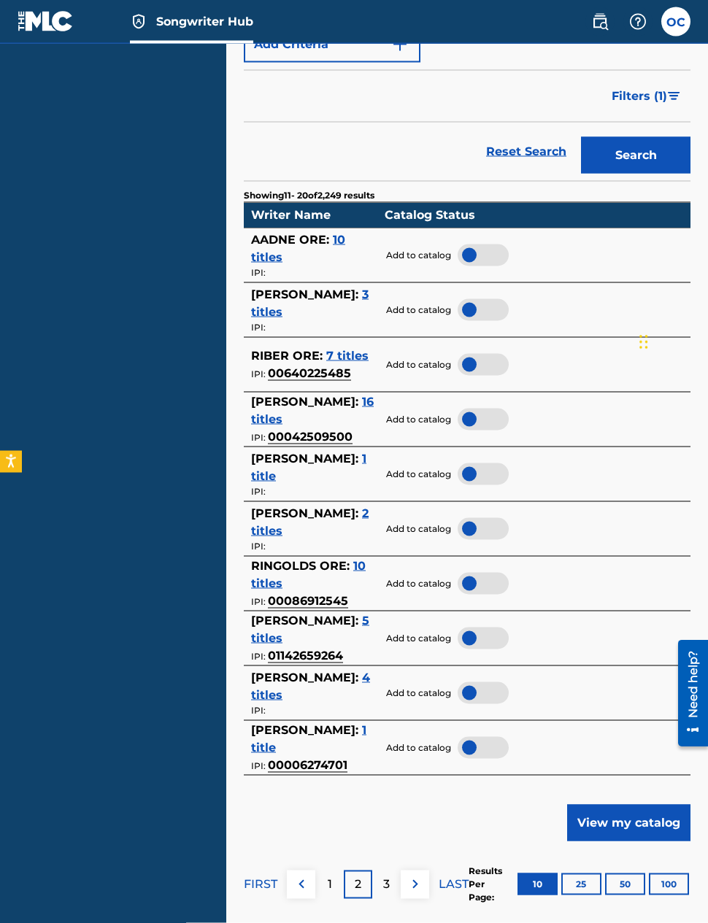
scroll to position [347, 0]
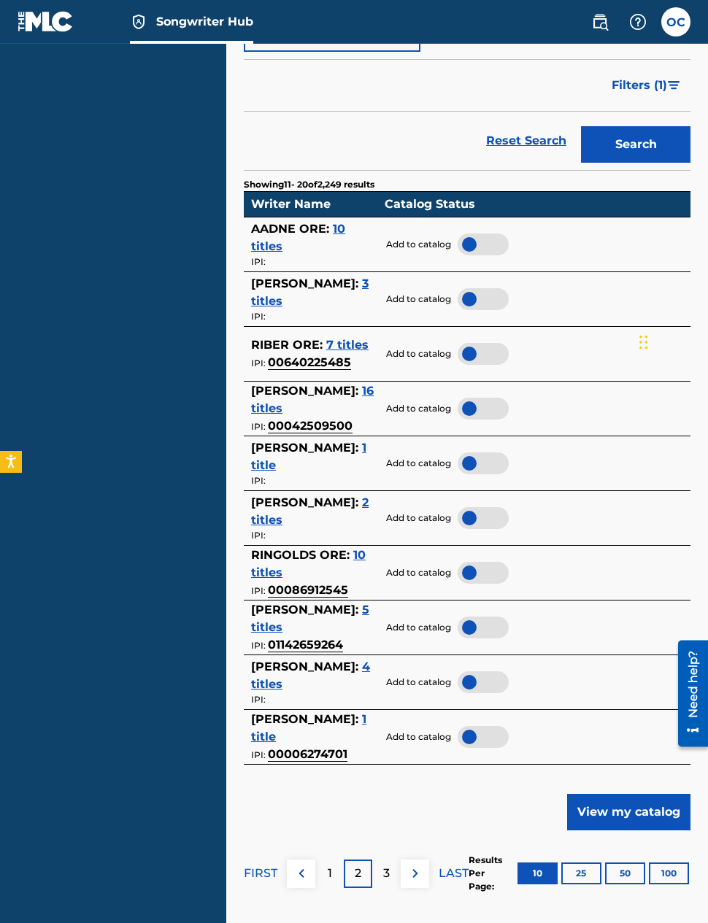
click at [391, 865] on div "3" at bounding box center [386, 874] width 28 height 28
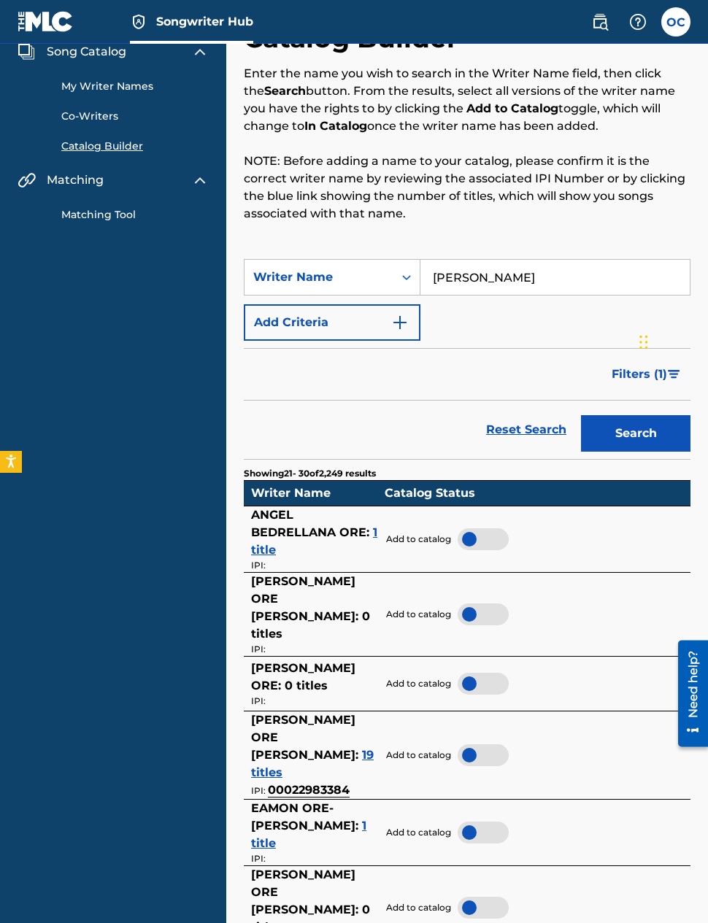
scroll to position [58, 0]
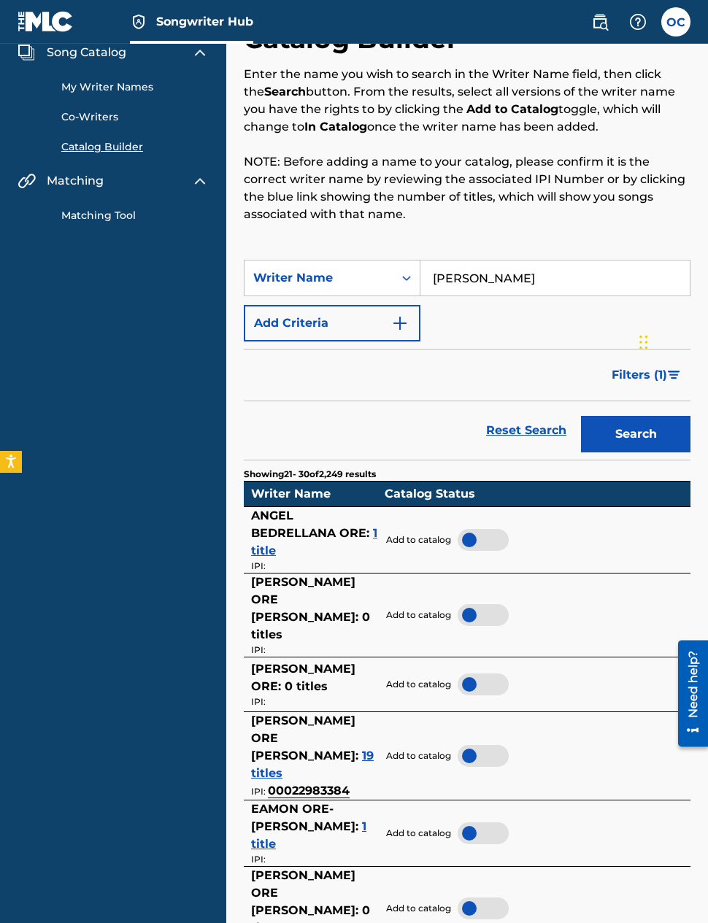
click at [399, 324] on img "Search Form" at bounding box center [400, 324] width 18 height 18
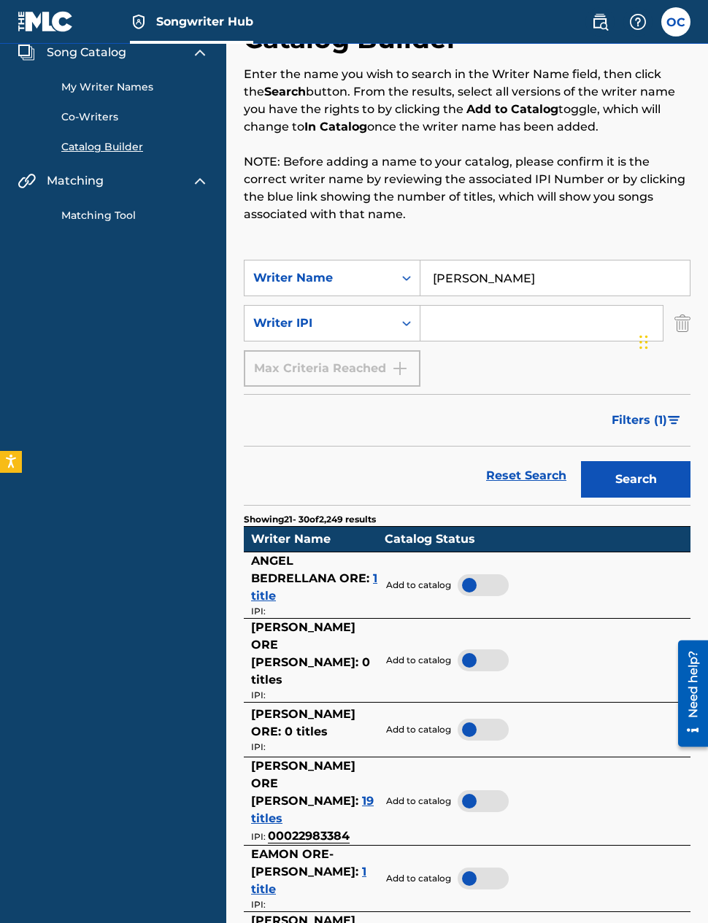
click at [522, 280] on input "Ore Clarke" at bounding box center [554, 278] width 269 height 35
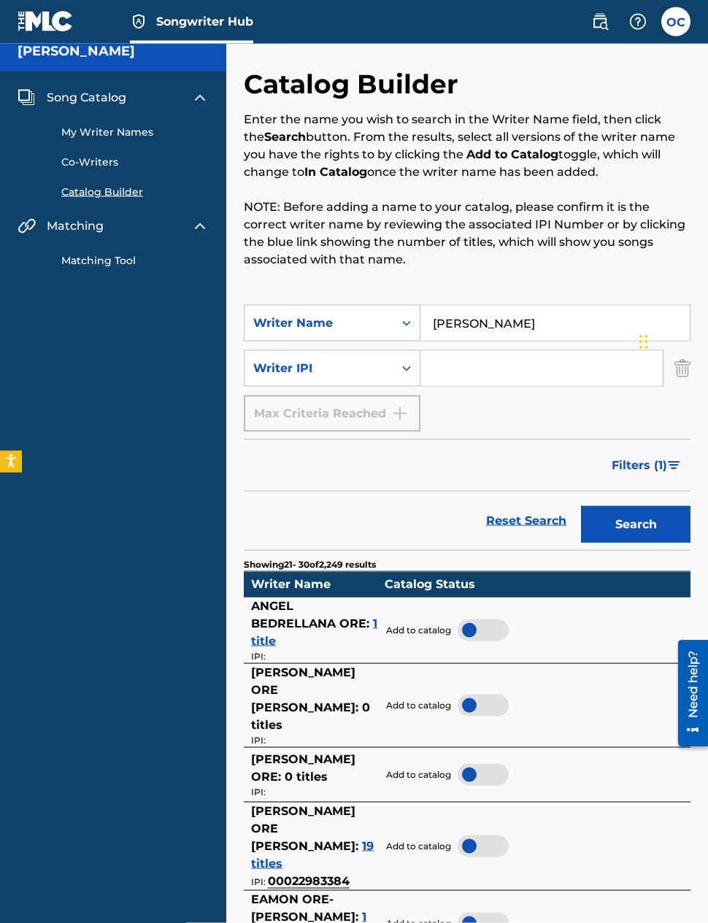
scroll to position [0, 0]
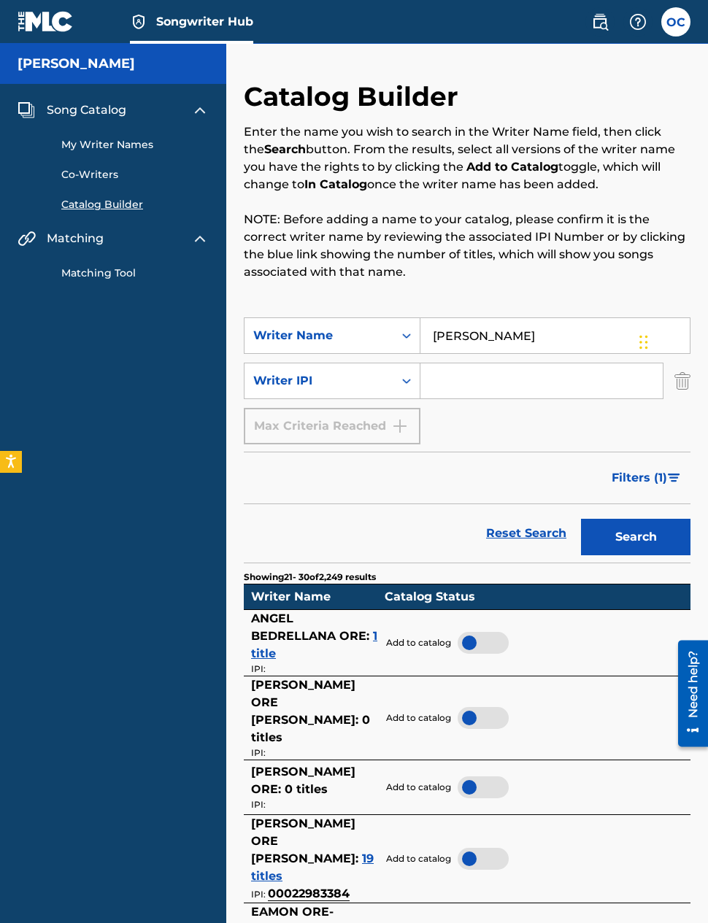
click at [517, 343] on input "Ore Clarke" at bounding box center [554, 335] width 269 height 35
type input "O"
click at [504, 375] on input "Search Form" at bounding box center [541, 380] width 242 height 35
paste input "01312368871"
type input "01312368871"
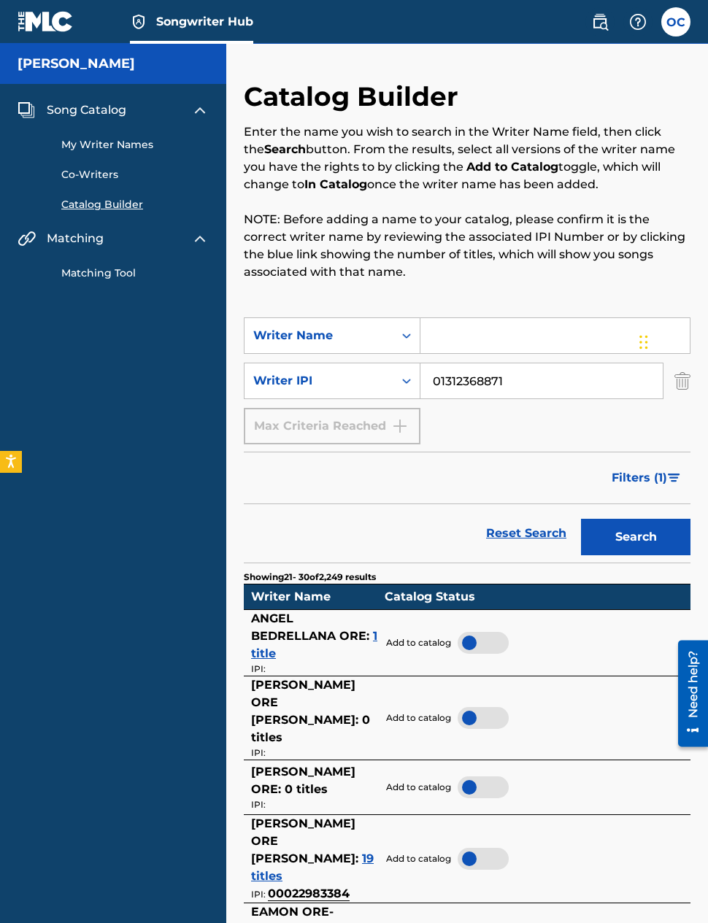
click at [650, 535] on button "Search" at bounding box center [635, 537] width 109 height 36
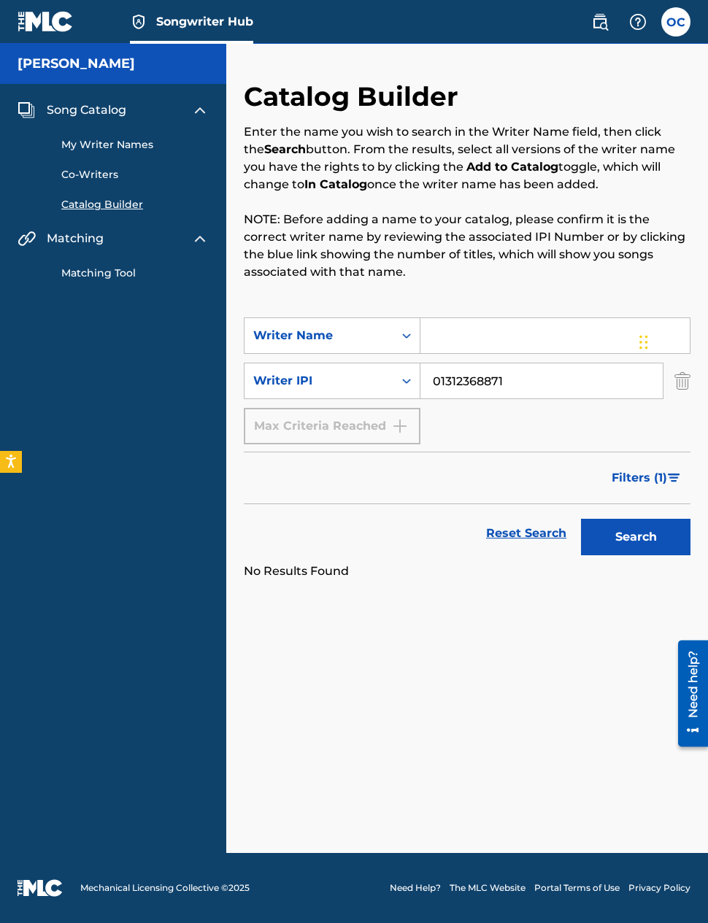
click at [698, 682] on div "Need help?" at bounding box center [693, 684] width 20 height 67
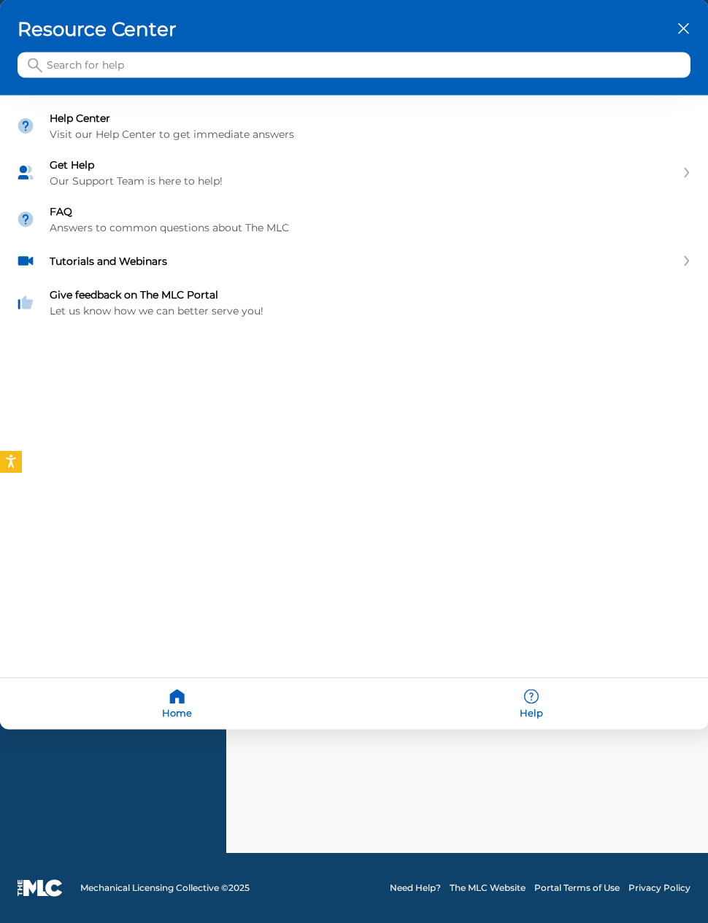
click at [367, 73] on input "Search for help" at bounding box center [354, 66] width 673 height 26
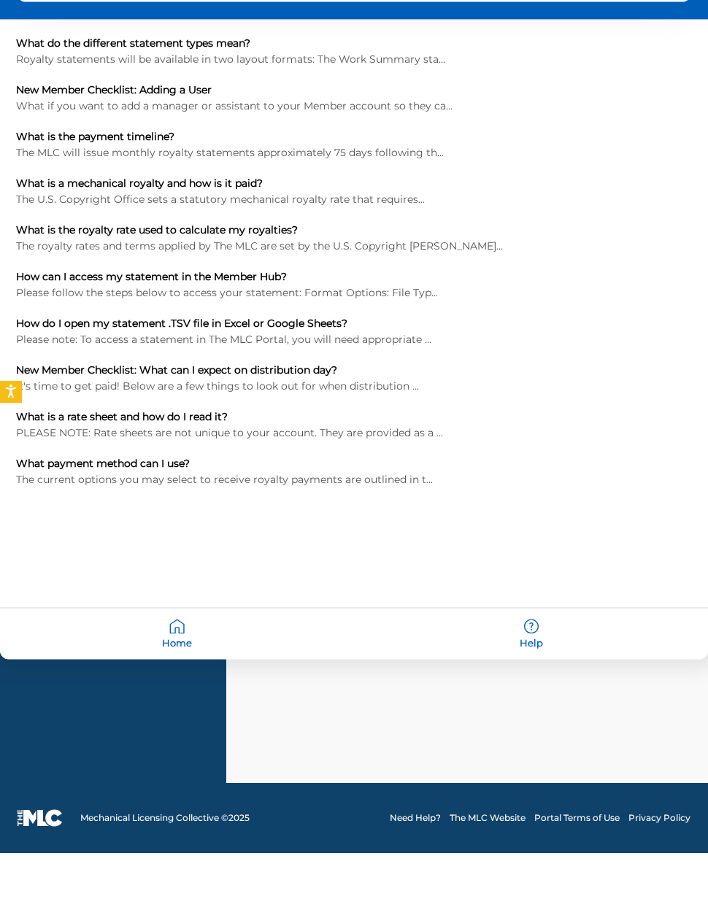
type input "Royalty statement"
click at [413, 279] on div "How can I access my statement in the Member Hub?" at bounding box center [354, 276] width 676 height 13
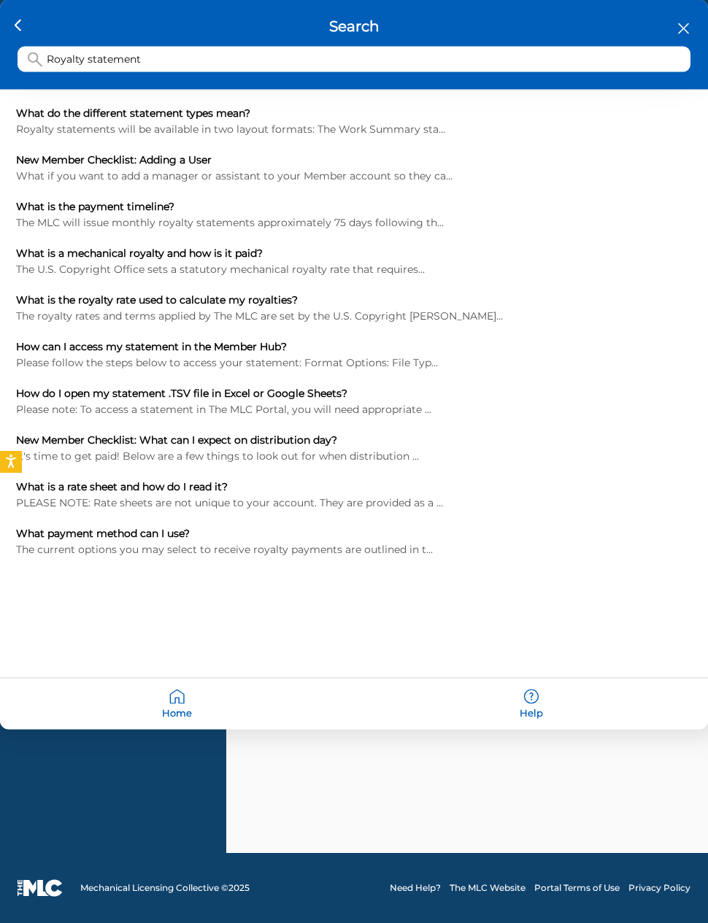
click at [20, 90] on div "Search Royalty statement" at bounding box center [354, 45] width 708 height 90
click at [20, 92] on div "What do the different statement types mean? Royalty statements will be availabl…" at bounding box center [354, 331] width 708 height 482
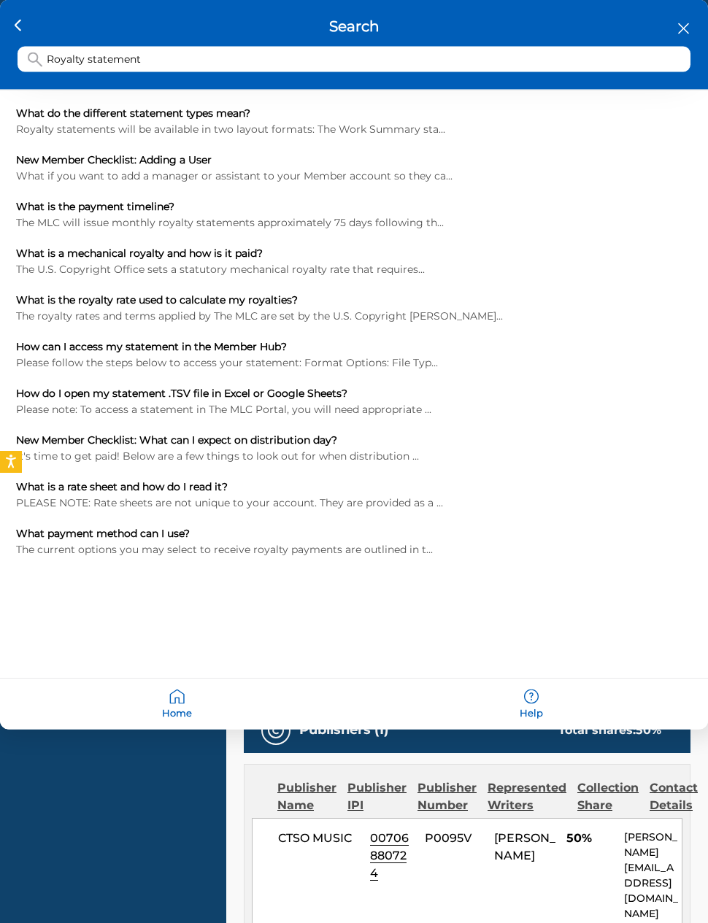
click at [20, 80] on div "Search Royalty statement" at bounding box center [354, 45] width 708 height 90
click at [23, 83] on div "Search Royalty statement" at bounding box center [354, 45] width 708 height 90
click at [23, 92] on div "What do the different statement types mean? Royalty statements will be availabl…" at bounding box center [354, 331] width 708 height 482
click at [20, 85] on div "Search Royalty statement" at bounding box center [354, 45] width 708 height 90
click at [26, 93] on div "What do the different statement types mean? Royalty statements will be availabl…" at bounding box center [354, 331] width 708 height 482
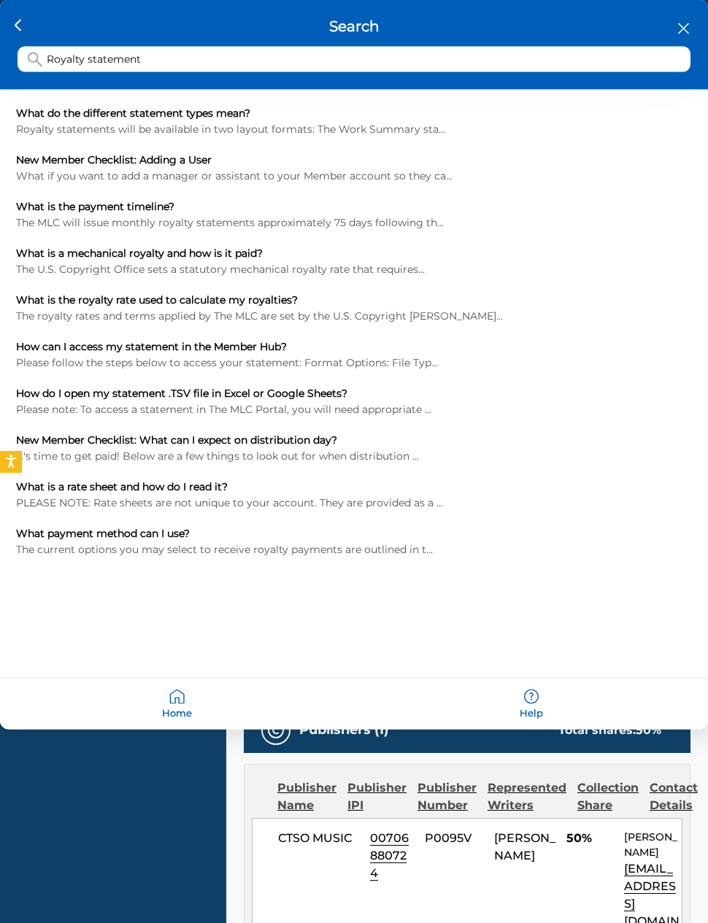
scroll to position [58, 0]
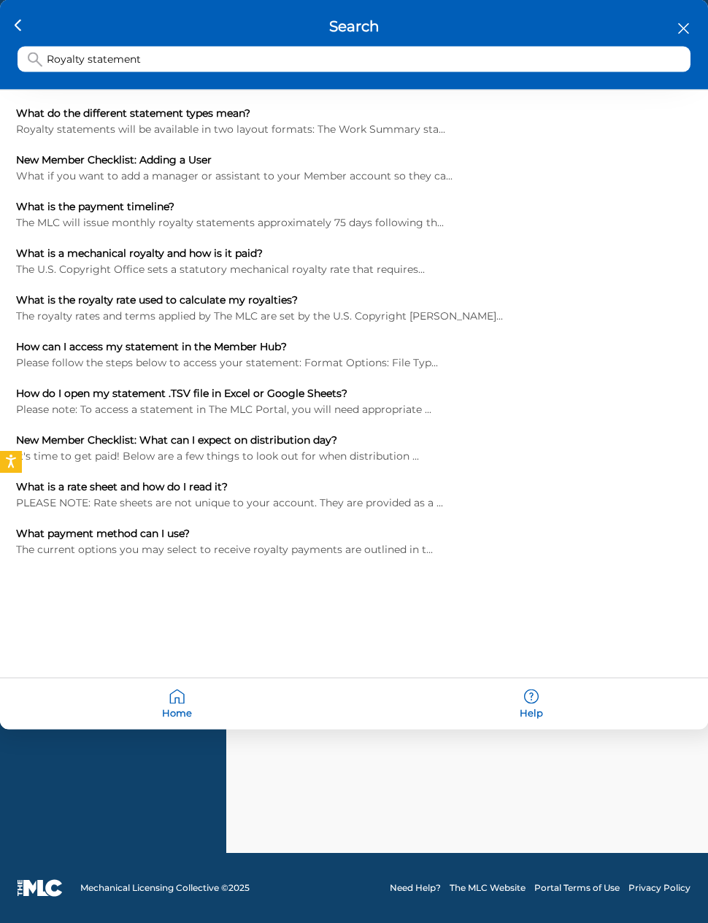
click at [690, 94] on div "What do the different statement types mean? Royalty statements will be availabl…" at bounding box center [354, 331] width 708 height 482
click at [685, 90] on div "Search Royalty statement" at bounding box center [354, 45] width 708 height 90
click at [676, 87] on div "Search Royalty statement" at bounding box center [354, 45] width 708 height 90
click at [16, 83] on div "Search Royalty statement" at bounding box center [354, 45] width 708 height 90
click at [16, 90] on div "Search Royalty statement" at bounding box center [354, 45] width 708 height 90
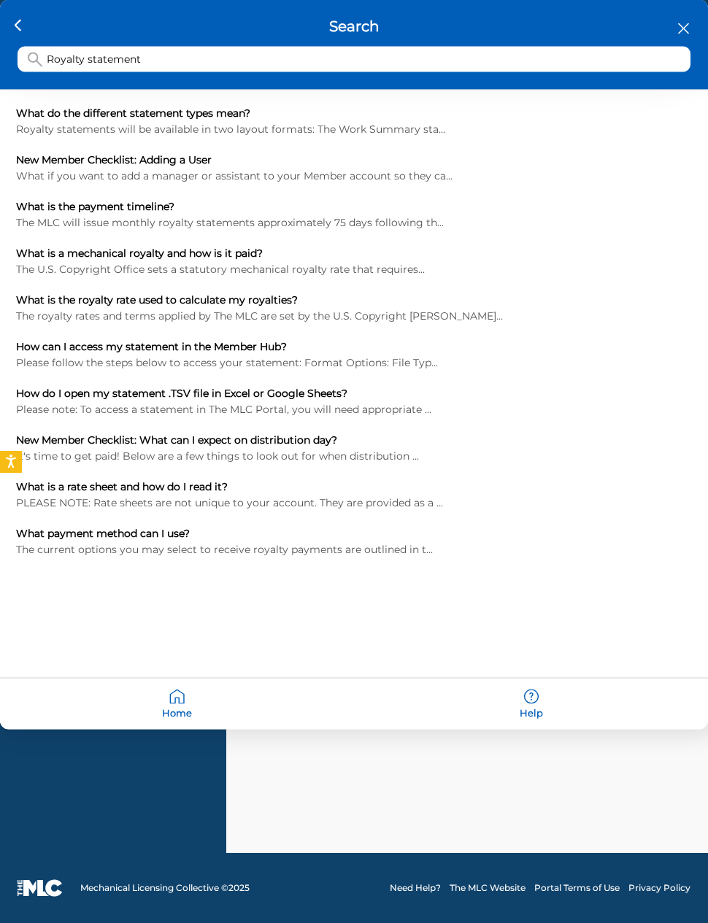
click at [23, 91] on div "What do the different statement types mean? Royalty statements will be availabl…" at bounding box center [354, 331] width 708 height 482
click at [672, 72] on input "Royalty statement" at bounding box center [354, 60] width 673 height 26
click at [680, 31] on icon "close resource center" at bounding box center [683, 28] width 11 height 11
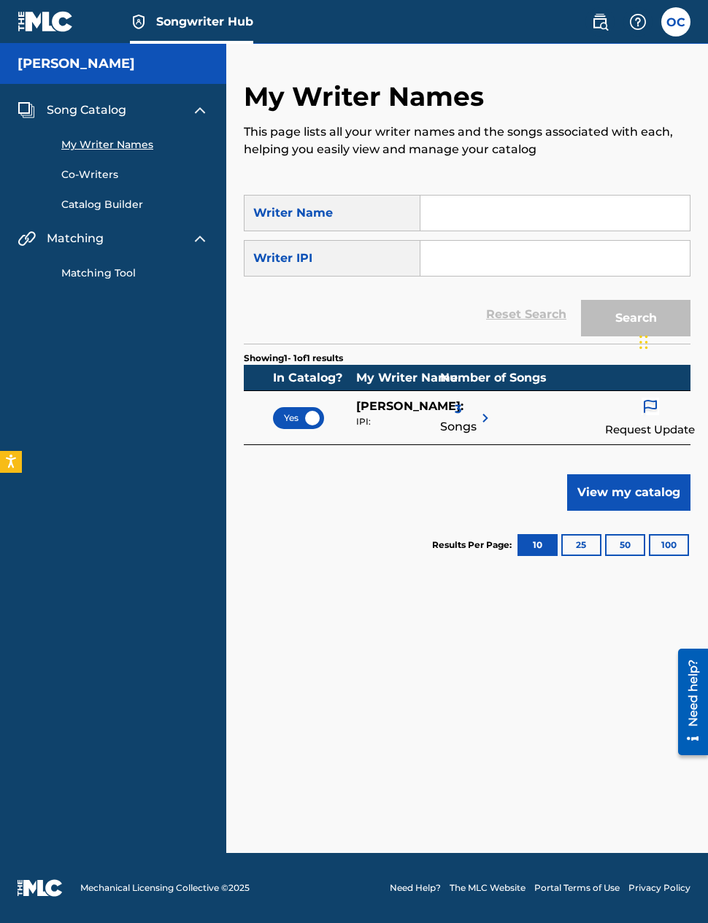
click at [669, 23] on label at bounding box center [675, 21] width 29 height 29
click at [676, 22] on input "OC [PERSON_NAME] [EMAIL_ADDRESS][DOMAIN_NAME] Notification Preferences Profile …" at bounding box center [676, 22] width 0 height 0
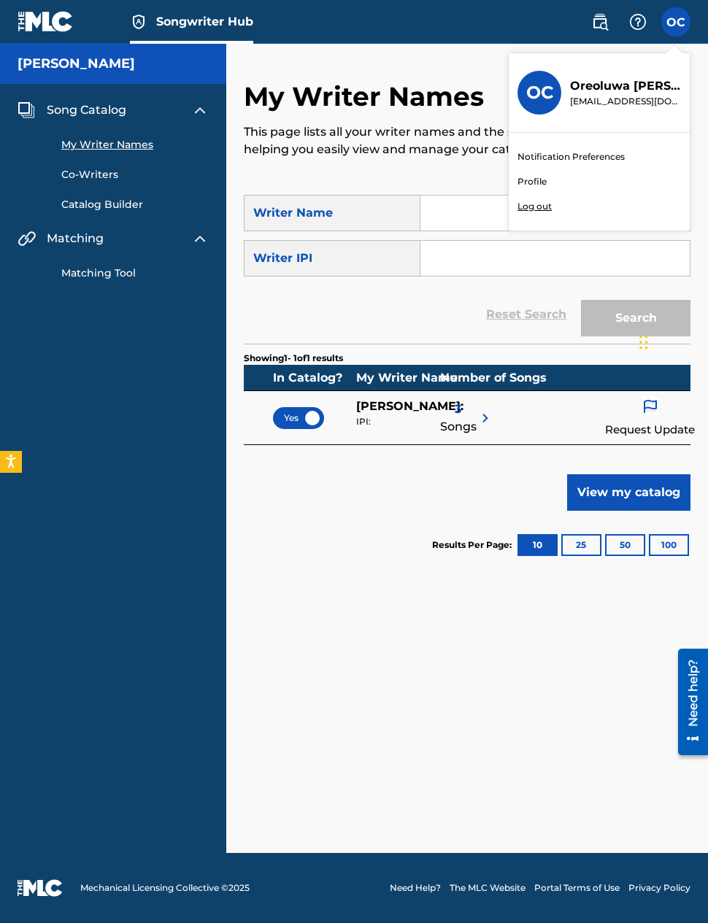
click at [544, 173] on div "Notification Preferences Profile Log out" at bounding box center [599, 182] width 181 height 98
click at [676, 22] on input "OC [PERSON_NAME] [EMAIL_ADDRESS][DOMAIN_NAME] Notification Preferences Profile …" at bounding box center [676, 22] width 0 height 0
click at [540, 179] on link "Profile" at bounding box center [531, 181] width 29 height 13
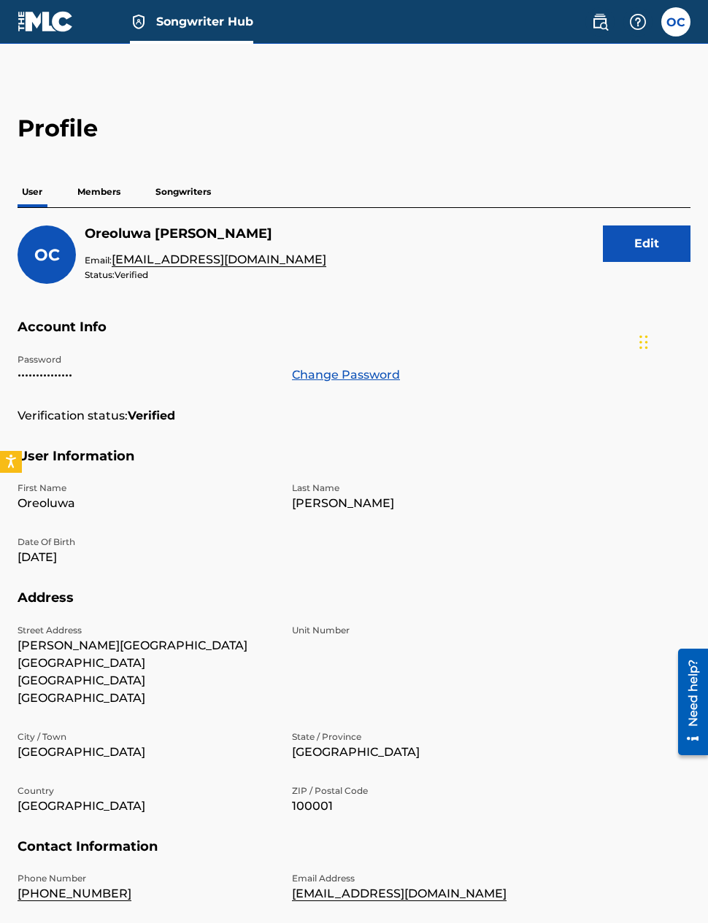
click at [89, 196] on p "Members" at bounding box center [99, 192] width 52 height 31
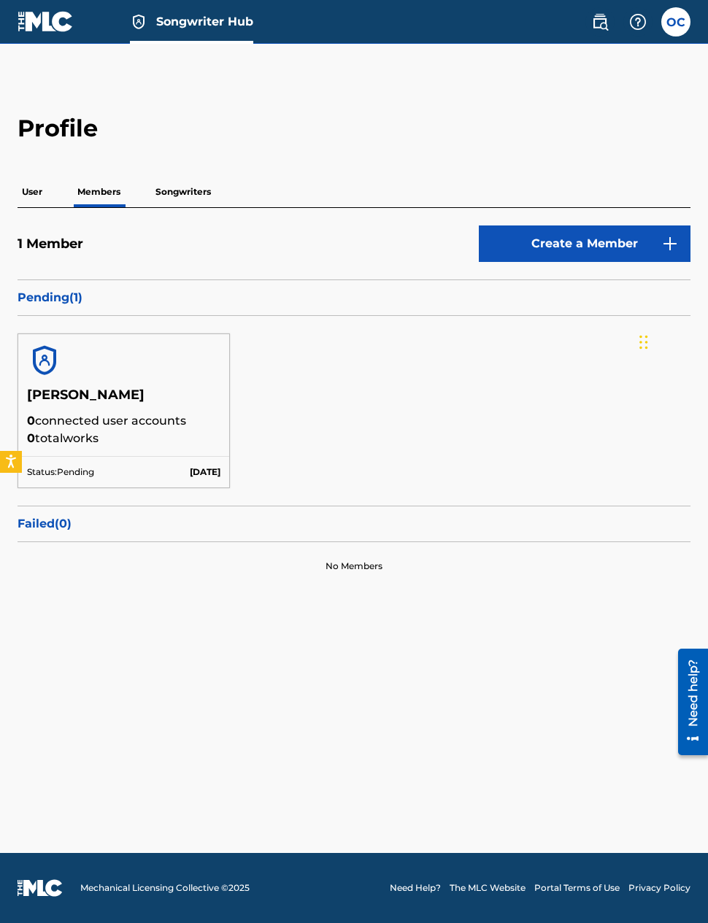
click at [62, 299] on p "Pending ( 1 )" at bounding box center [354, 298] width 673 height 18
click at [63, 295] on p "Pending ( 1 )" at bounding box center [354, 298] width 673 height 18
click at [179, 190] on p "Songwriters" at bounding box center [183, 192] width 64 height 31
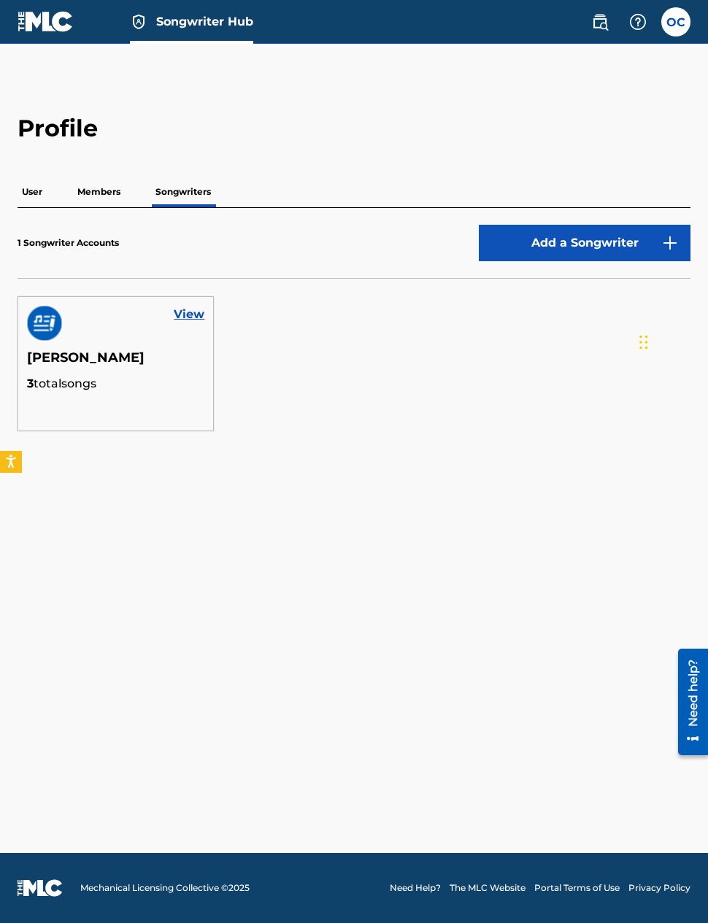
click at [187, 312] on link "View" at bounding box center [189, 315] width 31 height 18
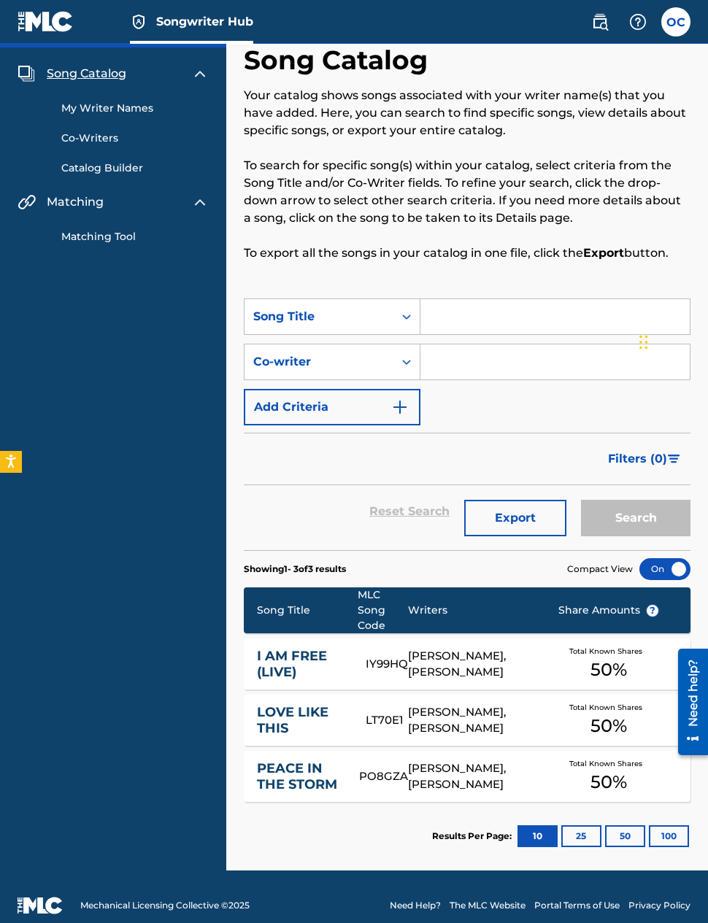
scroll to position [58, 0]
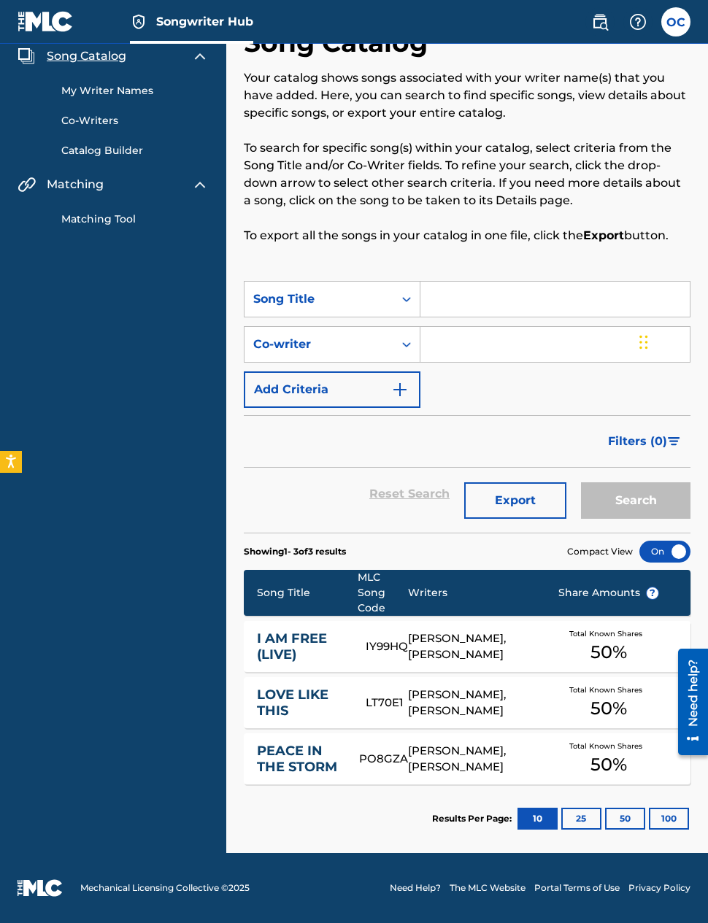
click at [478, 706] on div "[PERSON_NAME], [PERSON_NAME]" at bounding box center [471, 703] width 127 height 33
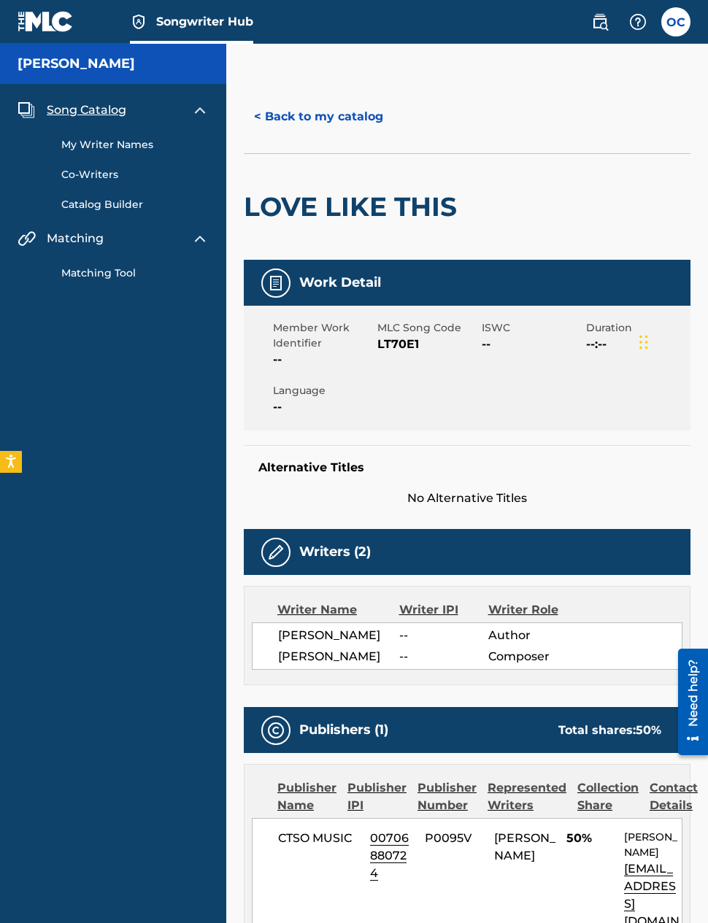
click at [601, 29] on img at bounding box center [600, 22] width 18 height 18
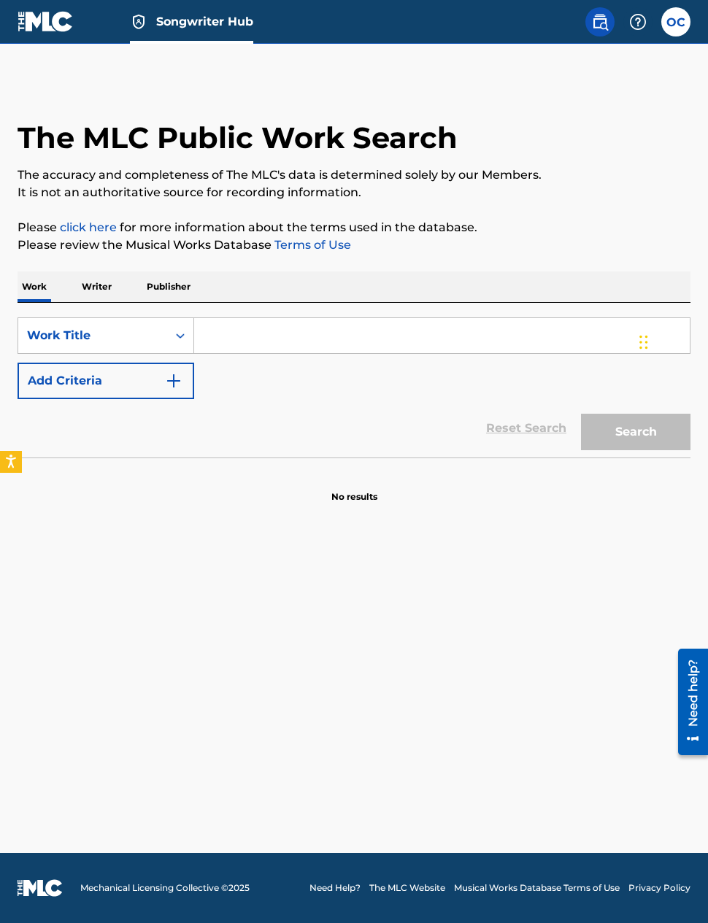
click at [655, 36] on div "OC OC Oreoluwa Clarke oreoluwaclarke@gmail.com Notification Preferences Profile…" at bounding box center [634, 21] width 114 height 29
click at [644, 24] on img at bounding box center [638, 22] width 18 height 18
click at [688, 677] on div "Need help?" at bounding box center [693, 692] width 20 height 67
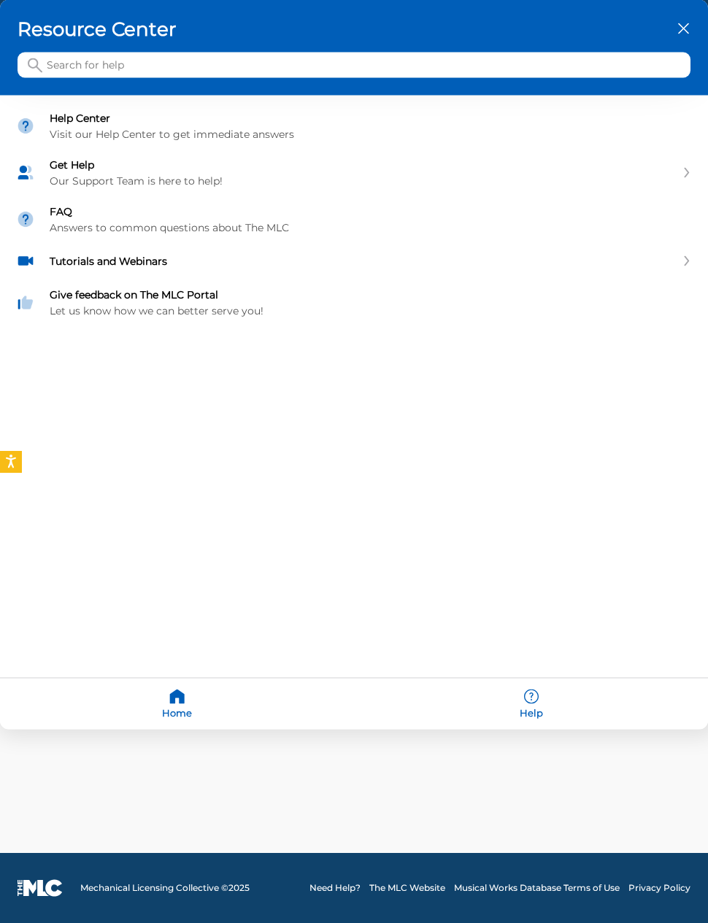
click at [390, 79] on div "Resource Center" at bounding box center [354, 48] width 708 height 96
click at [361, 72] on input "Search for help" at bounding box center [354, 66] width 673 height 26
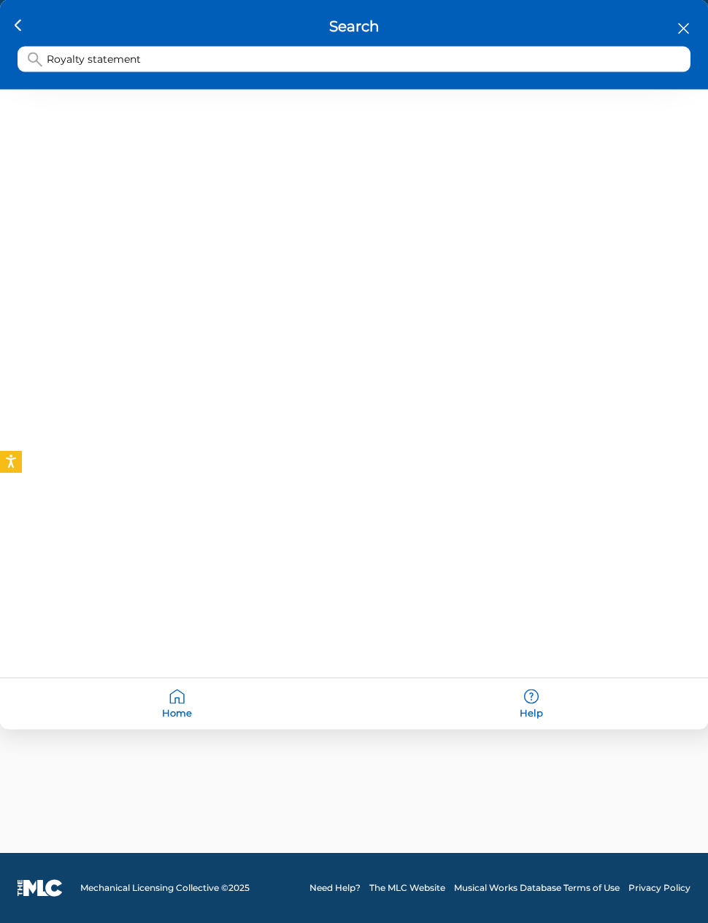
click at [376, 61] on input "Royalty statement" at bounding box center [354, 60] width 673 height 26
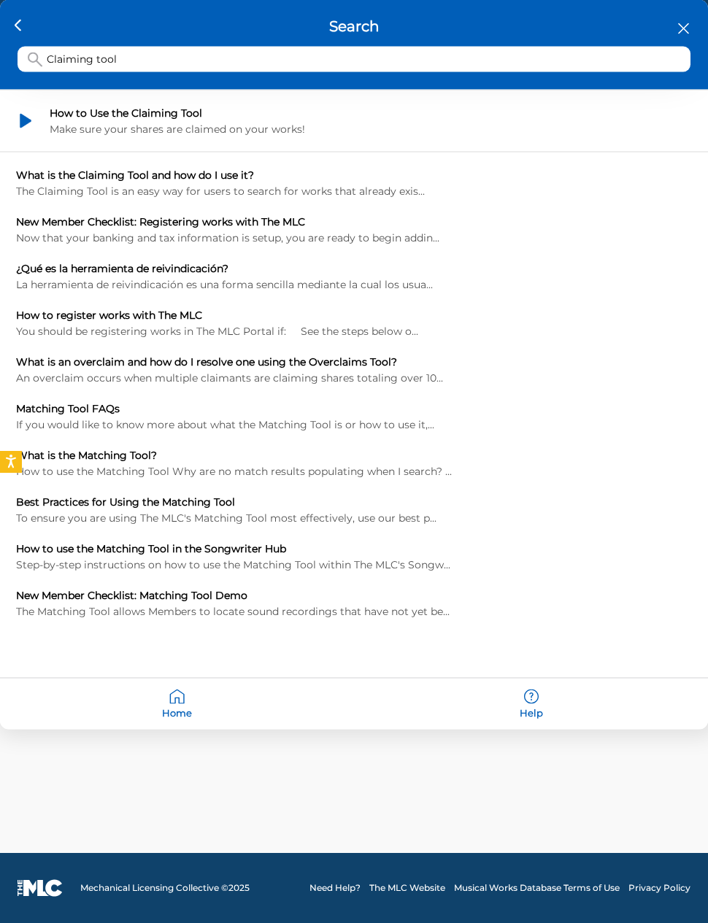
click at [309, 131] on div "Make sure your shares are claimed on your works!" at bounding box center [371, 129] width 642 height 13
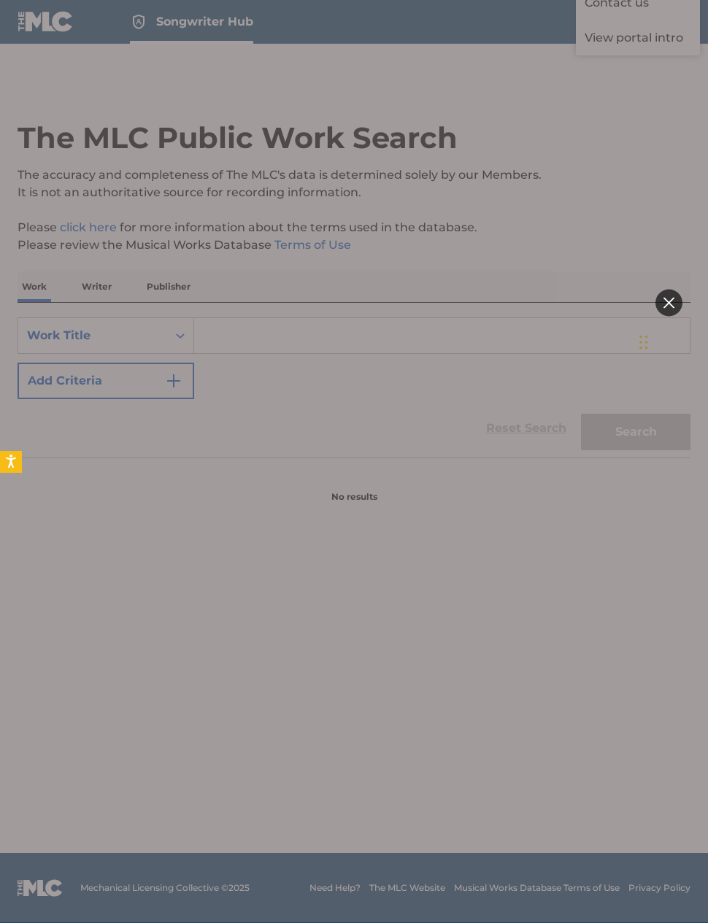
click at [666, 307] on icon at bounding box center [668, 302] width 11 height 11
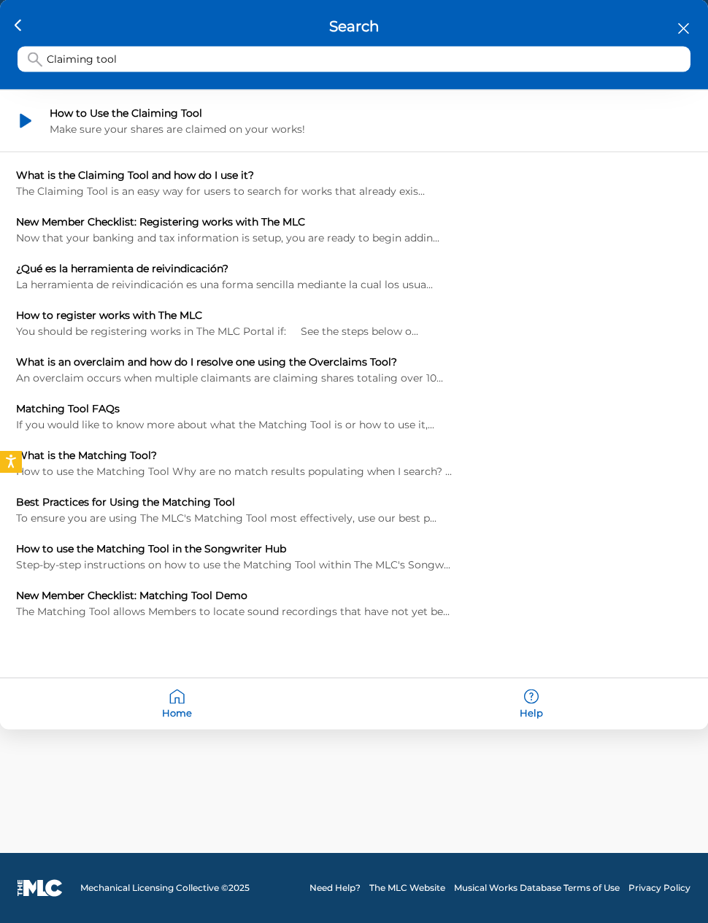
click at [399, 68] on input "Claiming tool" at bounding box center [354, 60] width 673 height 26
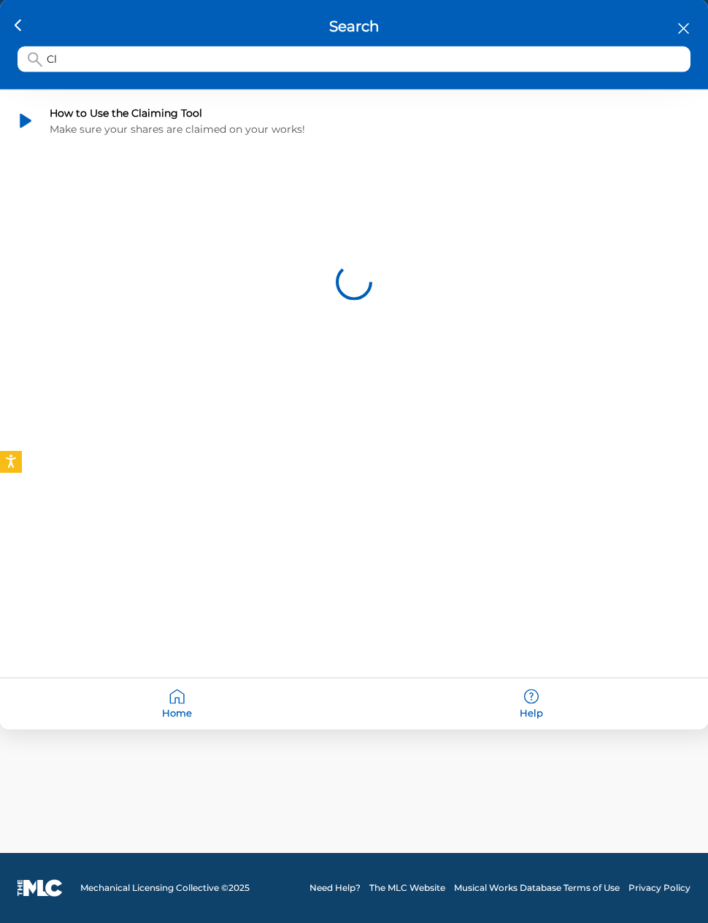
type input "C"
type input "I"
type input "W"
type input "F"
click at [563, 82] on div "Search" at bounding box center [354, 45] width 708 height 90
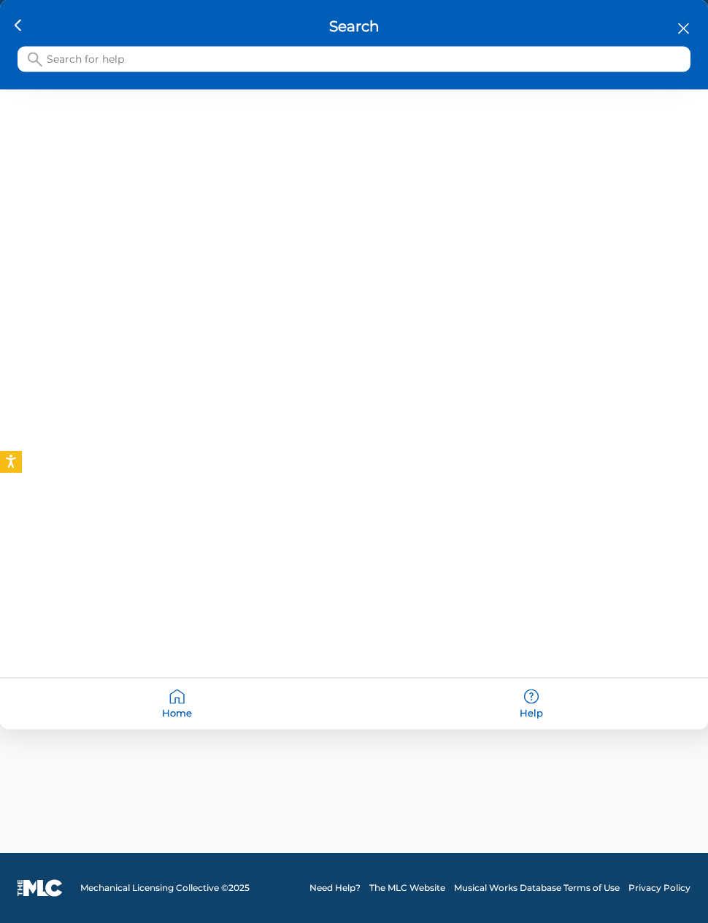
click at [567, 68] on input "Search for help" at bounding box center [354, 60] width 673 height 26
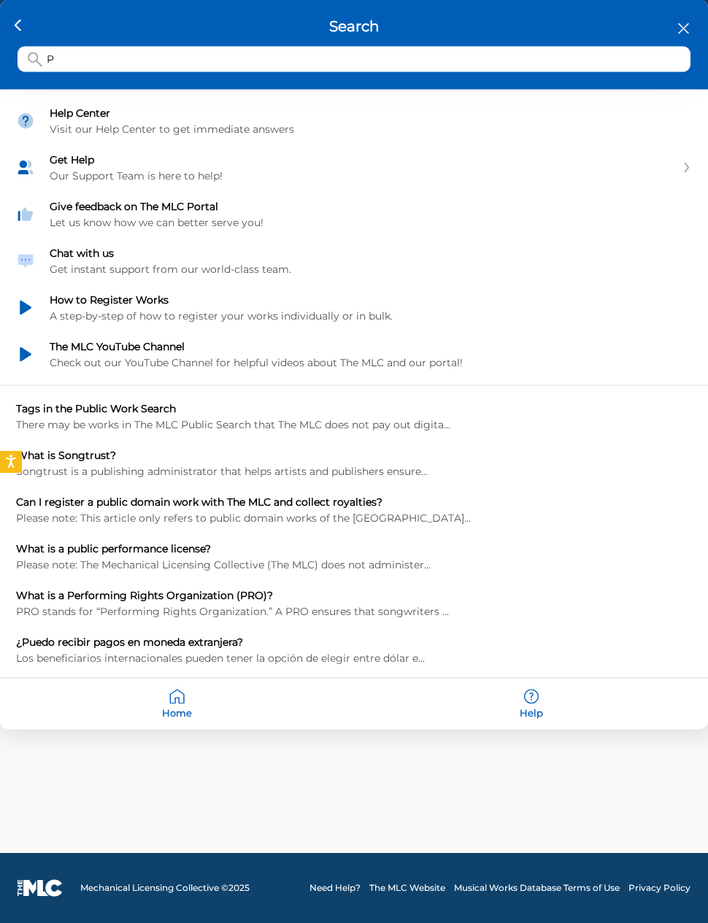
scroll to position [58, 0]
type input "P"
click at [21, 27] on div at bounding box center [17, 25] width 21 height 26
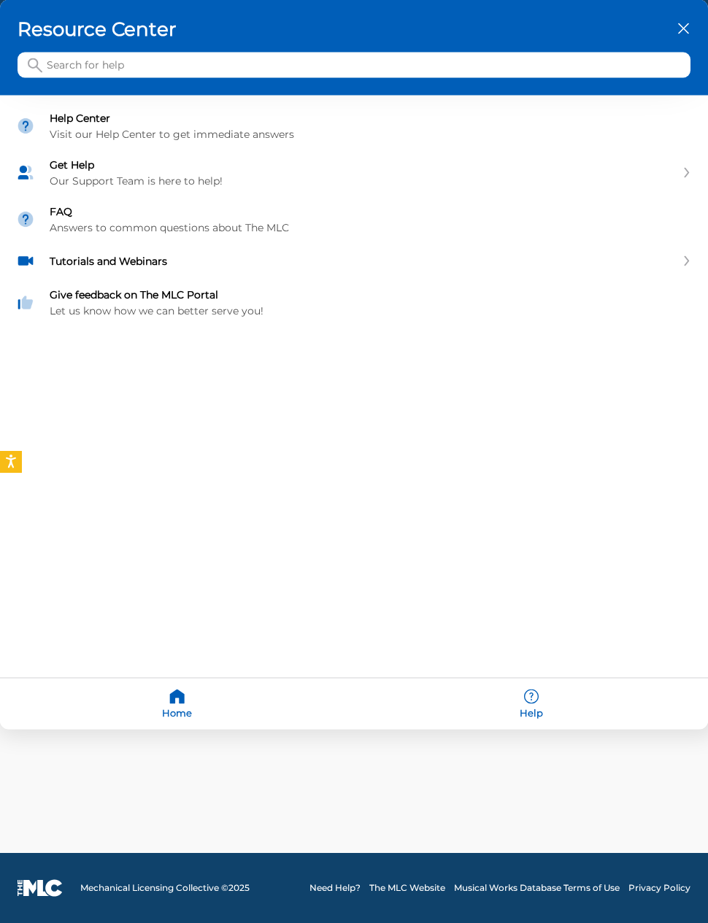
click at [680, 32] on icon "close resource center" at bounding box center [683, 28] width 11 height 11
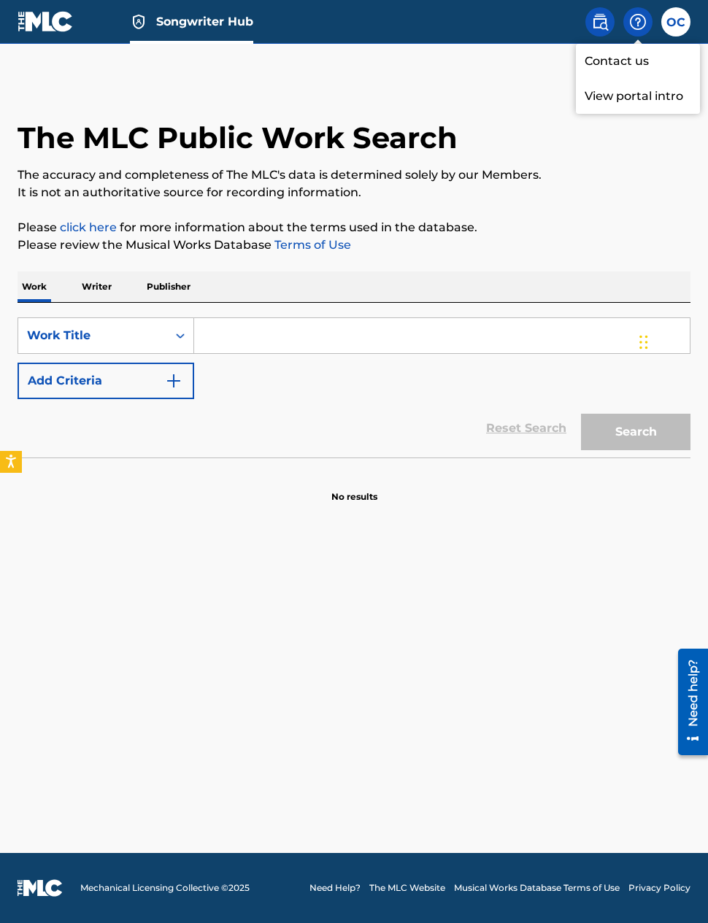
click at [569, 155] on div "The MLC Public Work Search The accuracy and completeness of The MLC's data is d…" at bounding box center [354, 291] width 708 height 423
click at [681, 17] on label at bounding box center [675, 21] width 29 height 29
click at [676, 22] on input "OC [PERSON_NAME] [EMAIL_ADDRESS][DOMAIN_NAME] Notification Preferences Profile …" at bounding box center [676, 22] width 0 height 0
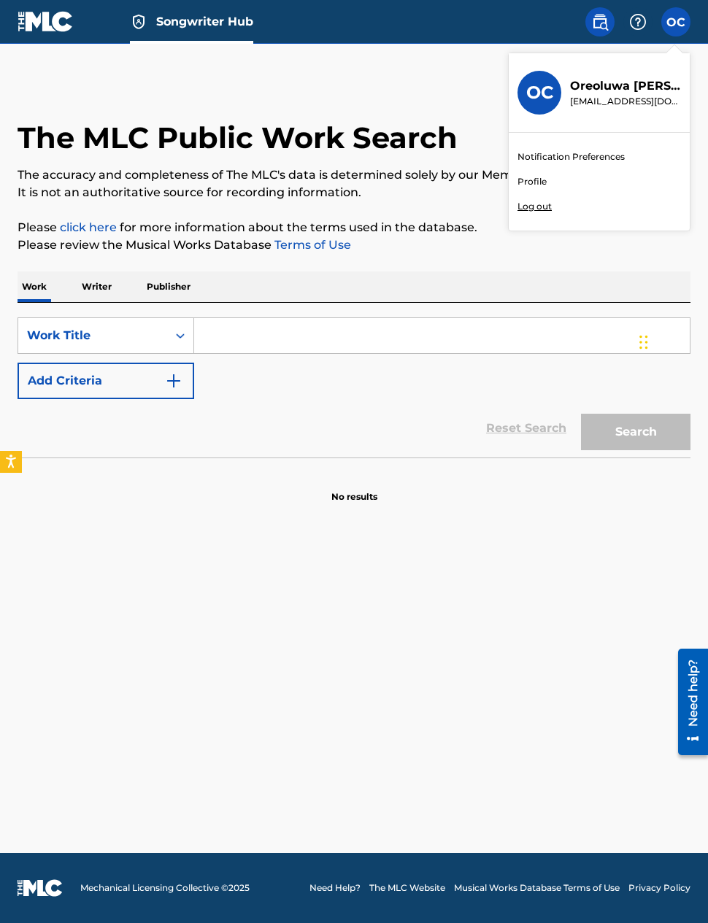
click at [552, 181] on div "Notification Preferences Profile Log out" at bounding box center [599, 182] width 181 height 98
click at [676, 22] on input "OC [PERSON_NAME] [EMAIL_ADDRESS][DOMAIN_NAME] Notification Preferences Profile …" at bounding box center [676, 22] width 0 height 0
click at [531, 177] on link "Profile" at bounding box center [531, 181] width 29 height 13
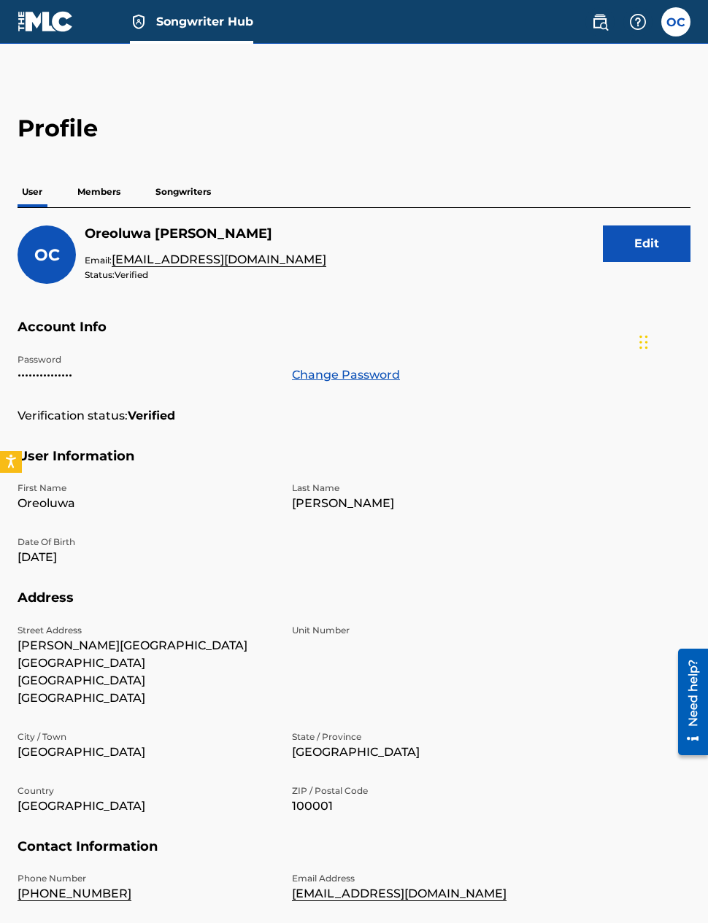
scroll to position [72, 0]
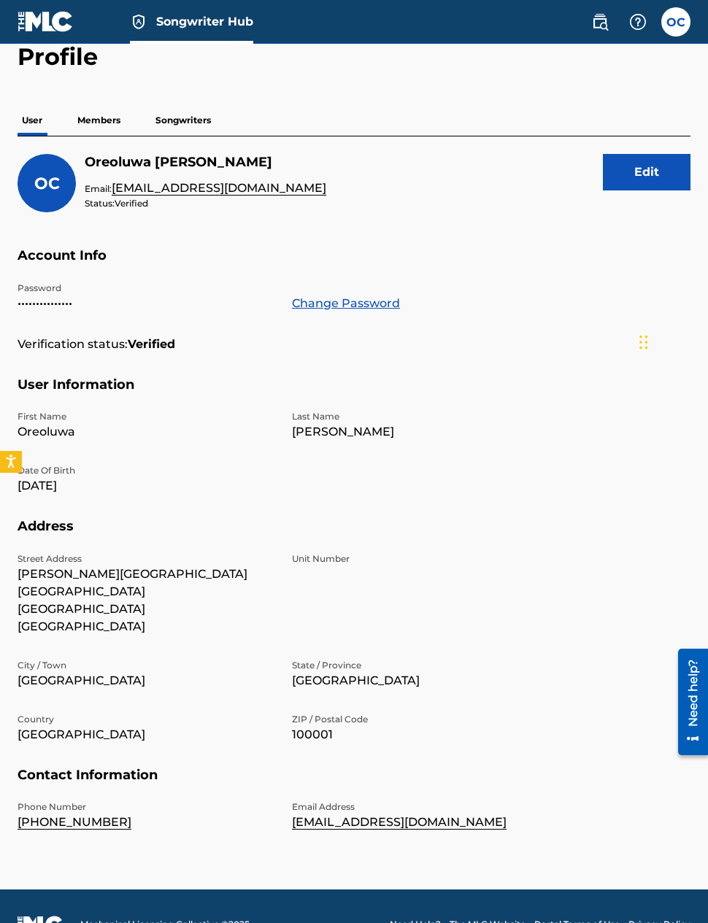
click at [120, 120] on p "Members" at bounding box center [99, 120] width 52 height 31
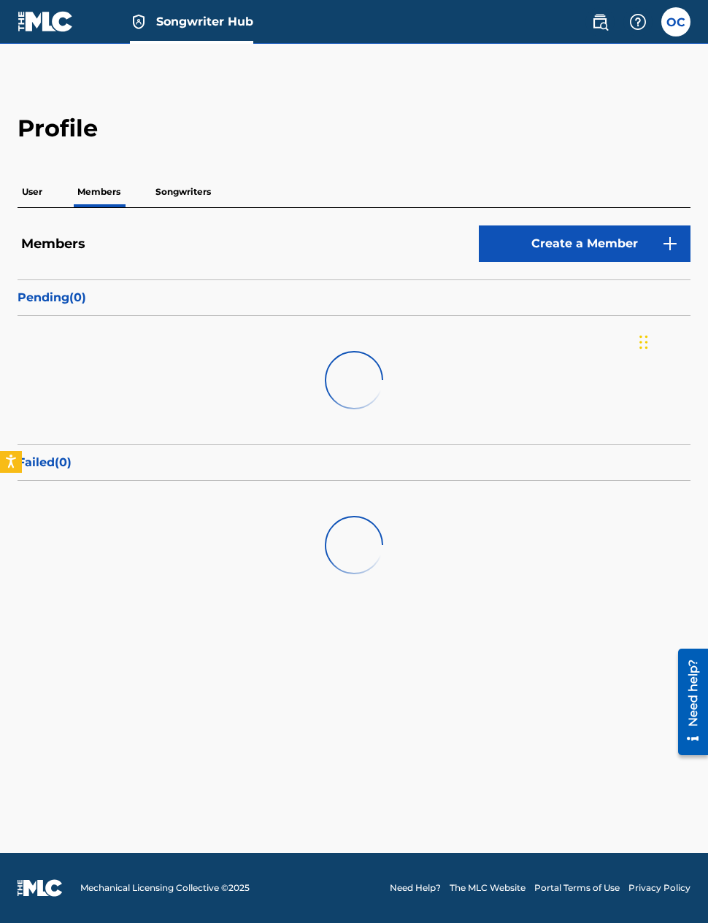
scroll to position [58, 0]
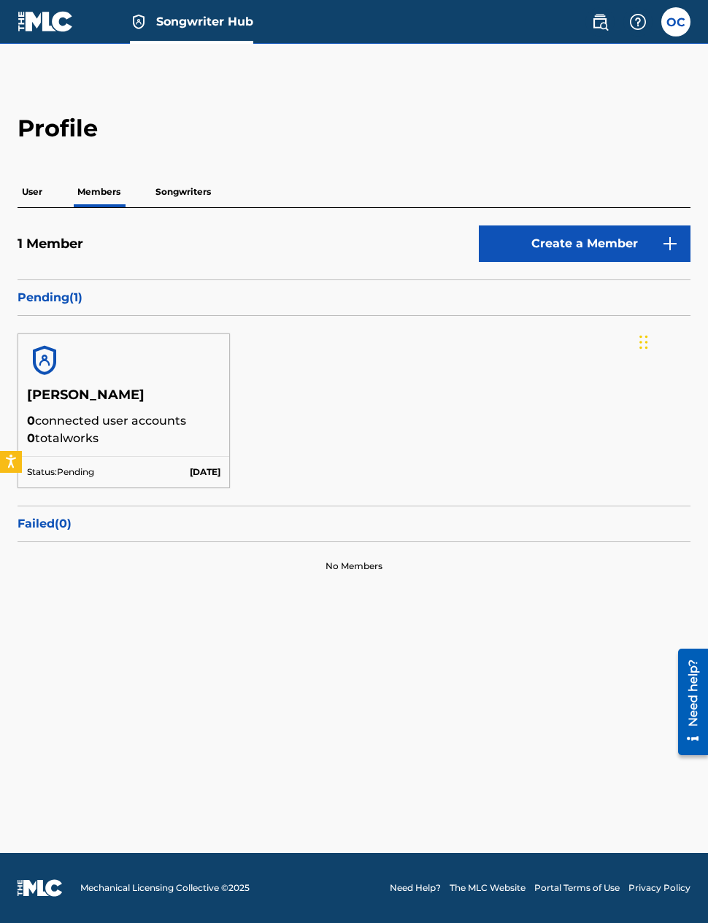
click at [190, 177] on p "Songwriters" at bounding box center [183, 192] width 64 height 31
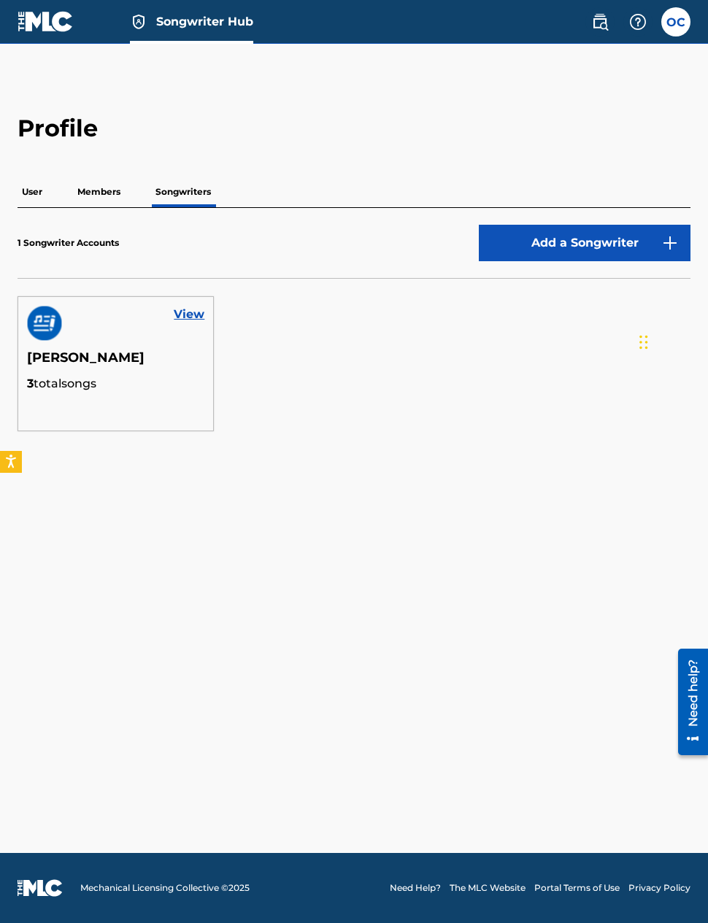
click at [111, 200] on p "Members" at bounding box center [99, 192] width 52 height 31
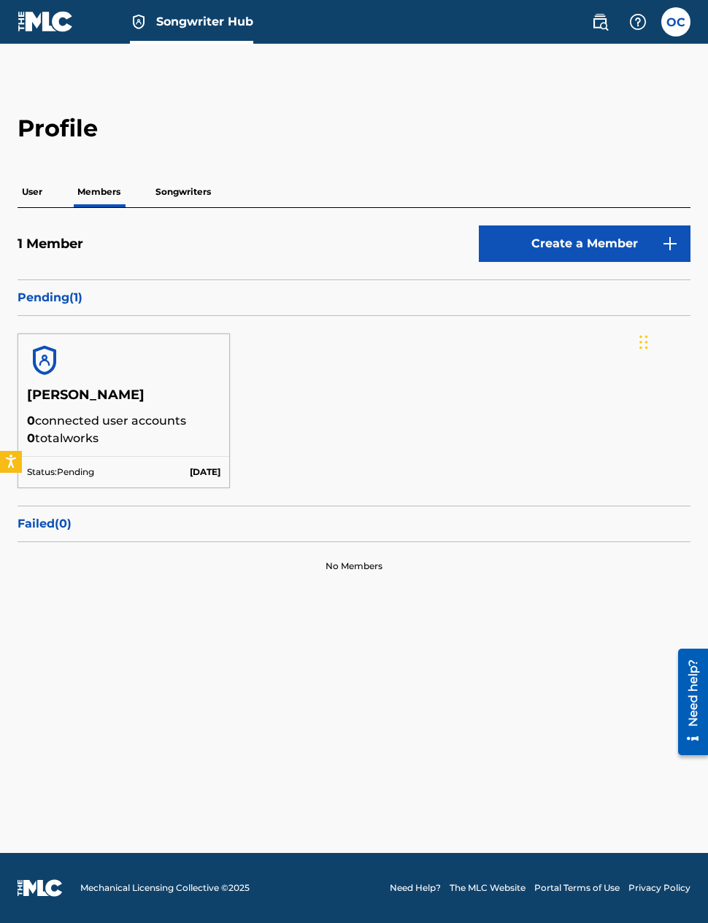
click at [192, 185] on p "Songwriters" at bounding box center [183, 192] width 64 height 31
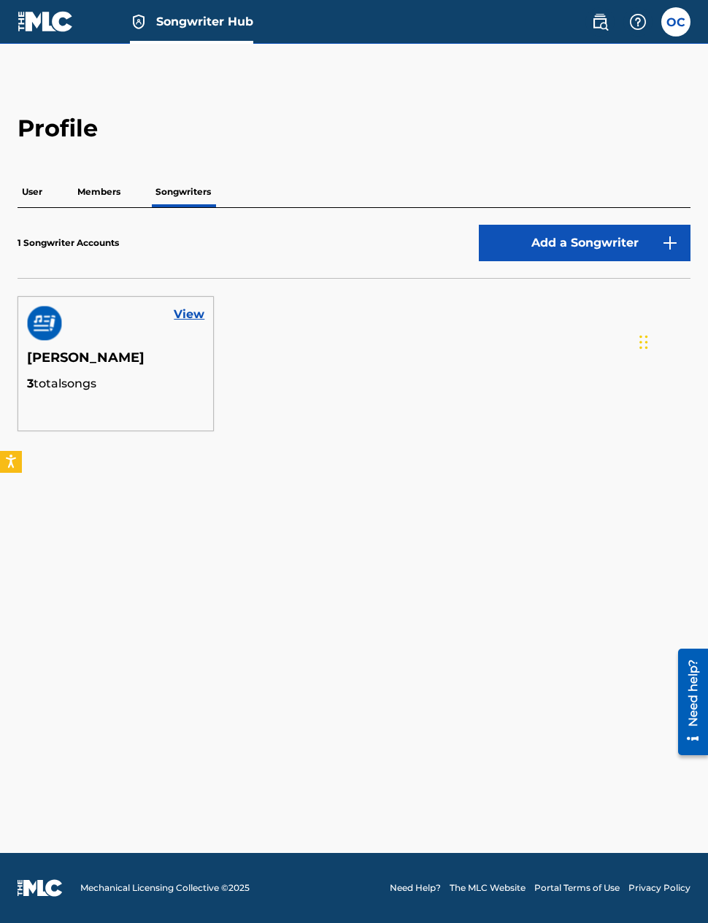
click at [191, 312] on link "View" at bounding box center [189, 315] width 31 height 18
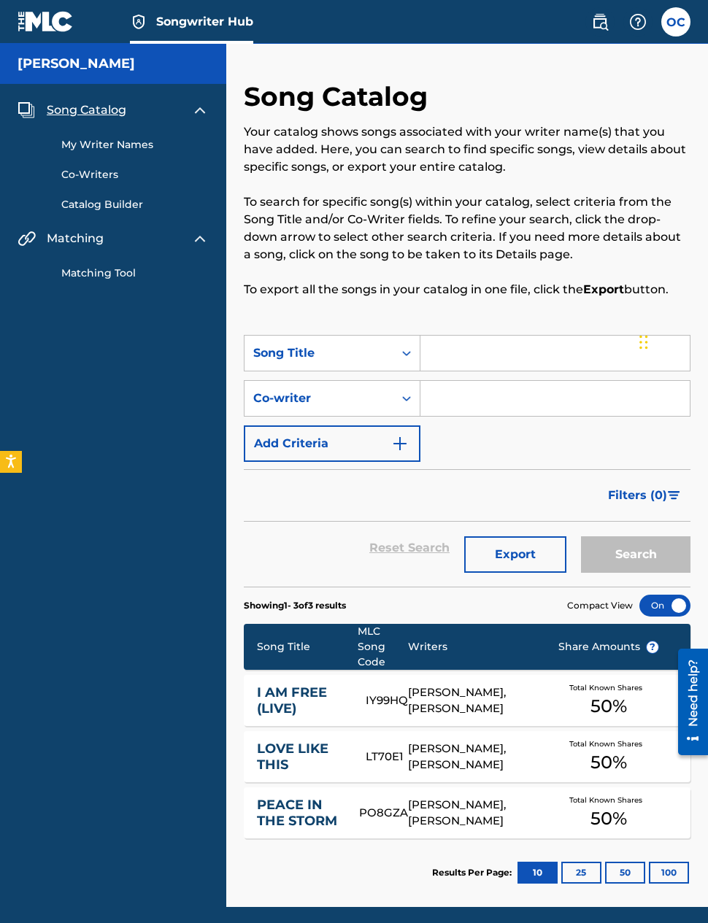
click at [654, 650] on span "?" at bounding box center [653, 648] width 12 height 12
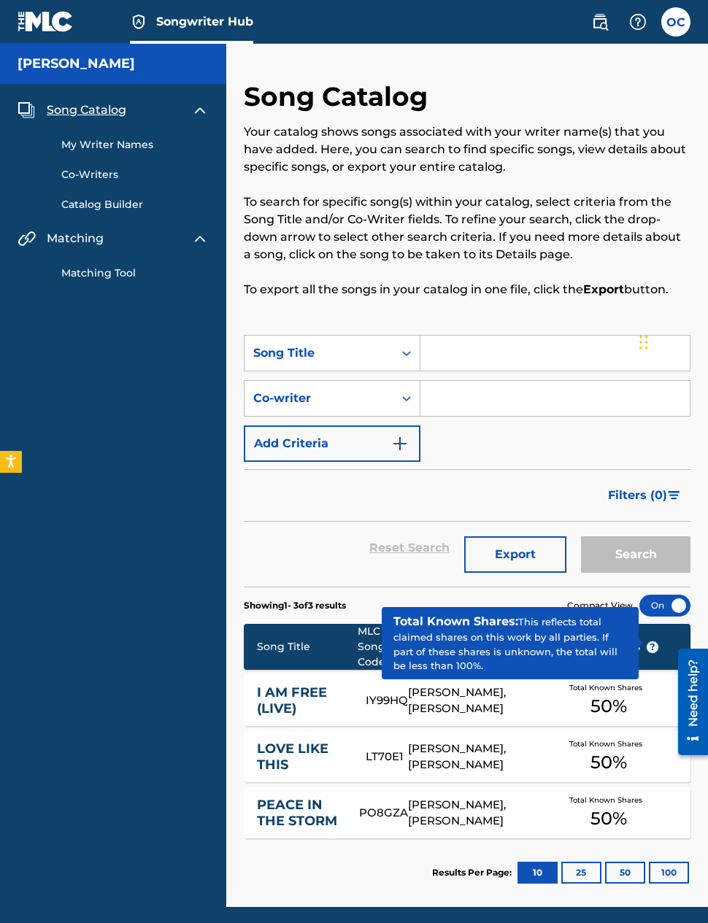
click at [341, 563] on div "Reset Search Export Search" at bounding box center [467, 548] width 447 height 53
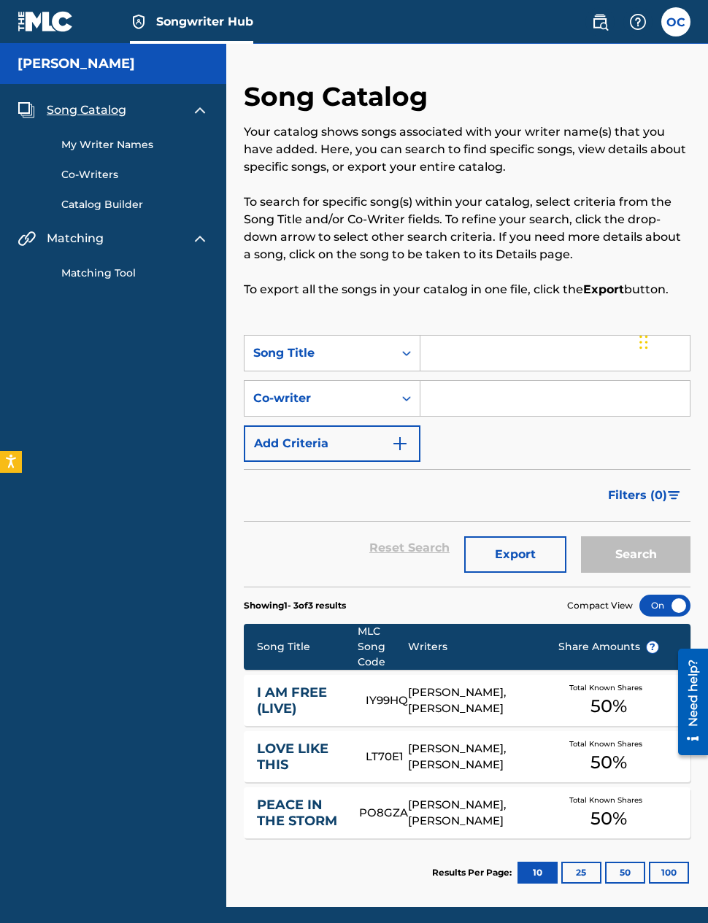
click at [475, 704] on div "[PERSON_NAME], [PERSON_NAME]" at bounding box center [471, 701] width 127 height 33
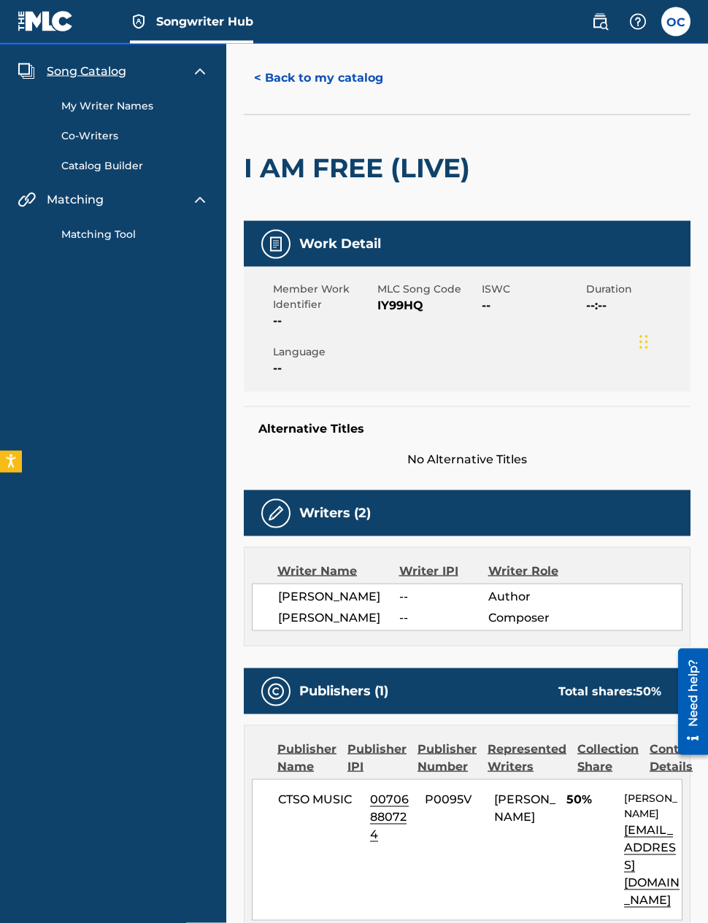
scroll to position [32, 0]
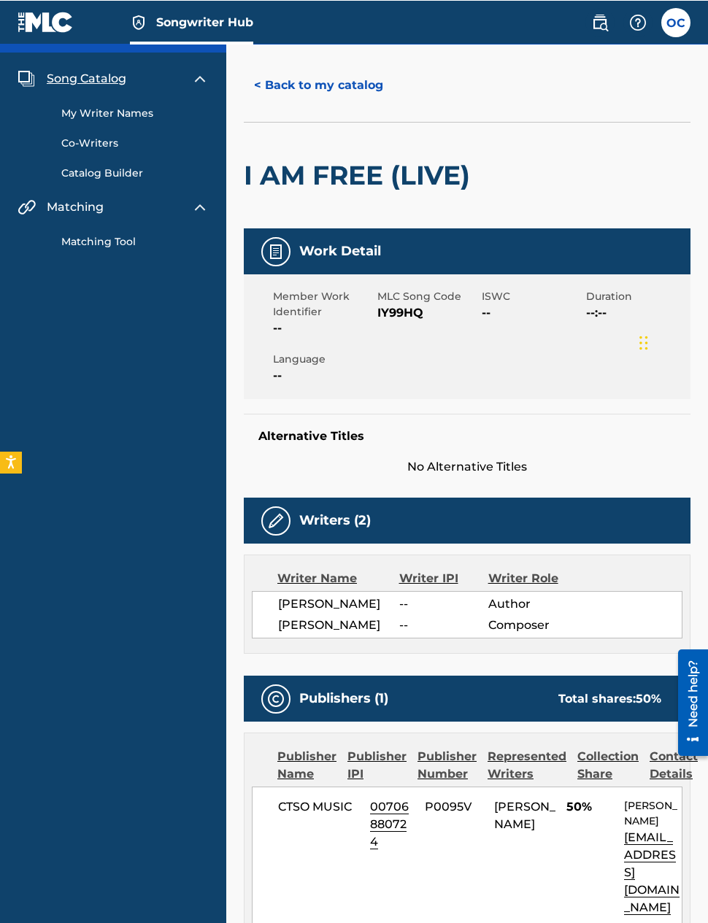
click at [204, 82] on img at bounding box center [200, 78] width 18 height 18
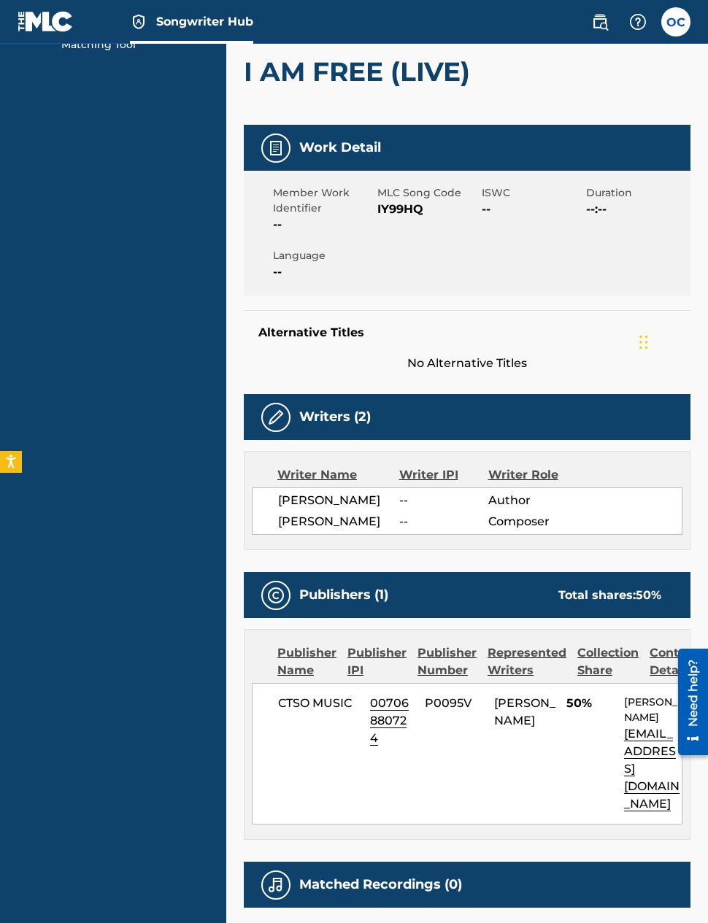
scroll to position [0, 0]
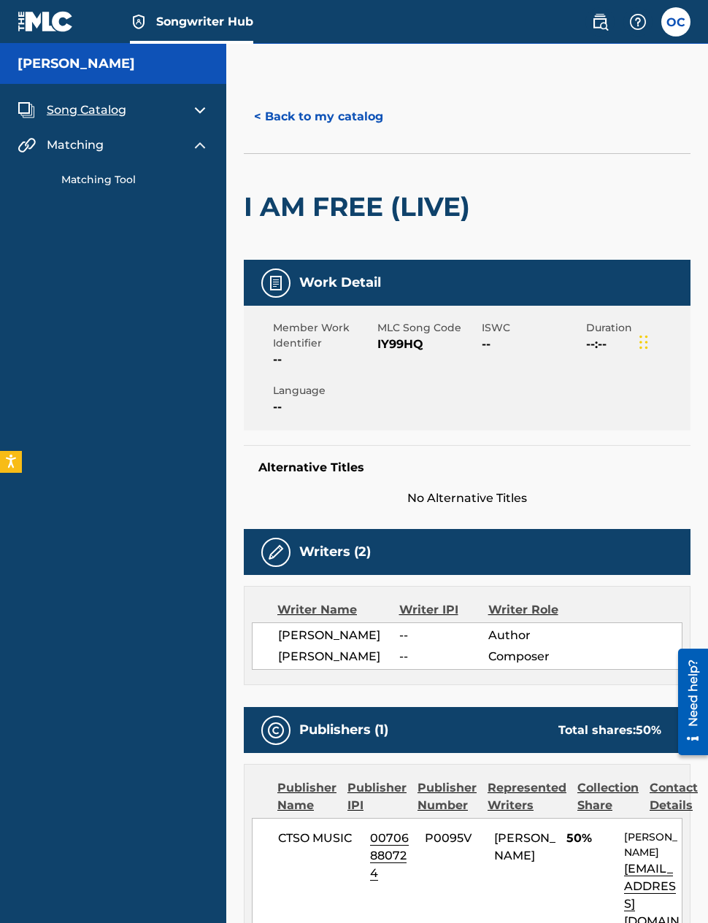
click at [197, 117] on img at bounding box center [200, 110] width 18 height 18
click at [200, 115] on img at bounding box center [200, 110] width 18 height 18
click at [202, 148] on img at bounding box center [200, 145] width 18 height 18
click at [206, 143] on img at bounding box center [200, 145] width 18 height 18
click at [102, 110] on span "Song Catalog" at bounding box center [87, 110] width 80 height 18
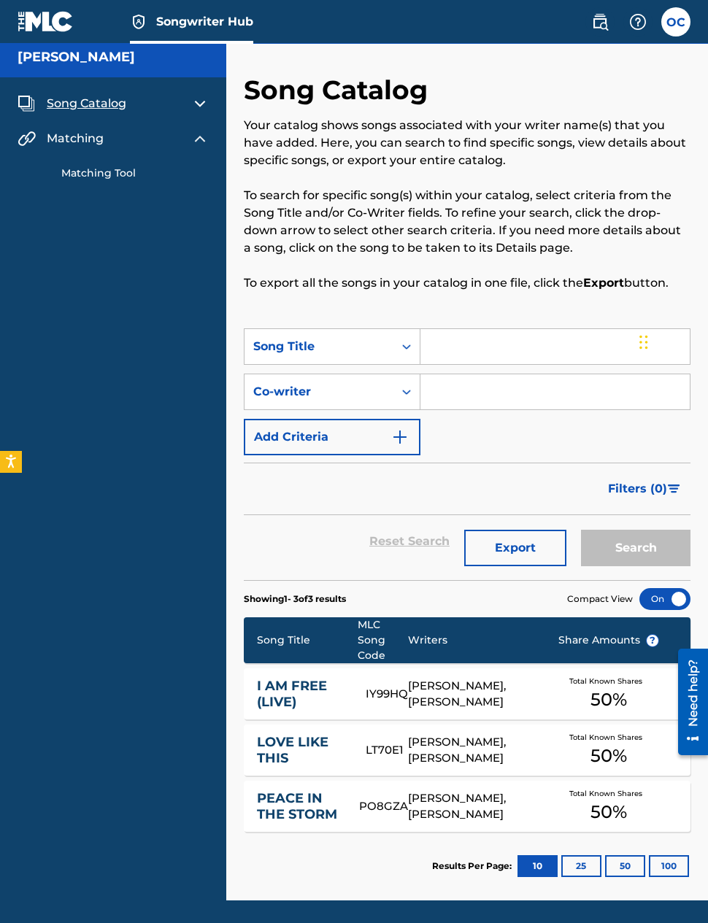
scroll to position [58, 0]
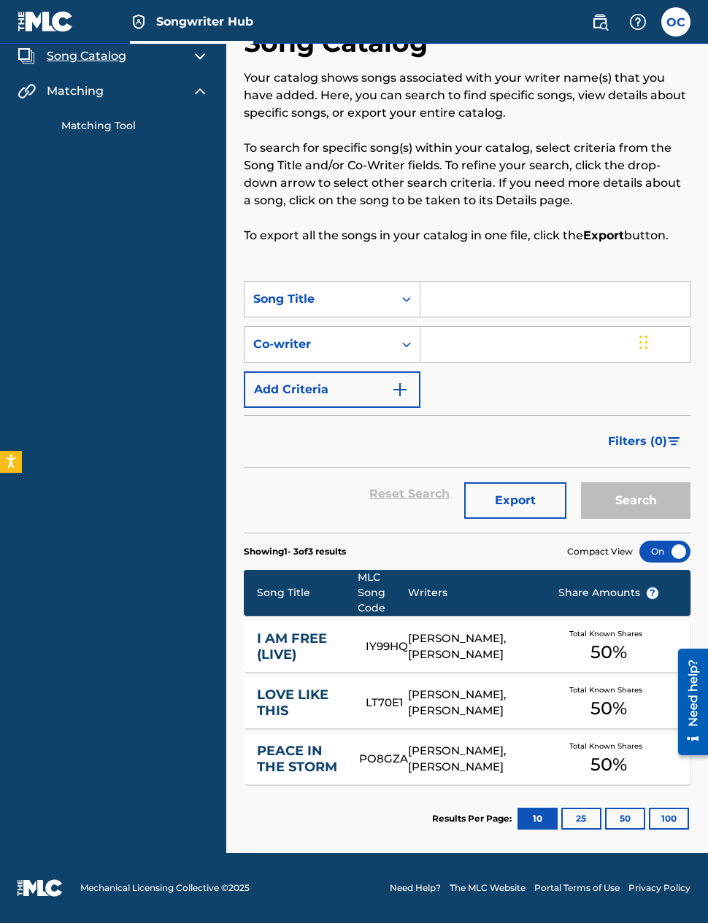
click at [674, 545] on div at bounding box center [664, 552] width 51 height 22
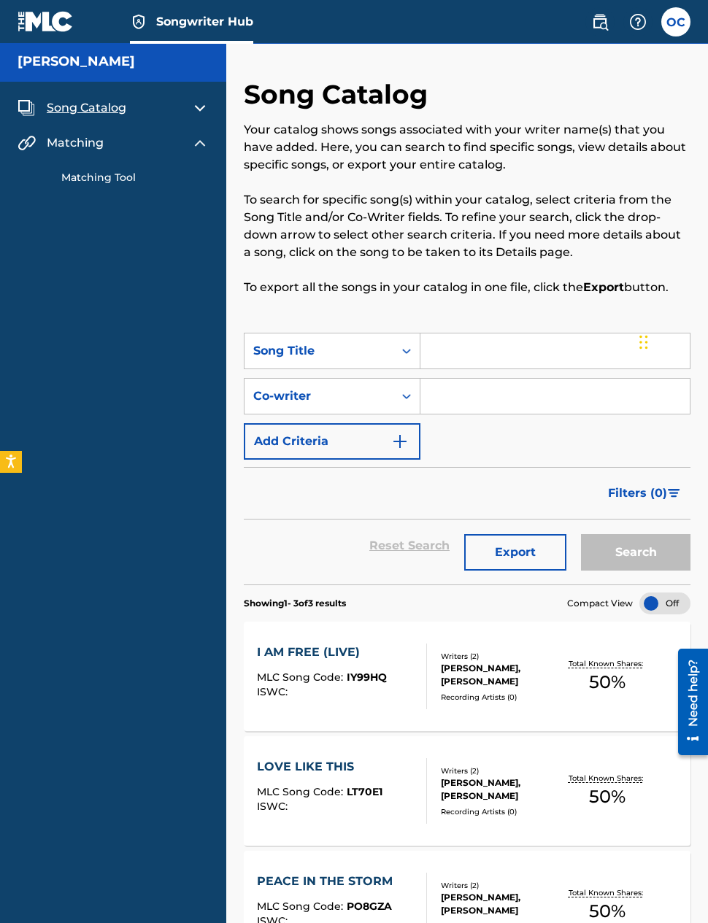
scroll to position [0, 0]
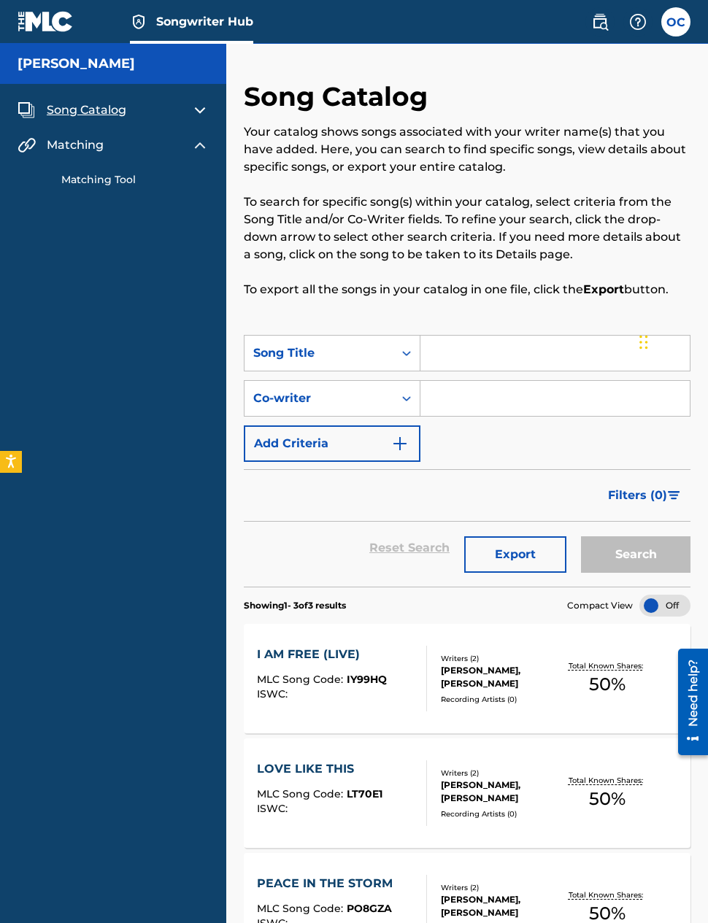
click at [544, 682] on div "Total Known Shares: 50 %" at bounding box center [607, 679] width 148 height 45
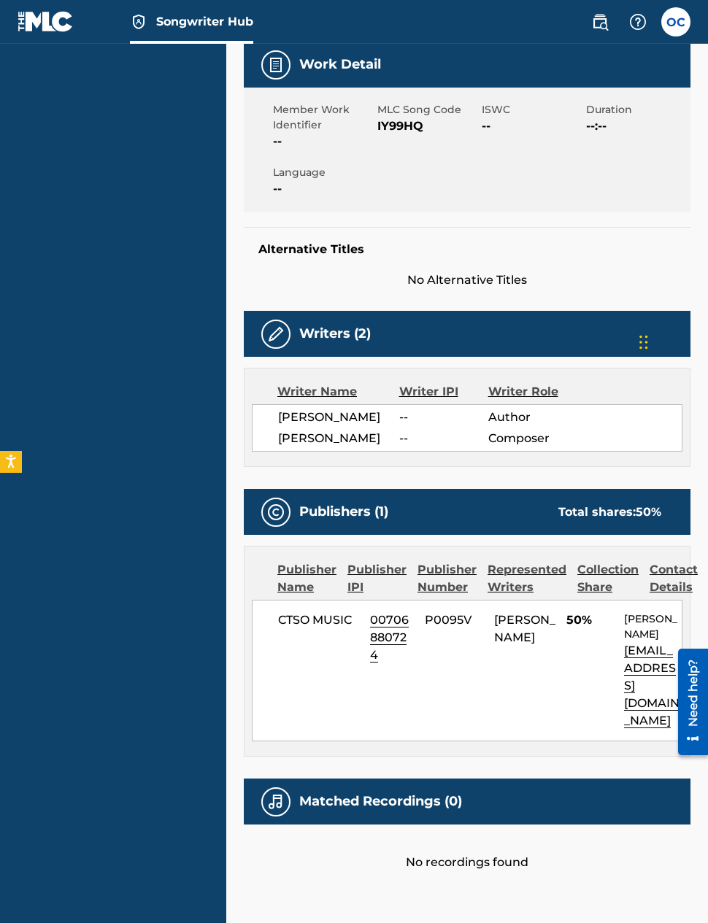
scroll to position [217, 0]
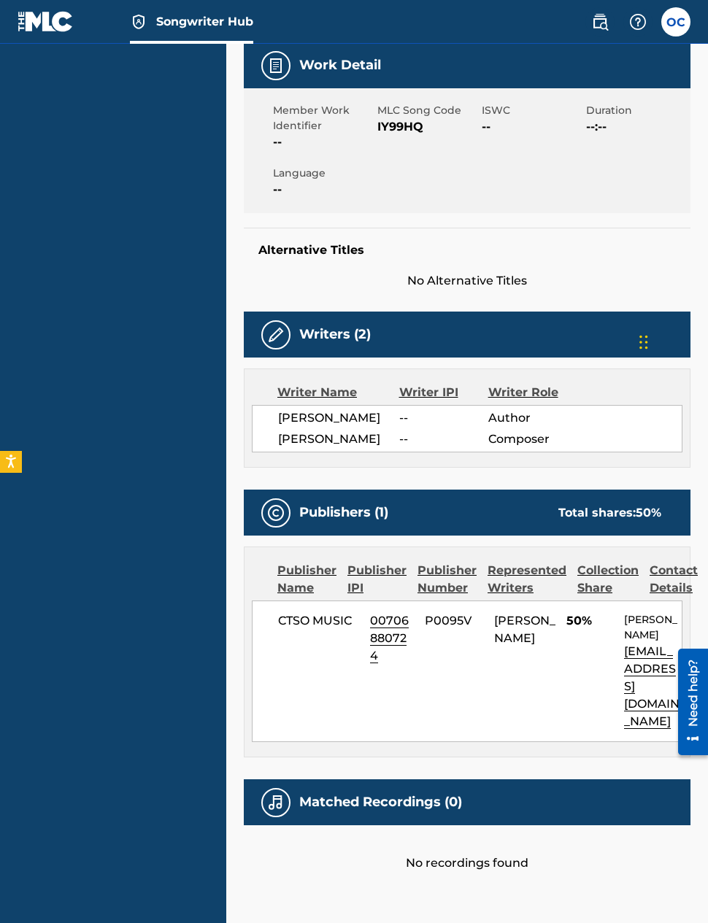
click at [453, 388] on div "Writer IPI" at bounding box center [443, 393] width 89 height 18
click at [447, 399] on div "Writer IPI" at bounding box center [443, 393] width 89 height 18
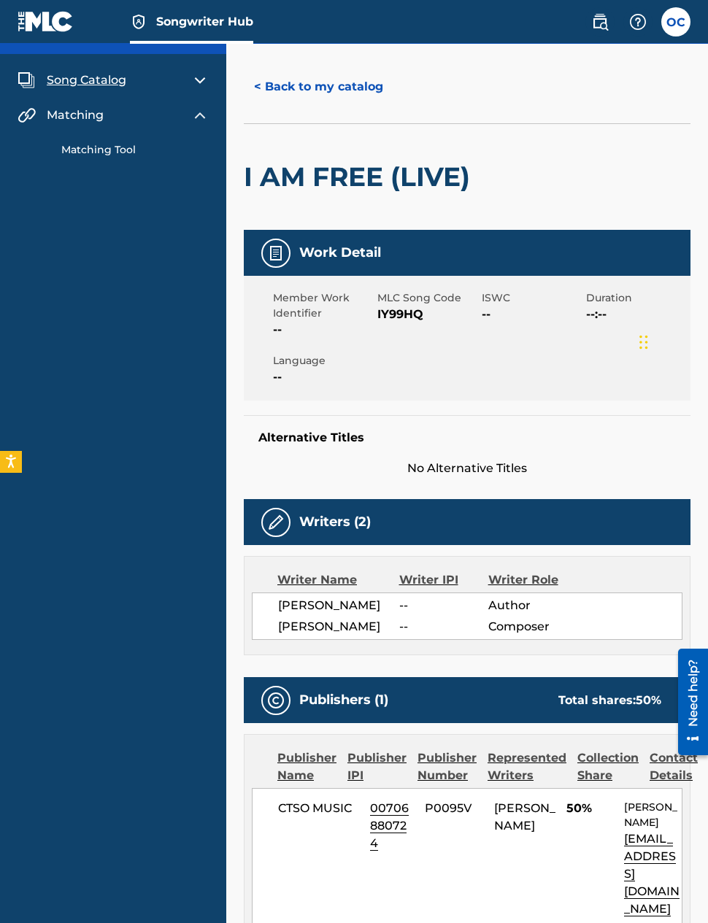
scroll to position [0, 0]
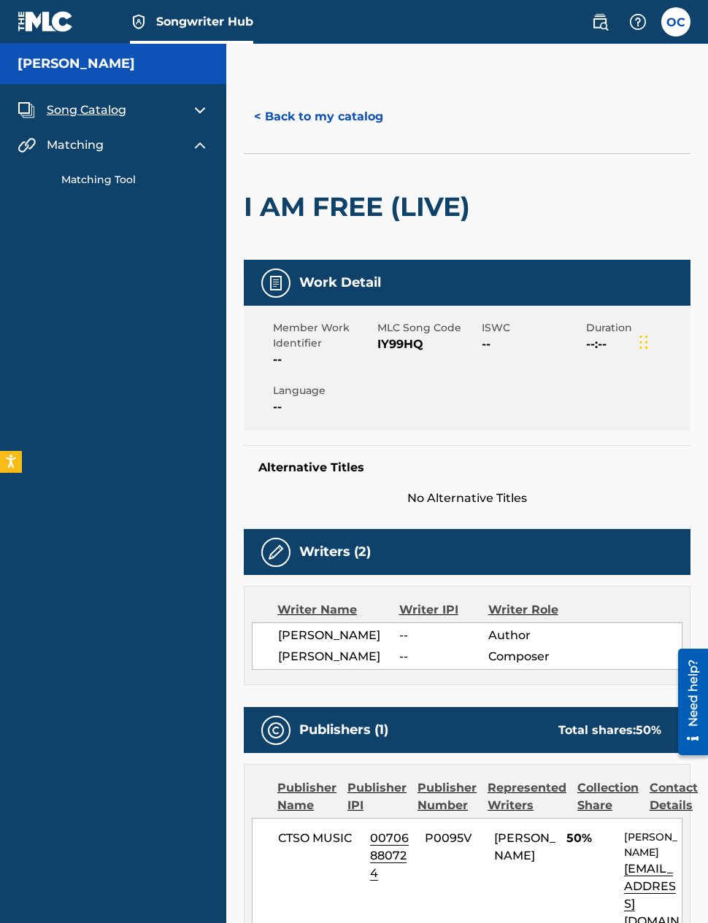
click at [207, 149] on img at bounding box center [200, 145] width 18 height 18
click at [207, 145] on img at bounding box center [200, 145] width 18 height 18
click at [118, 182] on link "Matching Tool" at bounding box center [134, 179] width 147 height 15
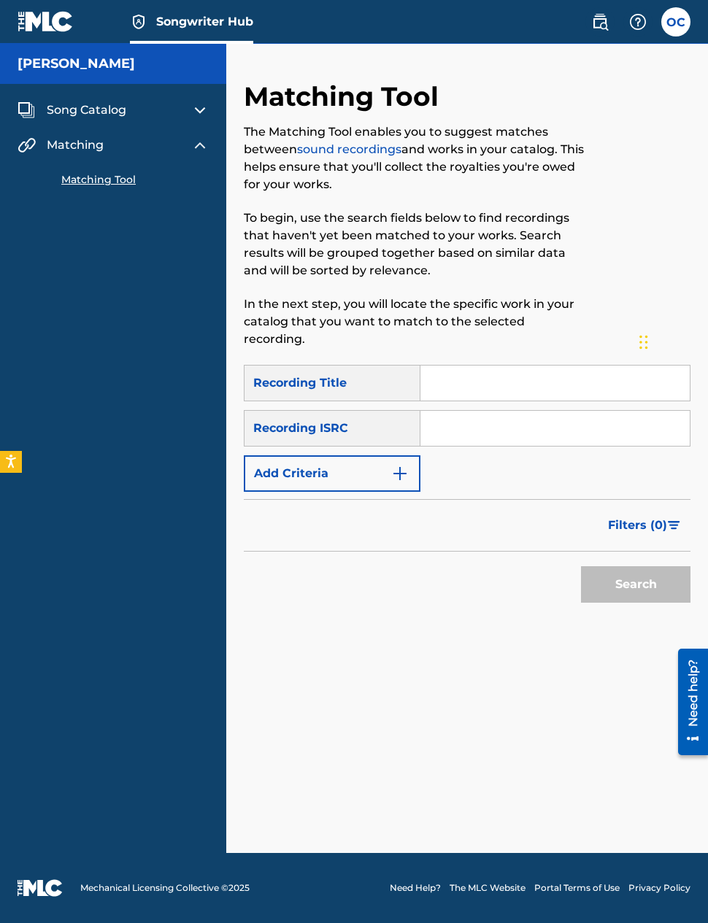
click at [193, 104] on img at bounding box center [200, 110] width 18 height 18
click at [142, 147] on link "My Writer Names" at bounding box center [134, 144] width 147 height 15
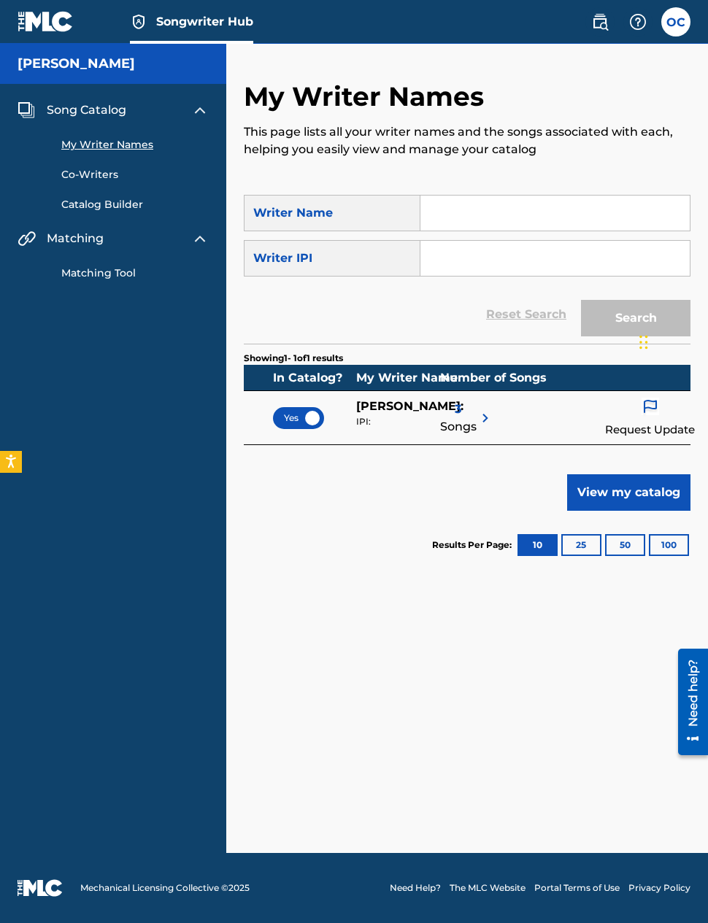
click at [620, 495] on button "View my catalog" at bounding box center [628, 492] width 123 height 36
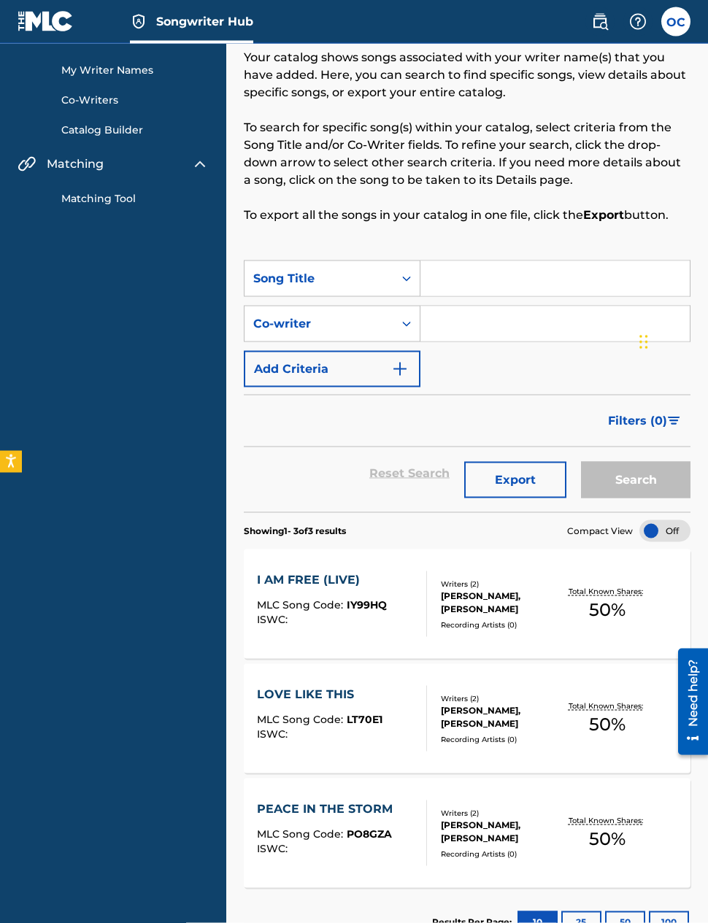
click at [519, 614] on div "[PERSON_NAME], [PERSON_NAME]" at bounding box center [487, 603] width 92 height 26
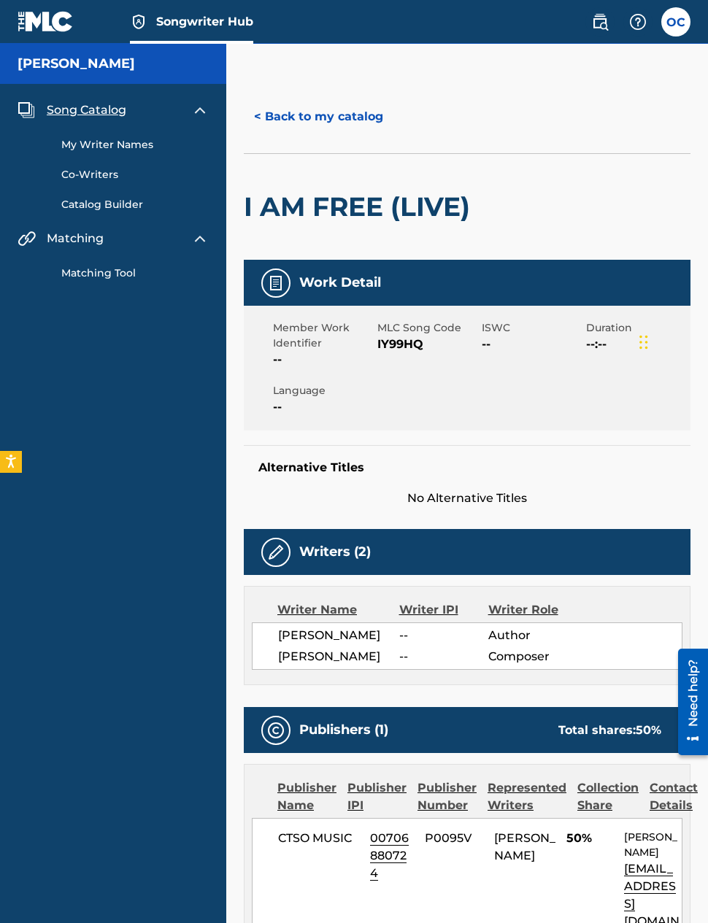
click at [134, 181] on link "Co-Writers" at bounding box center [134, 174] width 147 height 15
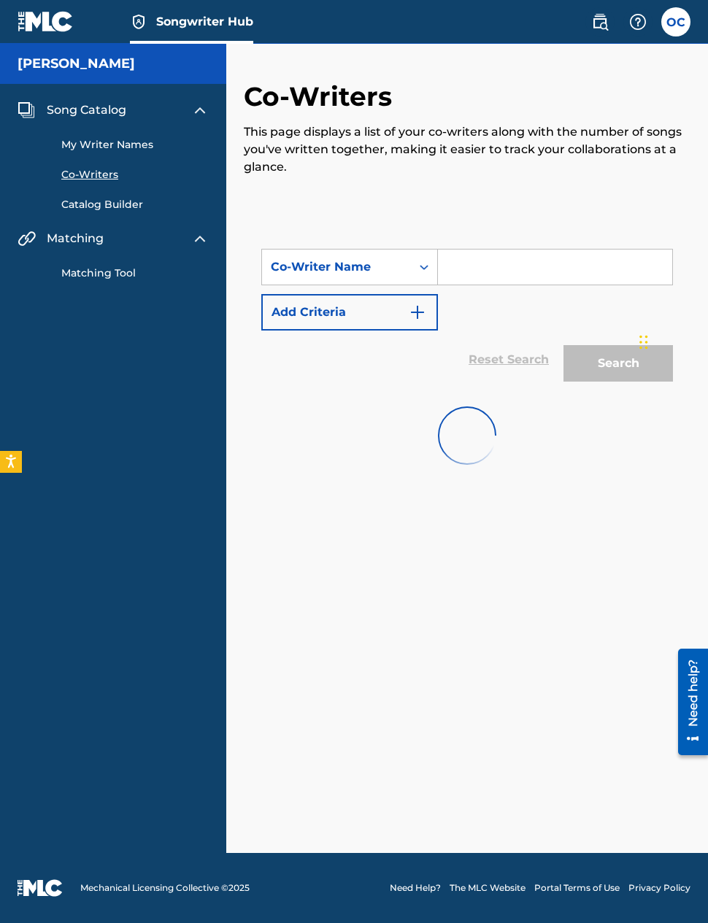
click at [134, 180] on link "Co-Writers" at bounding box center [134, 174] width 147 height 15
click at [132, 211] on link "Catalog Builder" at bounding box center [134, 204] width 147 height 15
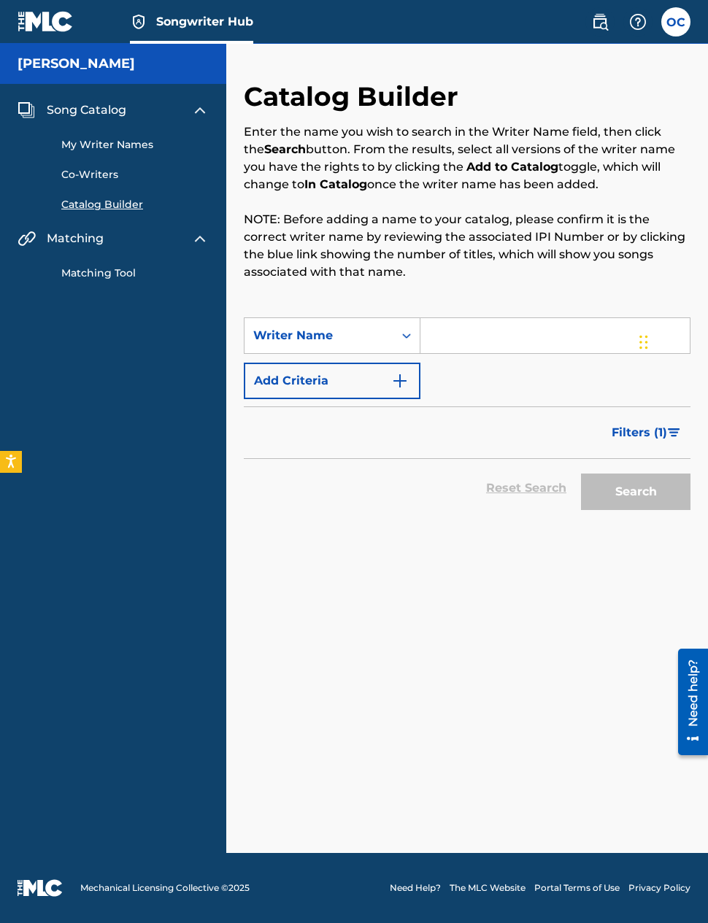
click at [469, 337] on input "Search Form" at bounding box center [554, 335] width 269 height 35
click at [636, 492] on button "Search" at bounding box center [635, 492] width 109 height 36
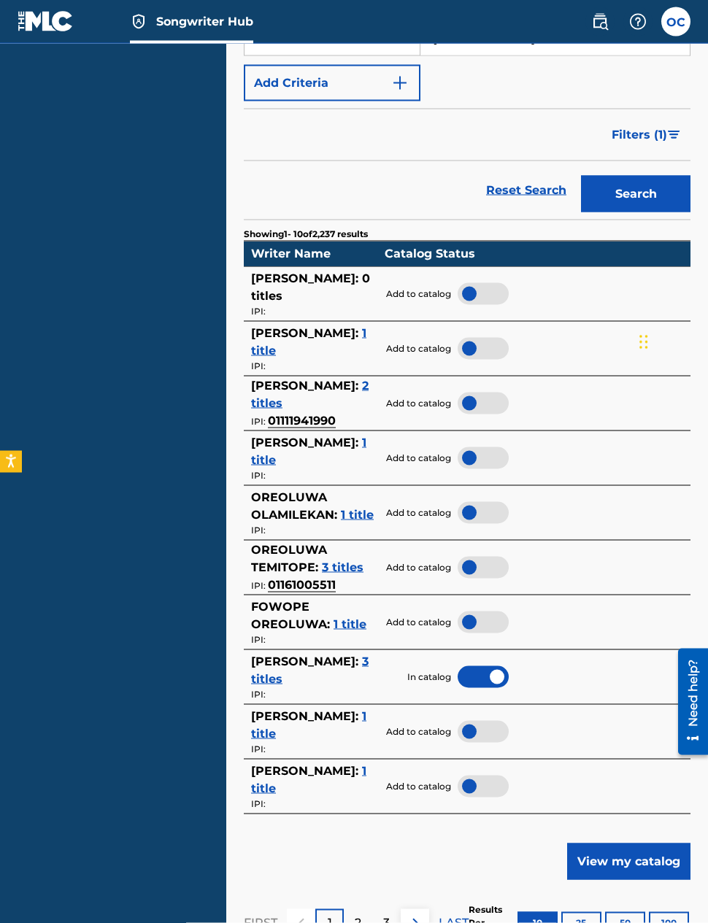
scroll to position [301, 0]
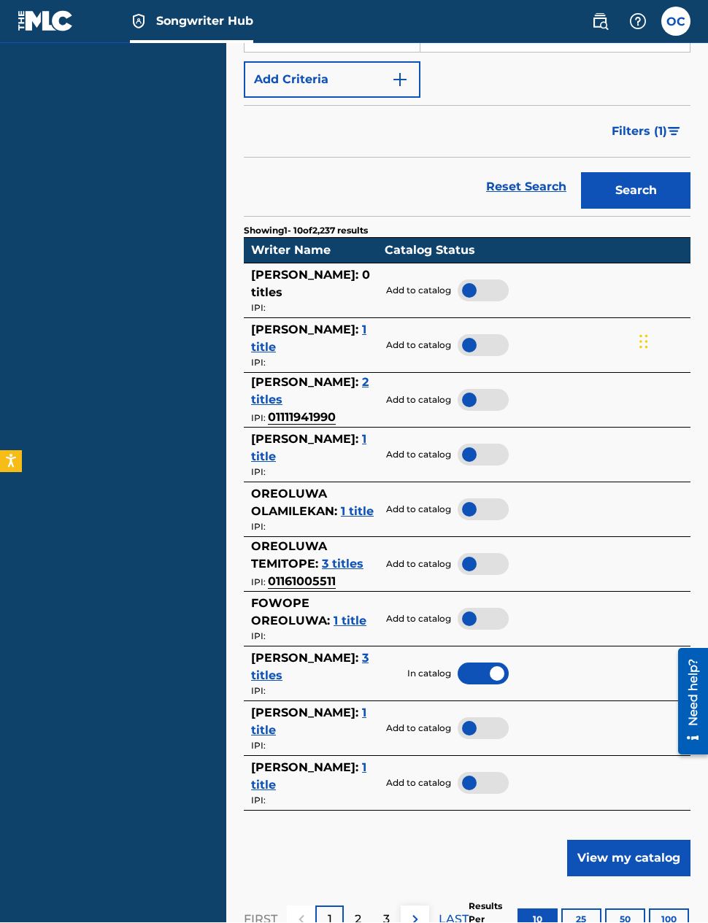
click at [360, 912] on p "2" at bounding box center [358, 921] width 7 height 18
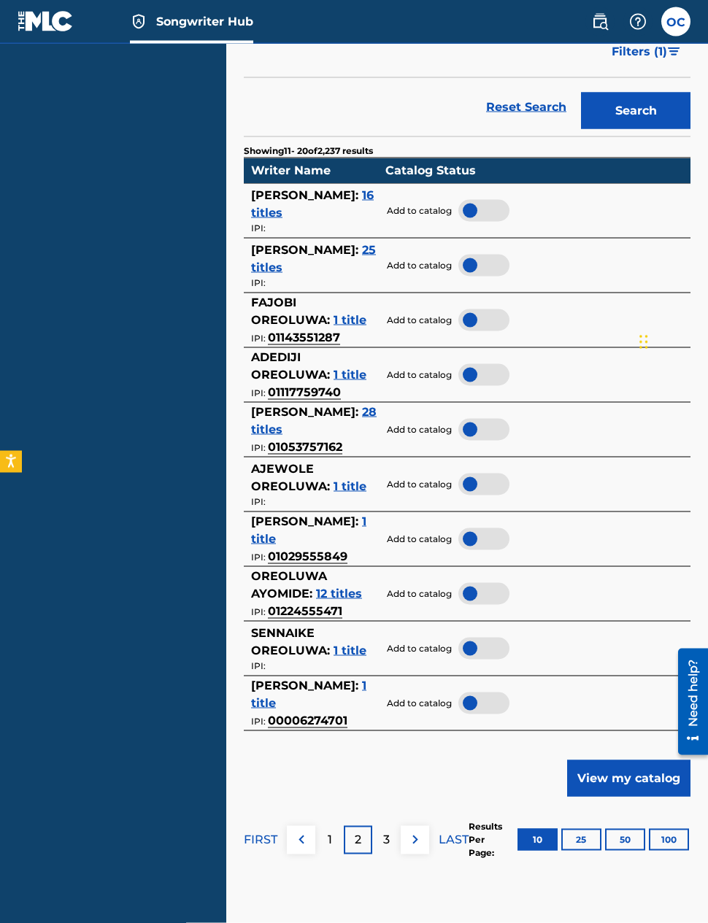
scroll to position [413, 0]
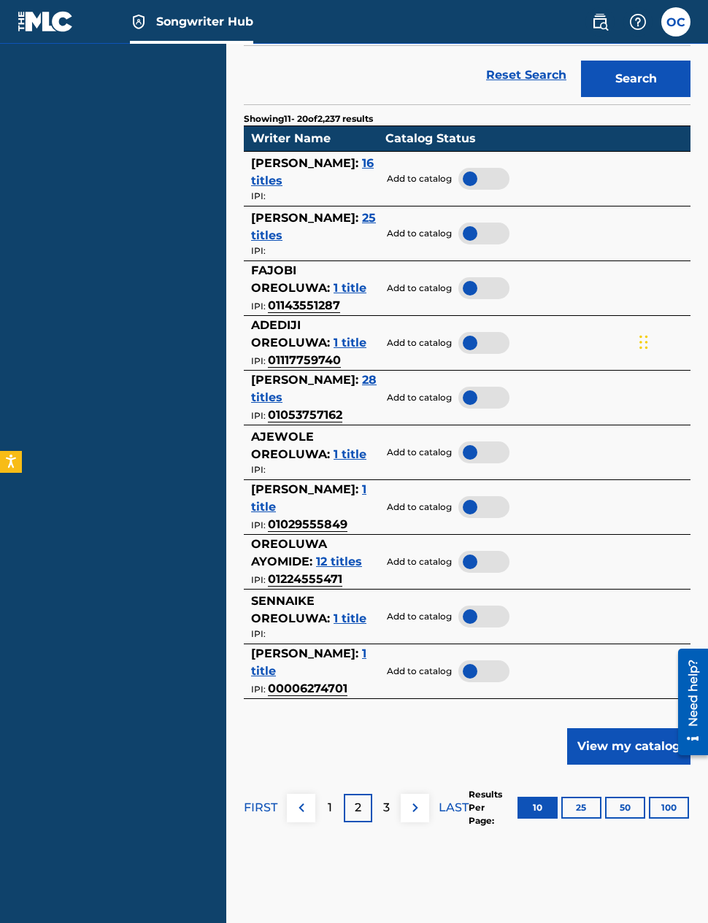
click at [388, 799] on p "3" at bounding box center [386, 808] width 7 height 18
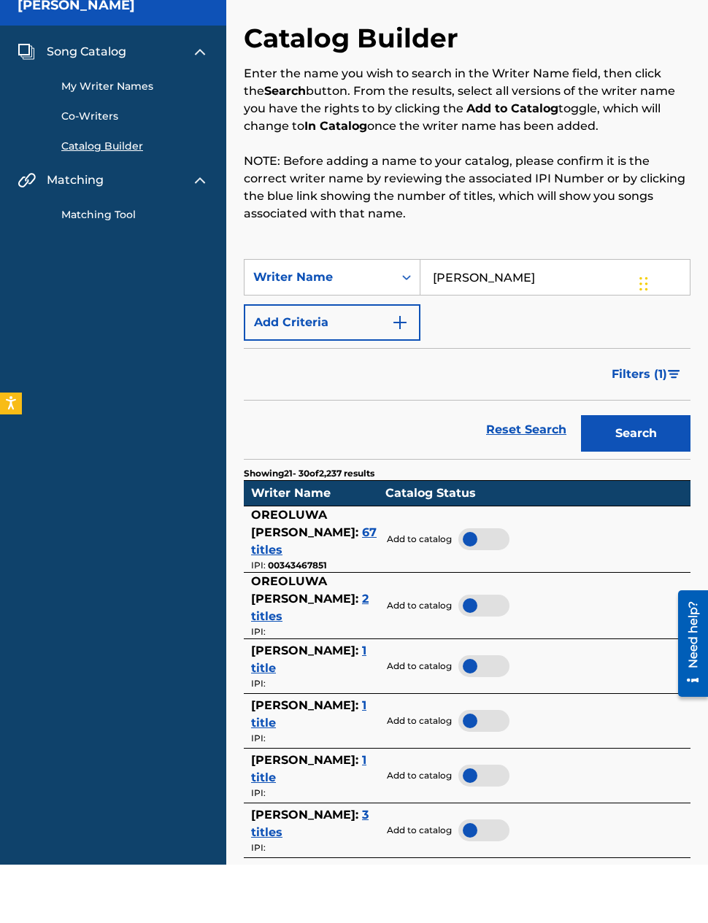
scroll to position [58, 0]
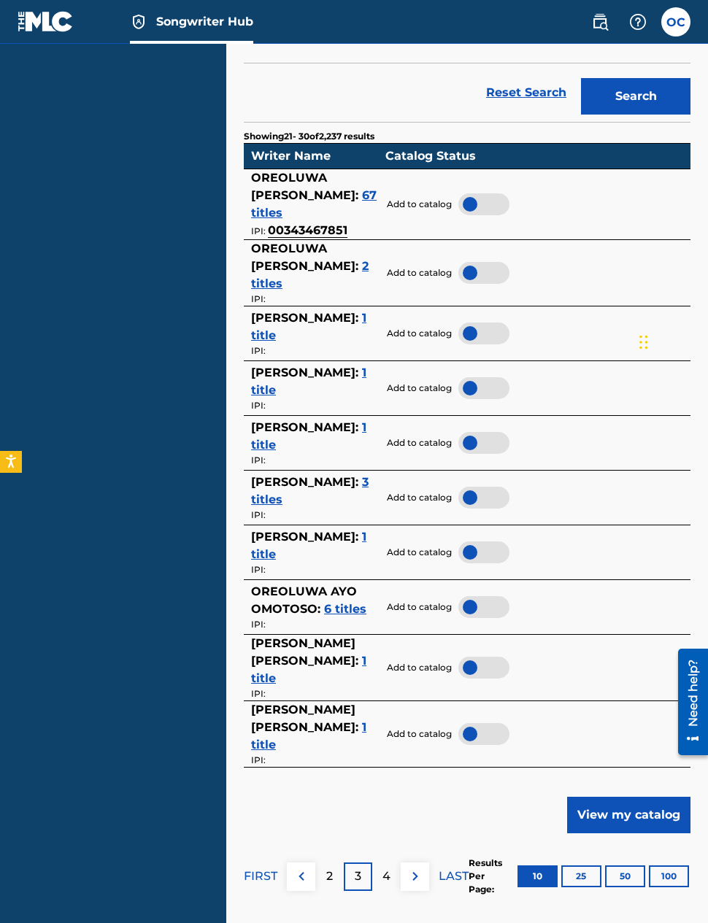
click at [391, 863] on div "4" at bounding box center [386, 877] width 28 height 28
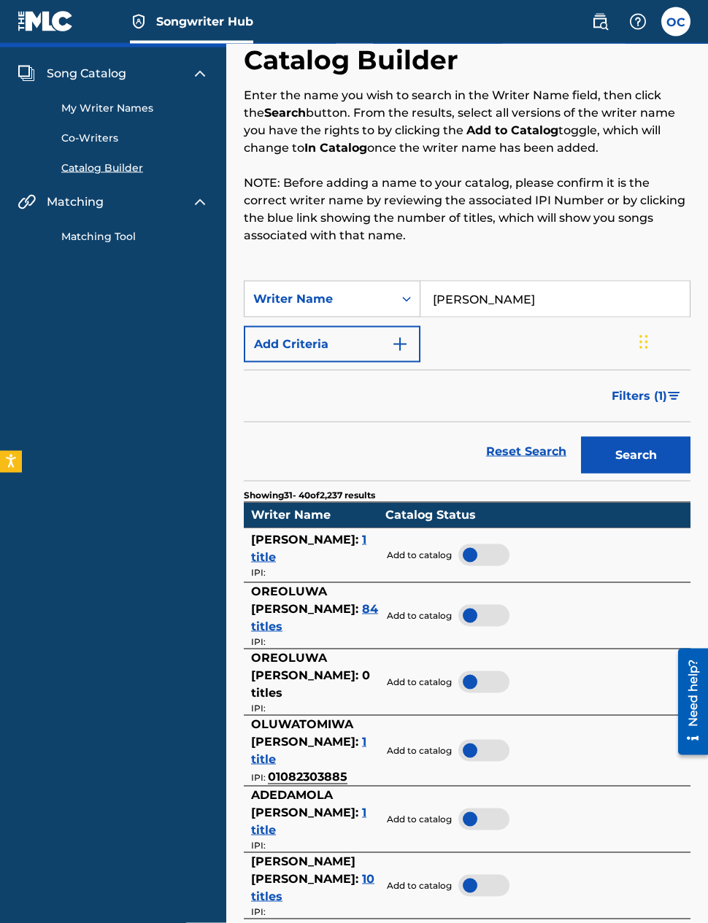
scroll to position [0, 0]
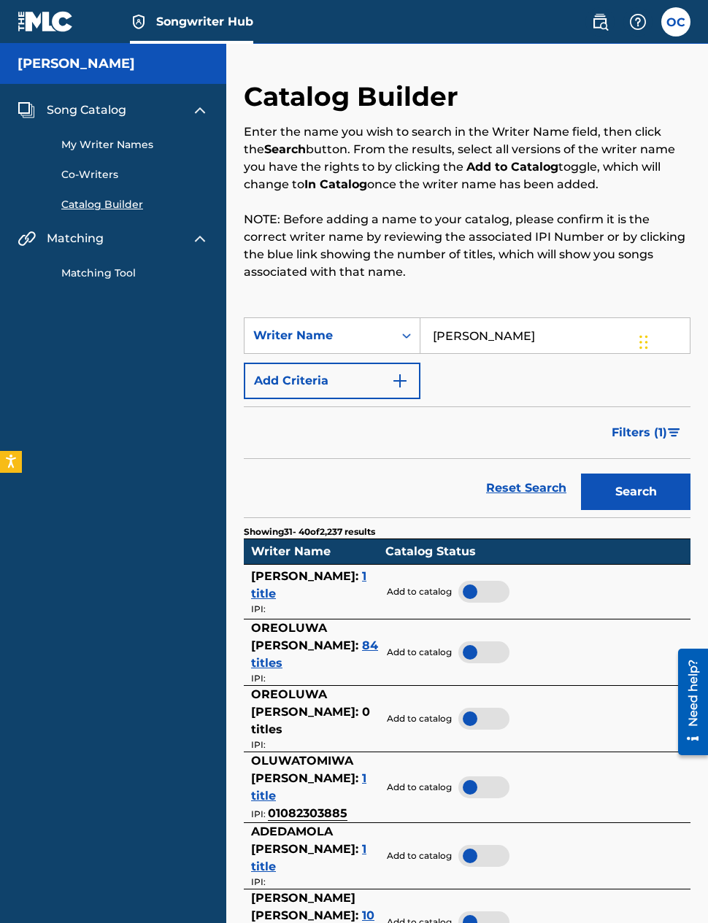
click at [398, 381] on img "Search Form" at bounding box center [400, 381] width 18 height 18
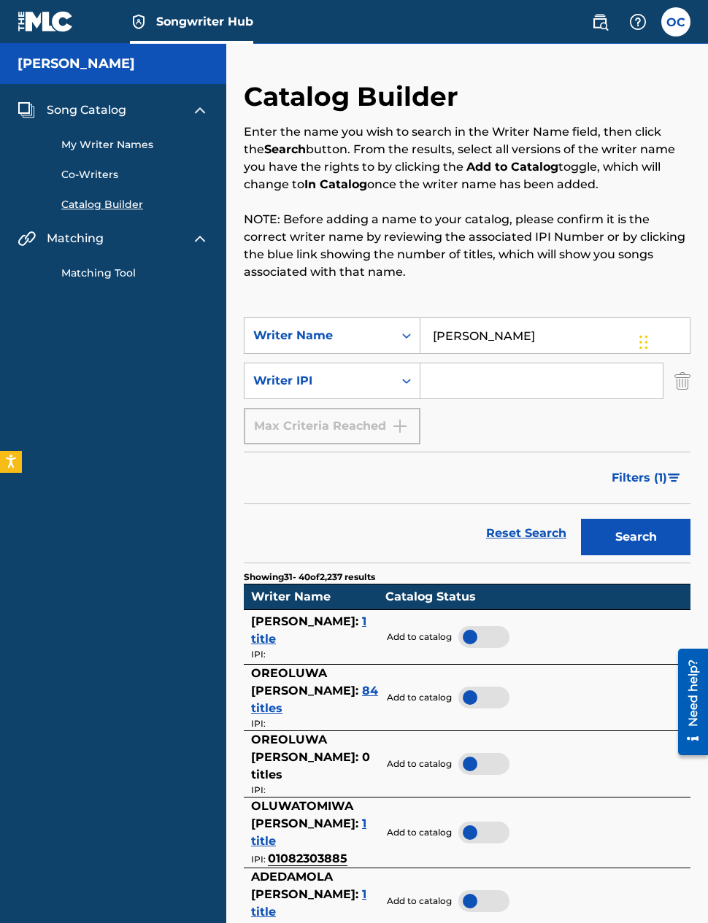
click at [510, 341] on input "Oreoluwa Clarke Aloko" at bounding box center [554, 335] width 269 height 35
click at [509, 341] on input "Oreoluwa Clarke Aloko" at bounding box center [554, 335] width 269 height 35
click at [510, 340] on input "Oreoluwa Clarke Aloko" at bounding box center [554, 335] width 269 height 35
click at [510, 339] on input "Oreoluwa Clarke Aloko" at bounding box center [554, 335] width 269 height 35
type input "Oreoluwa Aloko"
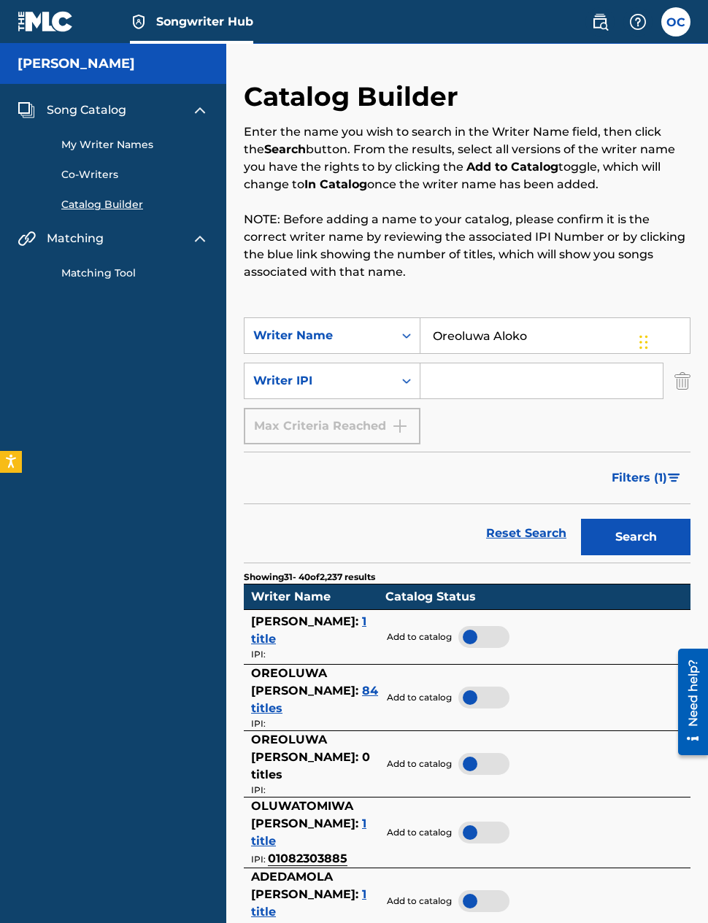
click at [633, 533] on button "Search" at bounding box center [635, 537] width 109 height 36
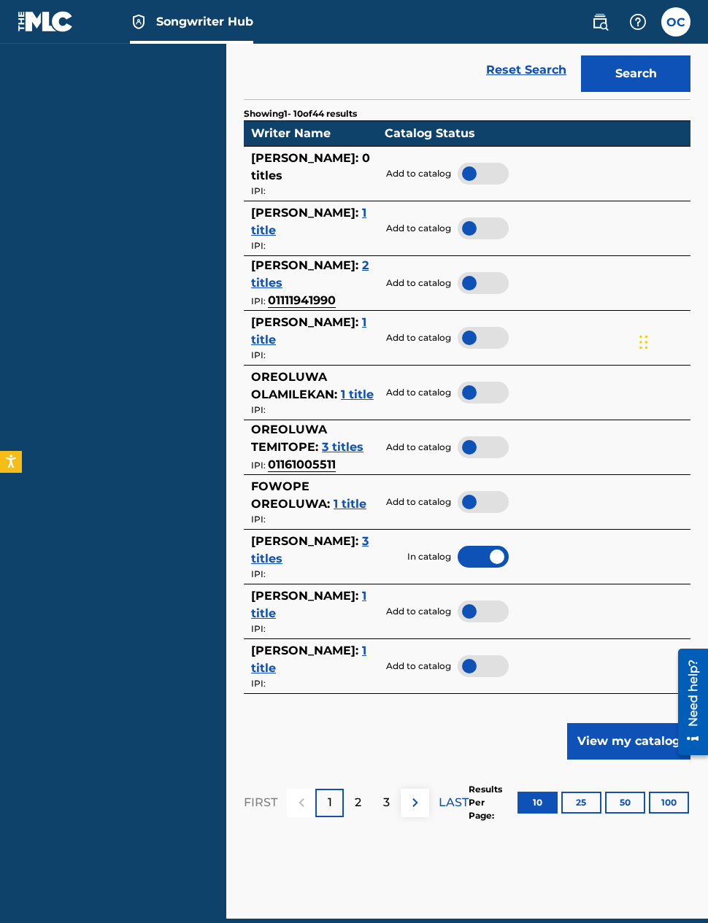
scroll to position [522, 0]
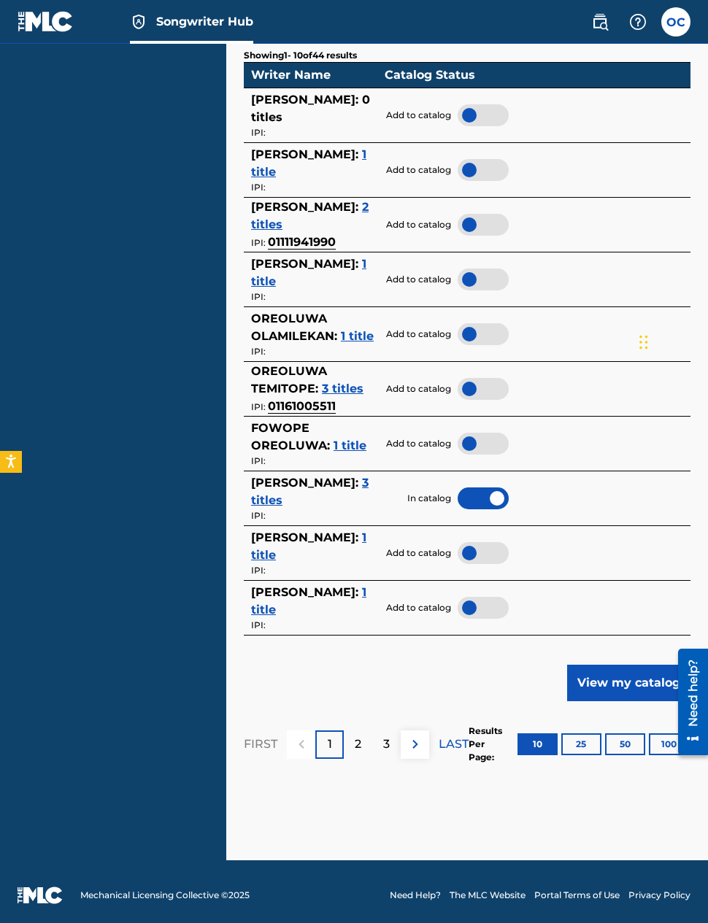
click at [622, 675] on button "View my catalog" at bounding box center [628, 683] width 123 height 36
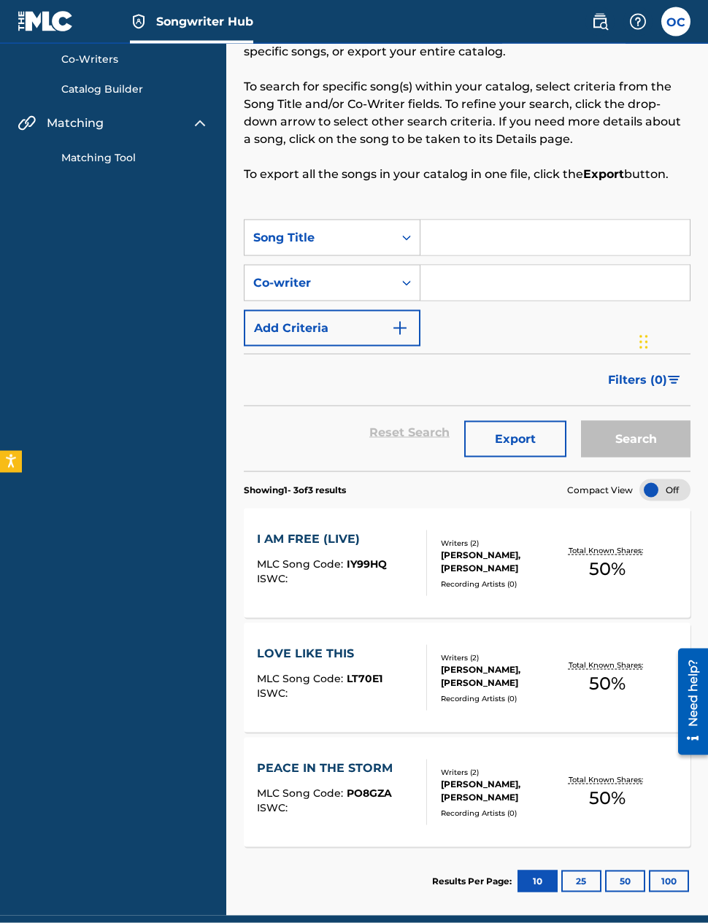
scroll to position [117, 0]
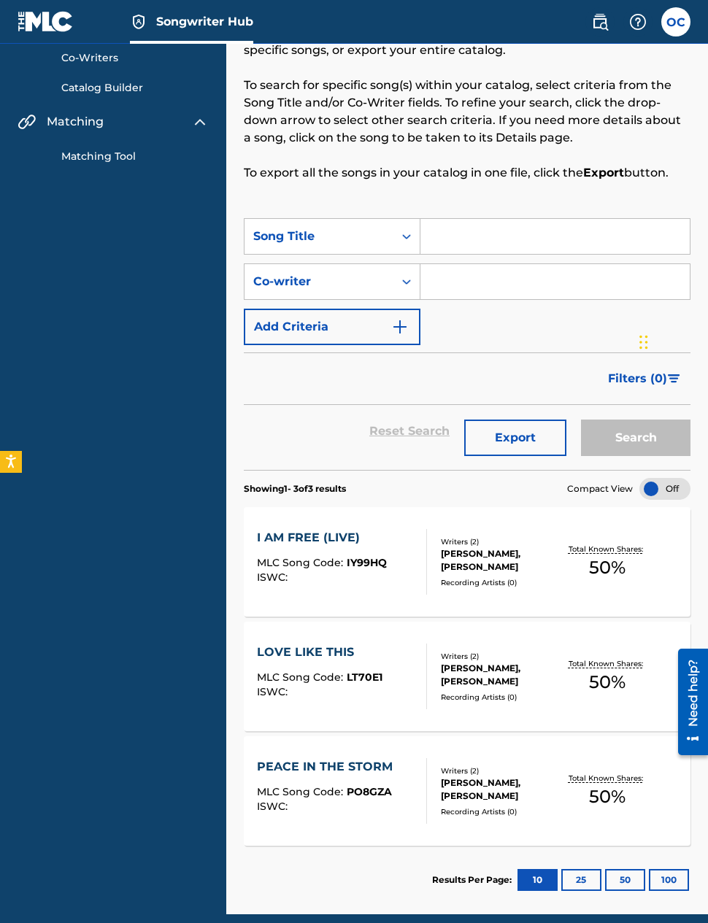
click at [659, 480] on div at bounding box center [664, 489] width 51 height 22
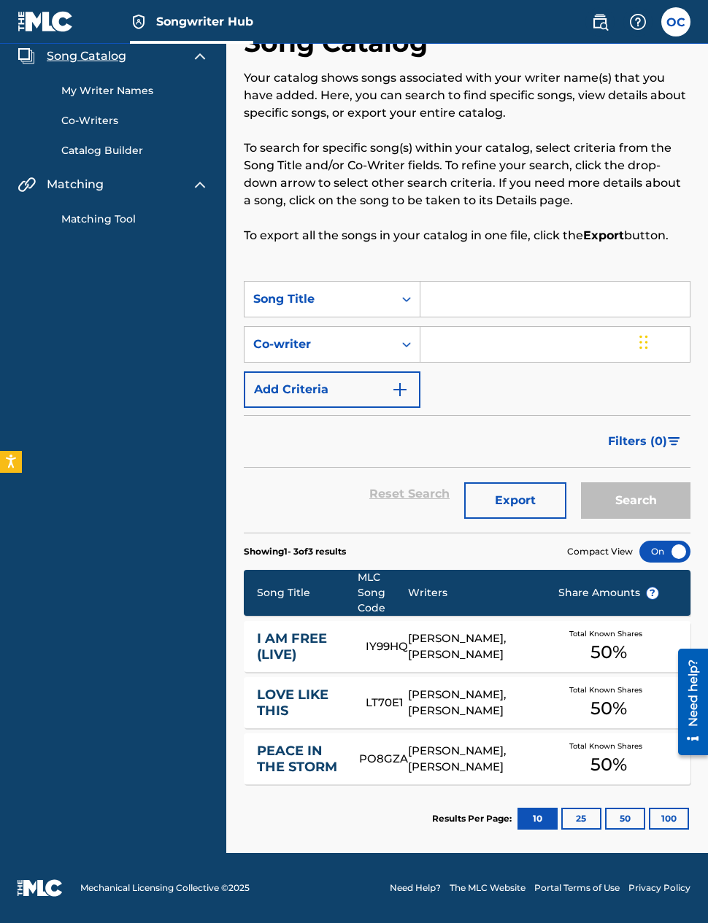
scroll to position [58, 0]
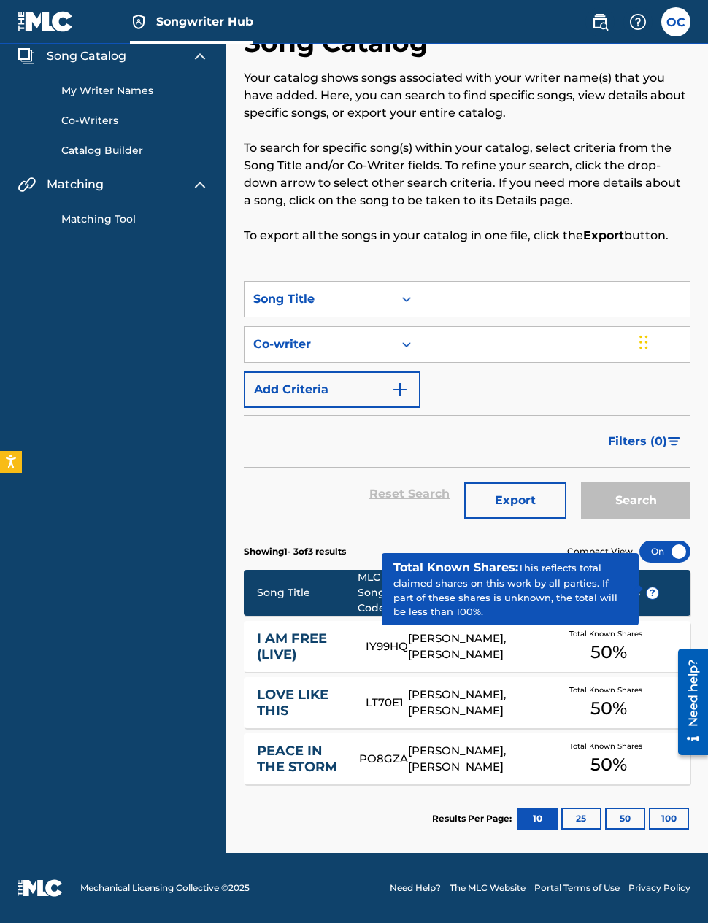
click at [648, 590] on span "?" at bounding box center [653, 594] width 12 height 12
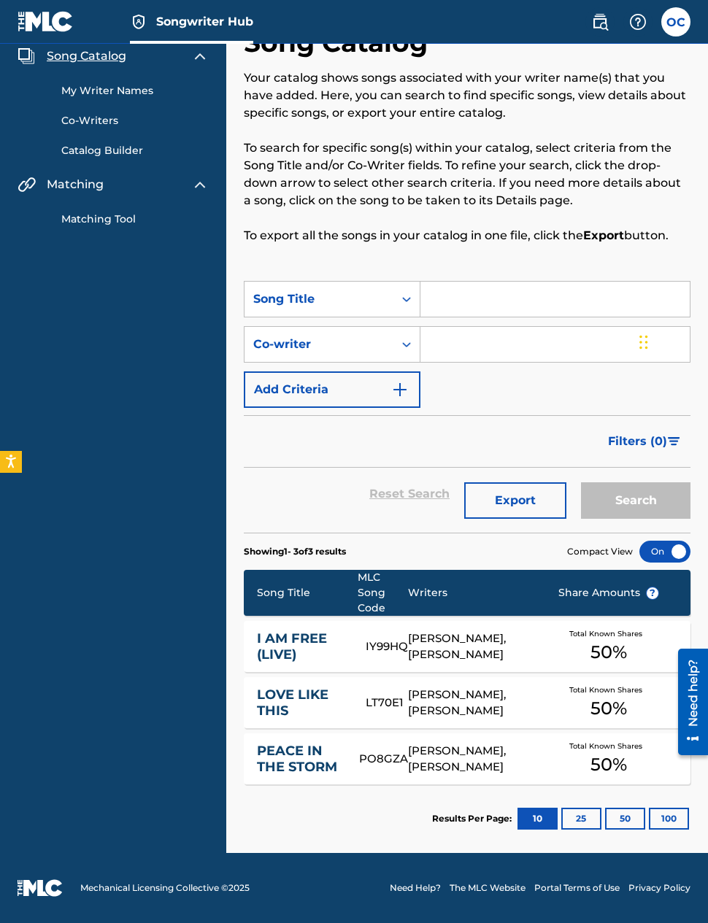
click at [425, 533] on section "Showing 1 - 3 of 3 results Compact View" at bounding box center [467, 548] width 447 height 30
click at [192, 182] on img at bounding box center [200, 185] width 18 height 18
click at [198, 188] on img at bounding box center [200, 185] width 18 height 18
click at [120, 218] on link "Matching Tool" at bounding box center [134, 219] width 147 height 15
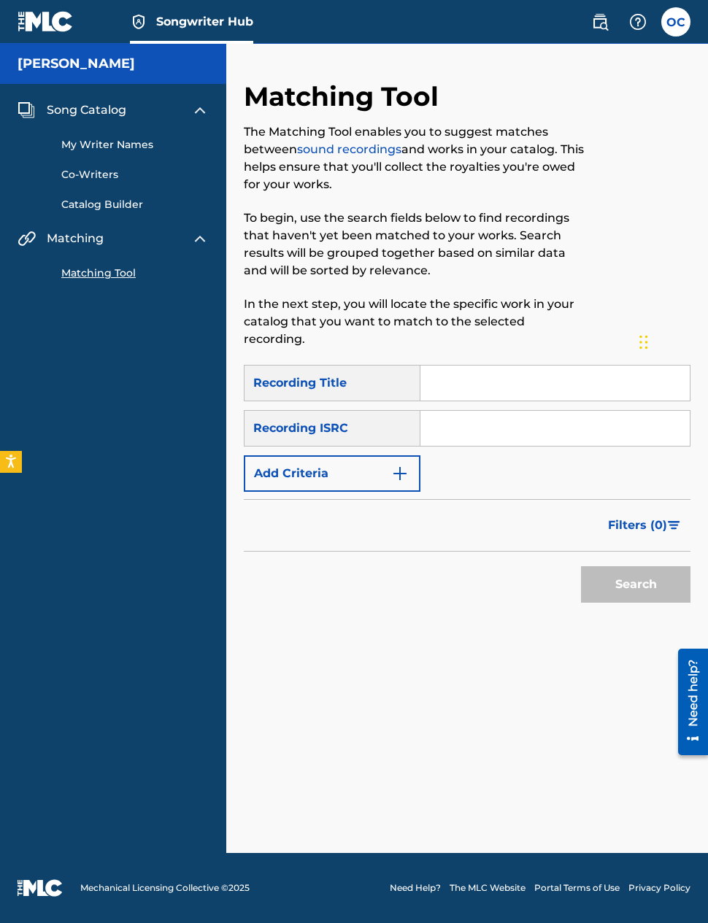
click at [388, 153] on link "sound recordings" at bounding box center [349, 149] width 104 height 14
click at [598, 24] on img at bounding box center [600, 22] width 18 height 18
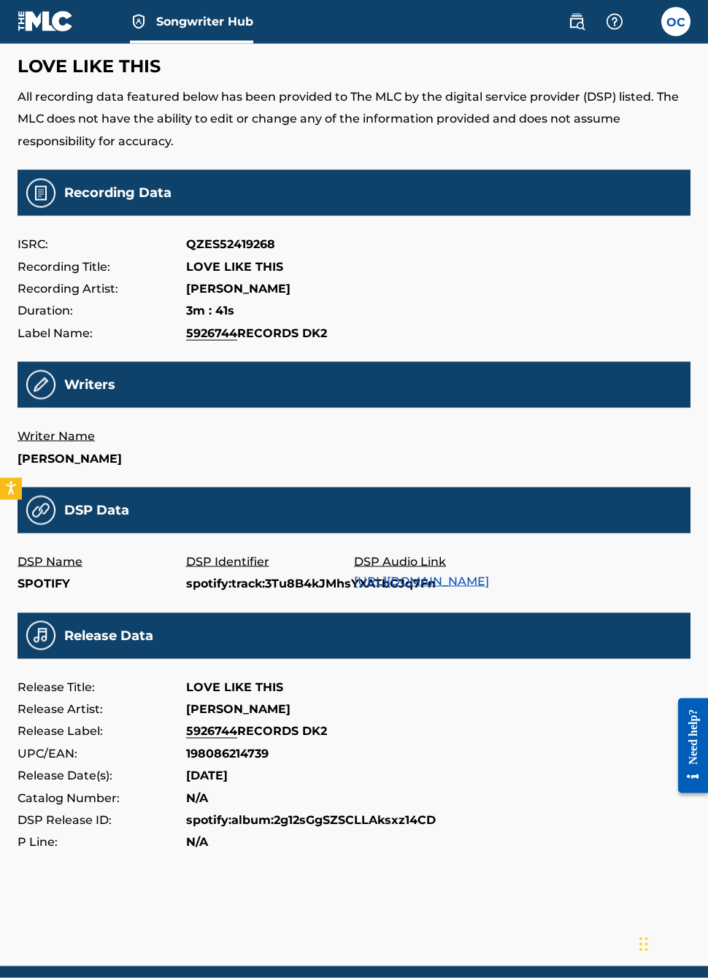
scroll to position [52, 0]
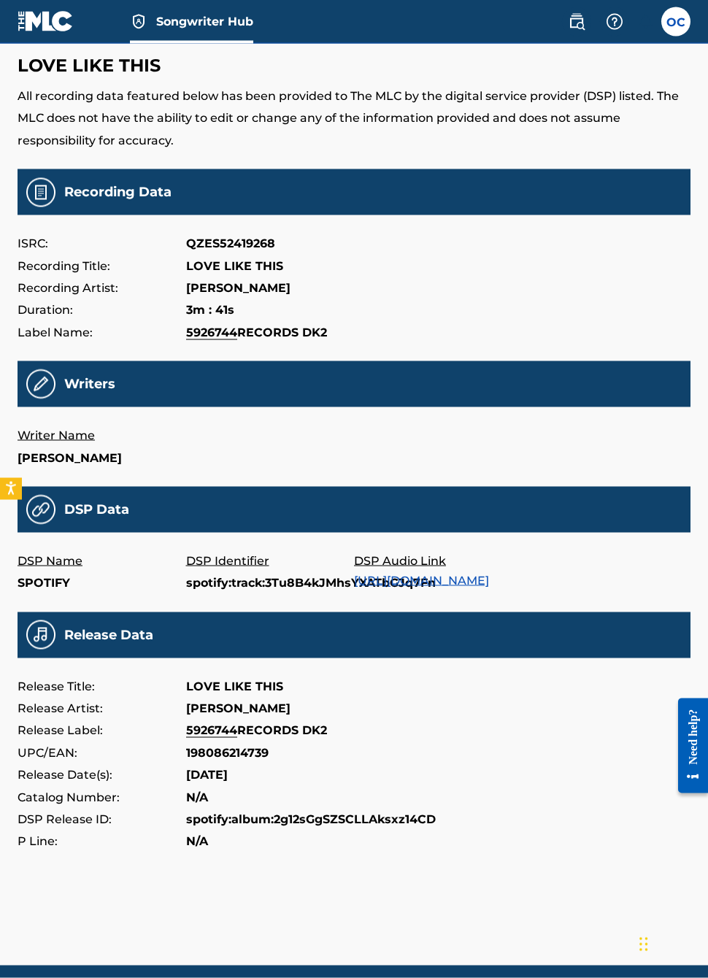
click at [82, 440] on p "Writer Name" at bounding box center [102, 436] width 169 height 22
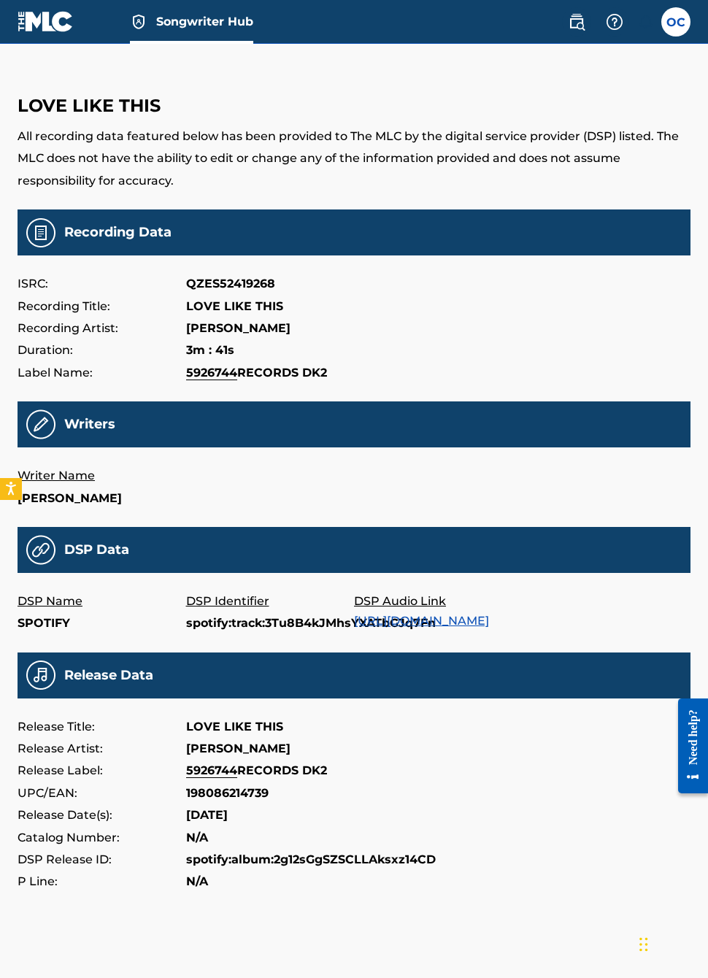
scroll to position [0, 0]
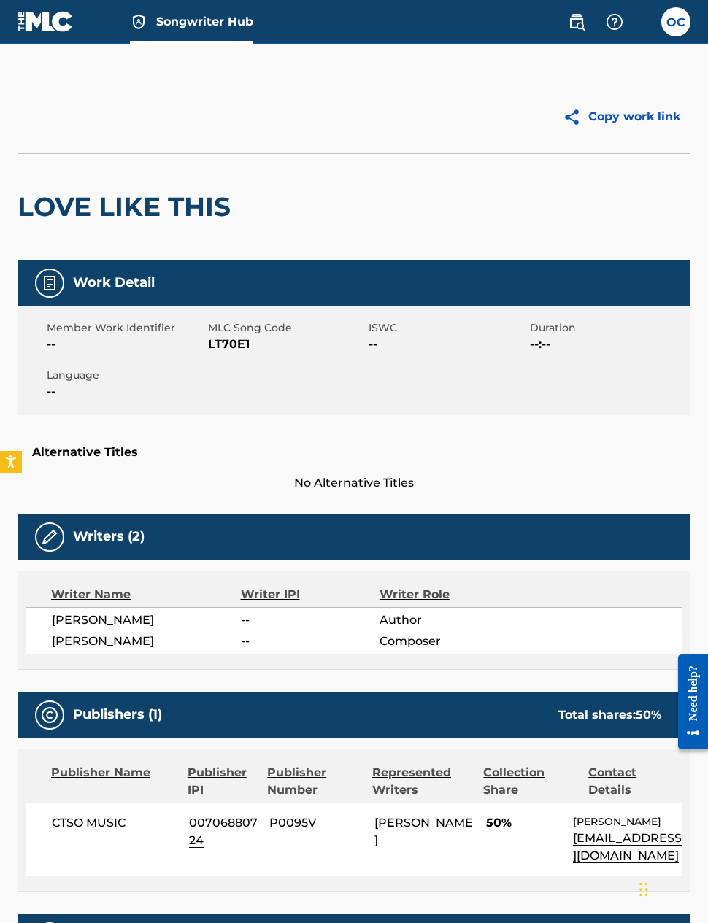
click at [610, 125] on button "Copy work link" at bounding box center [622, 117] width 138 height 36
click at [683, 21] on label at bounding box center [675, 21] width 29 height 29
click at [676, 22] on input "OC [PERSON_NAME] [EMAIL_ADDRESS][DOMAIN_NAME] Notification Preferences Profile …" at bounding box center [676, 22] width 0 height 0
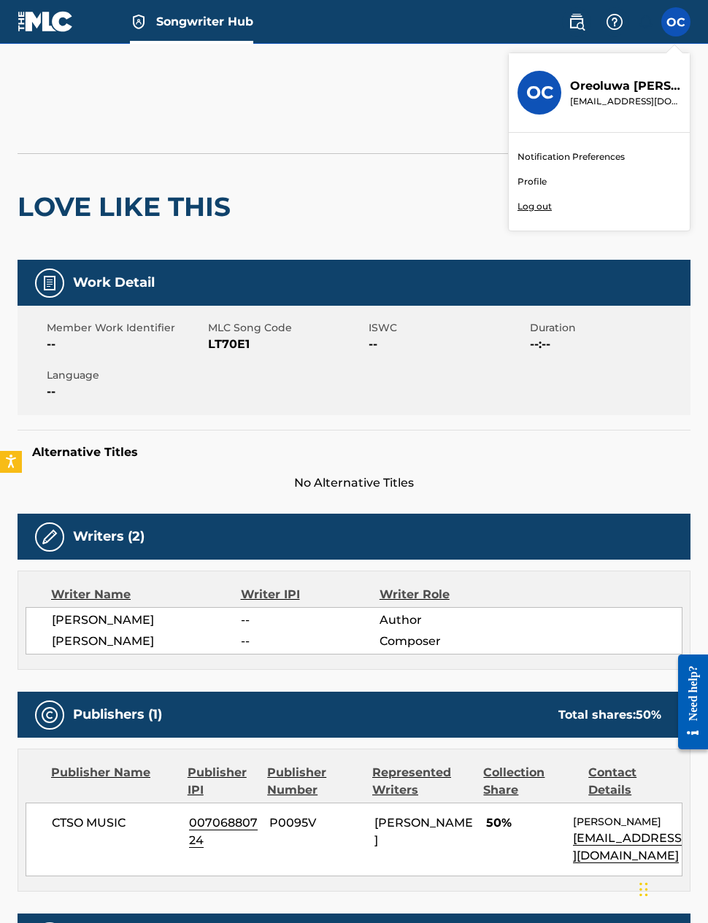
click at [542, 179] on link "Profile" at bounding box center [531, 181] width 29 height 13
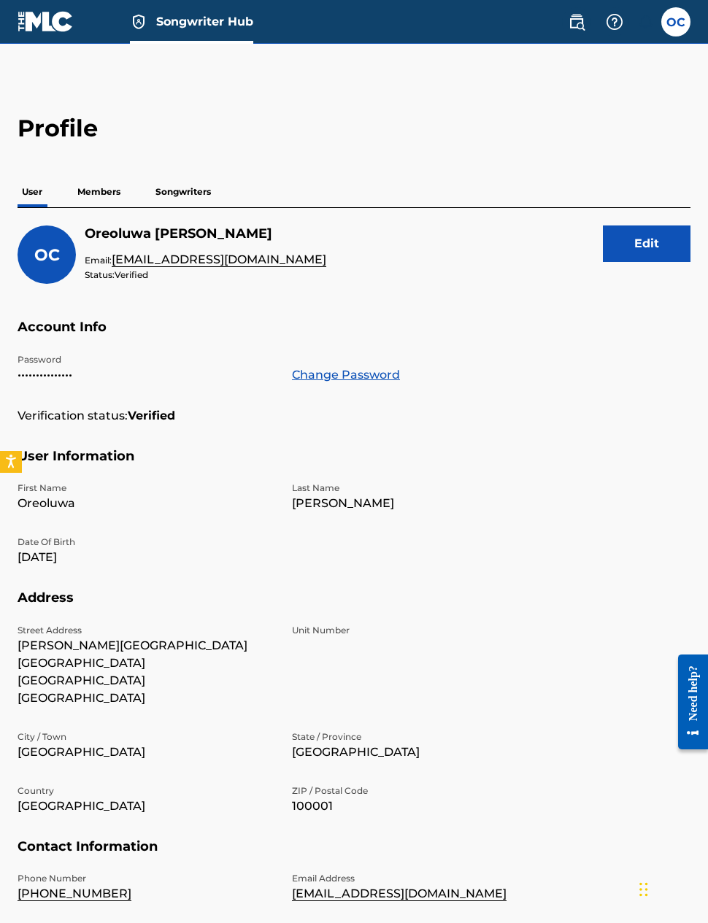
click at [202, 196] on p "Songwriters" at bounding box center [183, 192] width 64 height 31
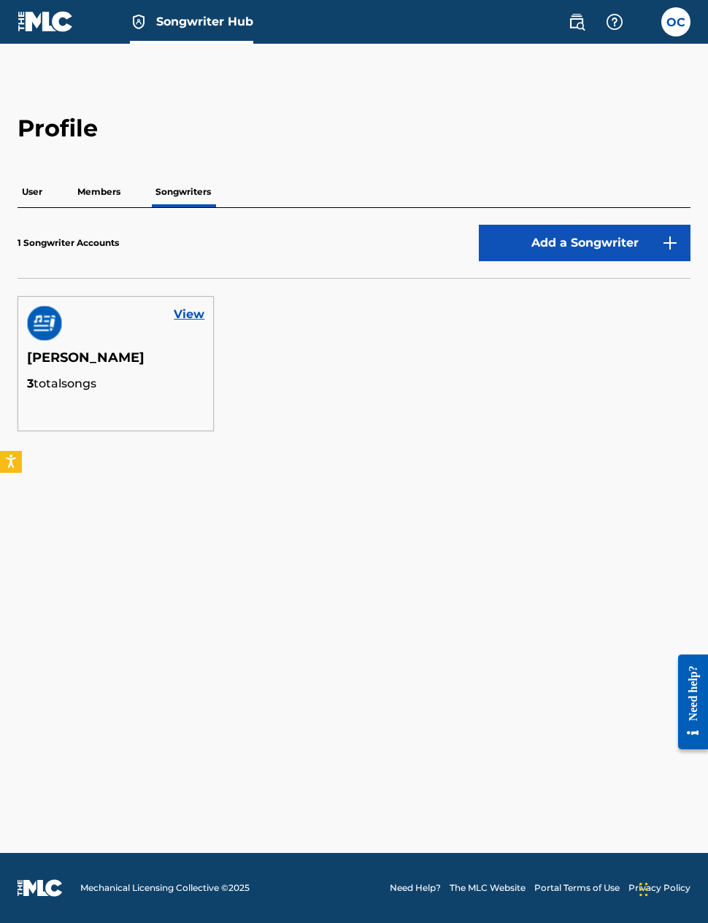
click at [123, 251] on div "1 Songwriter Accounts Add a Songwriter" at bounding box center [354, 252] width 673 height 54
click at [113, 195] on p "Members" at bounding box center [99, 192] width 52 height 31
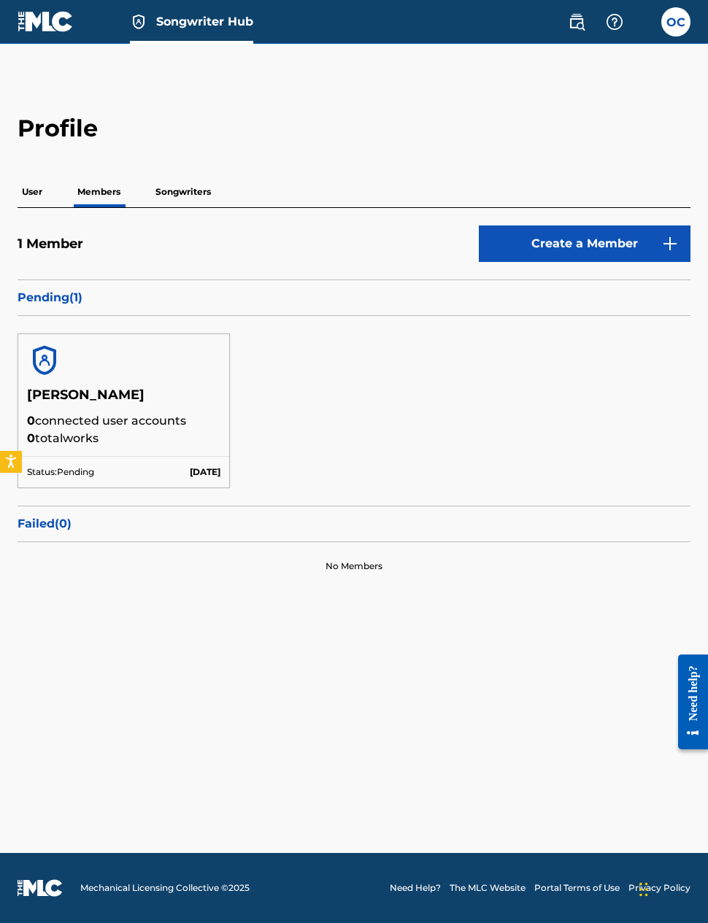
click at [189, 196] on p "Songwriters" at bounding box center [183, 192] width 64 height 31
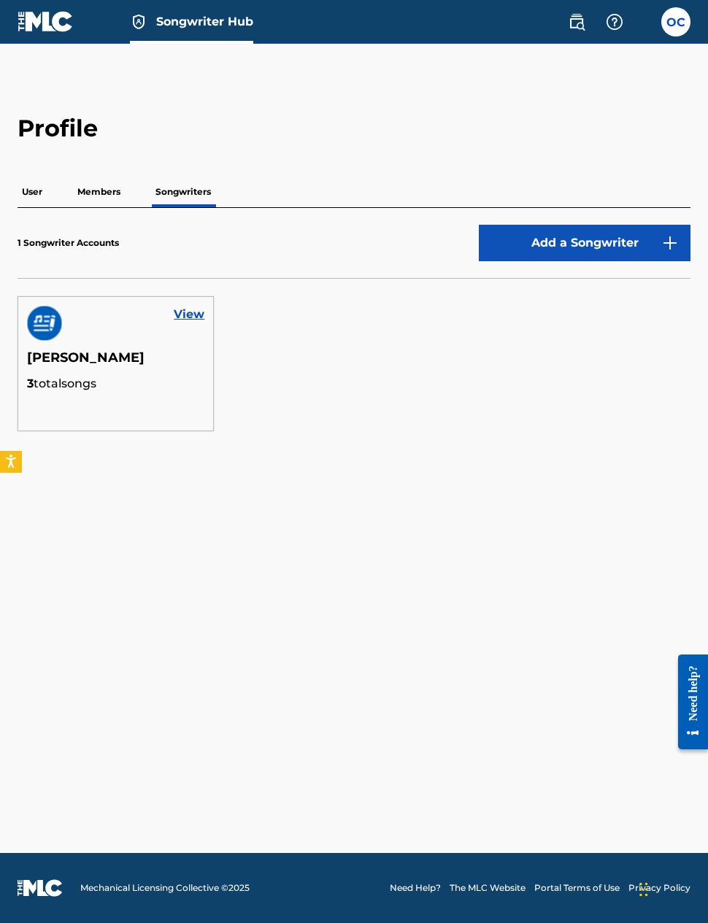
click at [111, 360] on h5 "[PERSON_NAME]" at bounding box center [115, 363] width 177 height 26
click at [193, 317] on link "View" at bounding box center [189, 315] width 31 height 18
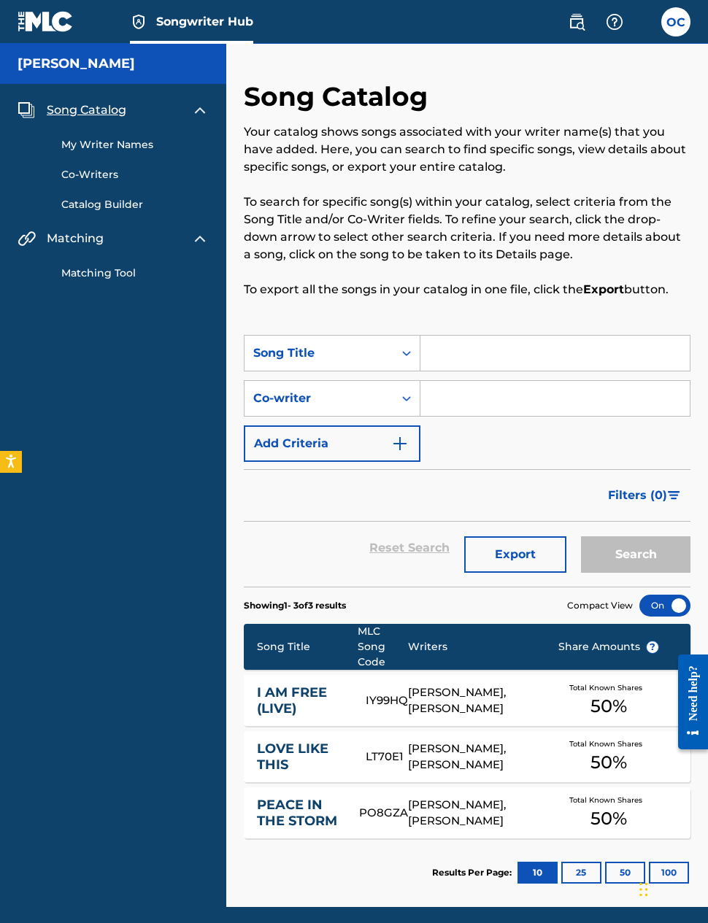
click at [117, 280] on link "Matching Tool" at bounding box center [134, 273] width 147 height 15
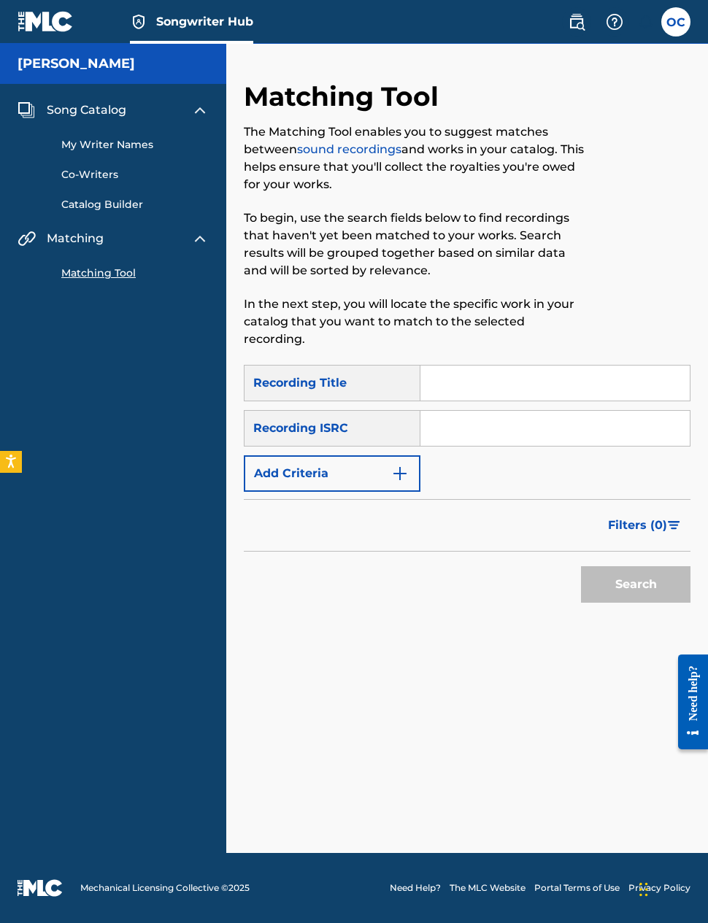
click at [480, 366] on input "Search Form" at bounding box center [554, 383] width 269 height 35
click at [125, 117] on span "Song Catalog" at bounding box center [87, 110] width 80 height 18
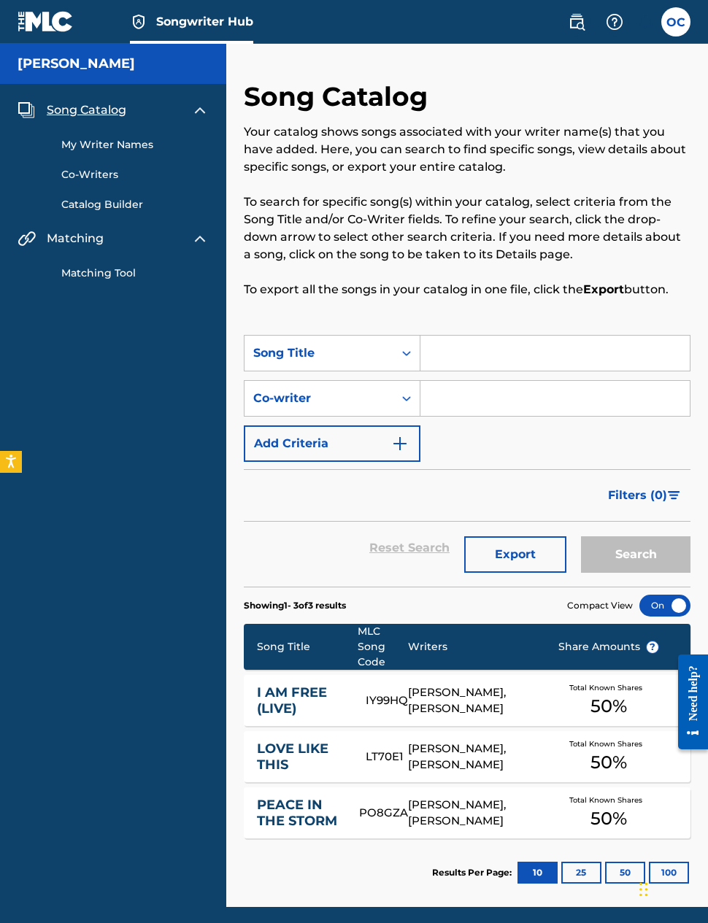
click at [143, 150] on link "My Writer Names" at bounding box center [134, 144] width 147 height 15
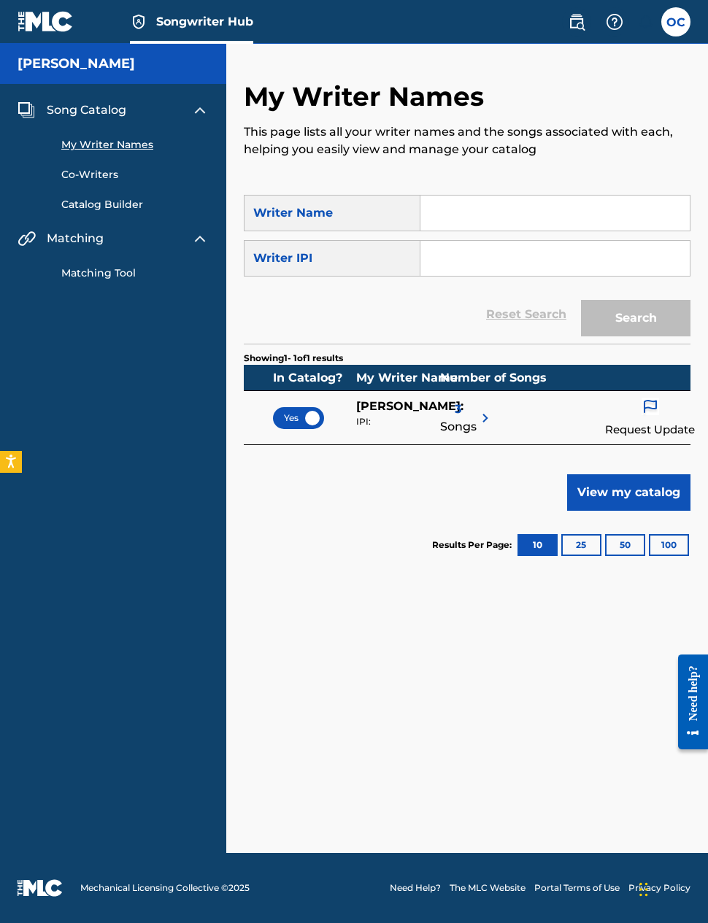
click at [309, 419] on div "Yes" at bounding box center [298, 418] width 51 height 22
click at [298, 418] on span "No" at bounding box center [299, 418] width 28 height 13
click at [296, 420] on span "Yes" at bounding box center [298, 418] width 29 height 13
click at [294, 420] on span "No" at bounding box center [299, 418] width 28 height 13
click at [652, 407] on img at bounding box center [651, 407] width 18 height 19
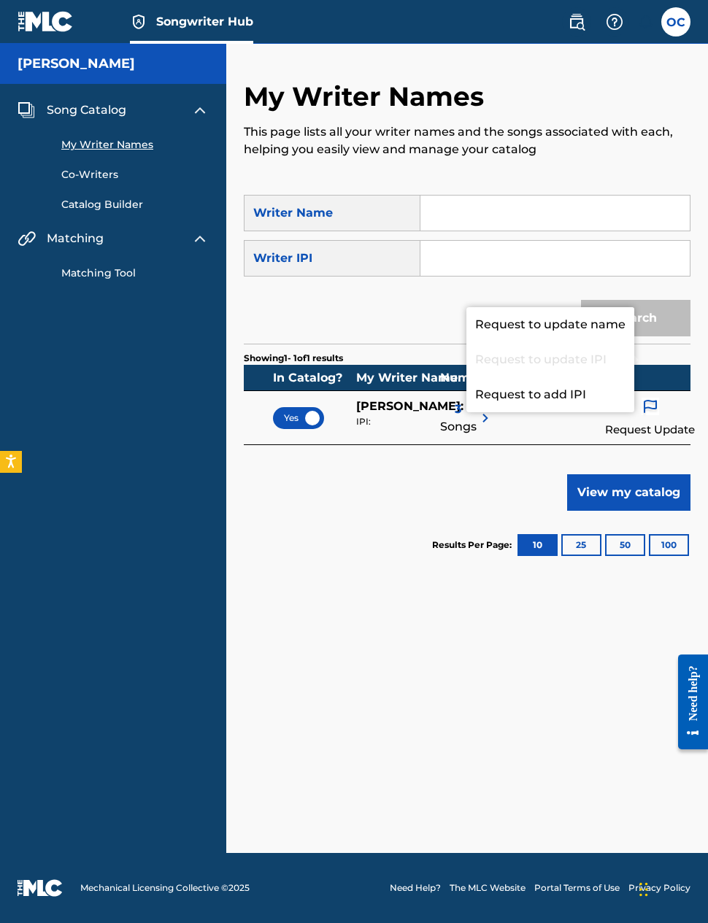
click at [569, 412] on p "Request to add IPI" at bounding box center [550, 394] width 168 height 35
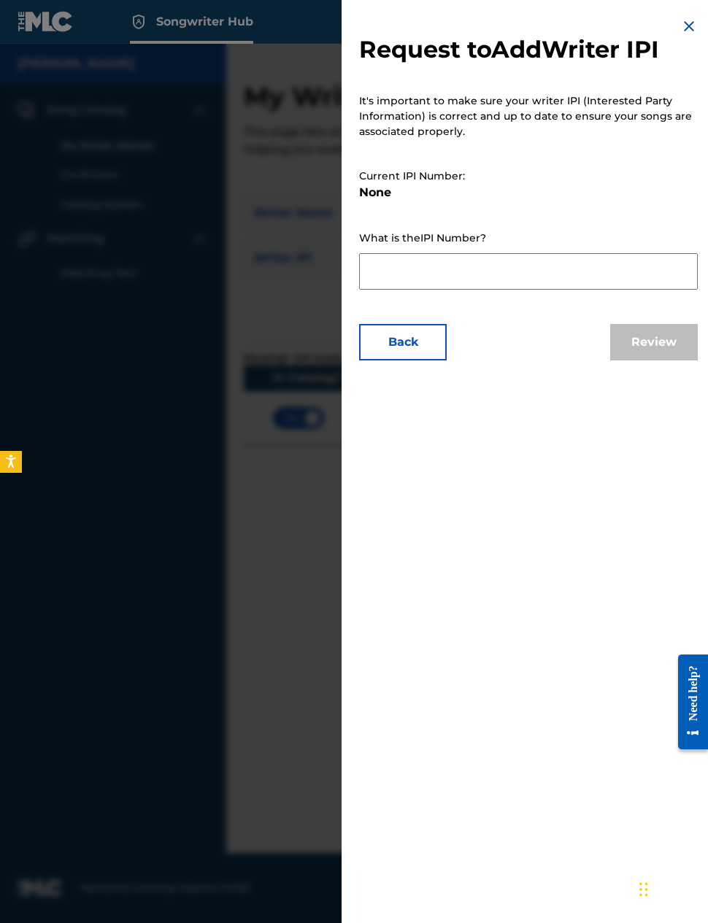
click at [481, 281] on textarea at bounding box center [528, 271] width 339 height 36
paste textarea "[URL][DOMAIN_NAME]"
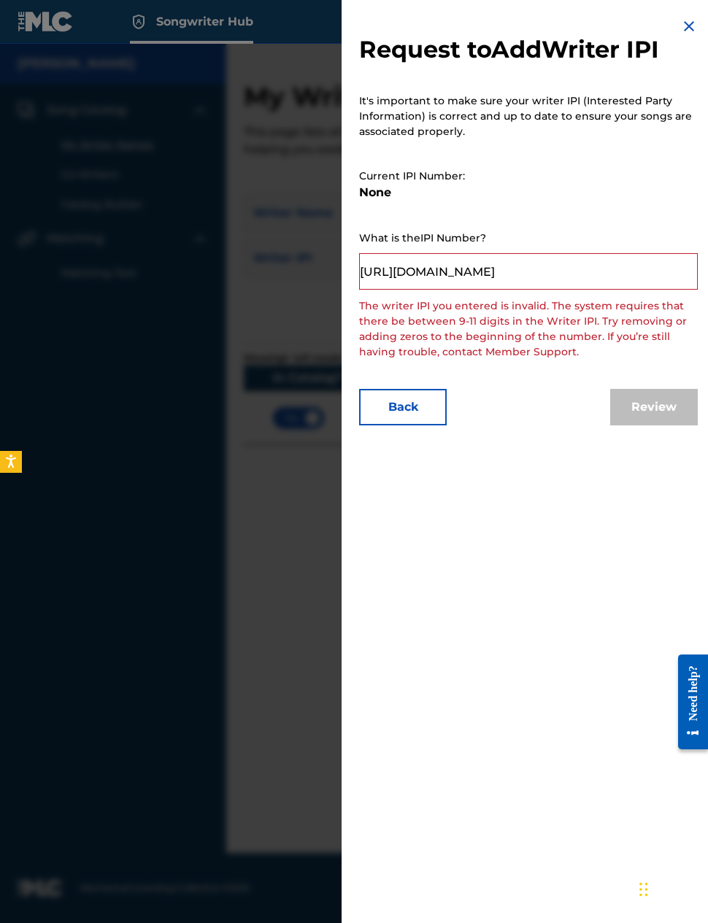
type textarea "https://"
click at [480, 280] on textarea at bounding box center [528, 271] width 339 height 36
paste textarea "01312368871"
type textarea "01312368871"
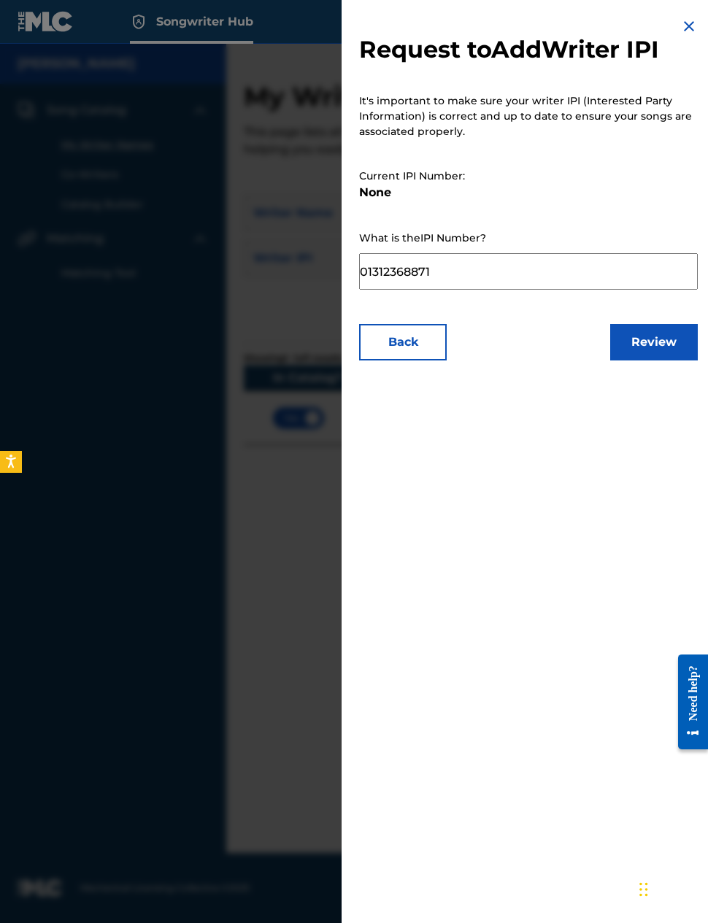
click at [655, 346] on button "Review" at bounding box center [654, 342] width 88 height 36
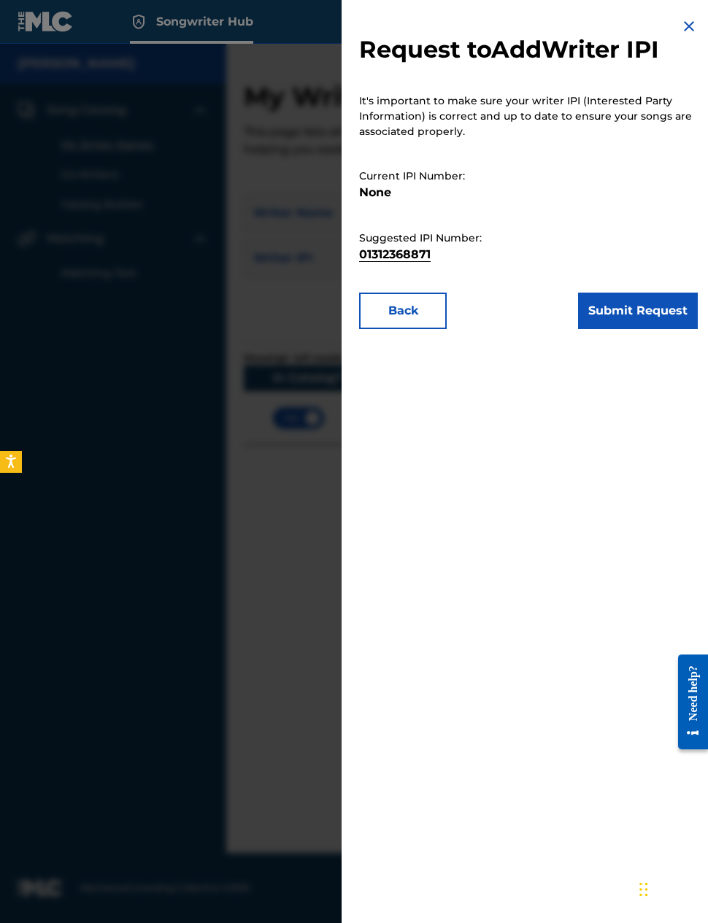
click at [424, 256] on b "01312368871" at bounding box center [395, 254] width 72 height 14
click at [428, 183] on p "Current IPI Number:" at bounding box center [528, 176] width 339 height 15
click at [493, 180] on p "Current IPI Number:" at bounding box center [528, 176] width 339 height 15
click at [439, 307] on button "Back" at bounding box center [403, 311] width 88 height 36
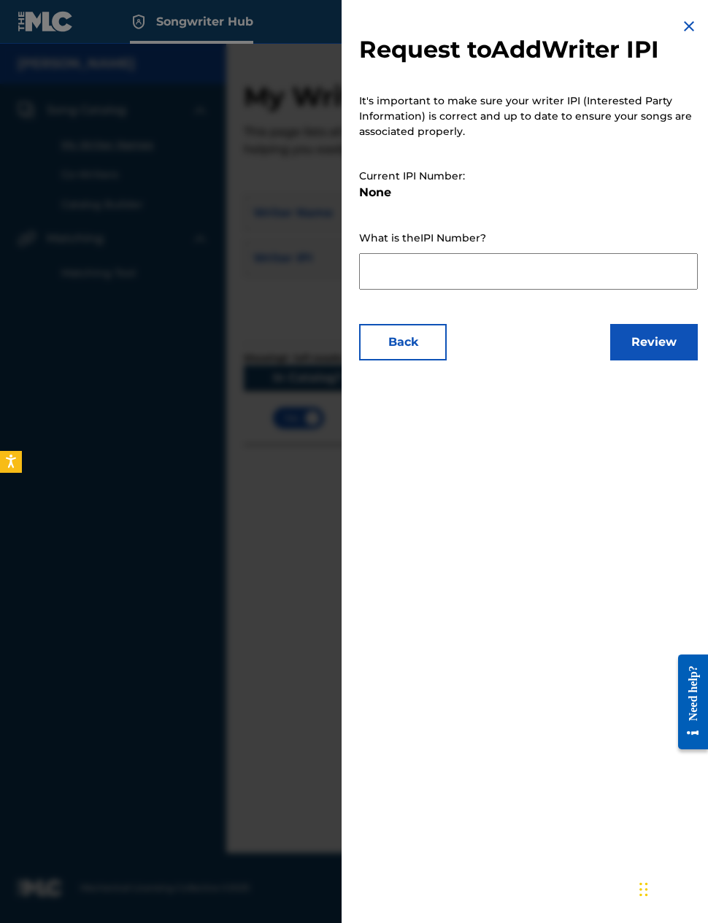
click at [410, 179] on p "Current IPI Number:" at bounding box center [528, 176] width 339 height 15
click at [457, 182] on p "Current IPI Number:" at bounding box center [528, 176] width 339 height 15
click at [437, 283] on textarea at bounding box center [528, 271] width 339 height 36
paste textarea "01312368871"
type textarea "01312368871"
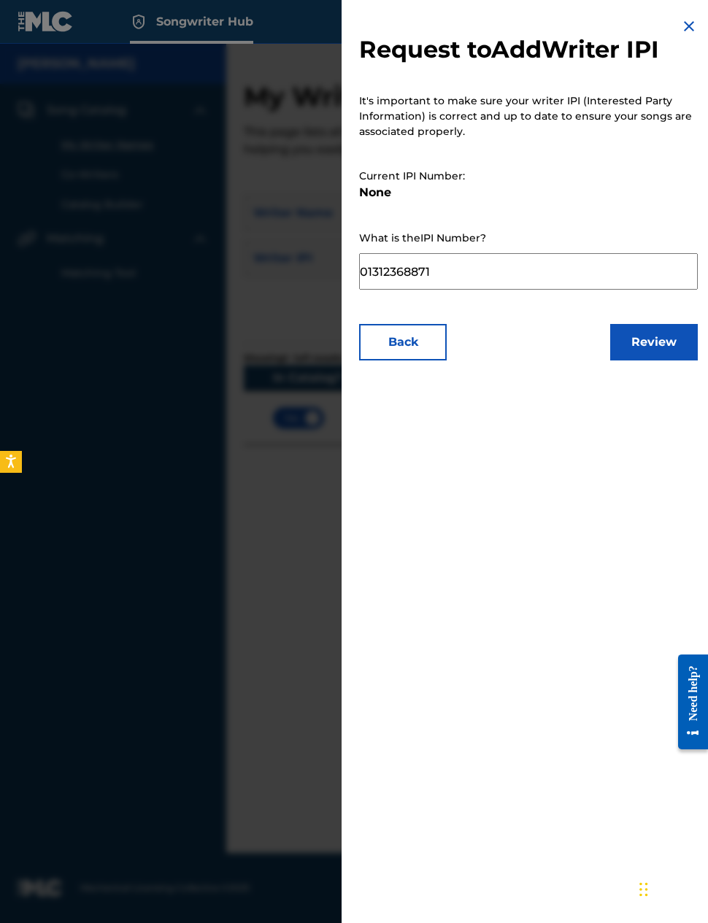
click at [667, 336] on button "Review" at bounding box center [654, 342] width 88 height 36
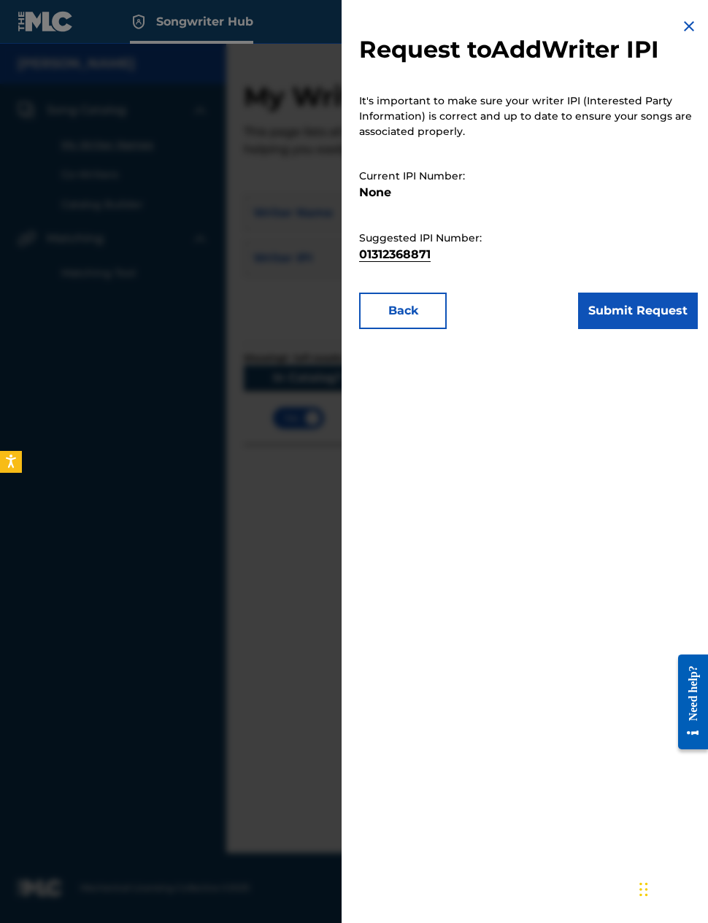
click at [642, 306] on button "Submit Request" at bounding box center [638, 311] width 120 height 36
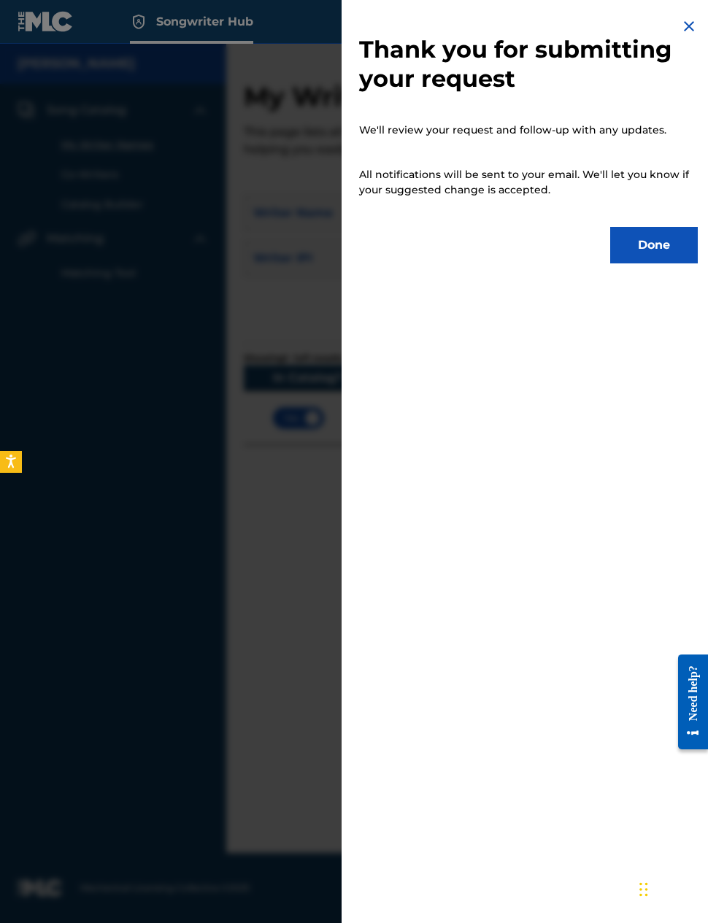
click at [656, 247] on button "Done" at bounding box center [654, 245] width 88 height 36
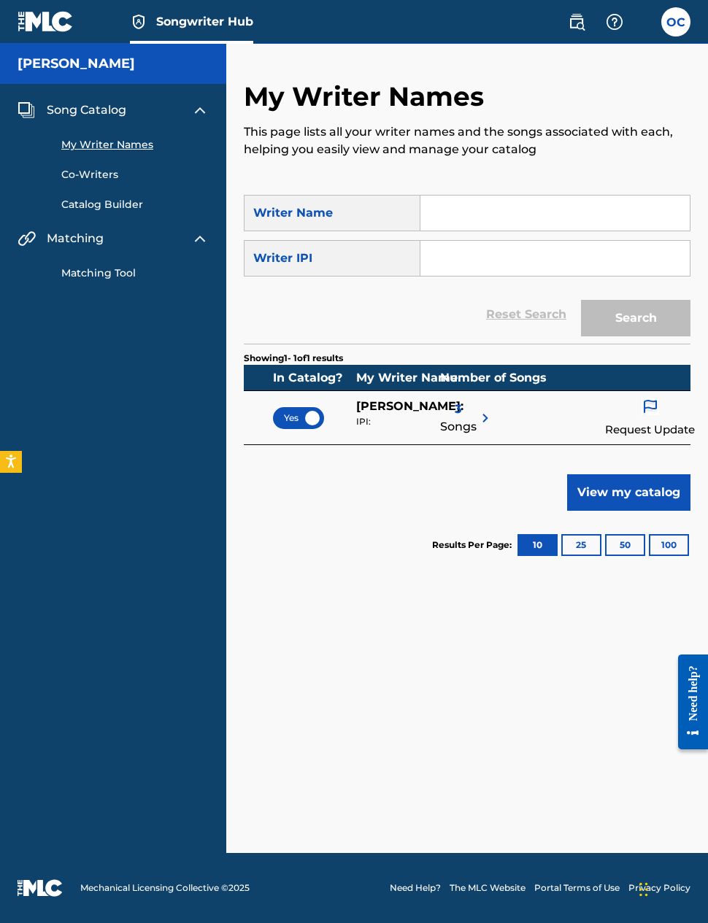
click at [658, 404] on img at bounding box center [651, 407] width 18 height 19
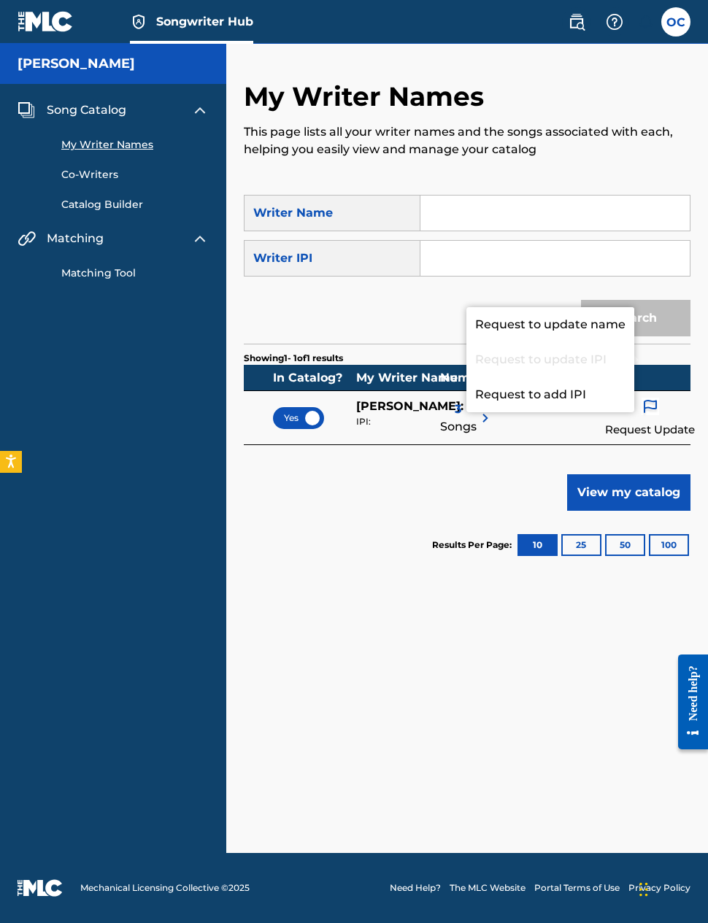
click at [599, 342] on p "Request to update name" at bounding box center [550, 324] width 168 height 35
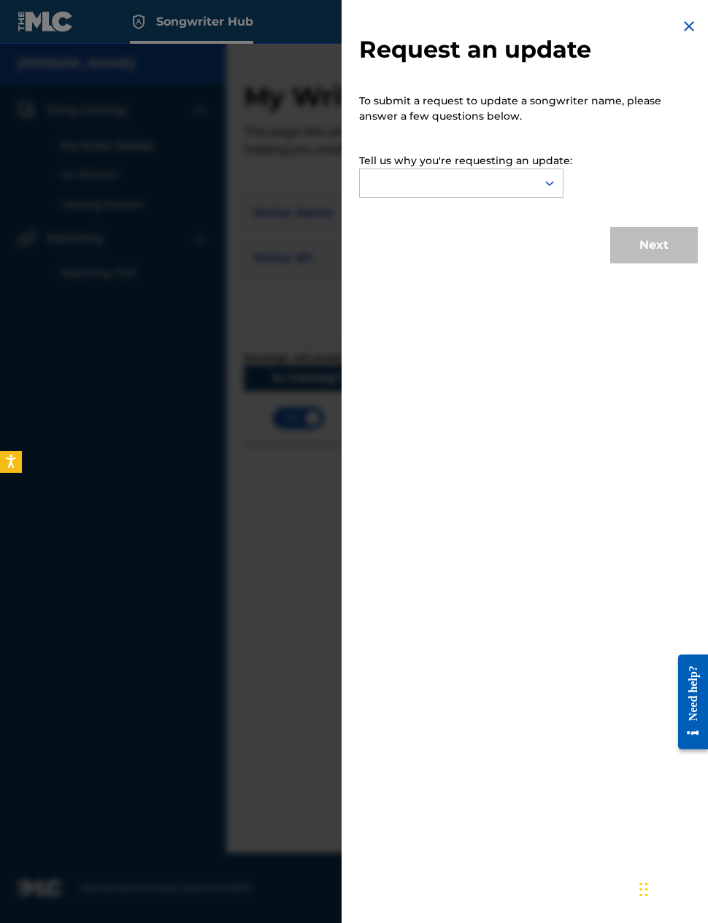
click at [614, 166] on p "Tell us why you're requesting an update:" at bounding box center [528, 160] width 339 height 15
click at [296, 302] on div at bounding box center [354, 505] width 708 height 923
